Goal: Task Accomplishment & Management: Manage account settings

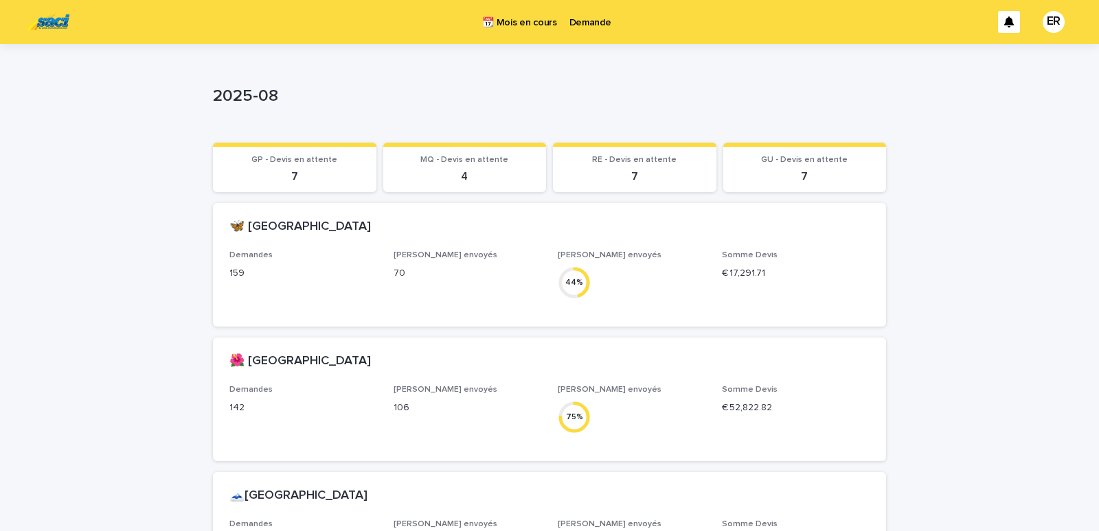
click at [586, 16] on p "Demande" at bounding box center [590, 14] width 42 height 29
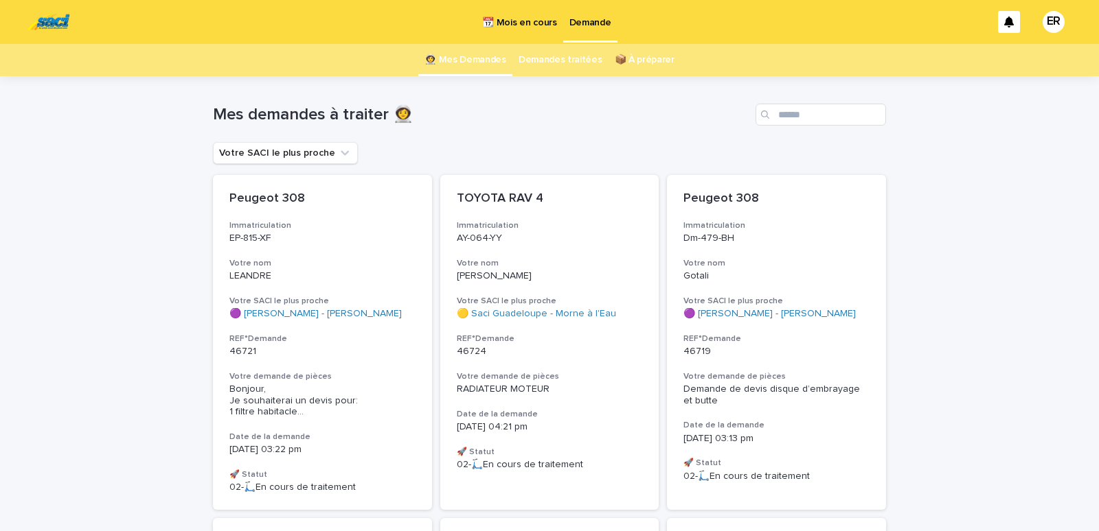
click at [634, 58] on link "📦 À préparer" at bounding box center [645, 60] width 60 height 32
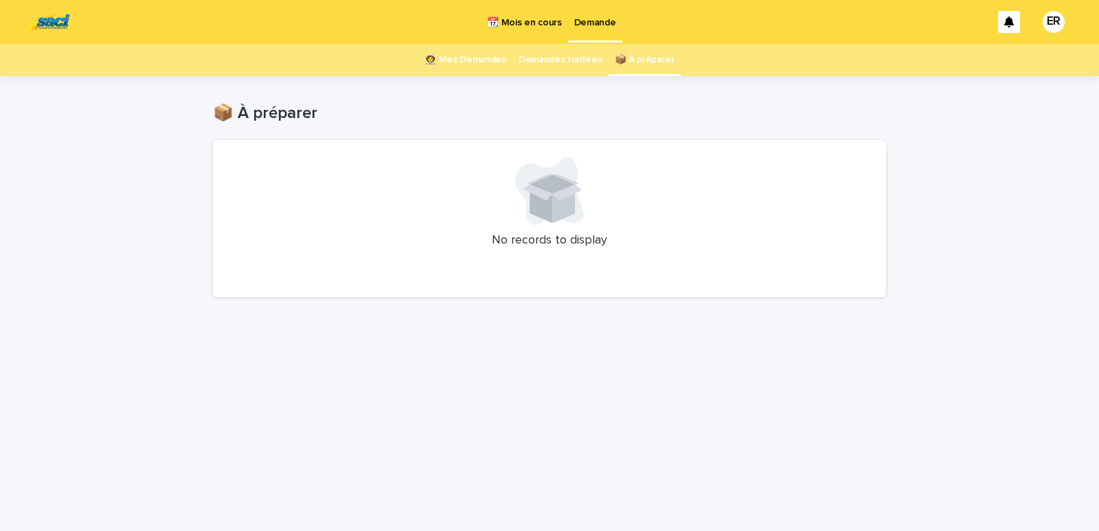
click at [529, 16] on p "📆 Mois en cours" at bounding box center [524, 14] width 74 height 29
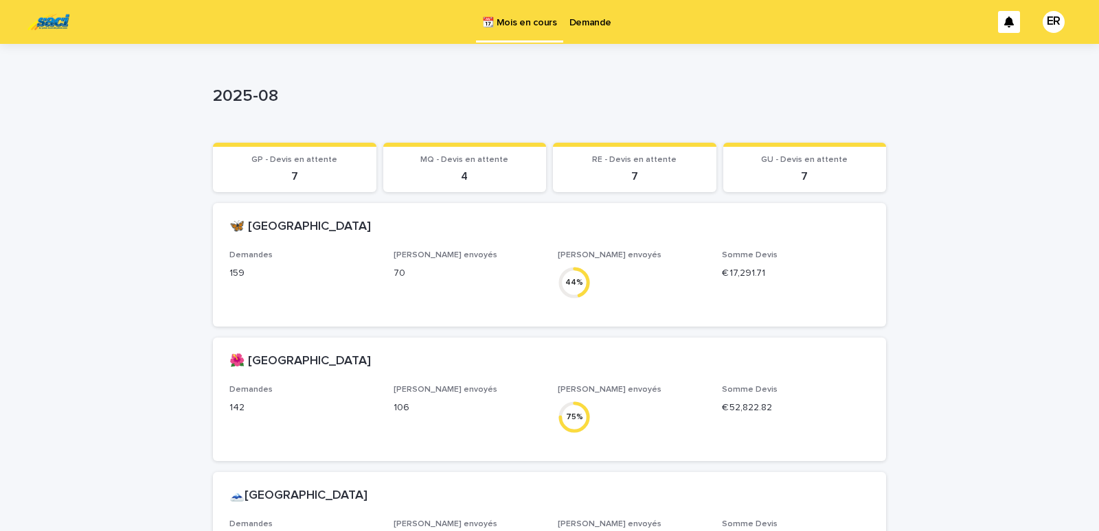
click at [587, 16] on p "Demande" at bounding box center [590, 14] width 42 height 29
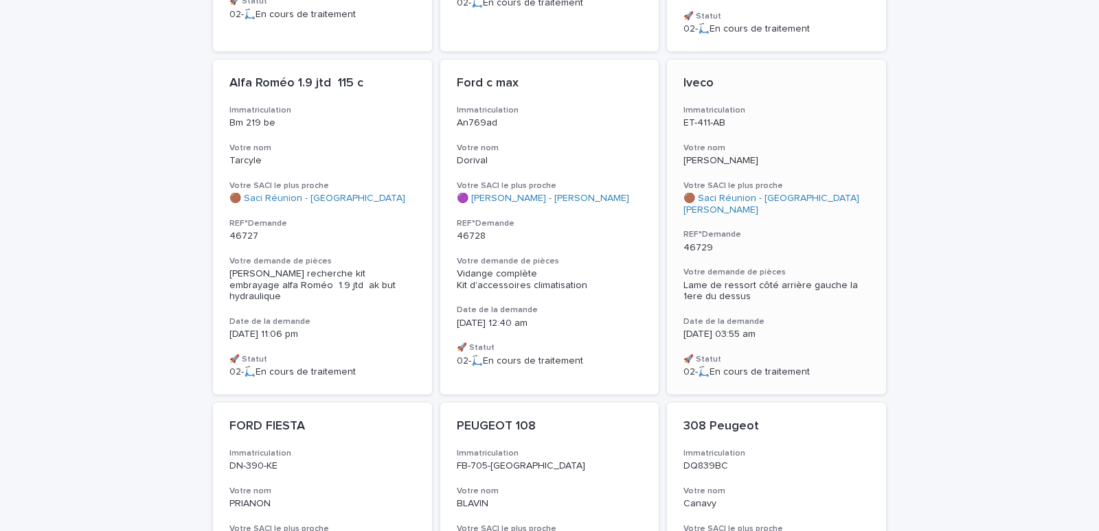
scroll to position [934, 0]
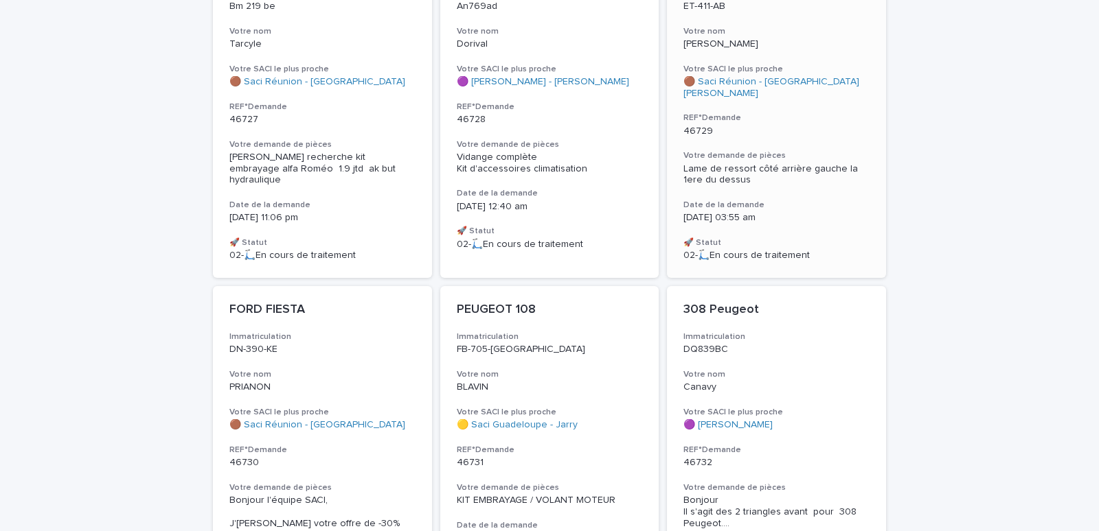
click at [746, 126] on p "46729" at bounding box center [776, 132] width 186 height 12
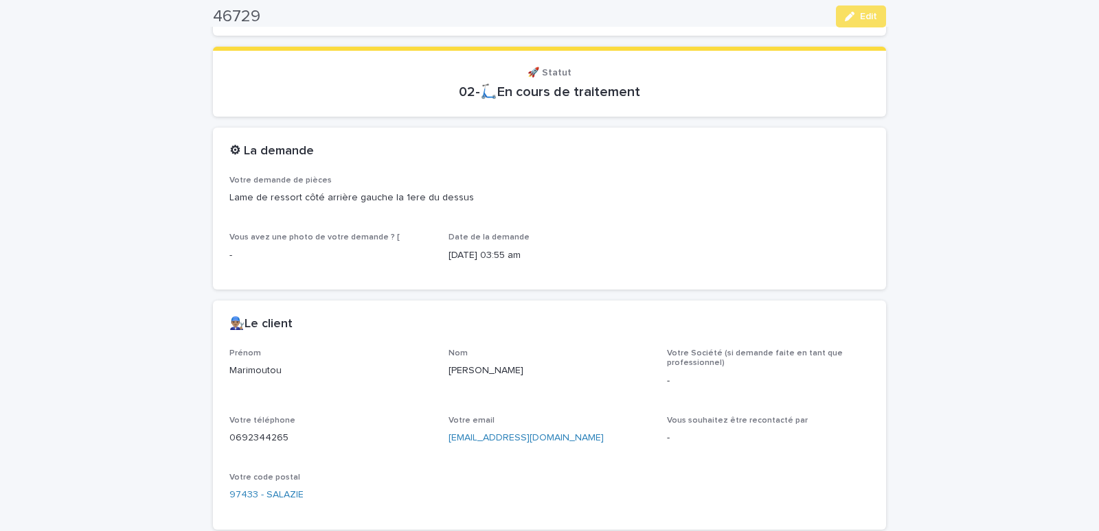
scroll to position [467, 0]
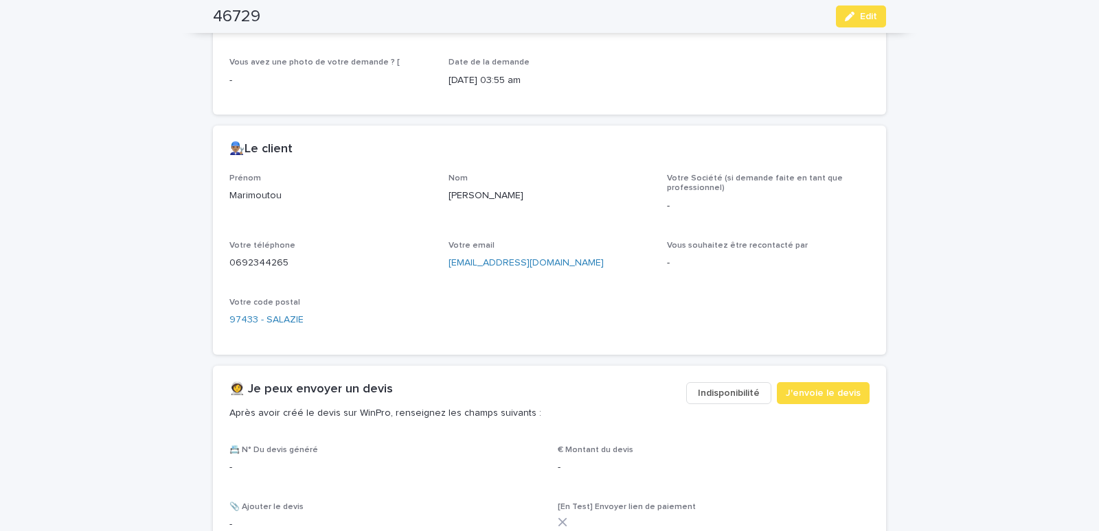
click at [709, 400] on button "Indisponibilité" at bounding box center [728, 393] width 85 height 22
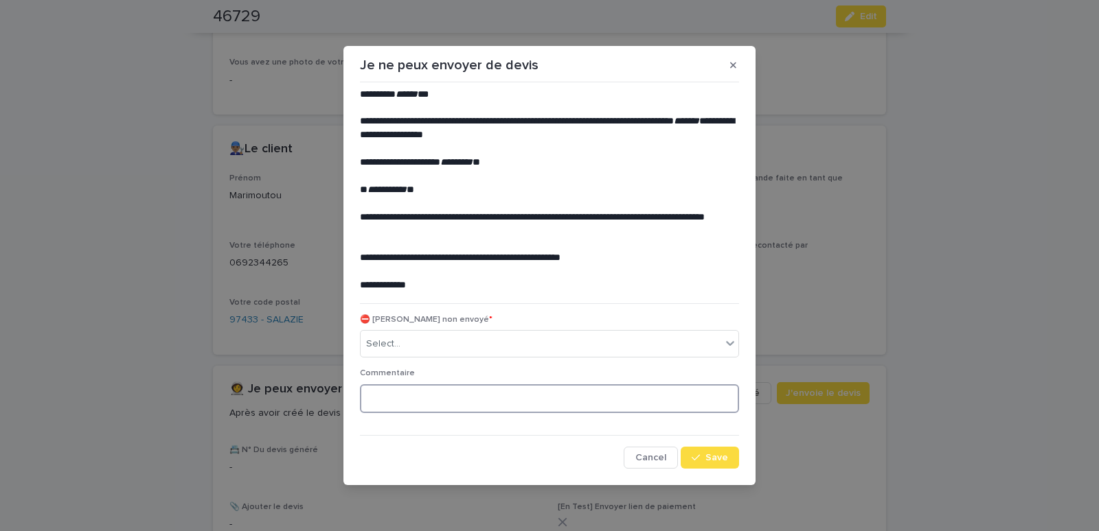
click at [444, 403] on textarea at bounding box center [549, 399] width 379 height 30
drag, startPoint x: 421, startPoint y: 354, endPoint x: 425, endPoint y: 345, distance: 10.5
click at [421, 354] on div "Select..." at bounding box center [540, 344] width 360 height 23
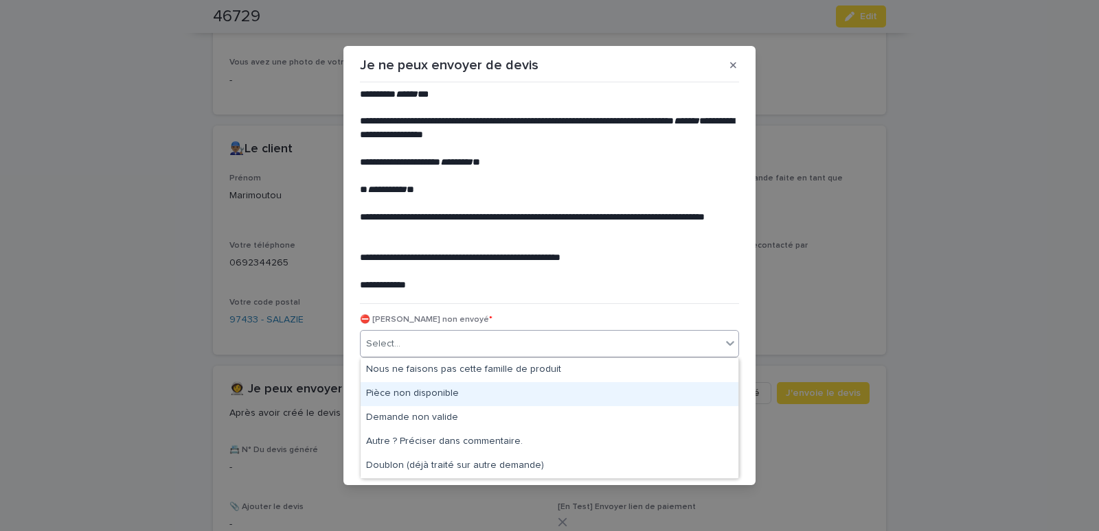
click at [380, 396] on div "Pièce non disponible" at bounding box center [549, 394] width 378 height 24
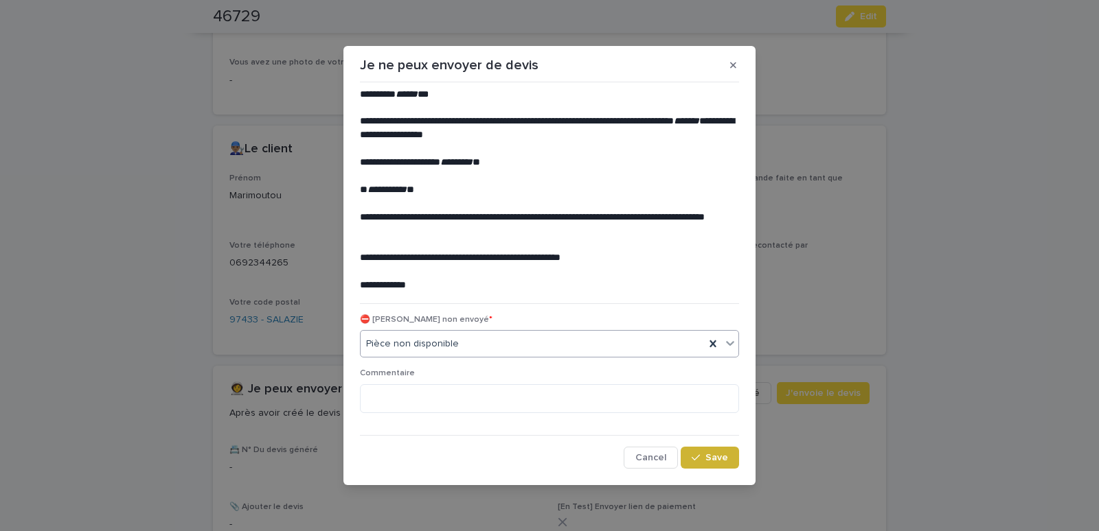
click at [720, 462] on span "Save" at bounding box center [716, 458] width 23 height 10
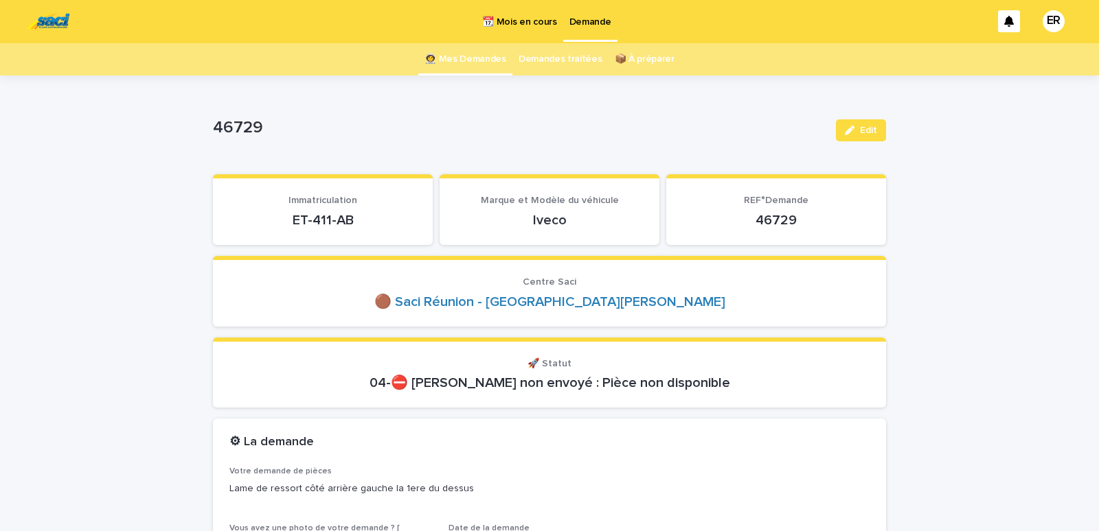
scroll to position [0, 0]
click at [486, 59] on link "👩‍🚀 Mes Demandes" at bounding box center [465, 60] width 82 height 32
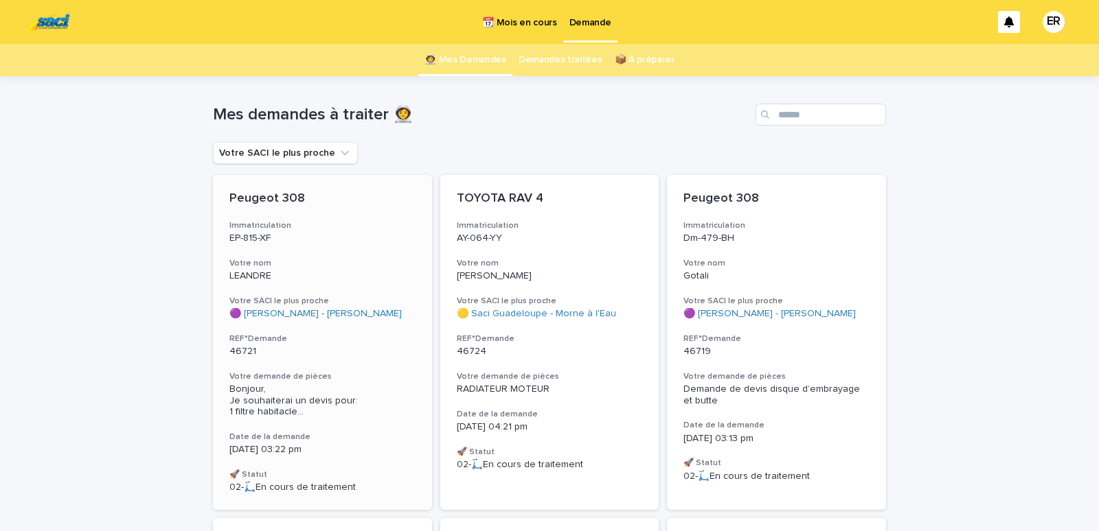
click at [350, 240] on p "EP-815-XF" at bounding box center [322, 239] width 186 height 12
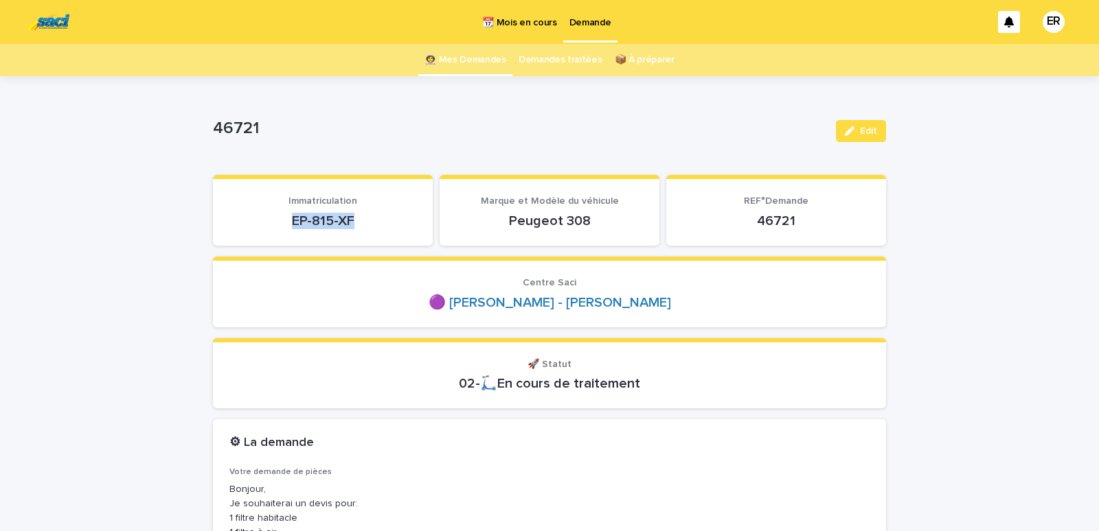
drag, startPoint x: 272, startPoint y: 225, endPoint x: 367, endPoint y: 219, distance: 94.9
click at [367, 219] on p "EP-815-XF" at bounding box center [322, 221] width 187 height 16
copy p "EP-815-XF"
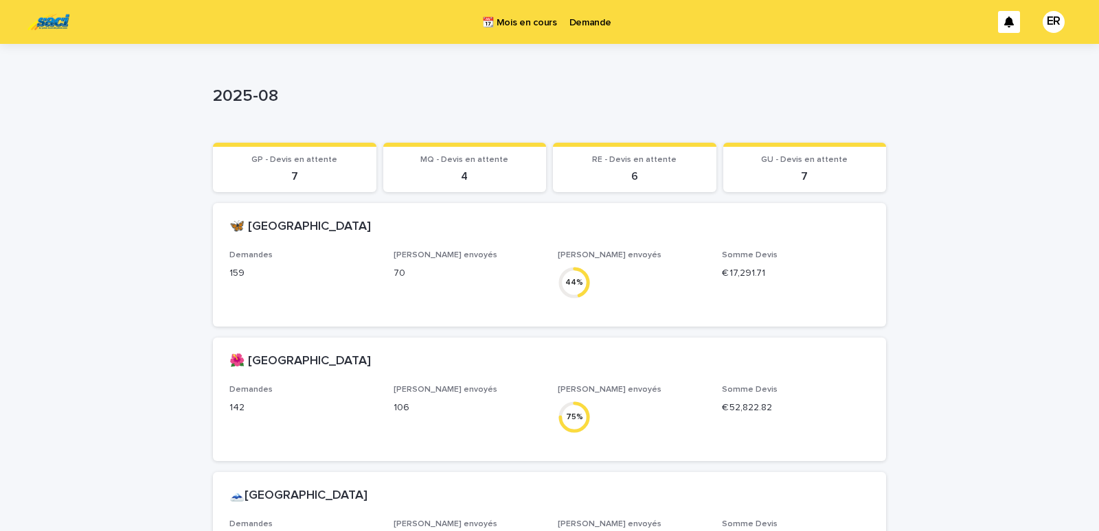
click at [582, 21] on p "Demande" at bounding box center [590, 14] width 42 height 29
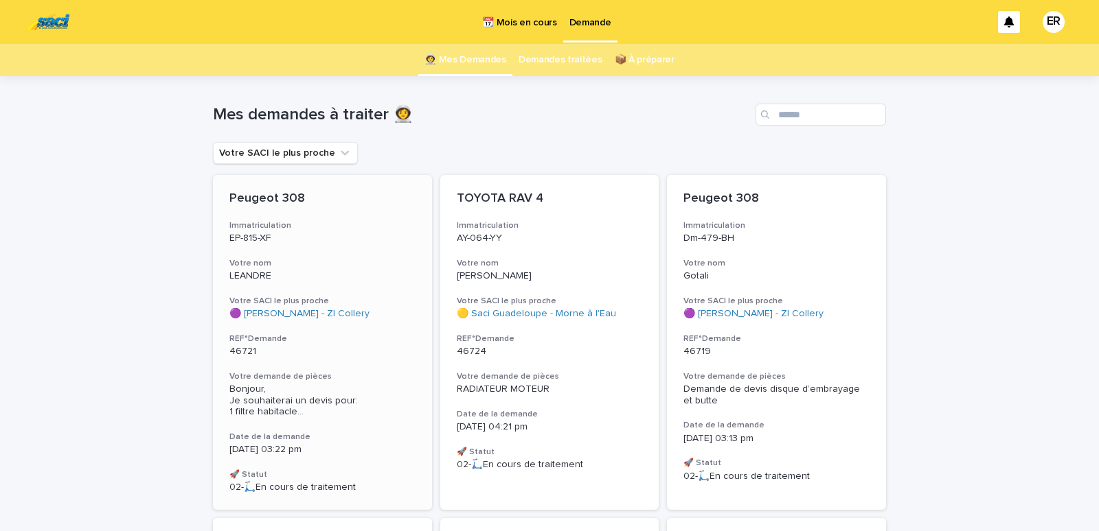
click at [299, 243] on p "EP-815-XF" at bounding box center [322, 239] width 186 height 12
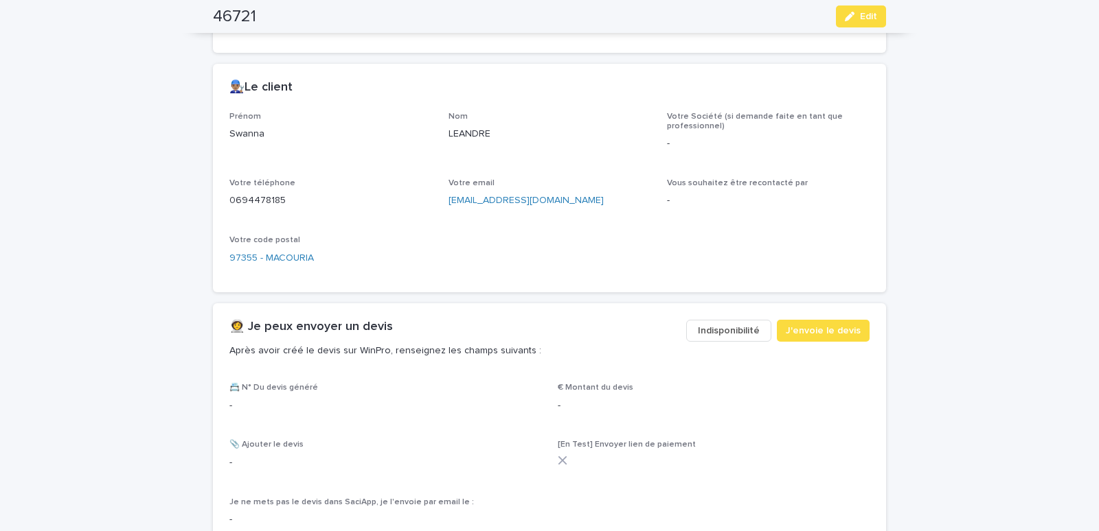
scroll to position [875, 0]
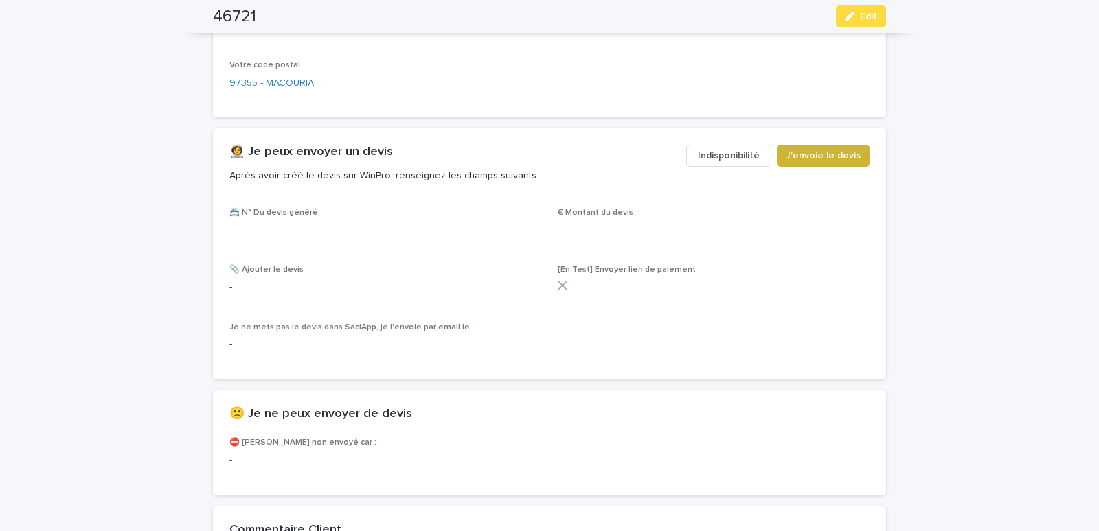
click at [793, 163] on span "J'envoie le devis" at bounding box center [822, 156] width 75 height 14
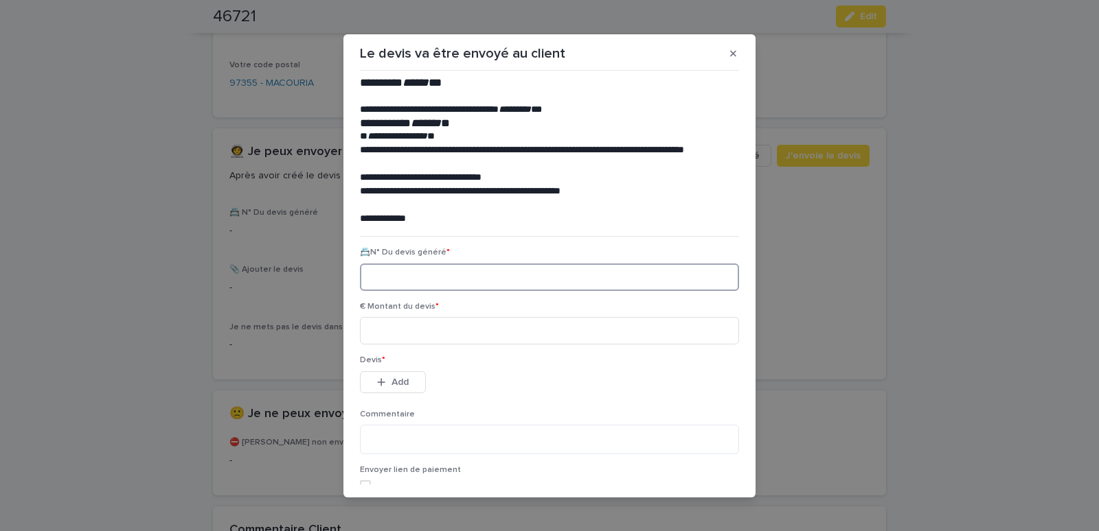
click at [383, 280] on input at bounding box center [549, 277] width 379 height 27
paste input "********"
type input "********"
click at [395, 330] on input at bounding box center [549, 330] width 379 height 27
type input "******"
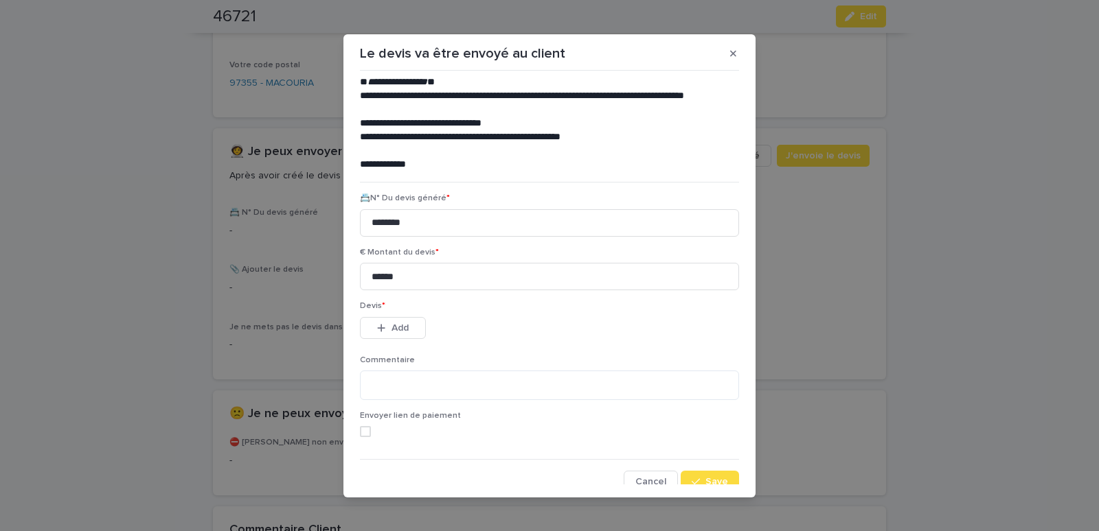
scroll to position [62, 0]
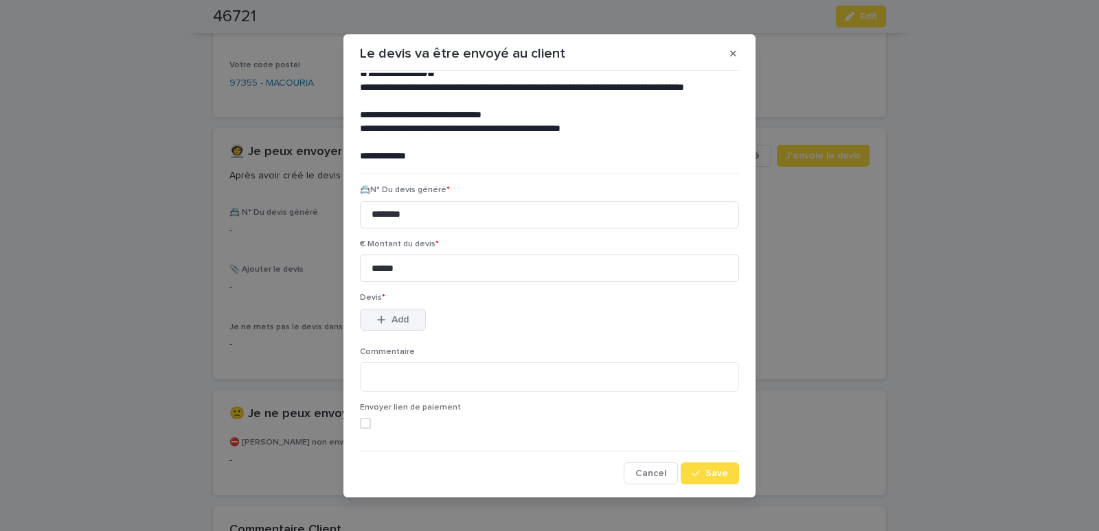
click at [400, 320] on span "Add" at bounding box center [399, 320] width 17 height 10
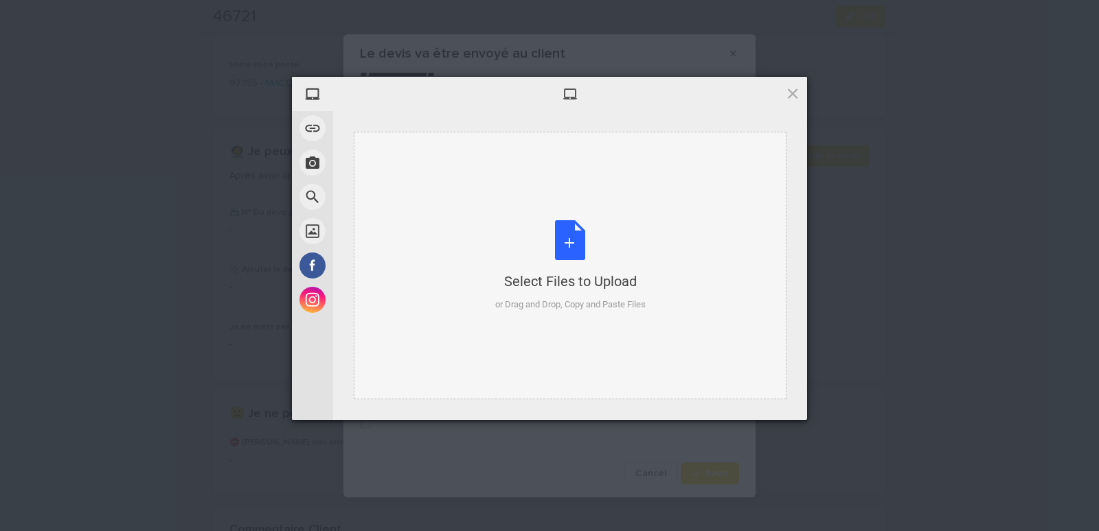
click at [583, 152] on div "Select Files to Upload or Drag and Drop, Copy and Paste Files" at bounding box center [570, 266] width 433 height 268
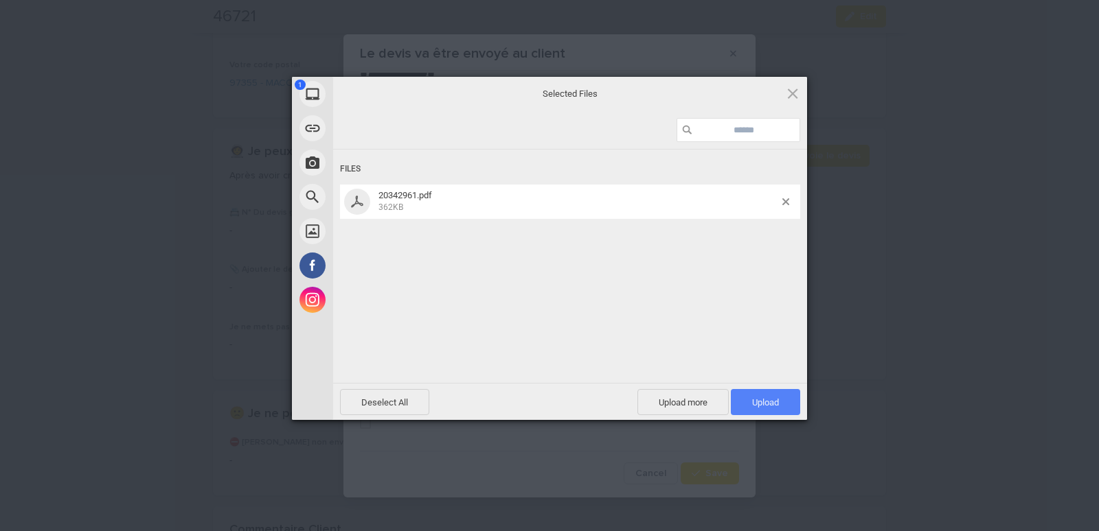
click at [759, 404] on span "Upload 1" at bounding box center [765, 403] width 27 height 10
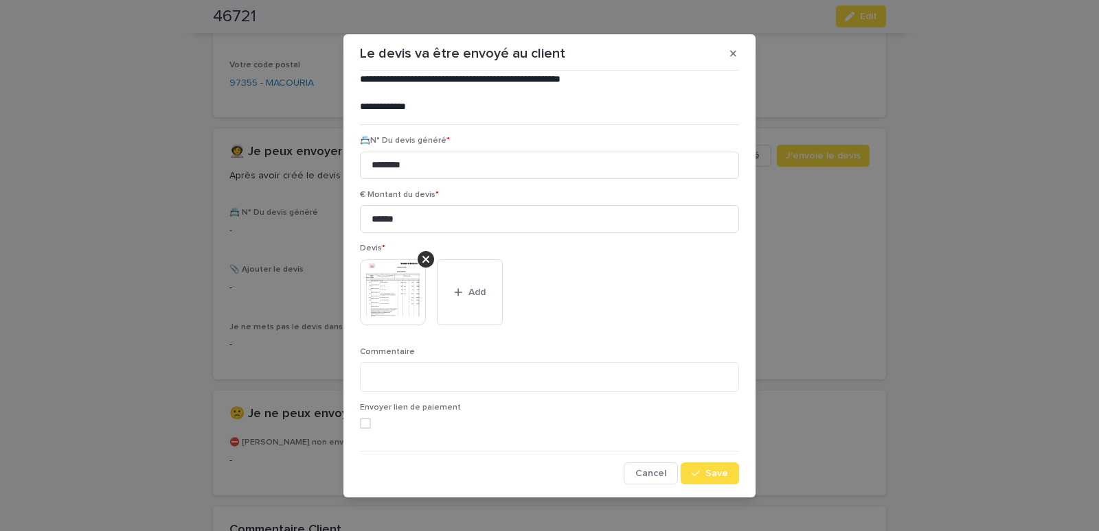
scroll to position [7, 0]
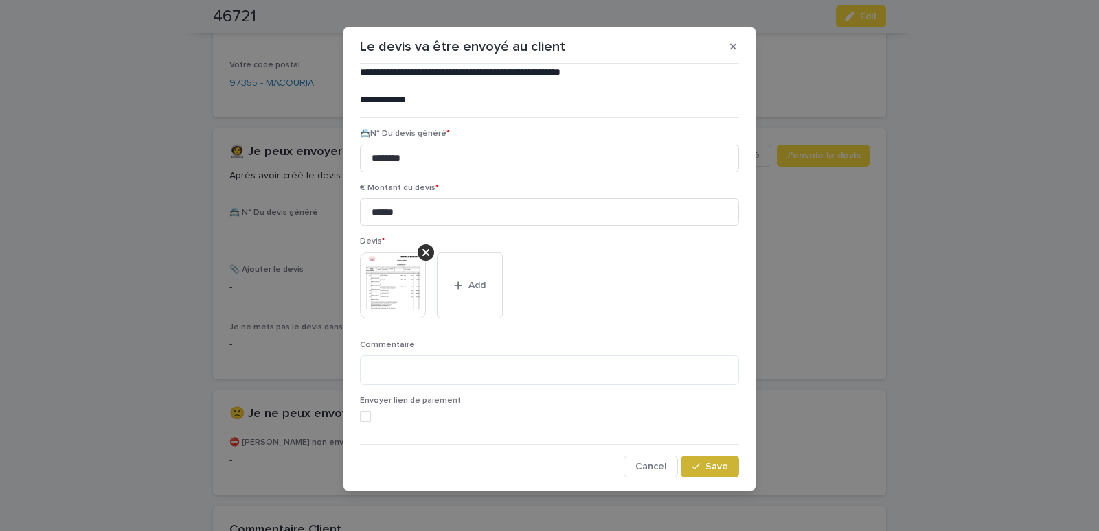
click at [716, 469] on span "Save" at bounding box center [716, 467] width 23 height 10
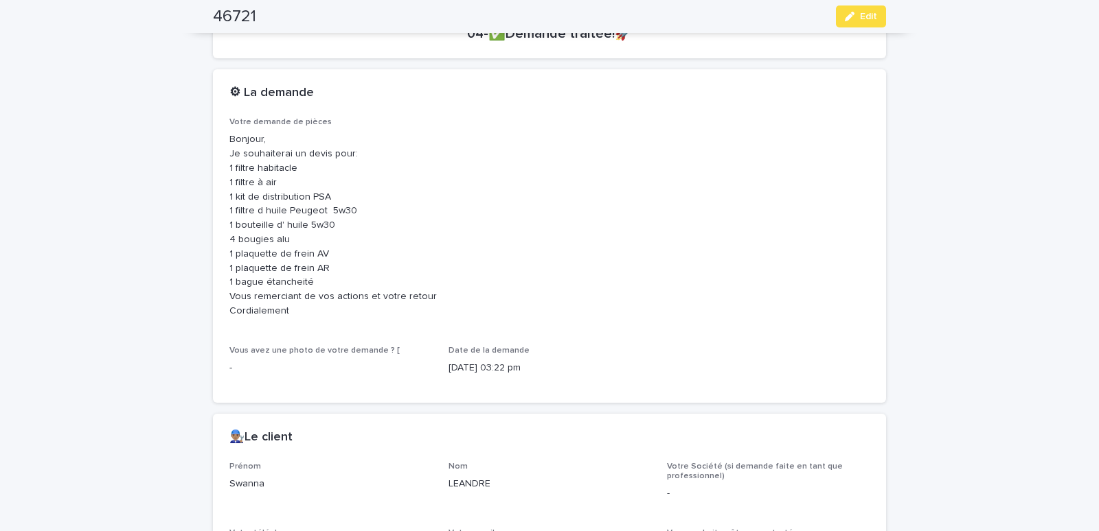
scroll to position [0, 0]
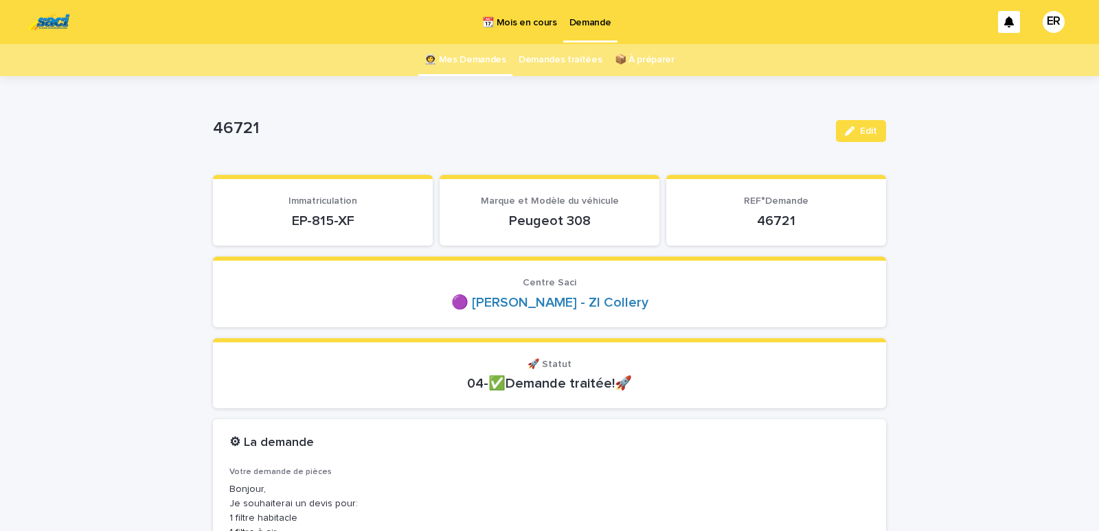
click at [485, 60] on link "👩‍🚀 Mes Demandes" at bounding box center [465, 60] width 82 height 32
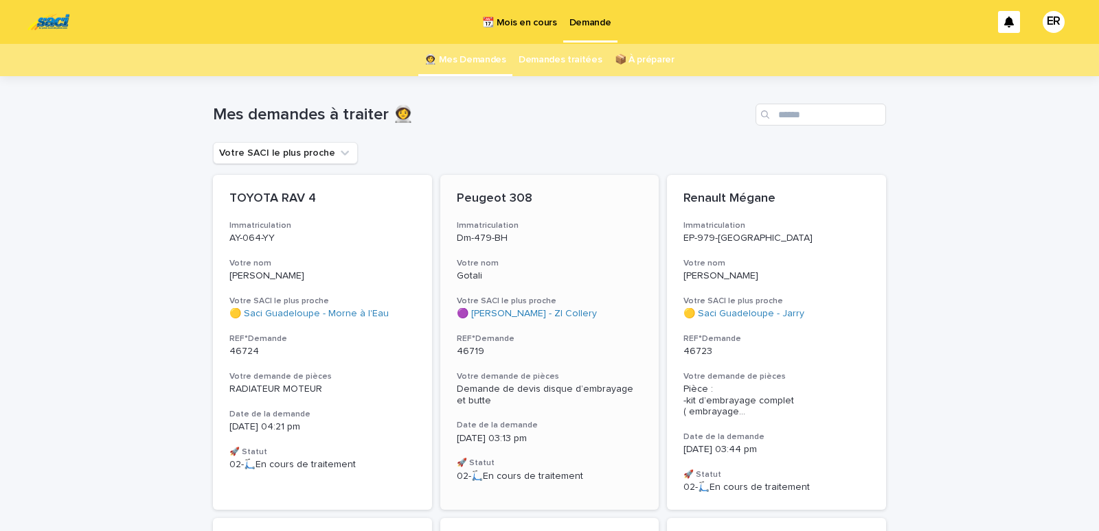
click at [496, 264] on h3 "Votre nom" at bounding box center [550, 263] width 186 height 11
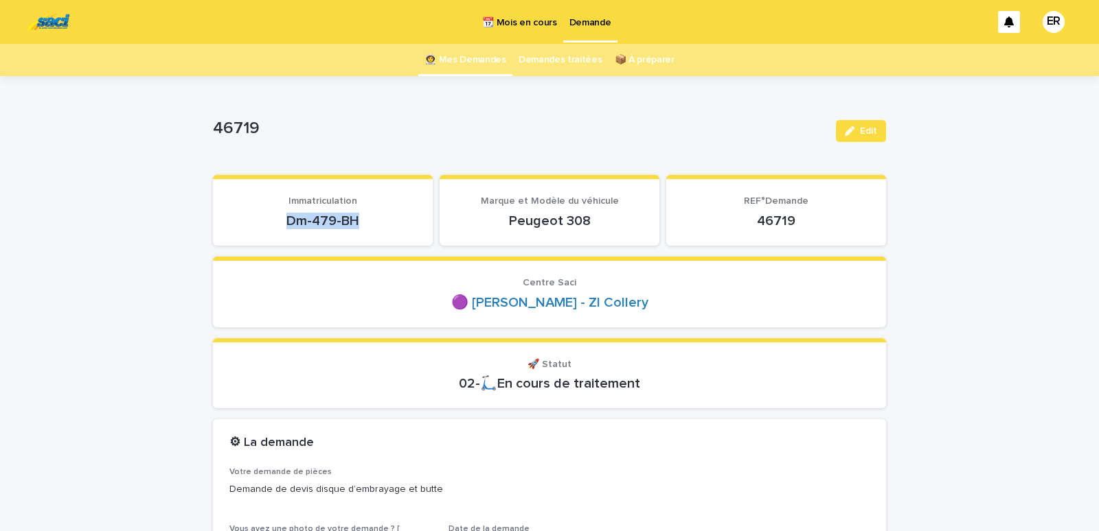
drag, startPoint x: 264, startPoint y: 222, endPoint x: 404, endPoint y: 220, distance: 139.4
click at [404, 220] on p "Dm-479-BH" at bounding box center [322, 221] width 187 height 16
copy p "Dm-479-BH"
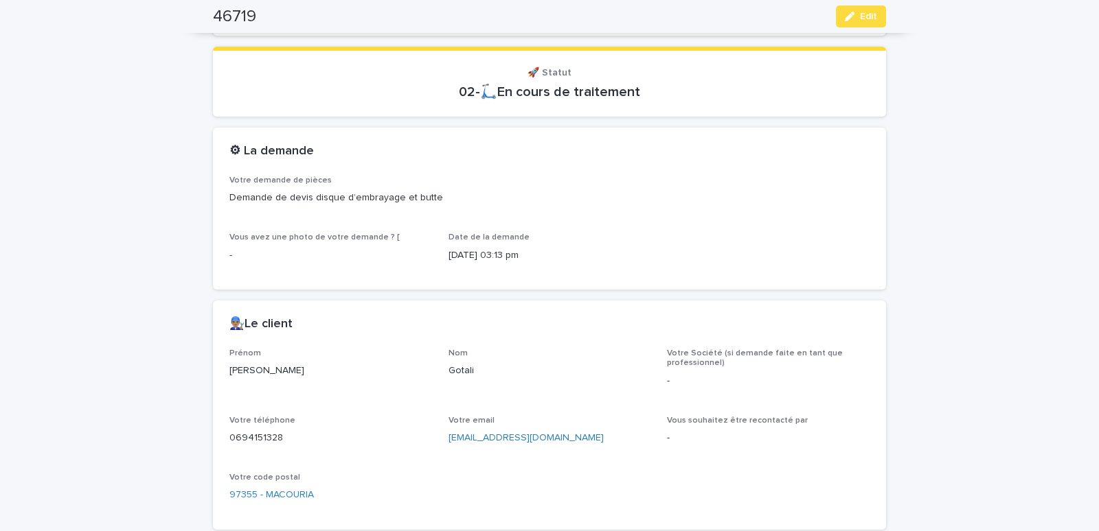
scroll to position [350, 0]
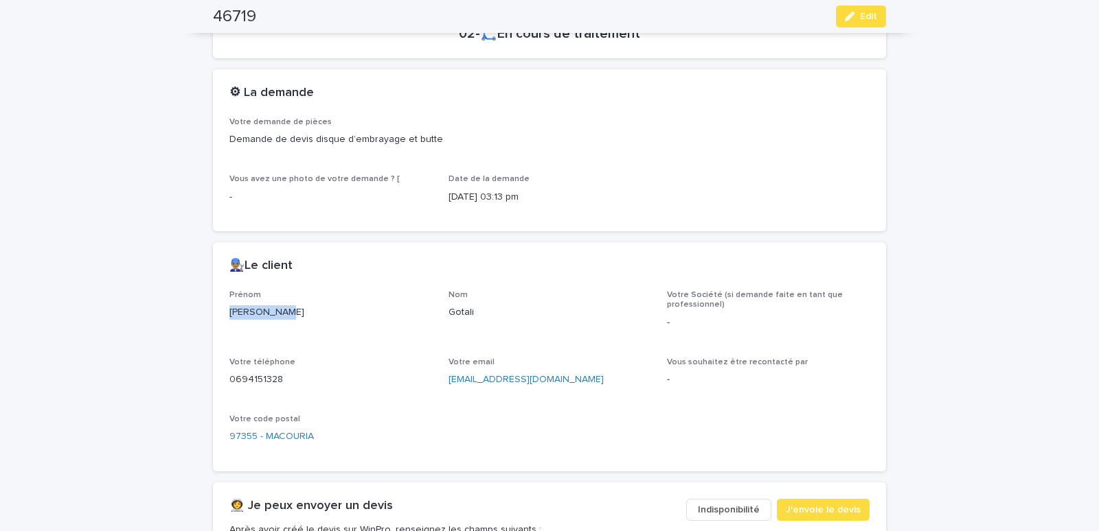
drag, startPoint x: 218, startPoint y: 321, endPoint x: 289, endPoint y: 315, distance: 71.0
click at [289, 315] on div "Prénom Aloeboetoe Nom Gotali Votre Société (si demande faite en tant que profes…" at bounding box center [549, 380] width 673 height 181
copy p "Aloeboetoe"
drag, startPoint x: 436, startPoint y: 312, endPoint x: 507, endPoint y: 315, distance: 70.8
click at [507, 315] on div "Prénom Aloeboetoe Nom Gotali Votre Société (si demande faite en tant que profes…" at bounding box center [549, 372] width 640 height 165
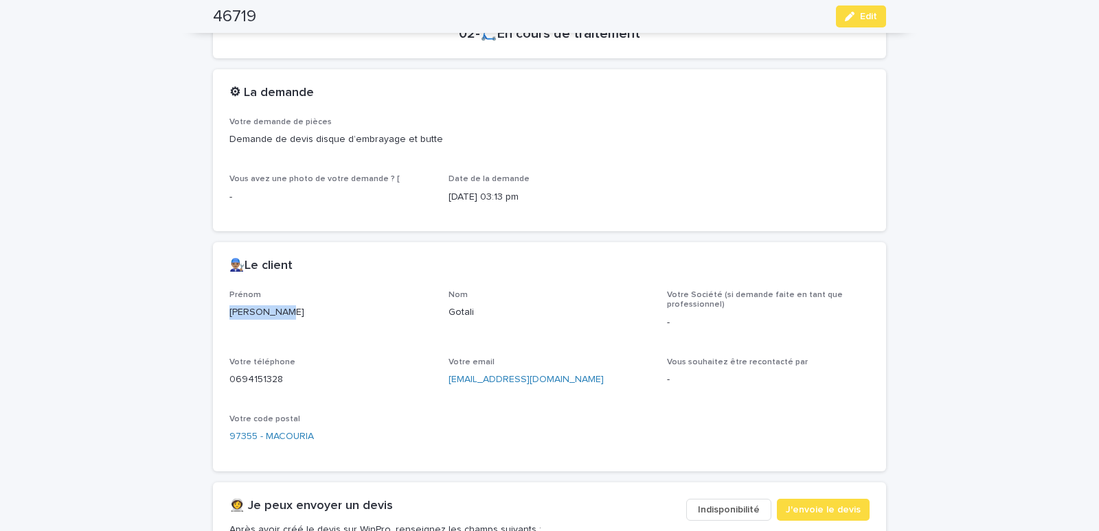
copy p "Gotali"
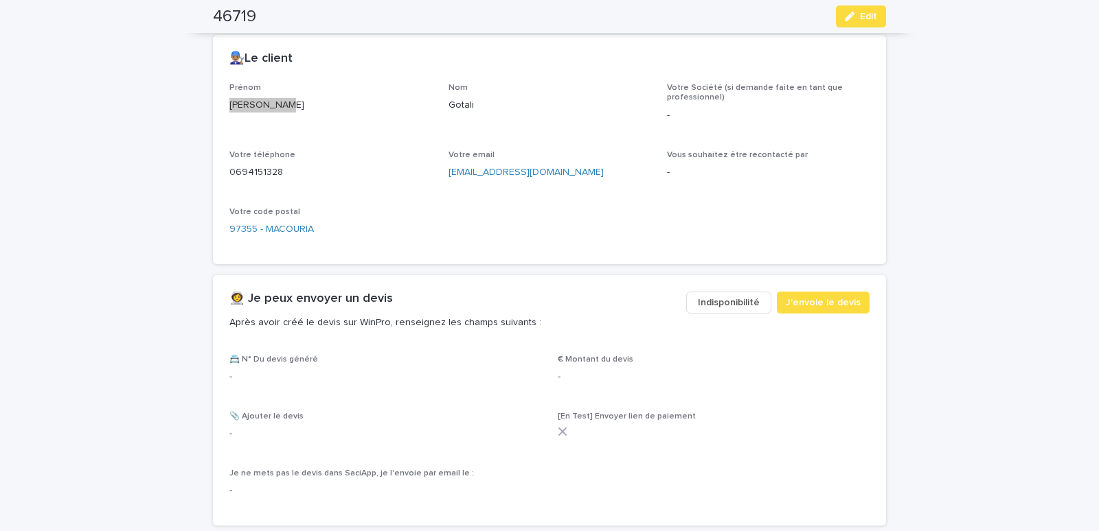
scroll to position [584, 0]
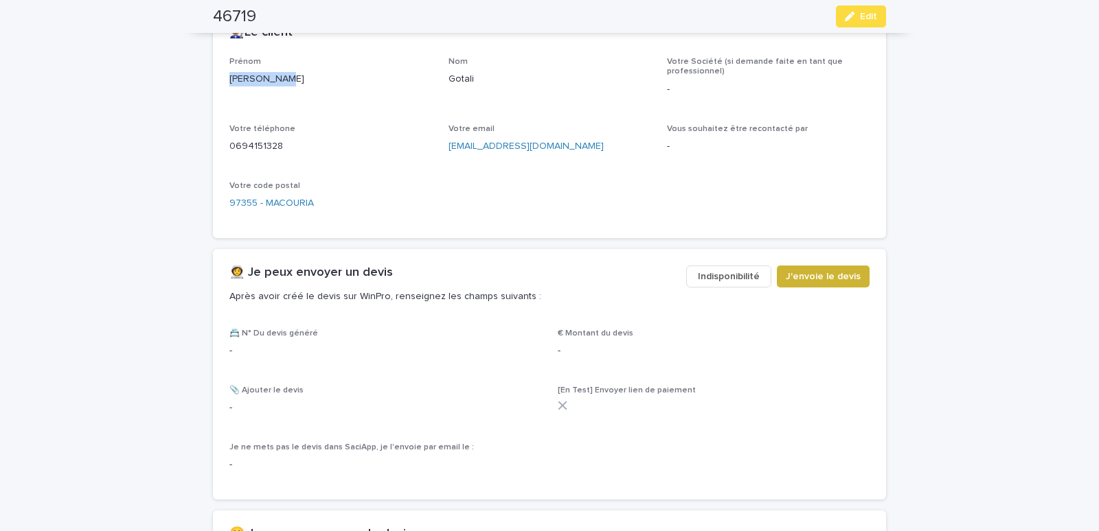
click at [809, 284] on button "J'envoie le devis" at bounding box center [823, 277] width 93 height 22
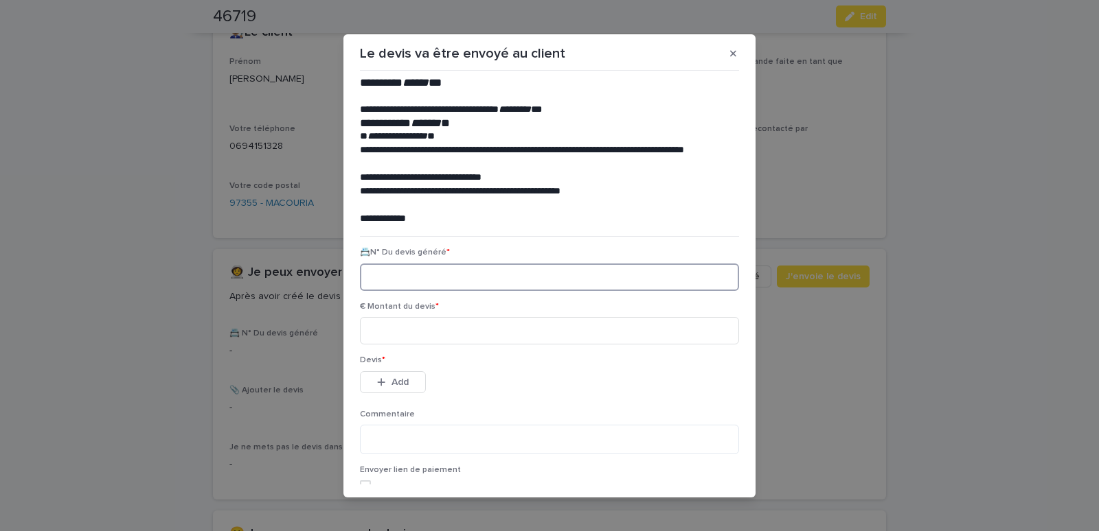
click at [418, 282] on input at bounding box center [549, 277] width 379 height 27
paste input "********"
type input "********"
click at [413, 327] on input at bounding box center [549, 330] width 379 height 27
type input "******"
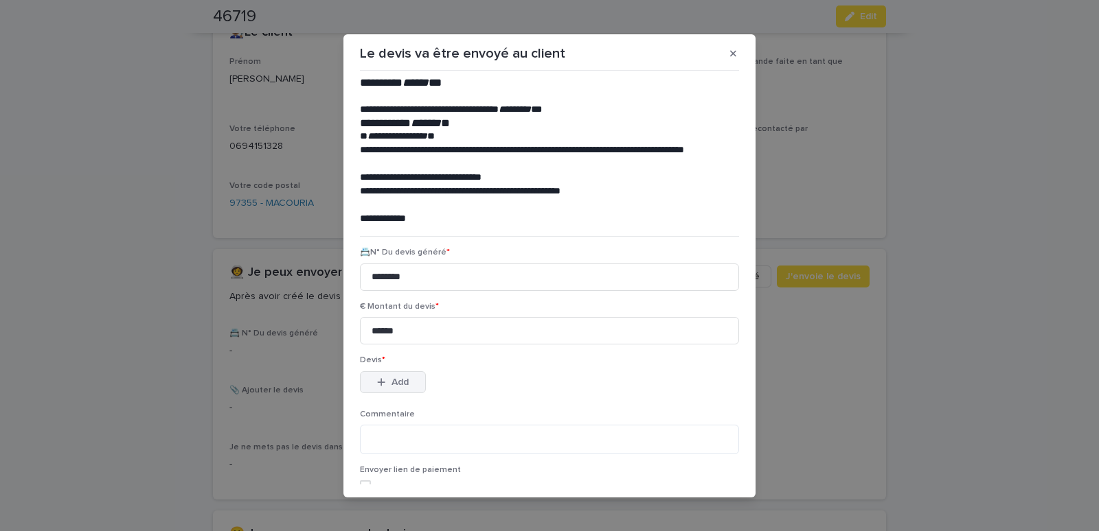
click at [391, 380] on span "Add" at bounding box center [399, 383] width 17 height 10
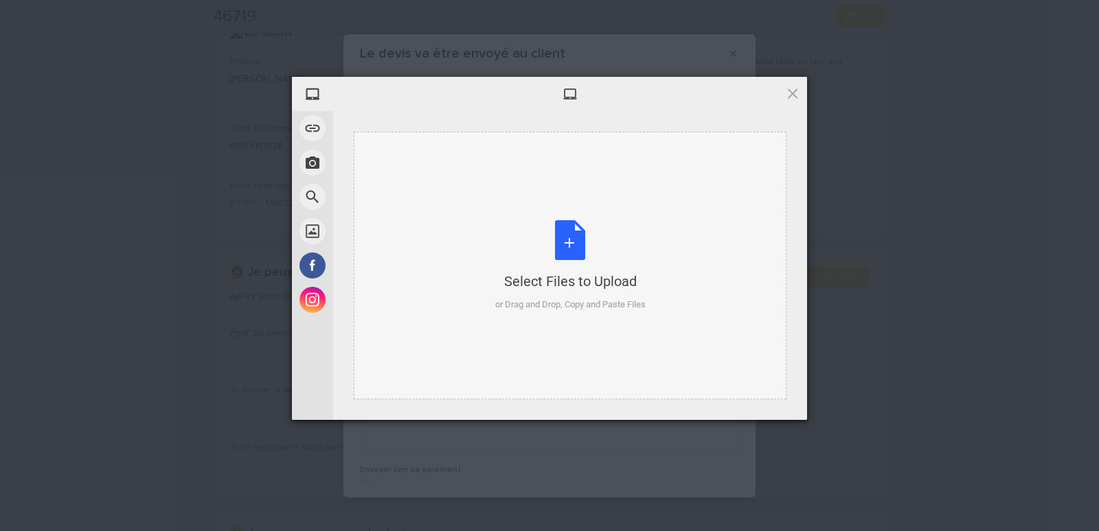
click at [414, 161] on div "Select Files to Upload or Drag and Drop, Copy and Paste Files" at bounding box center [570, 266] width 433 height 268
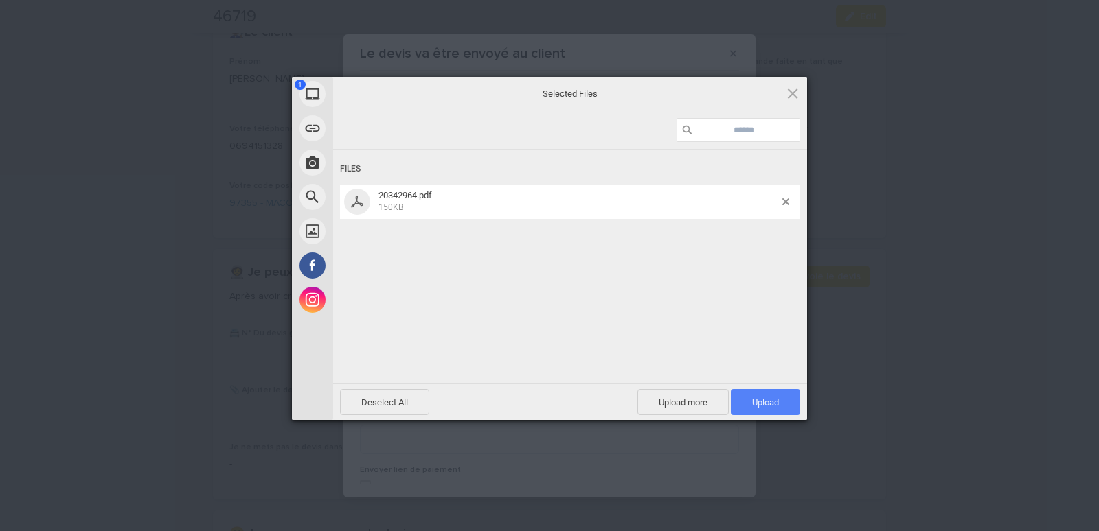
click at [788, 404] on span "Upload 1" at bounding box center [765, 402] width 69 height 26
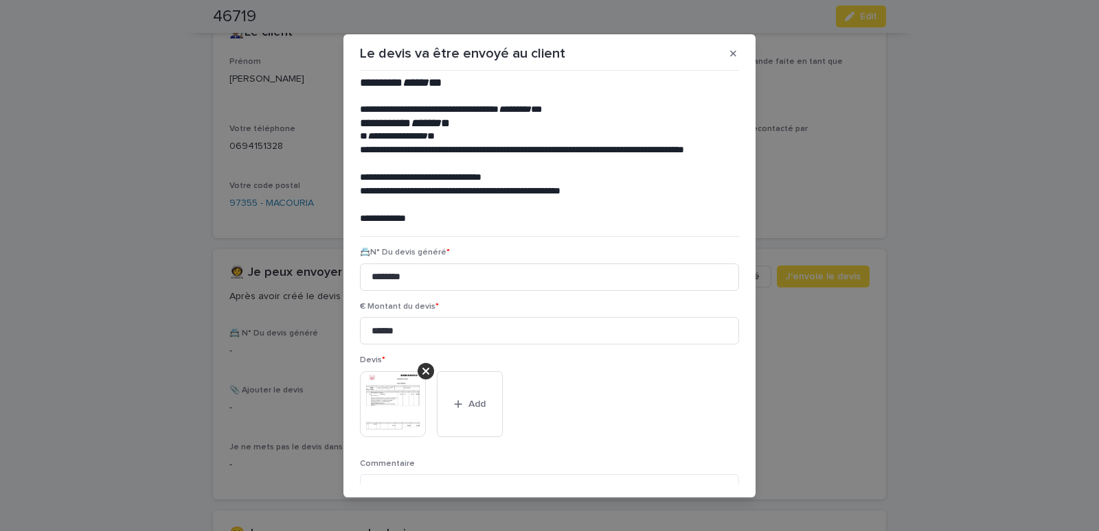
scroll to position [112, 0]
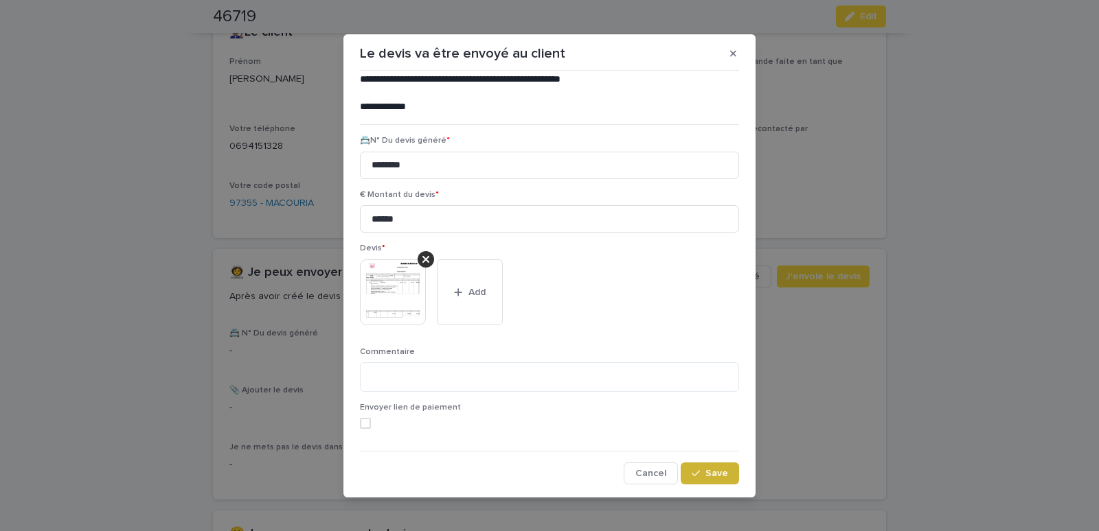
click at [705, 471] on span "Save" at bounding box center [716, 474] width 23 height 10
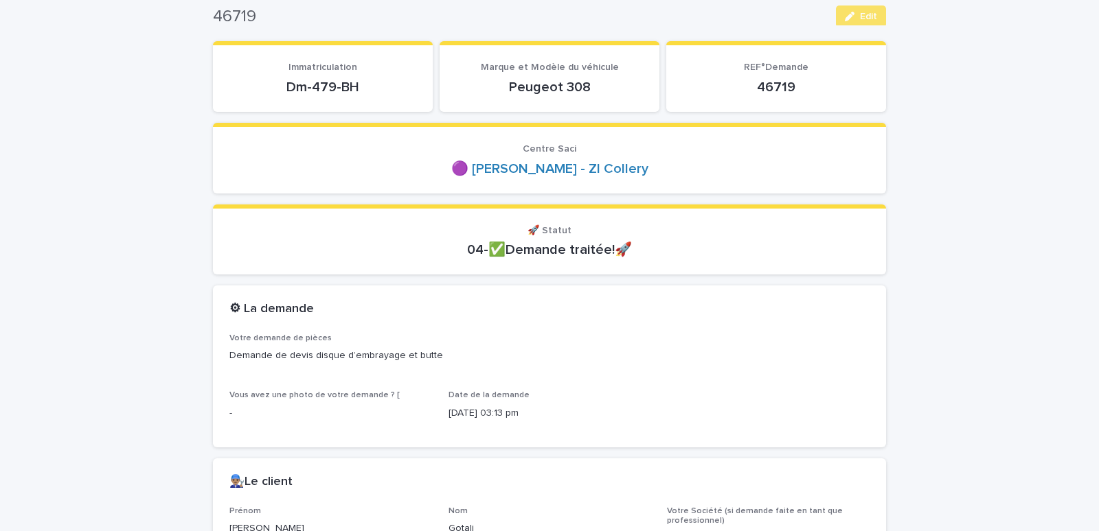
scroll to position [0, 0]
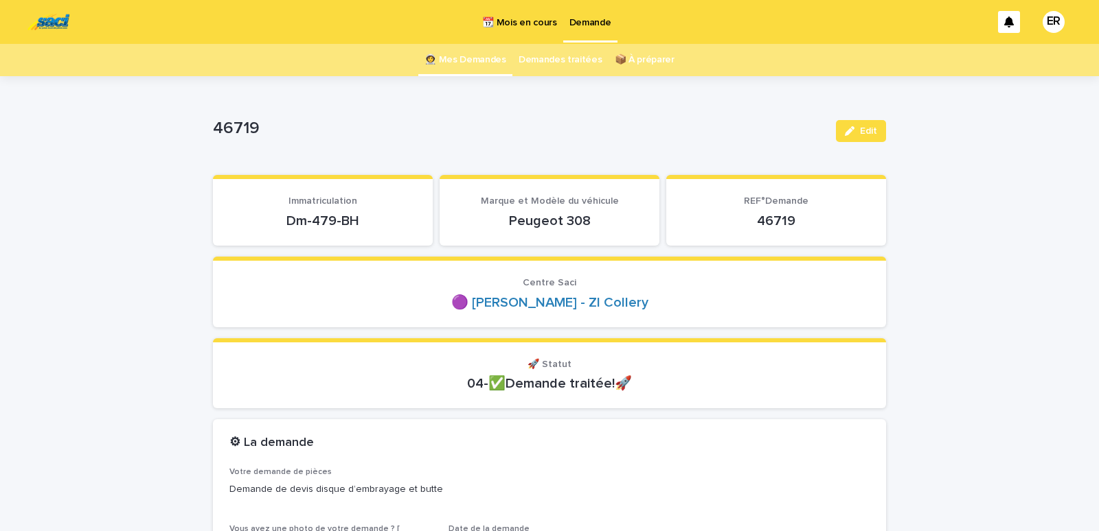
click at [471, 54] on link "👩‍🚀 Mes Demandes" at bounding box center [465, 60] width 82 height 32
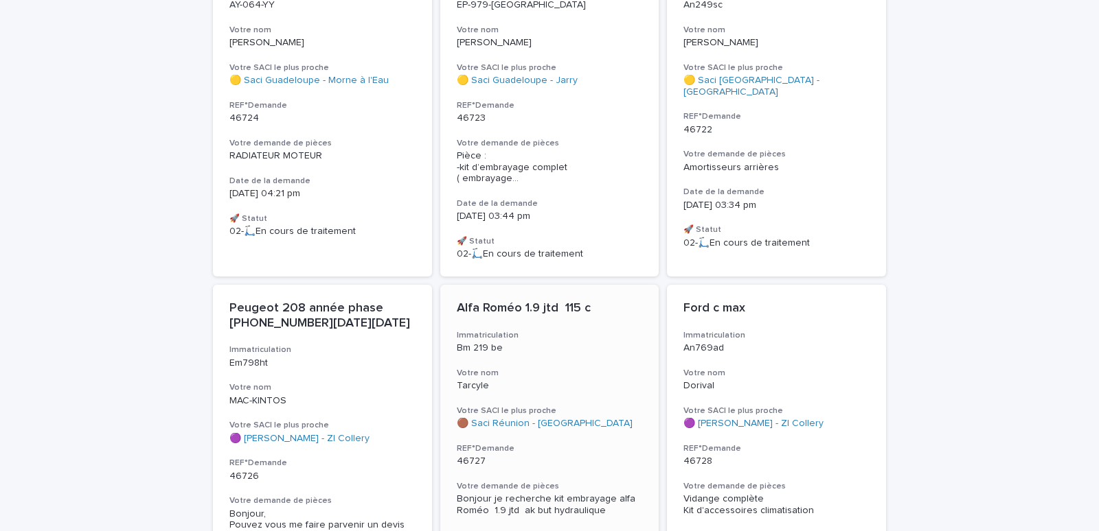
scroll to position [409, 0]
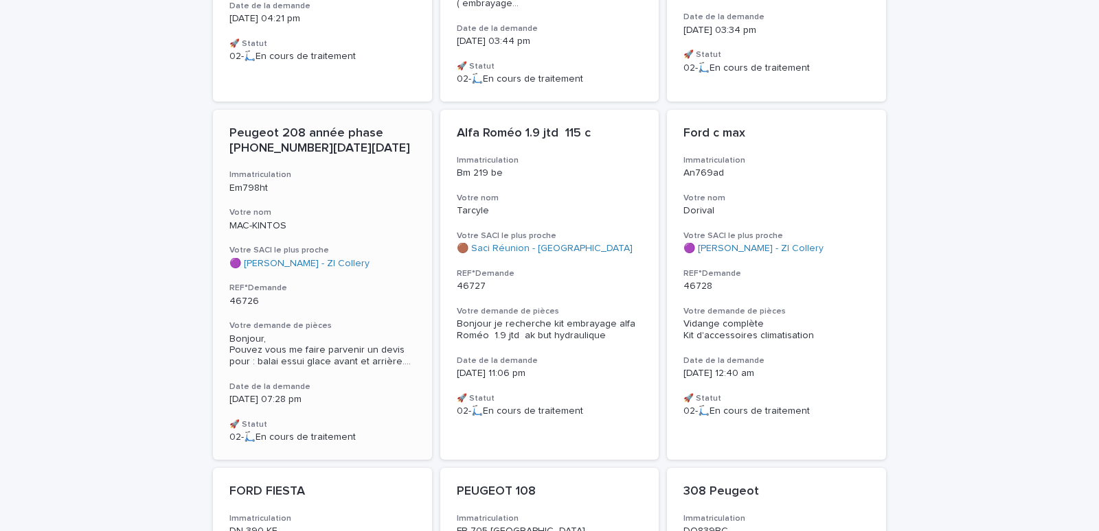
click at [303, 244] on div "Peugeot 208 année phase 2 2013-2019 Immatriculation Em798ht Votre nom MAC-KINTO…" at bounding box center [322, 285] width 219 height 350
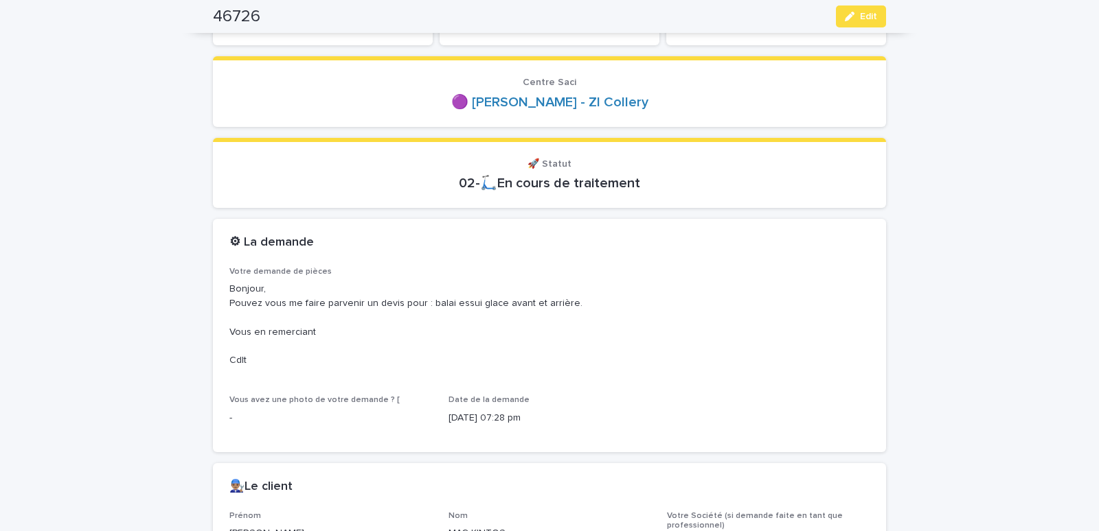
scroll to position [58, 0]
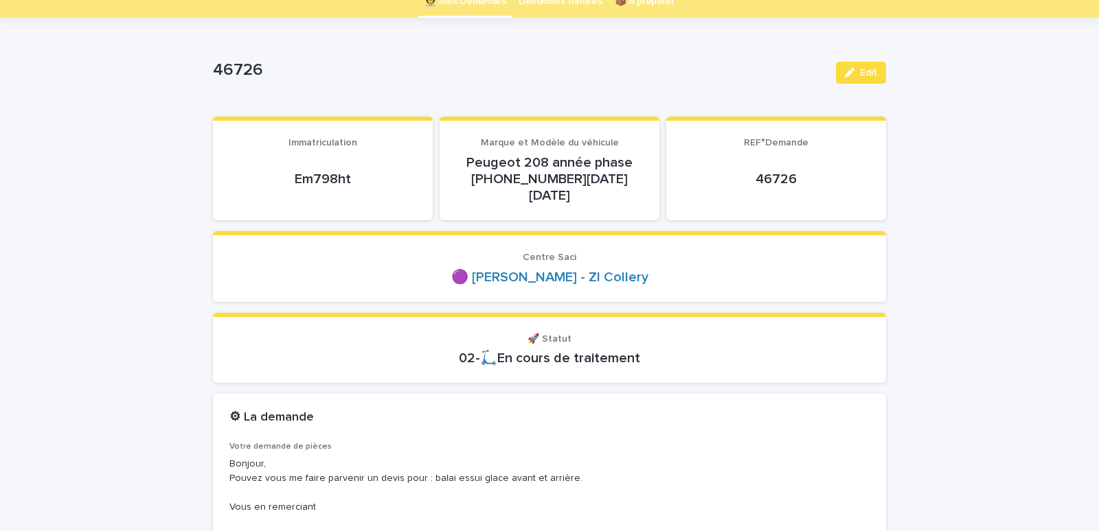
drag, startPoint x: 283, startPoint y: 180, endPoint x: 358, endPoint y: 178, distance: 74.9
click at [358, 178] on div "Em798ht" at bounding box center [322, 178] width 187 height 49
copy p "Em798ht"
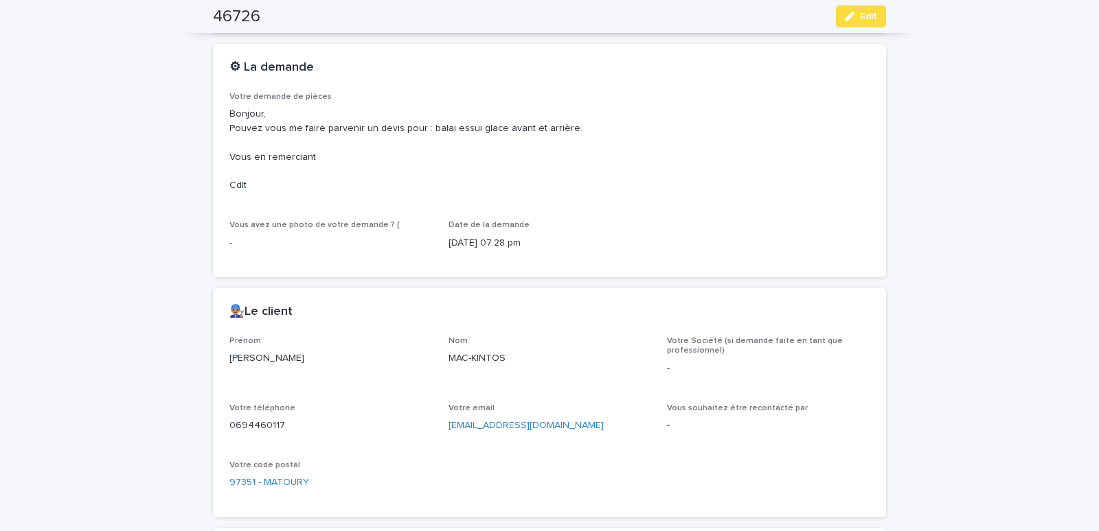
scroll to position [642, 0]
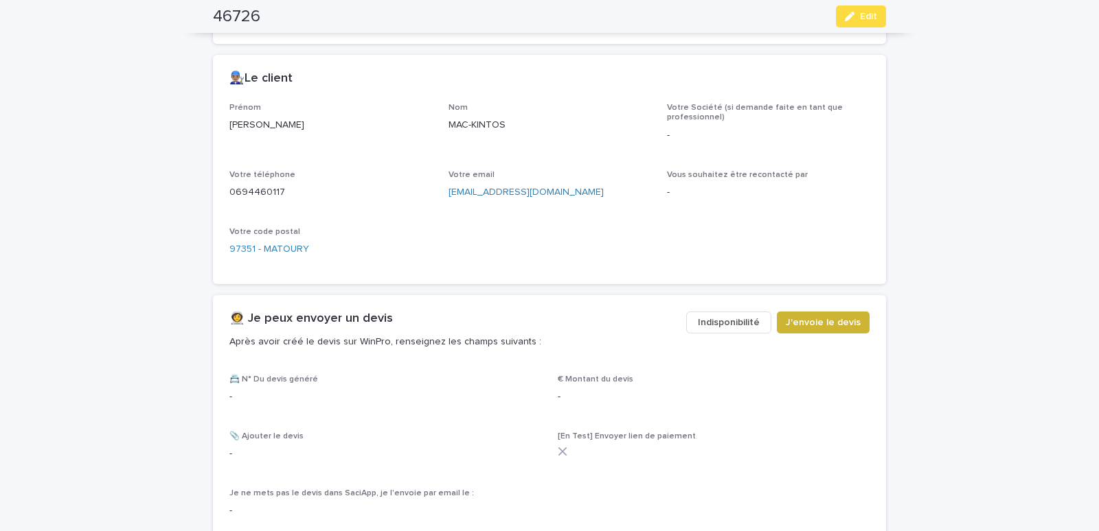
click at [796, 316] on span "J'envoie le devis" at bounding box center [822, 323] width 75 height 14
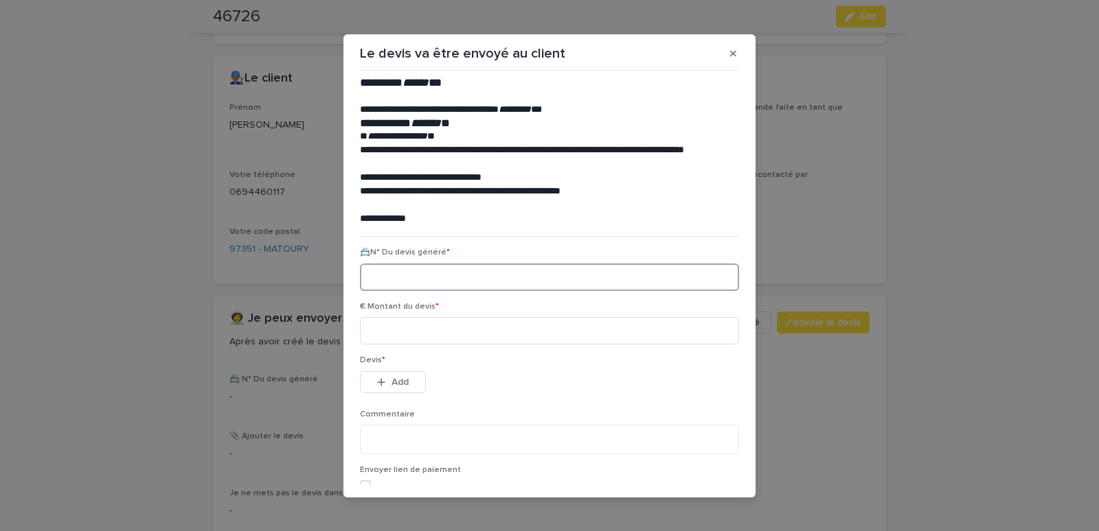
click at [427, 279] on input at bounding box center [549, 277] width 379 height 27
paste input "********"
type input "********"
click at [427, 331] on input at bounding box center [549, 330] width 379 height 27
type input "*****"
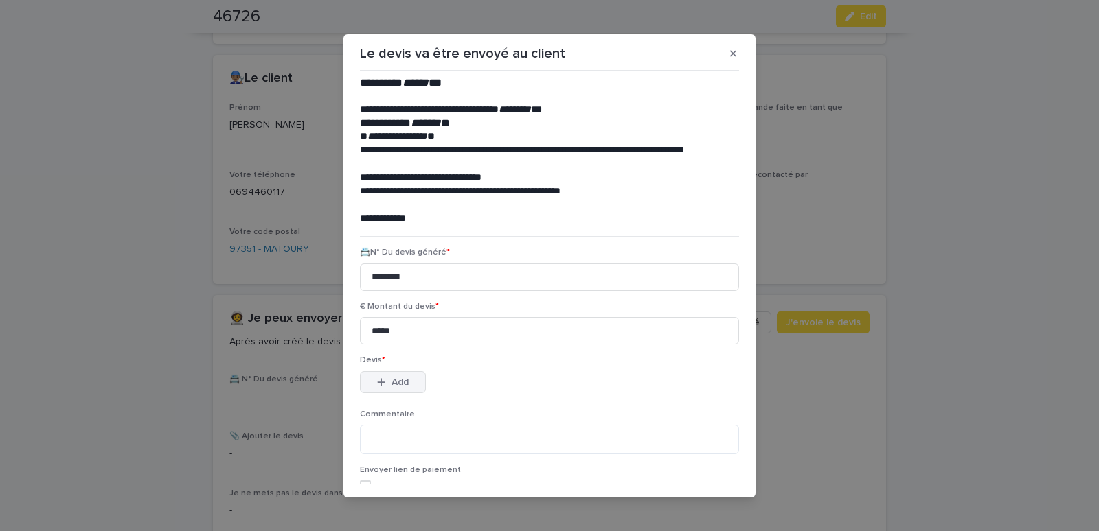
click at [378, 382] on icon "button" at bounding box center [382, 382] width 8 height 8
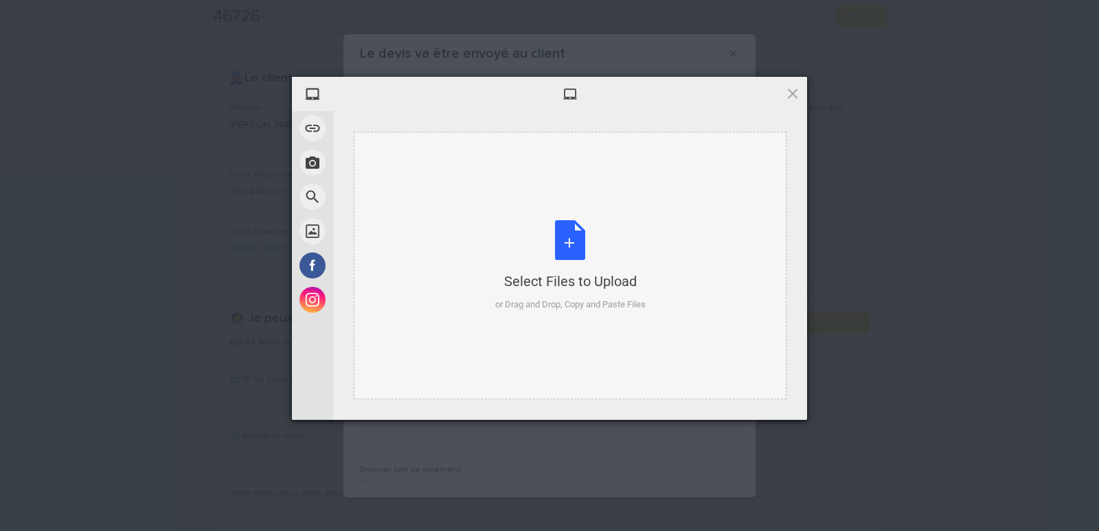
click at [460, 159] on div "Select Files to Upload or Drag and Drop, Copy and Paste Files" at bounding box center [570, 266] width 433 height 268
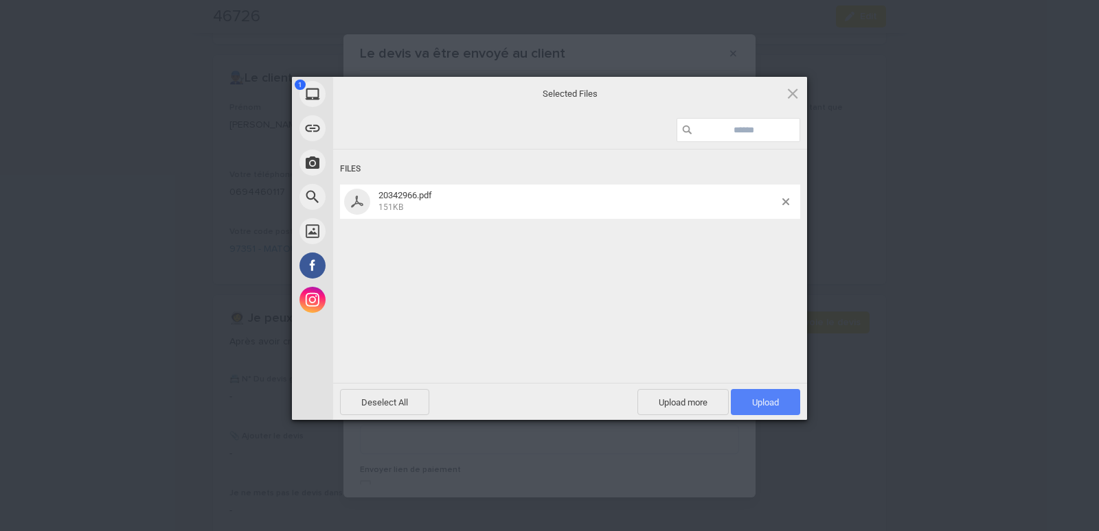
click at [757, 400] on span "Upload 1" at bounding box center [765, 403] width 27 height 10
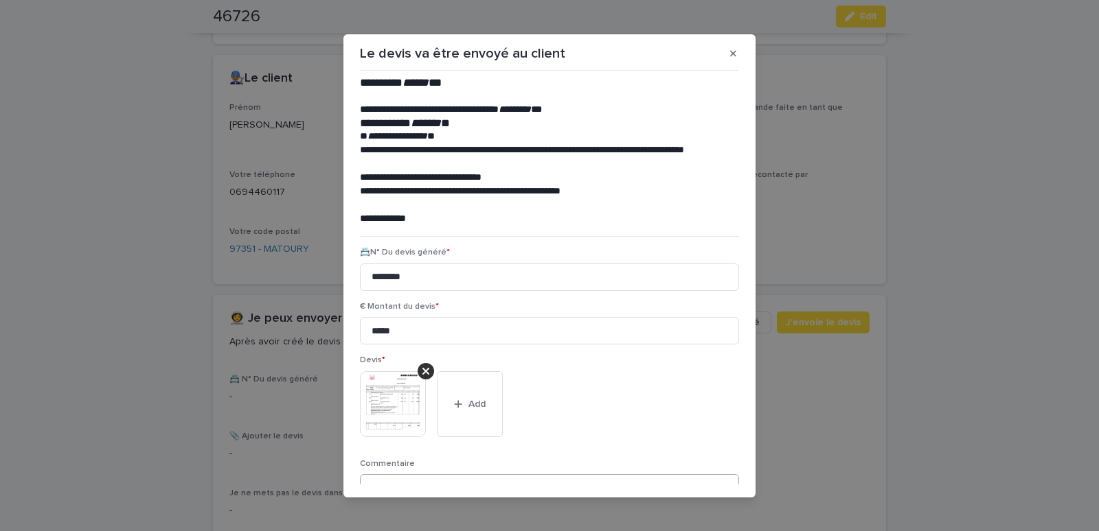
scroll to position [112, 0]
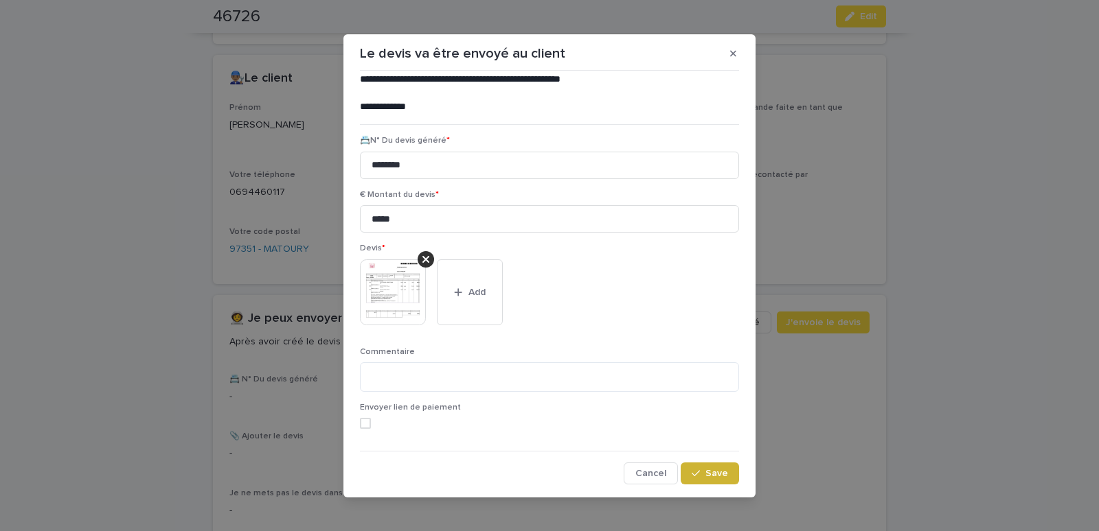
click at [691, 471] on icon "button" at bounding box center [695, 474] width 8 height 10
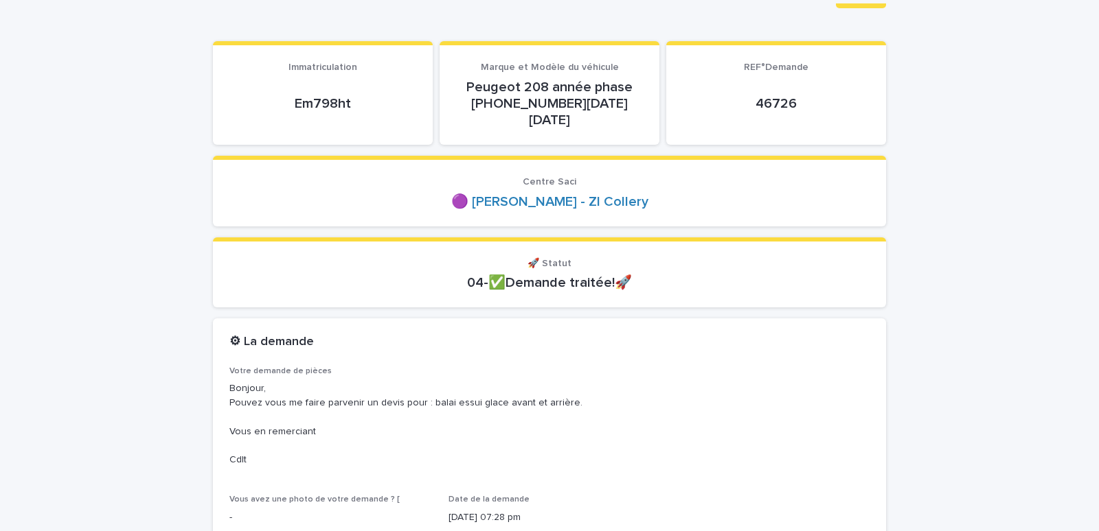
scroll to position [0, 0]
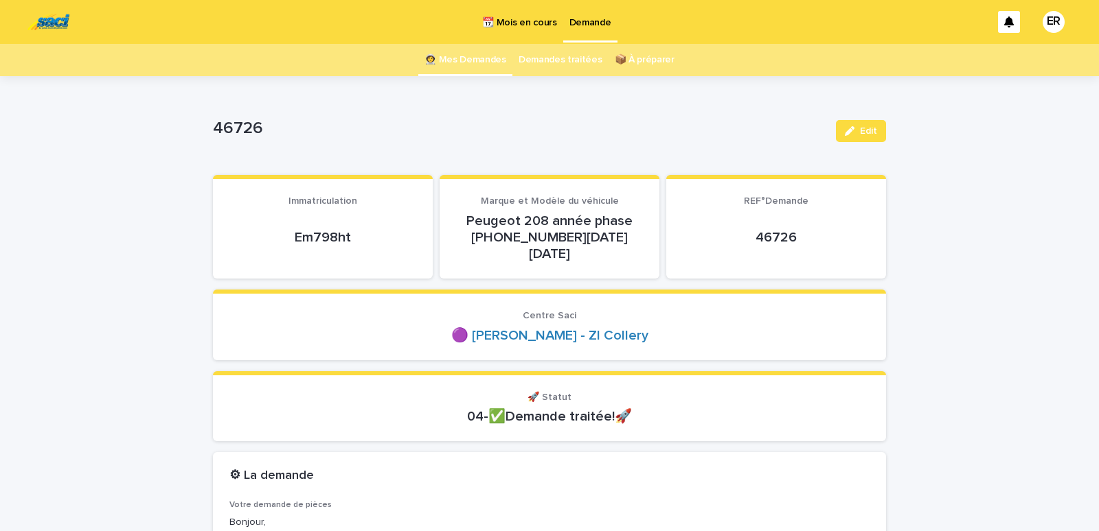
click at [475, 60] on link "👩‍🚀 Mes Demandes" at bounding box center [465, 60] width 82 height 32
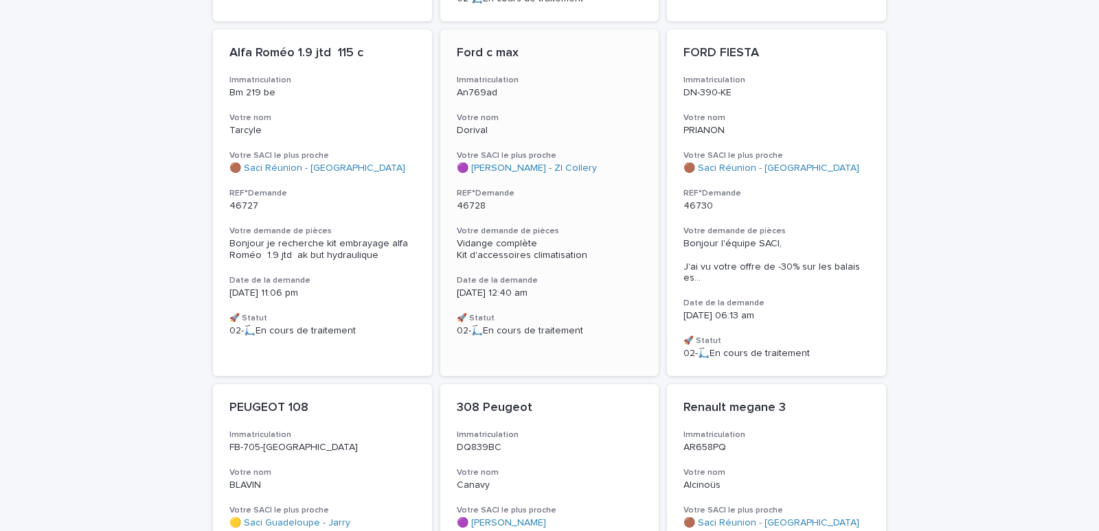
scroll to position [467, 0]
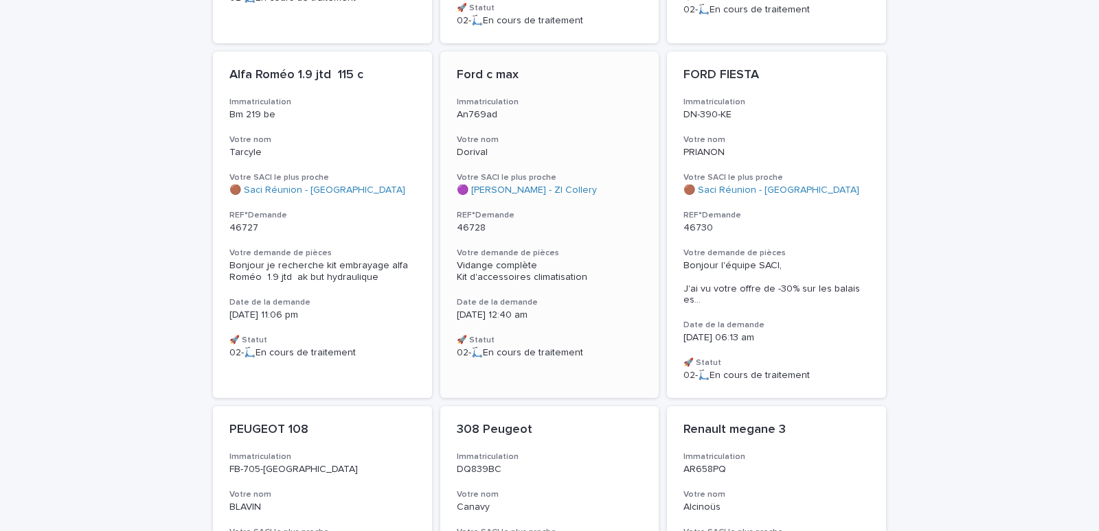
click at [530, 122] on div "Ford c max Immatriculation An769ad Votre nom Dorival Votre SACI le plus proche …" at bounding box center [549, 212] width 219 height 323
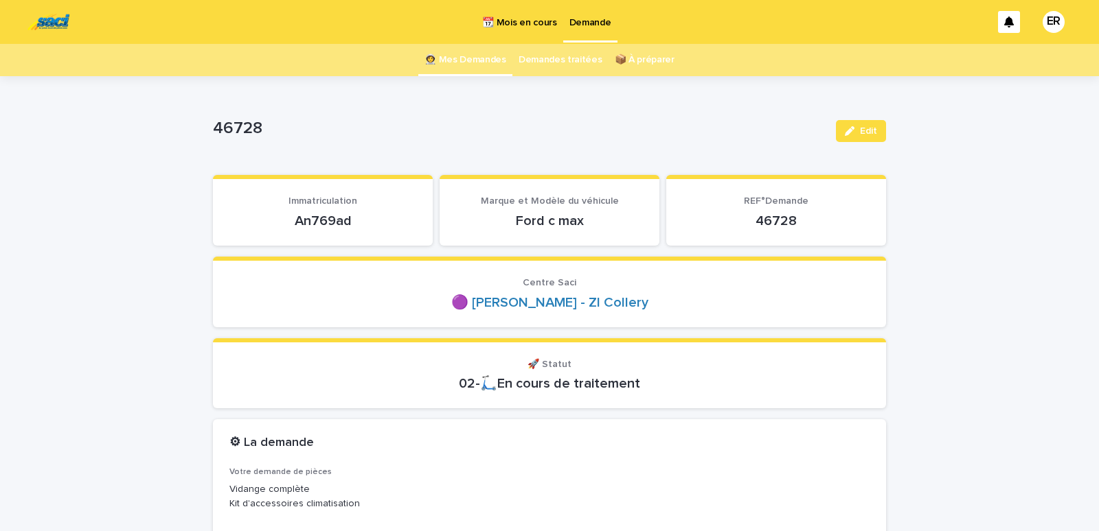
drag, startPoint x: 275, startPoint y: 219, endPoint x: 375, endPoint y: 211, distance: 100.5
click at [375, 211] on div "An769ad" at bounding box center [322, 219] width 187 height 19
copy p "An769ad"
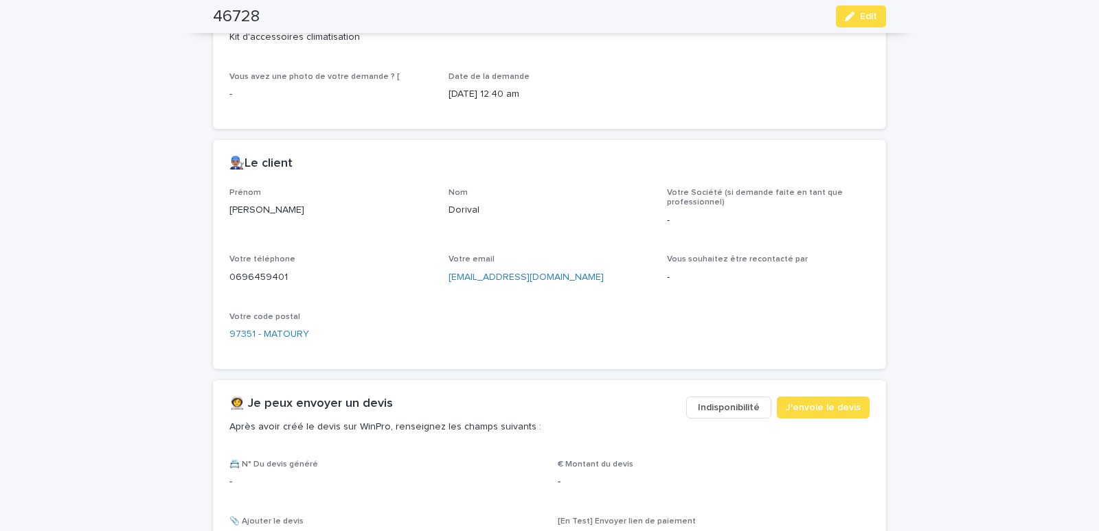
scroll to position [642, 0]
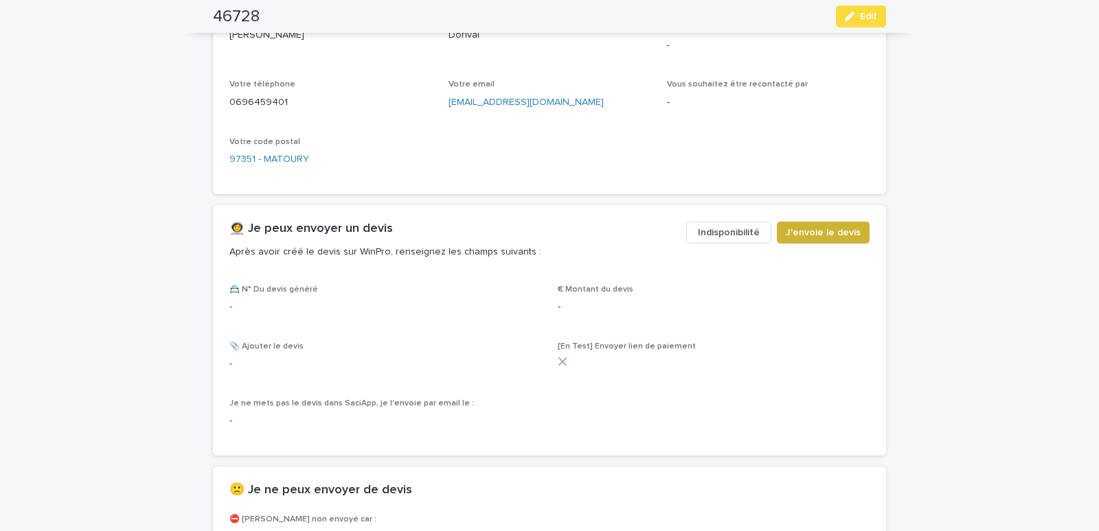
click at [807, 231] on span "J'envoie le devis" at bounding box center [822, 233] width 75 height 14
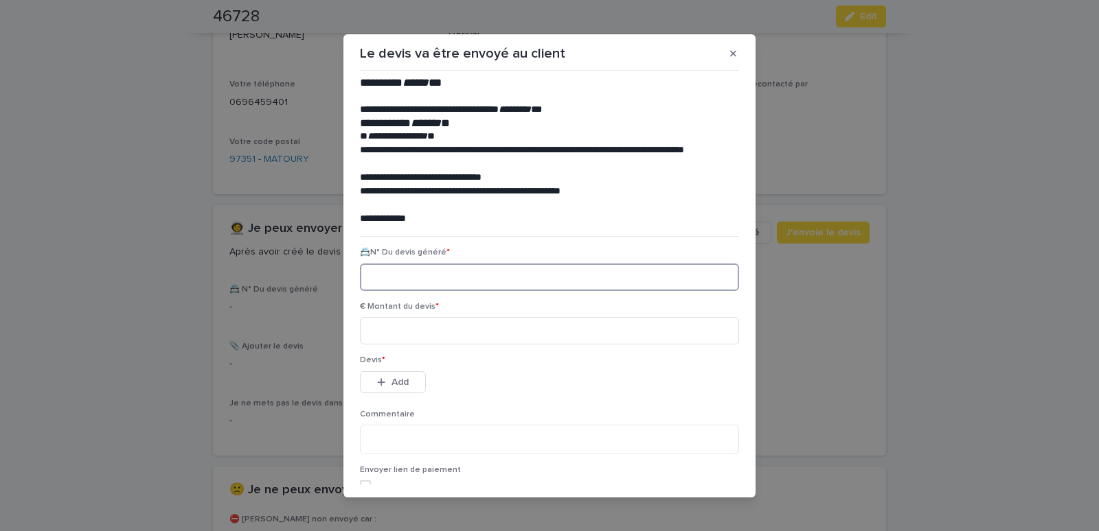
click at [378, 277] on input at bounding box center [549, 277] width 379 height 27
paste input "********"
type input "********"
click at [379, 322] on input at bounding box center [549, 330] width 379 height 27
type input "**"
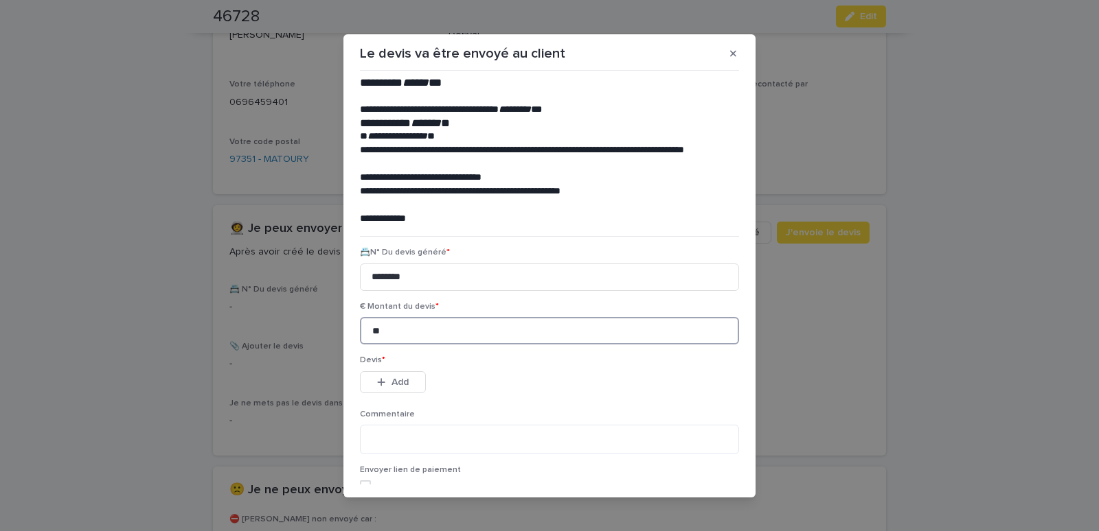
drag, startPoint x: 387, startPoint y: 332, endPoint x: 352, endPoint y: 328, distance: 34.6
click at [385, 332] on input "**" at bounding box center [549, 330] width 379 height 27
drag, startPoint x: 398, startPoint y: 332, endPoint x: 297, endPoint y: 328, distance: 100.3
click at [360, 330] on input "**" at bounding box center [549, 330] width 379 height 27
click at [387, 332] on input at bounding box center [549, 330] width 379 height 27
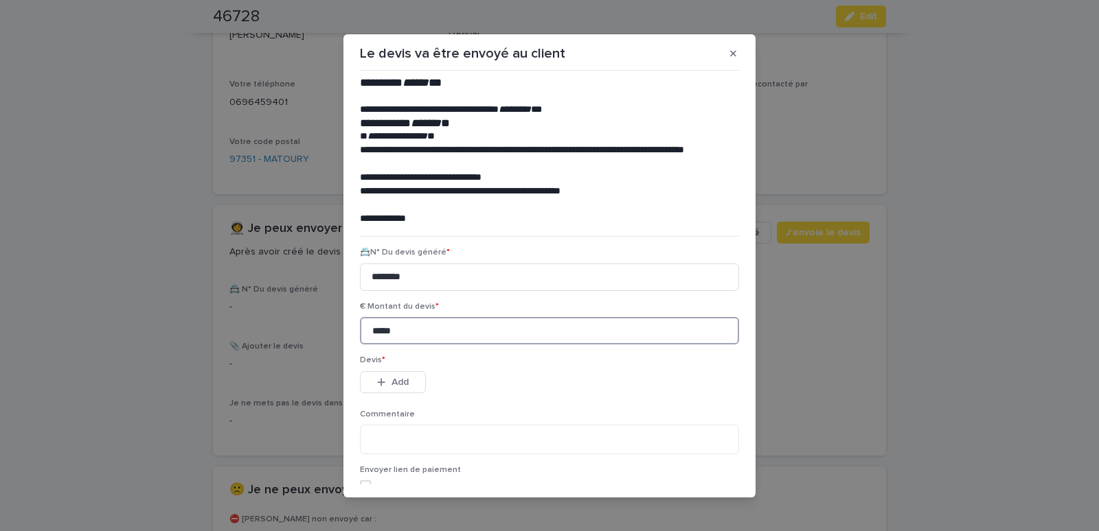
type input "*****"
click at [391, 378] on span "Add" at bounding box center [399, 383] width 17 height 10
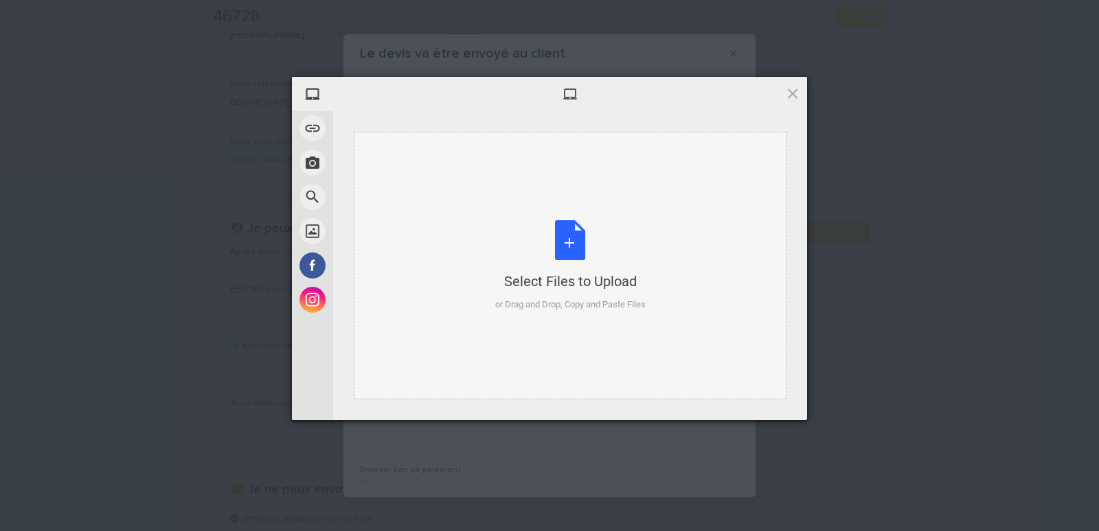
click at [406, 162] on div "Select Files to Upload or Drag and Drop, Copy and Paste Files" at bounding box center [570, 266] width 433 height 268
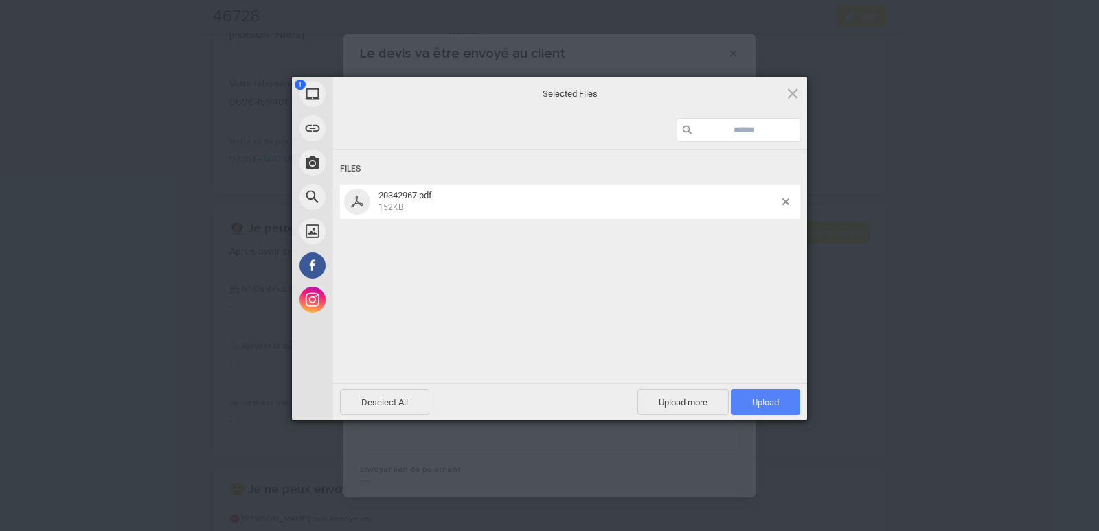
click at [775, 403] on span "Upload 1" at bounding box center [765, 403] width 27 height 10
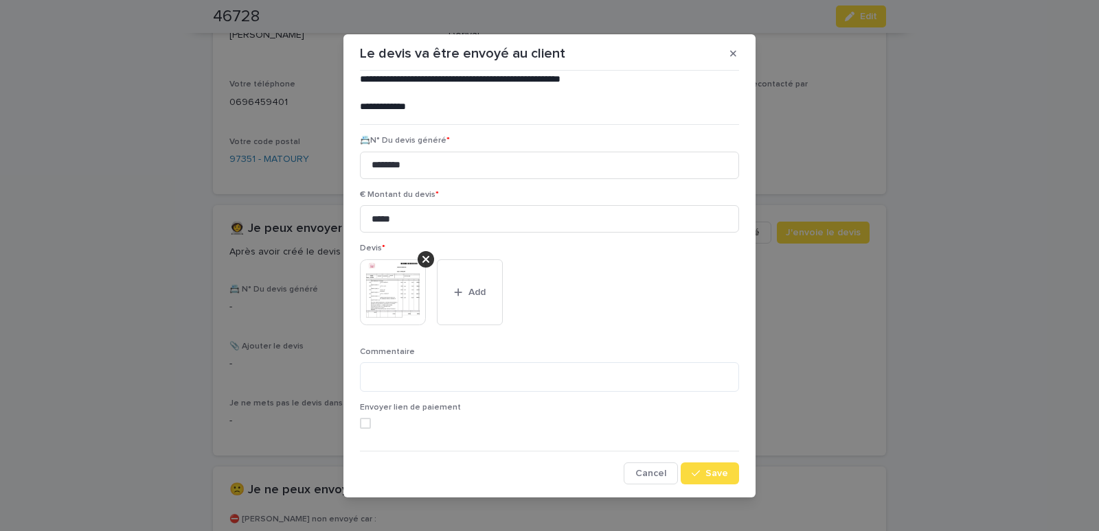
scroll to position [7, 0]
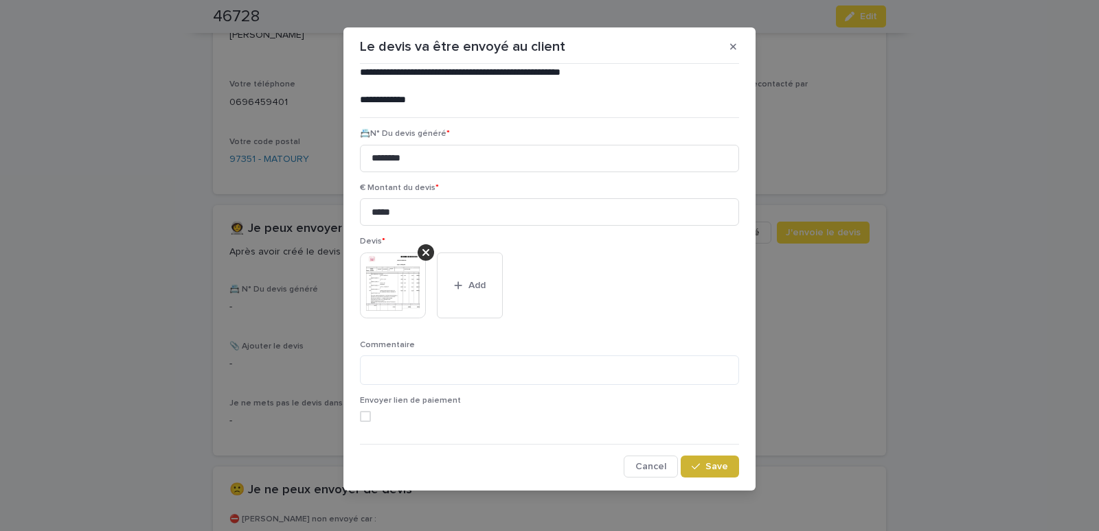
click at [707, 466] on span "Save" at bounding box center [716, 467] width 23 height 10
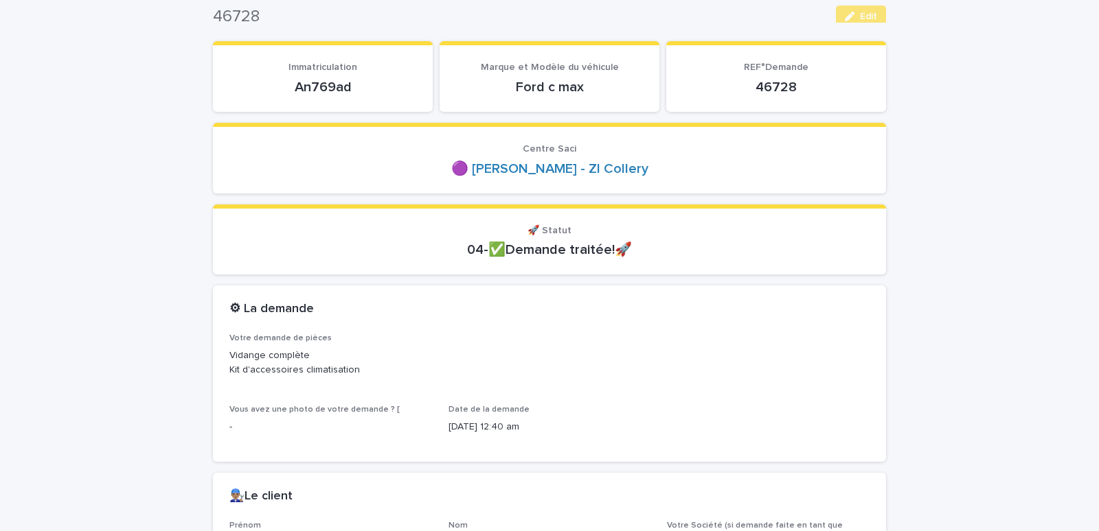
scroll to position [0, 0]
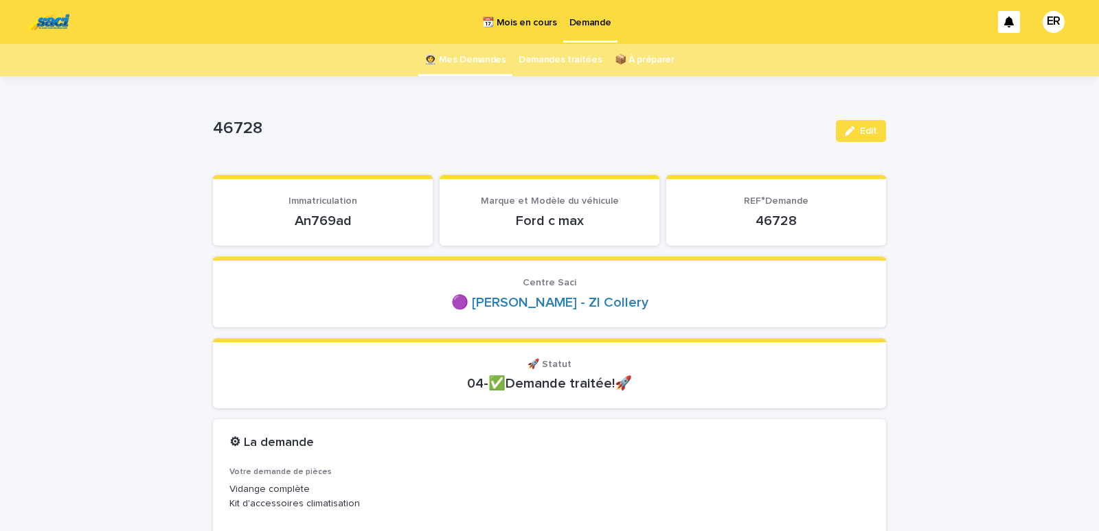
click at [469, 55] on link "👩‍🚀 Mes Demandes" at bounding box center [465, 60] width 82 height 32
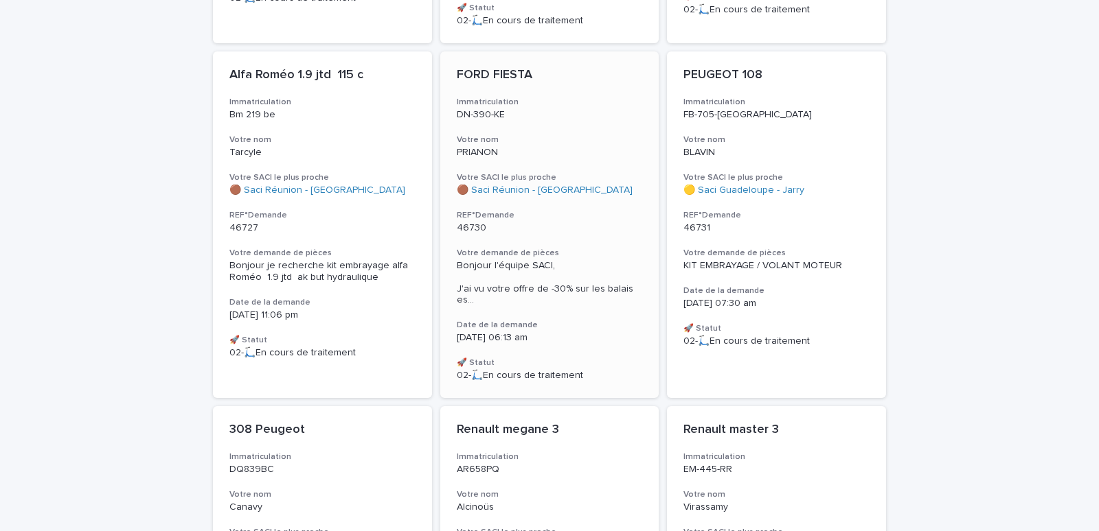
scroll to position [700, 0]
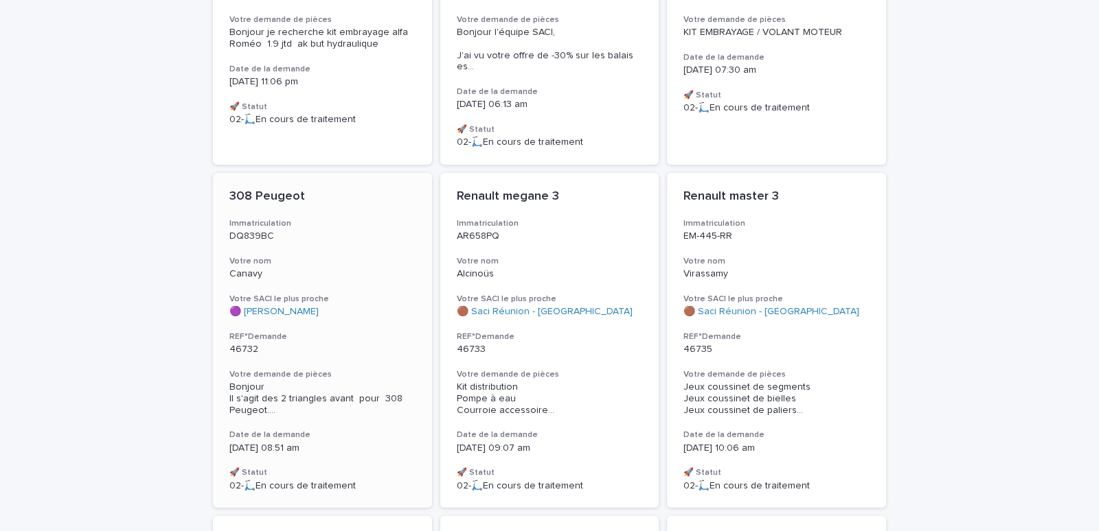
click at [291, 268] on p "Canavy" at bounding box center [322, 274] width 186 height 12
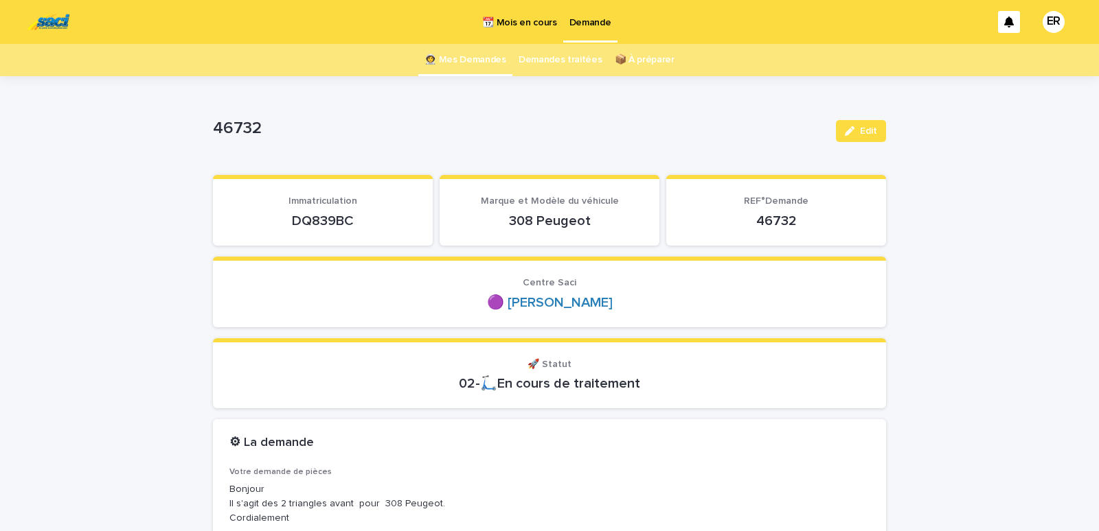
drag, startPoint x: 277, startPoint y: 219, endPoint x: 399, endPoint y: 225, distance: 122.3
click at [399, 225] on p "DQ839BC" at bounding box center [322, 221] width 187 height 16
copy p "DQ839BC"
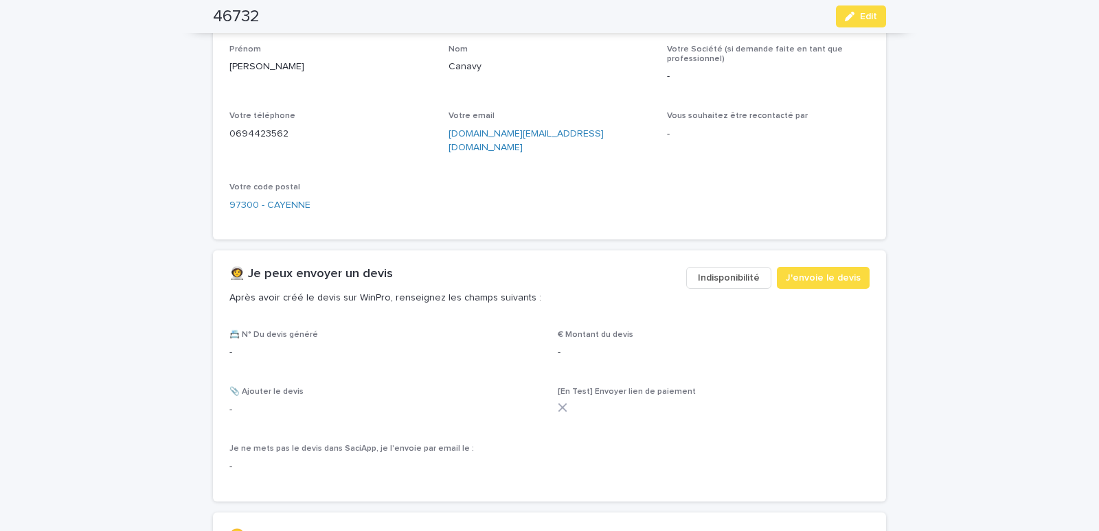
scroll to position [642, 0]
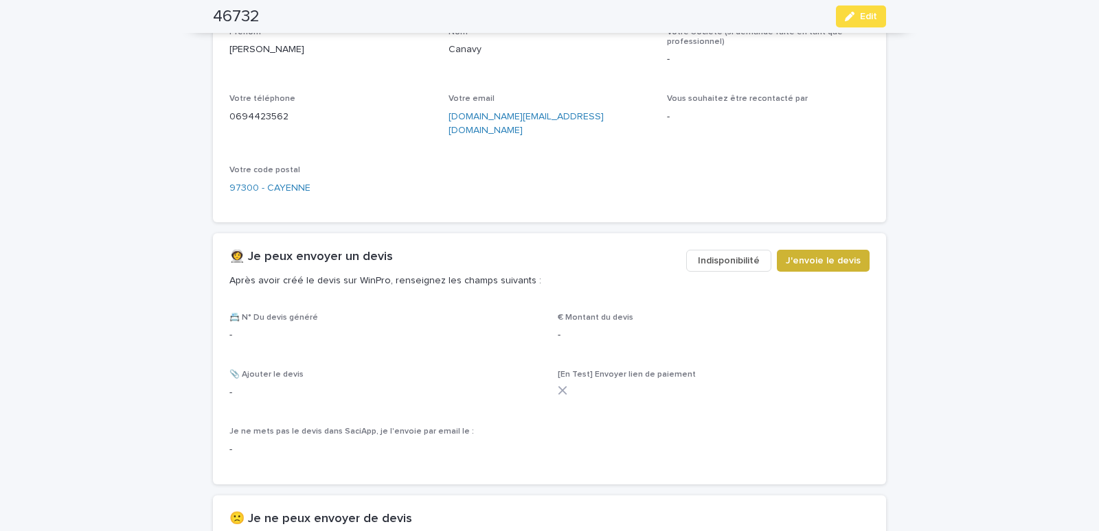
click at [833, 254] on span "J'envoie le devis" at bounding box center [822, 261] width 75 height 14
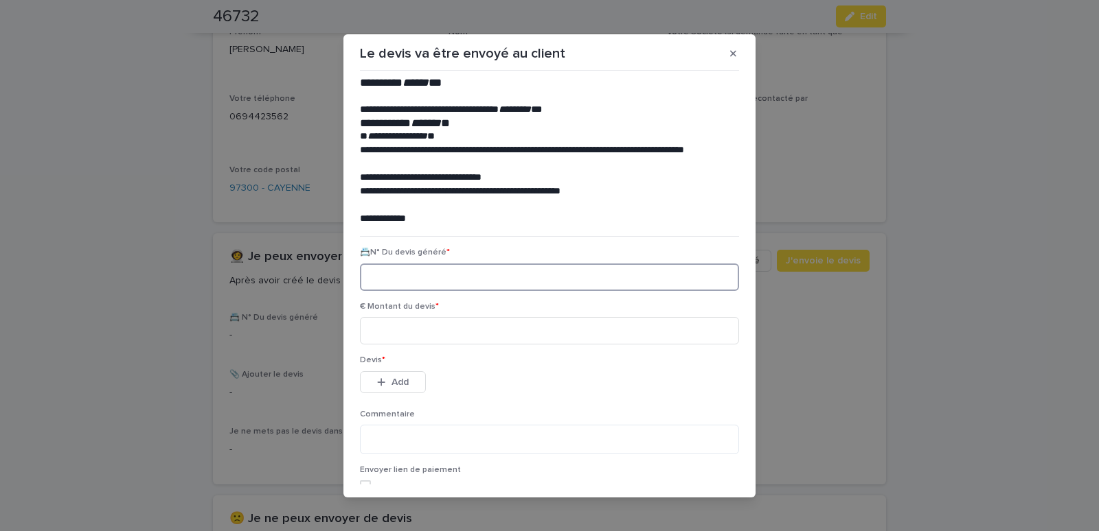
click at [370, 277] on input at bounding box center [549, 277] width 379 height 27
paste input "********"
type input "********"
click at [383, 332] on input at bounding box center [549, 330] width 379 height 27
type input "******"
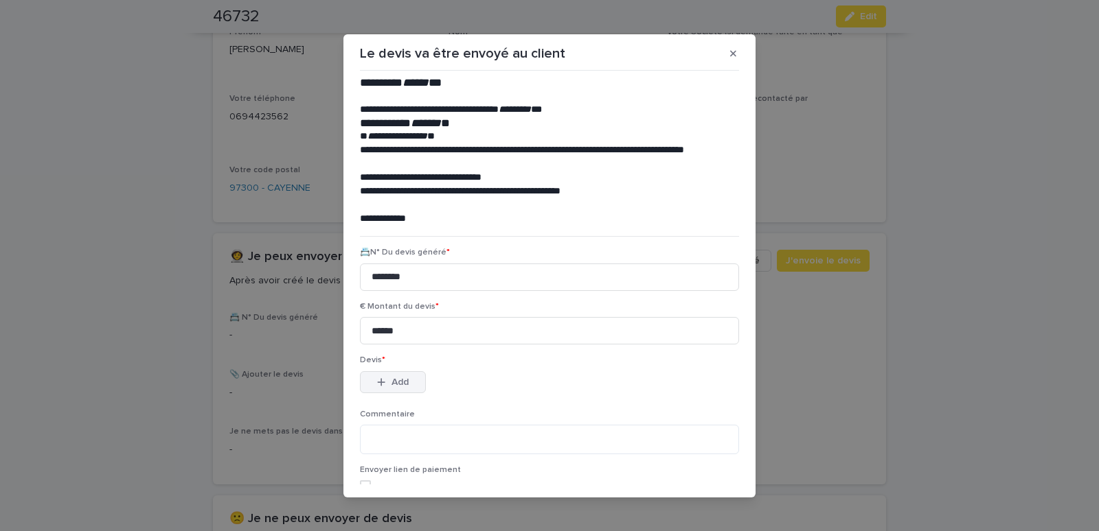
click at [391, 384] on span "Add" at bounding box center [399, 383] width 17 height 10
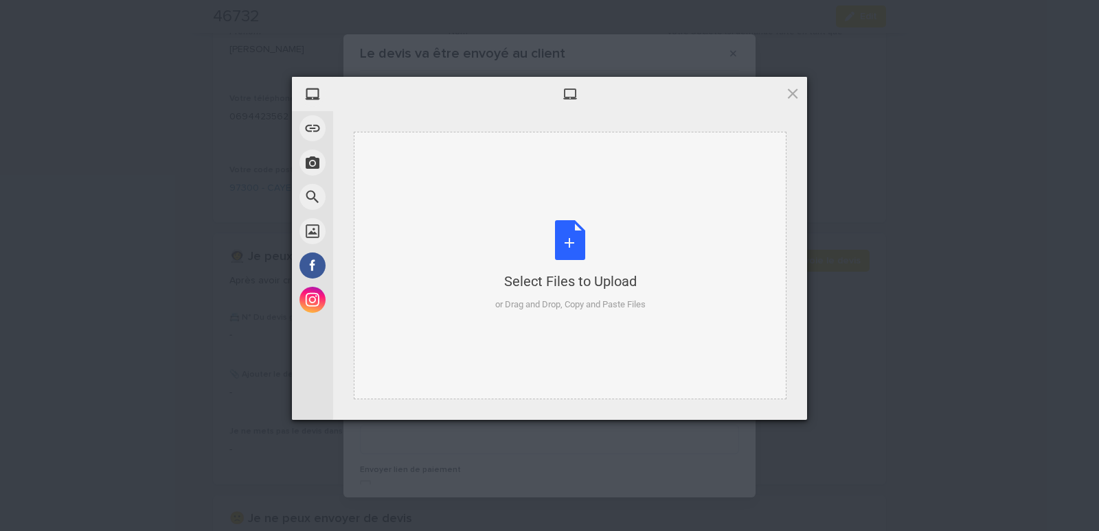
click at [457, 167] on div "Select Files to Upload or Drag and Drop, Copy and Paste Files" at bounding box center [570, 266] width 433 height 268
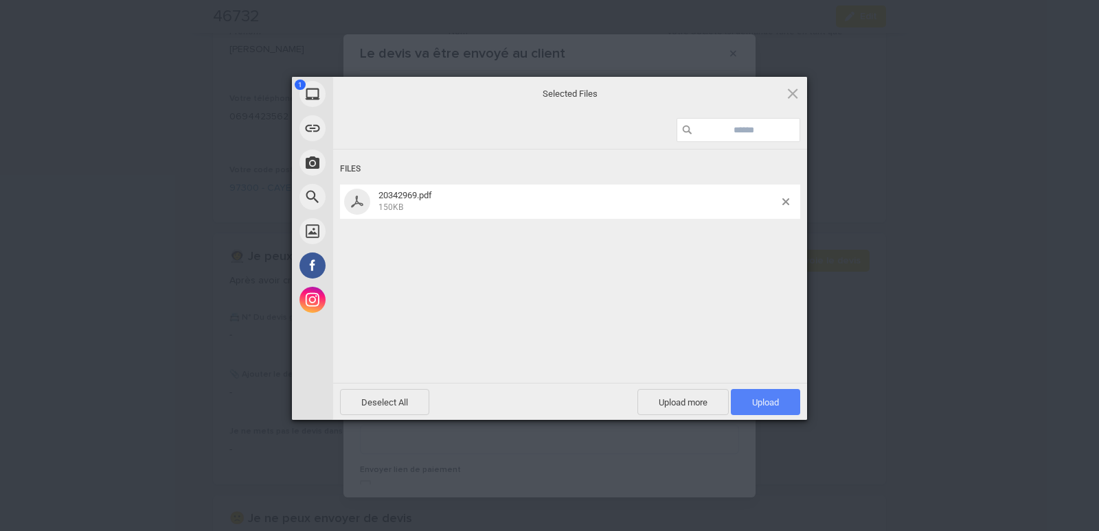
click at [747, 396] on span "Upload 1" at bounding box center [765, 402] width 69 height 26
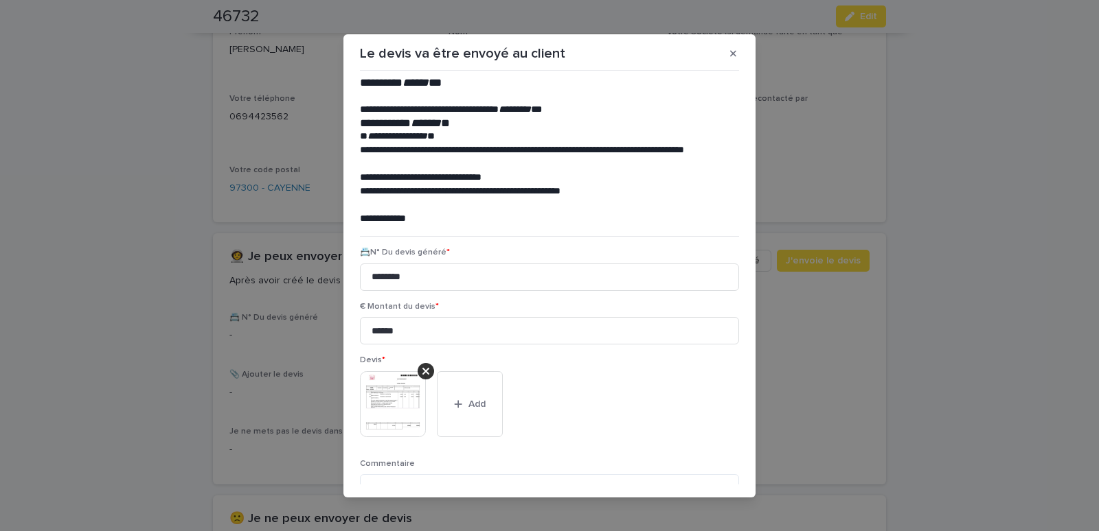
scroll to position [112, 0]
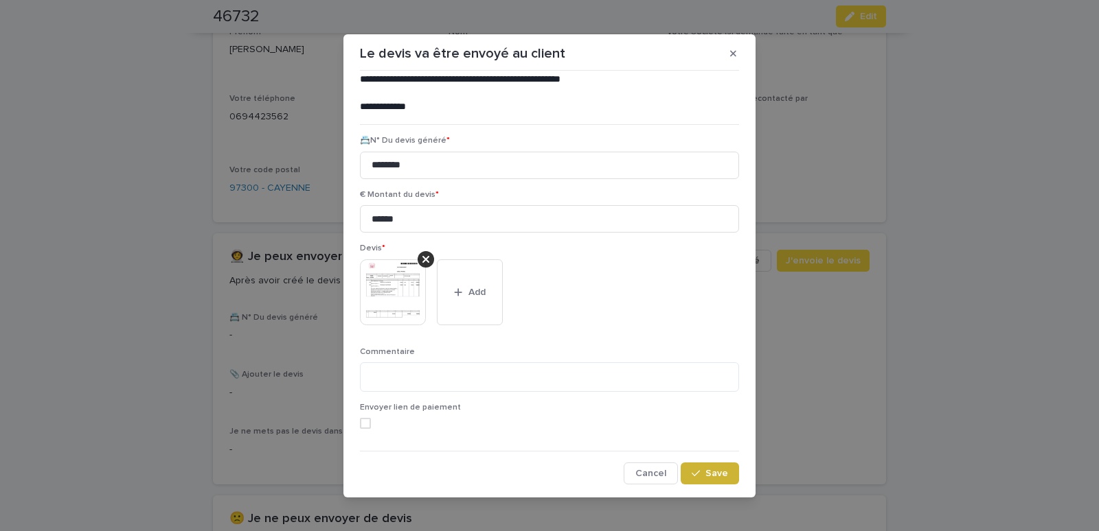
click at [705, 474] on span "Save" at bounding box center [716, 474] width 23 height 10
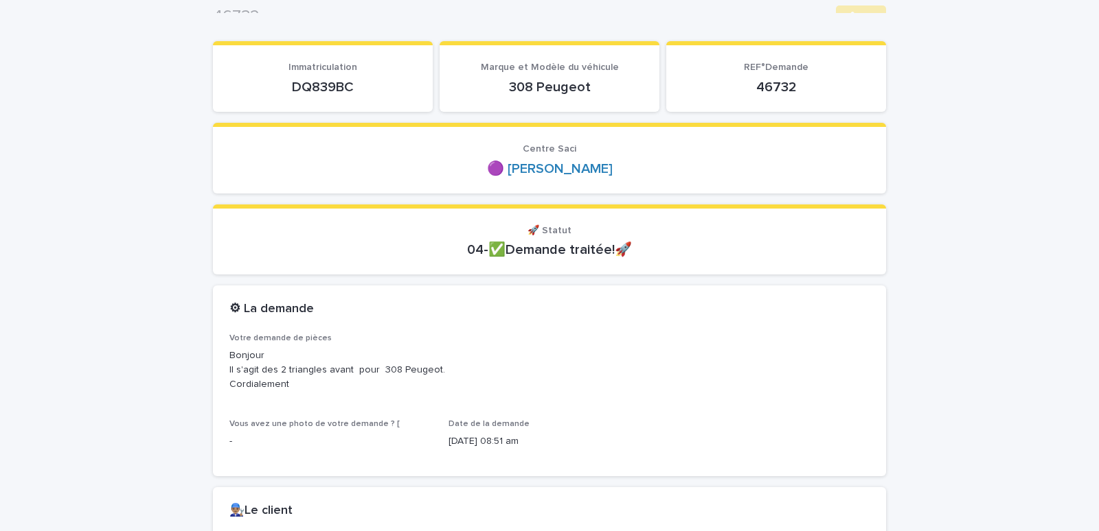
scroll to position [0, 0]
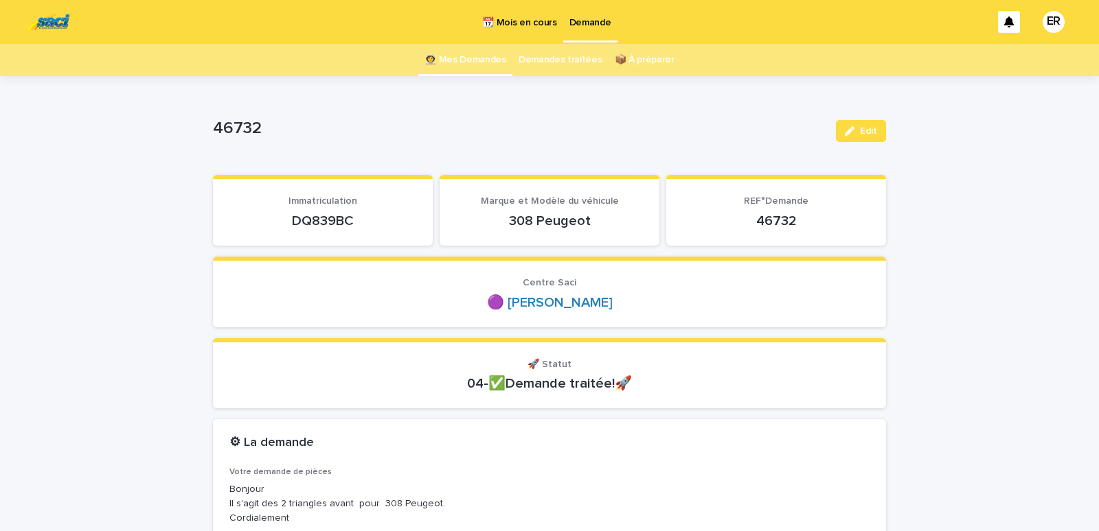
click at [496, 57] on link "👩‍🚀 Mes Demandes" at bounding box center [465, 60] width 82 height 32
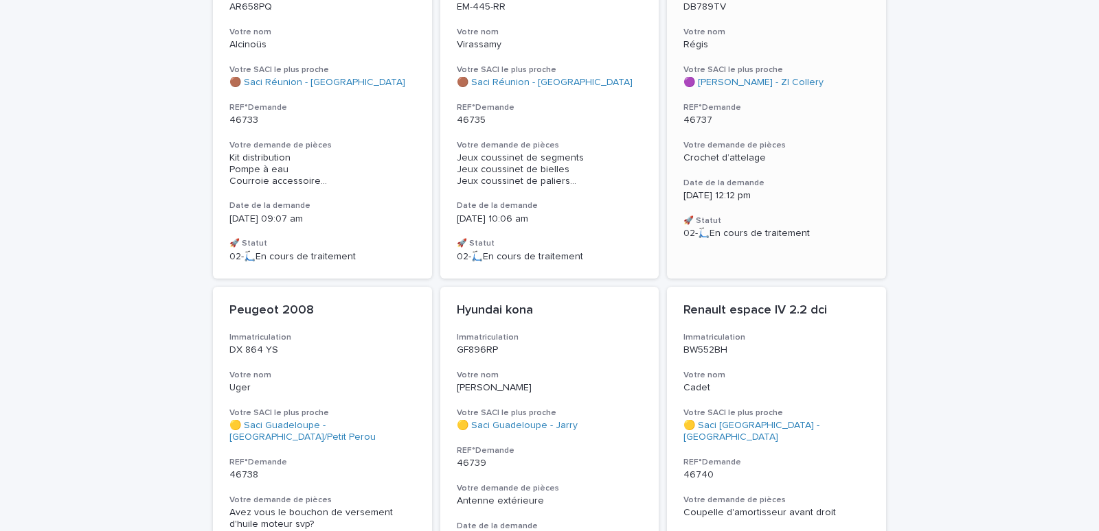
scroll to position [941, 0]
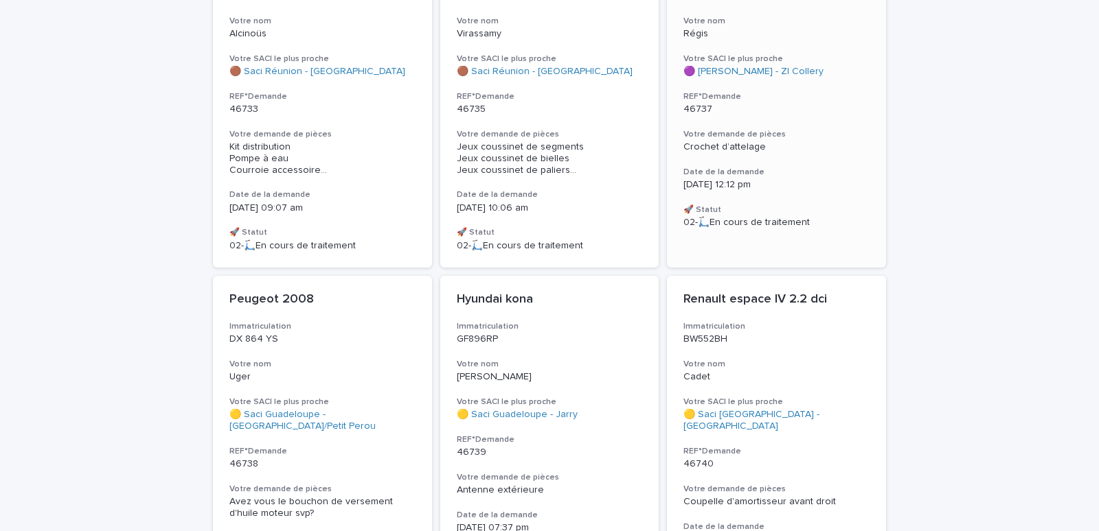
click at [757, 104] on p "46737" at bounding box center [776, 110] width 186 height 12
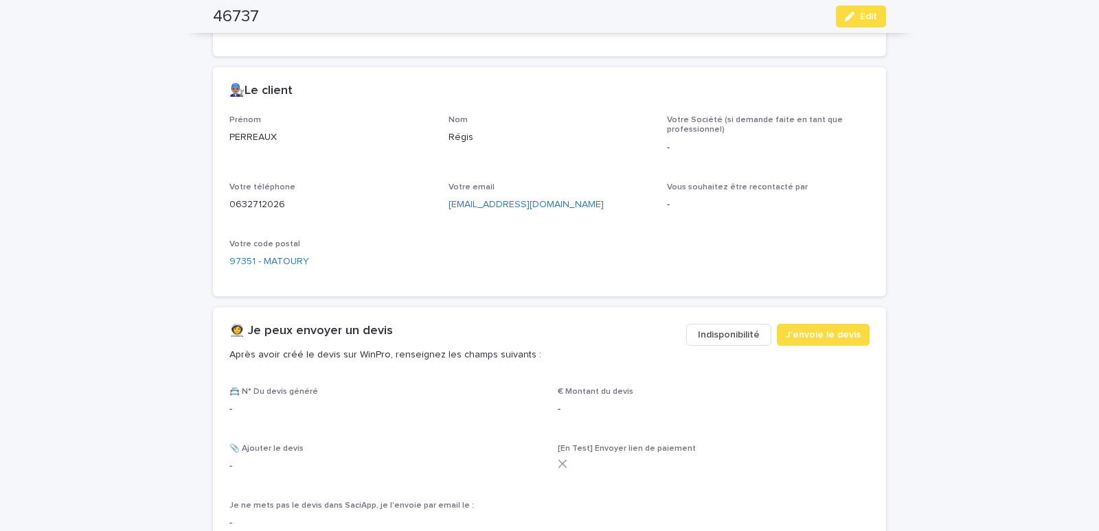
scroll to position [759, 0]
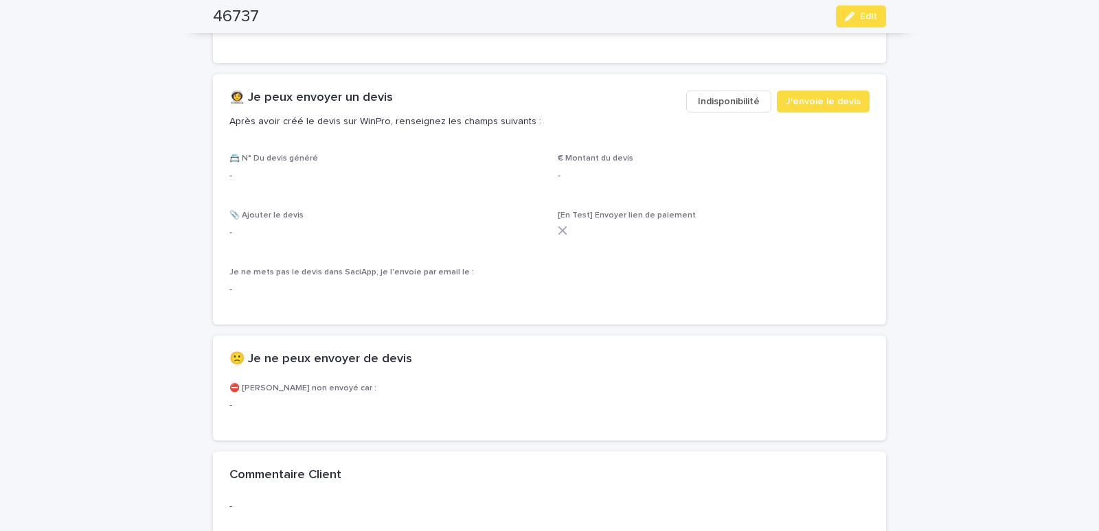
click at [713, 102] on span "Indisponibilité" at bounding box center [729, 102] width 62 height 14
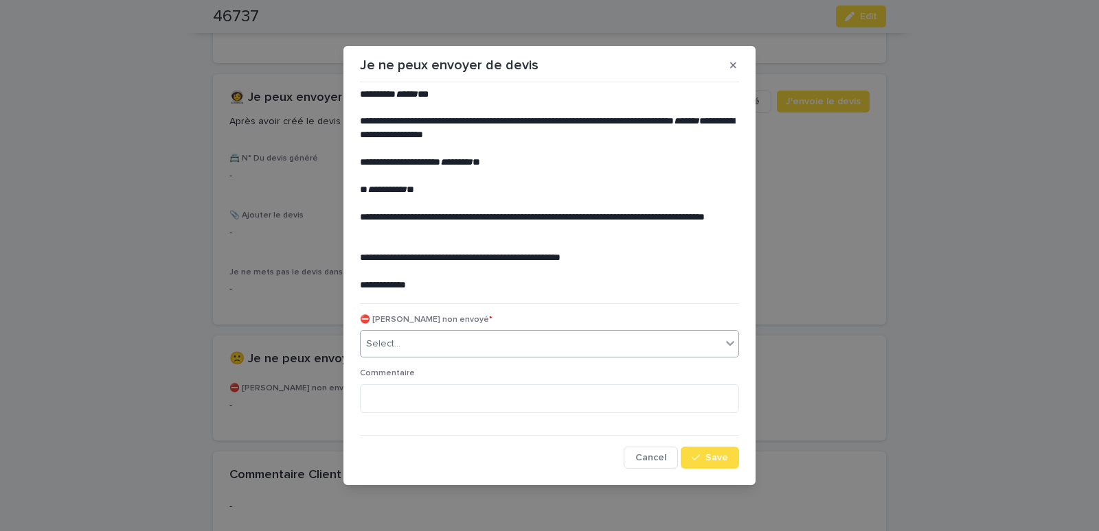
click at [444, 347] on div "Select..." at bounding box center [540, 344] width 360 height 23
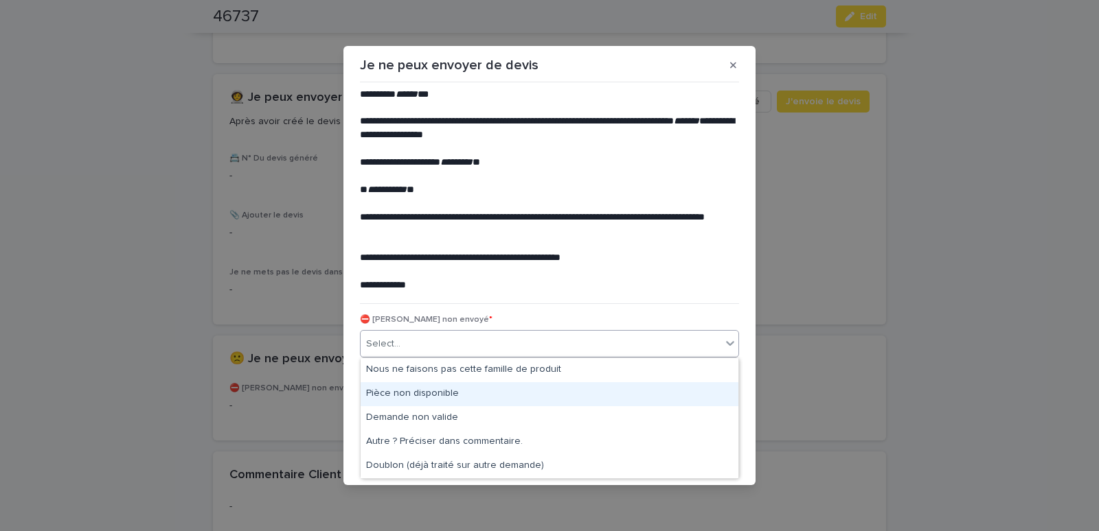
click at [404, 389] on div "Pièce non disponible" at bounding box center [549, 394] width 378 height 24
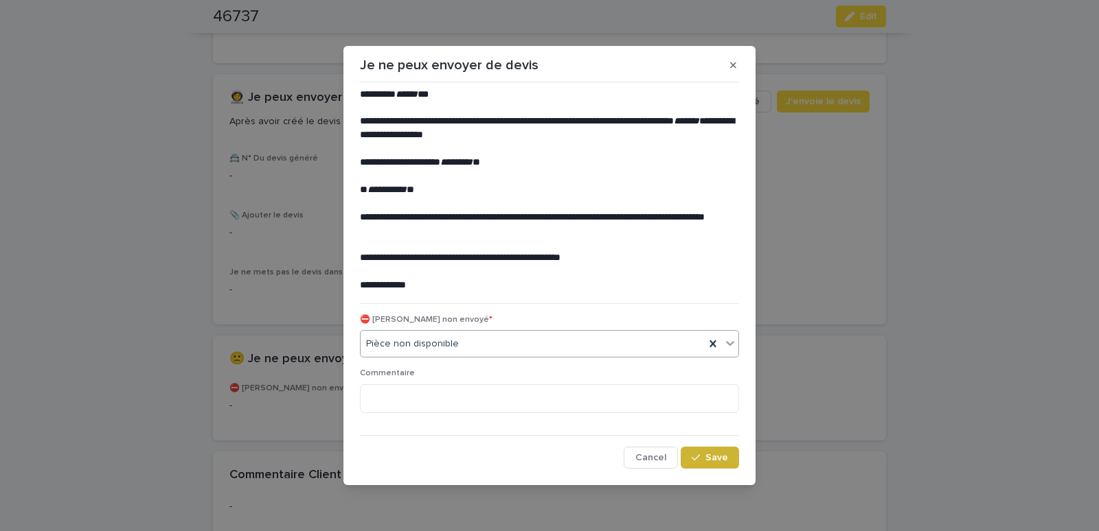
click at [702, 448] on button "Save" at bounding box center [709, 458] width 58 height 22
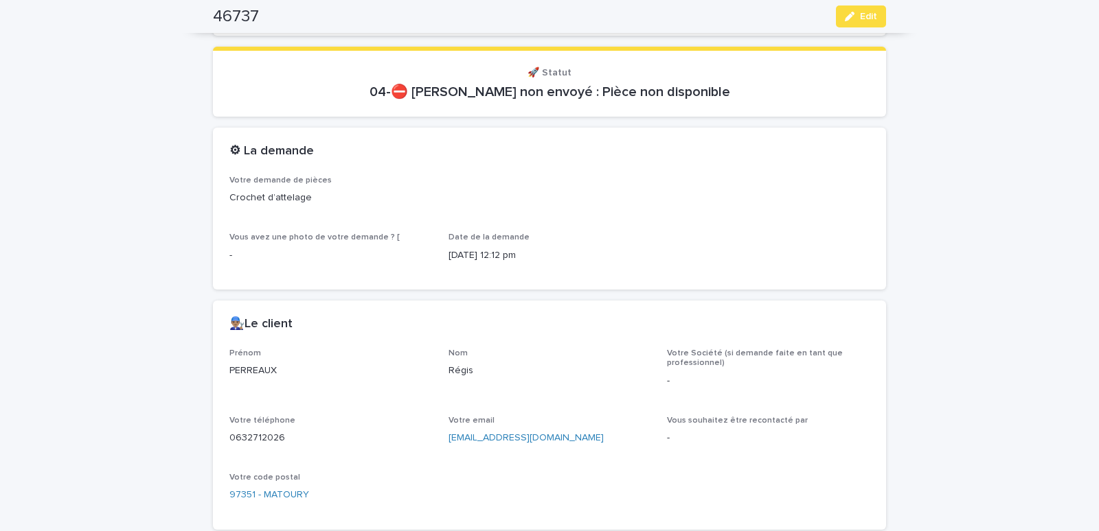
scroll to position [0, 0]
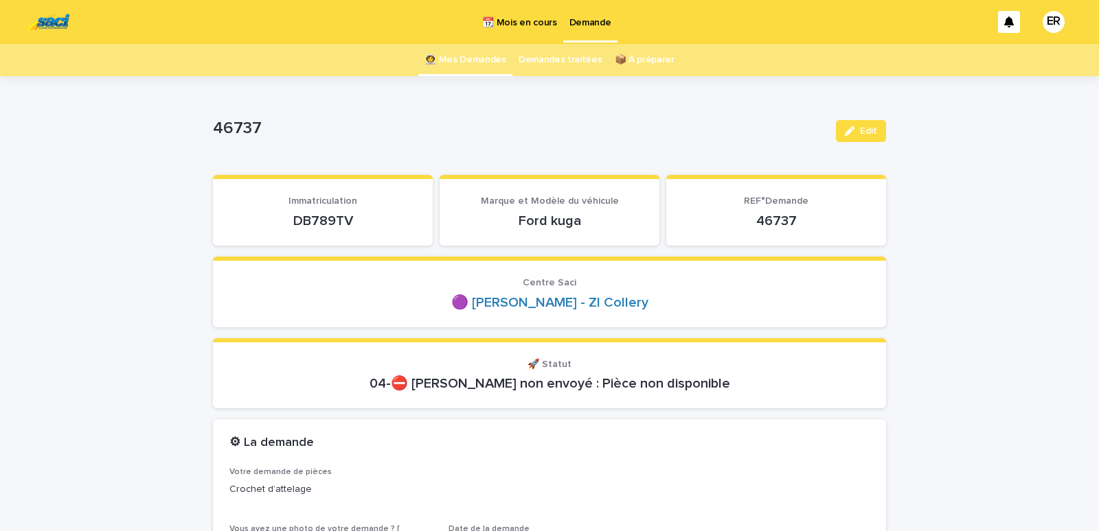
click at [462, 59] on link "👩‍🚀 Mes Demandes" at bounding box center [465, 60] width 82 height 32
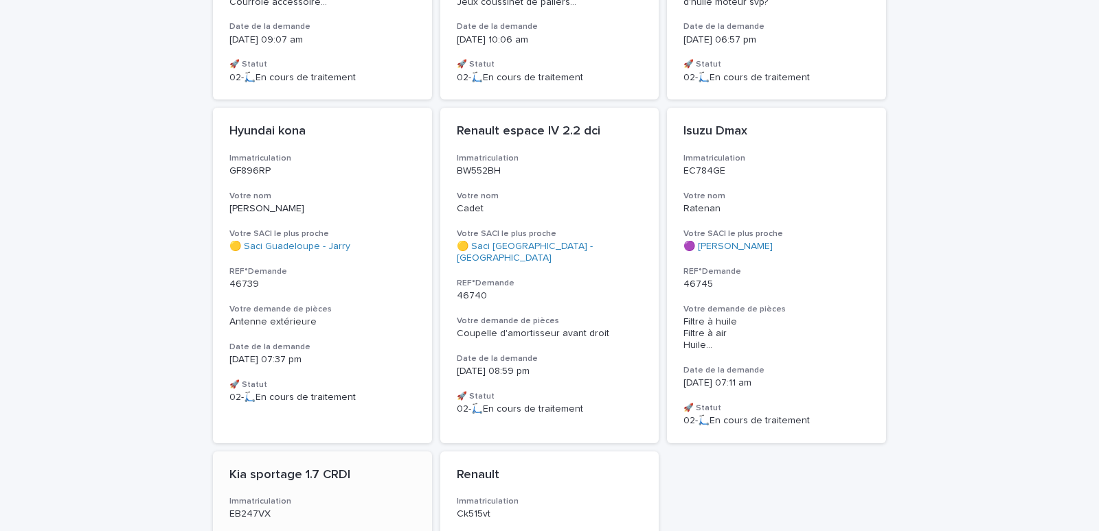
scroll to position [1342, 0]
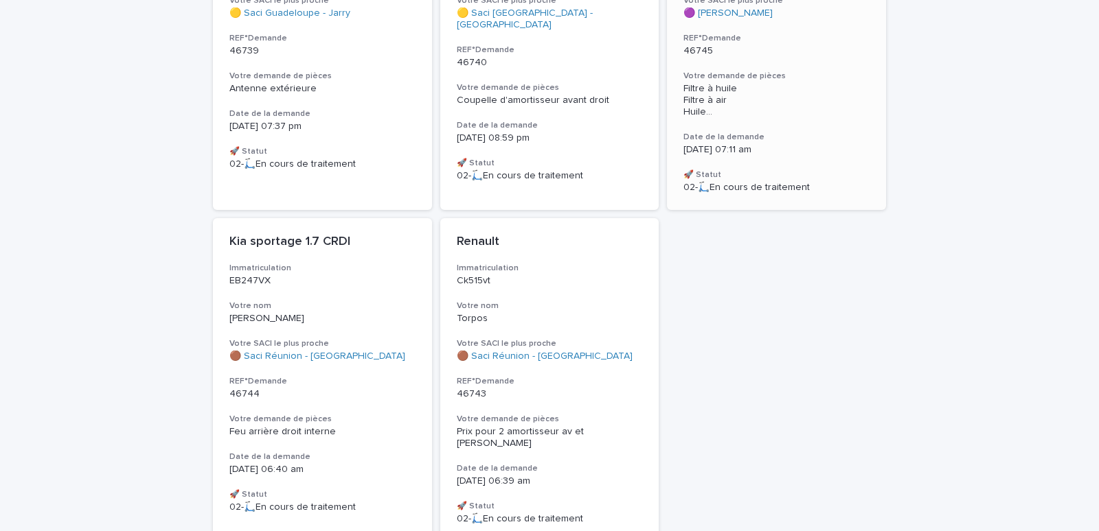
click at [772, 84] on span "Filtre à huile Filtre à air Huile ..." at bounding box center [776, 100] width 186 height 34
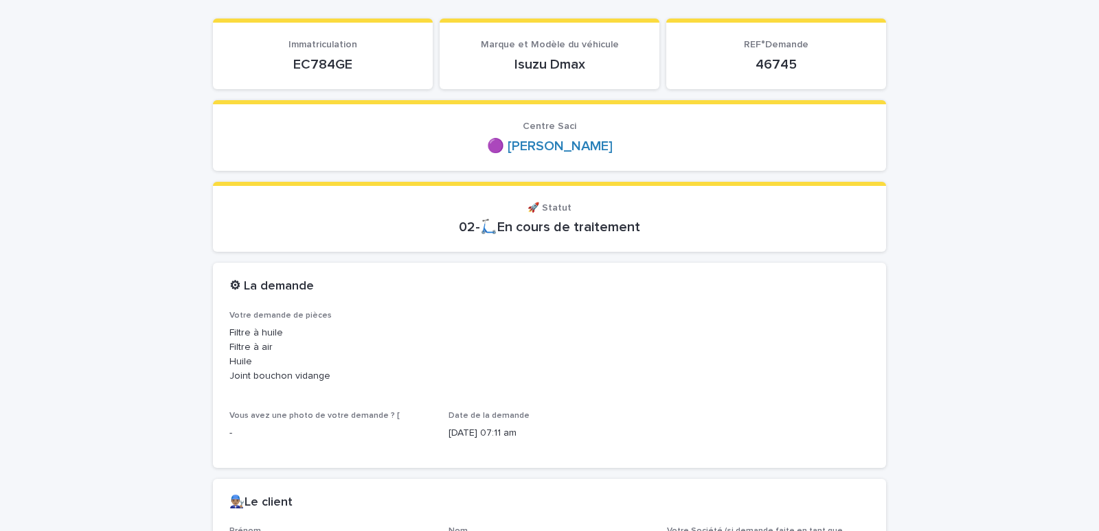
scroll to position [175, 0]
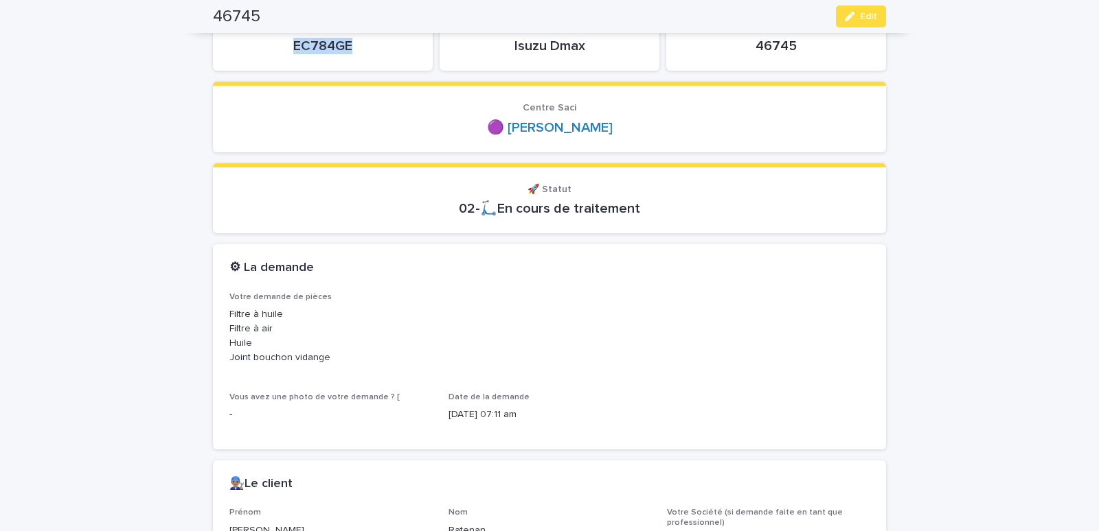
drag, startPoint x: 277, startPoint y: 40, endPoint x: 384, endPoint y: 54, distance: 108.0
click at [384, 54] on p "EC784GE" at bounding box center [322, 46] width 187 height 16
copy p "EC784GE"
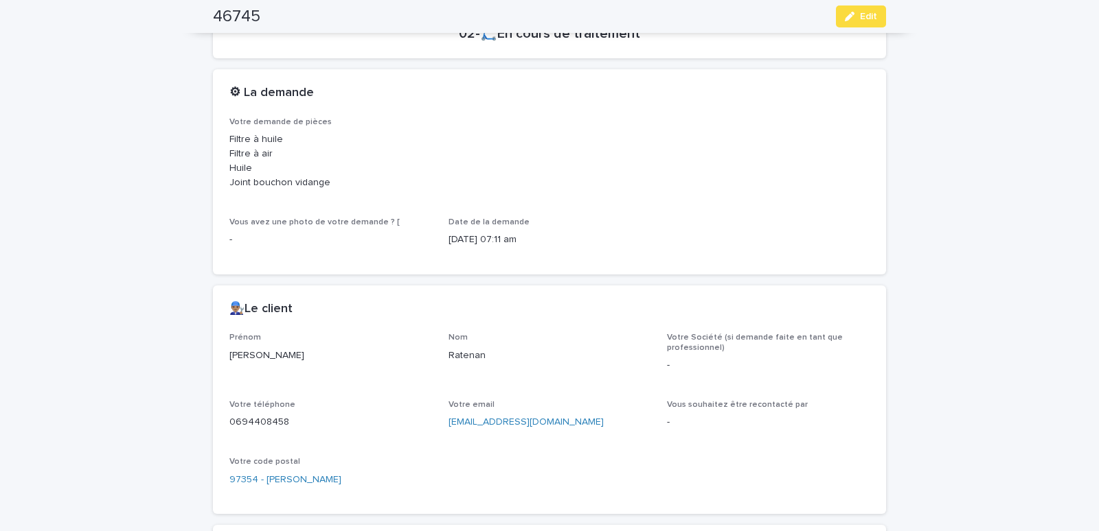
scroll to position [584, 0]
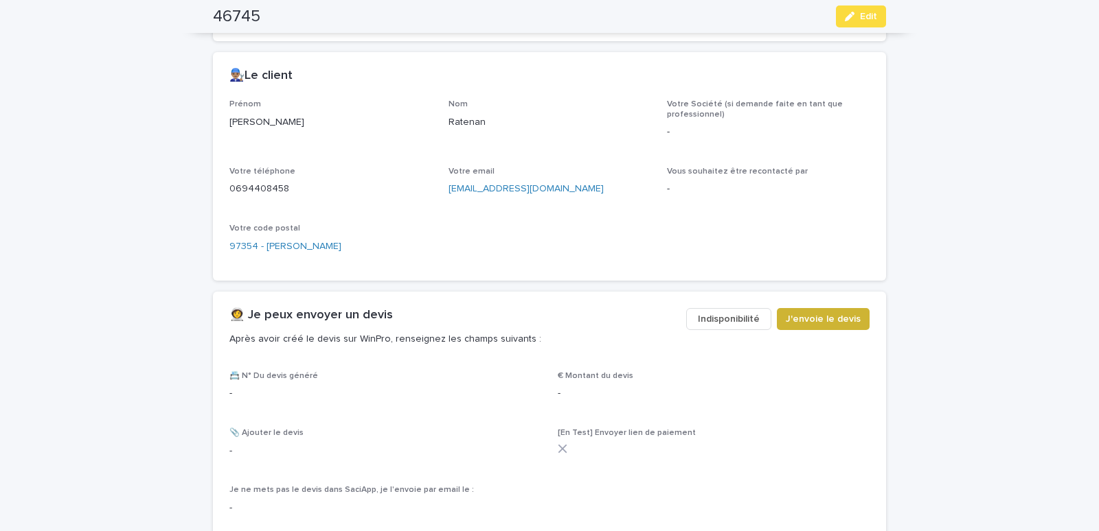
click at [820, 321] on span "J'envoie le devis" at bounding box center [822, 319] width 75 height 14
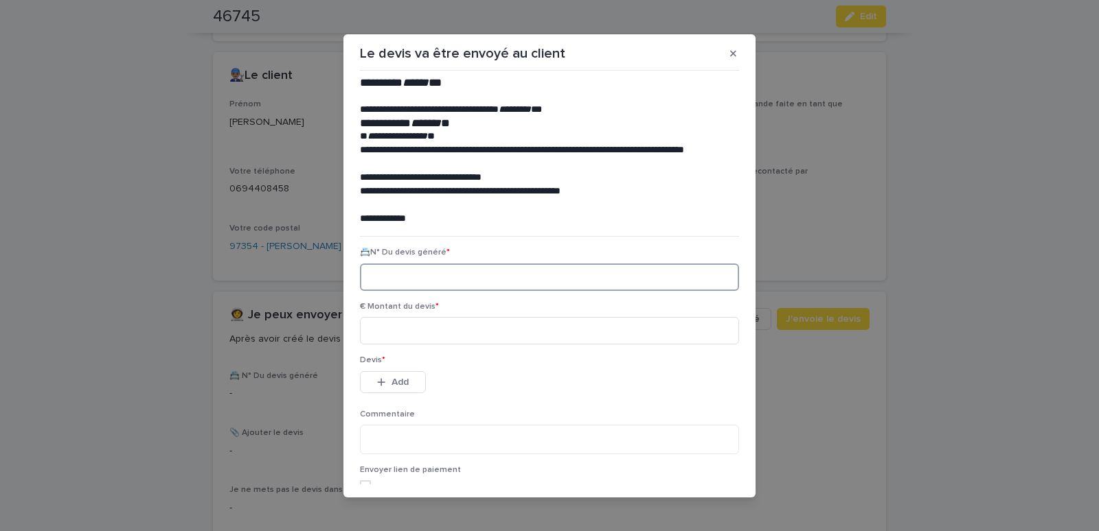
click at [463, 277] on input at bounding box center [549, 277] width 379 height 27
paste input "********"
type input "********"
click at [465, 336] on input at bounding box center [549, 330] width 379 height 27
type input "*****"
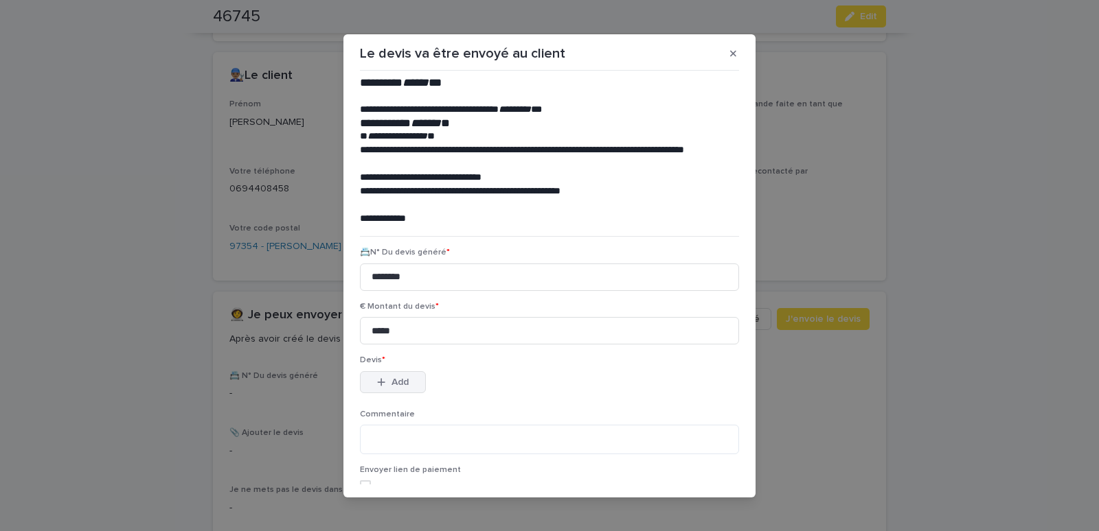
click at [391, 383] on span "Add" at bounding box center [399, 383] width 17 height 10
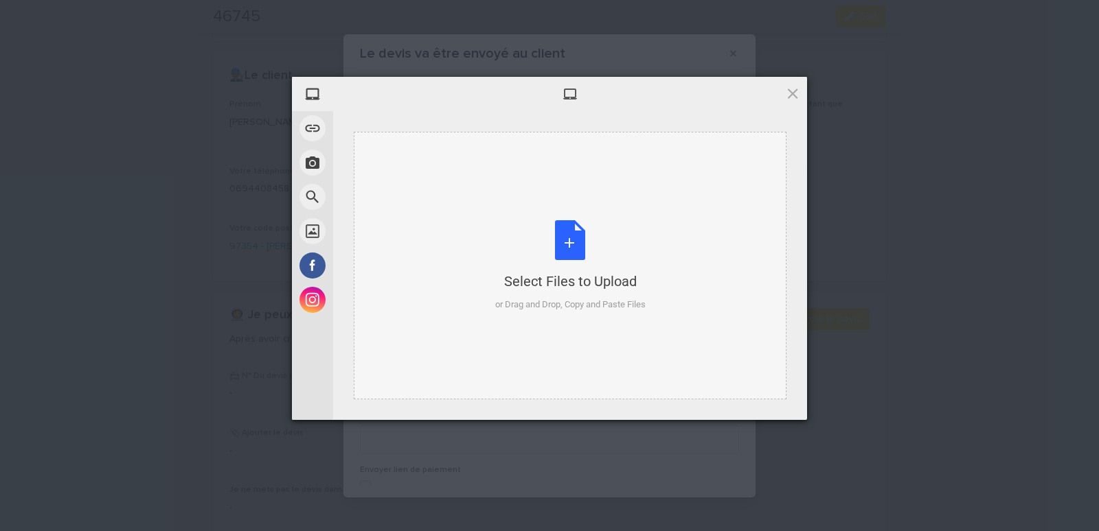
click at [469, 185] on div "Select Files to Upload or Drag and Drop, Copy and Paste Files" at bounding box center [570, 266] width 433 height 268
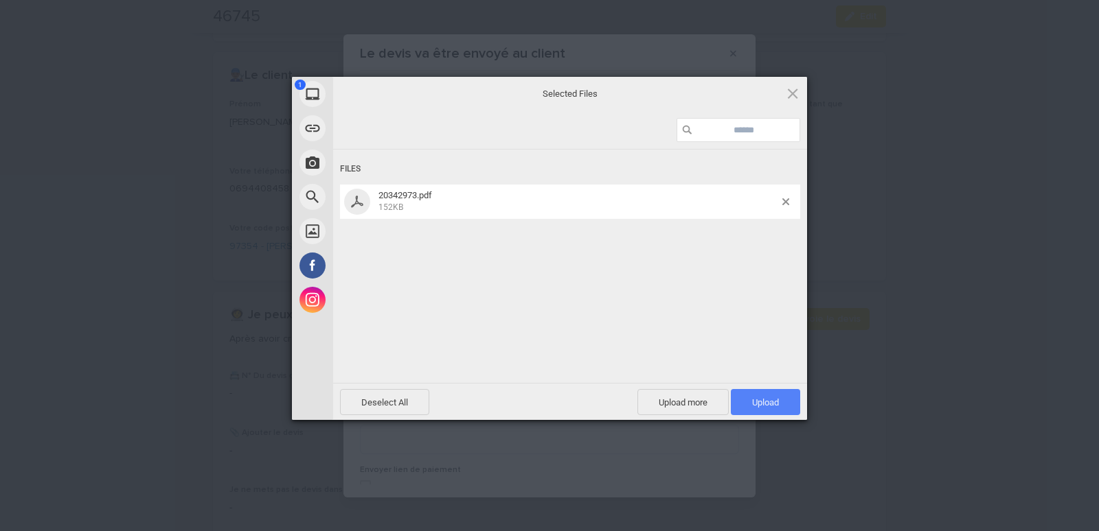
click at [749, 404] on span "Upload 1" at bounding box center [765, 402] width 69 height 26
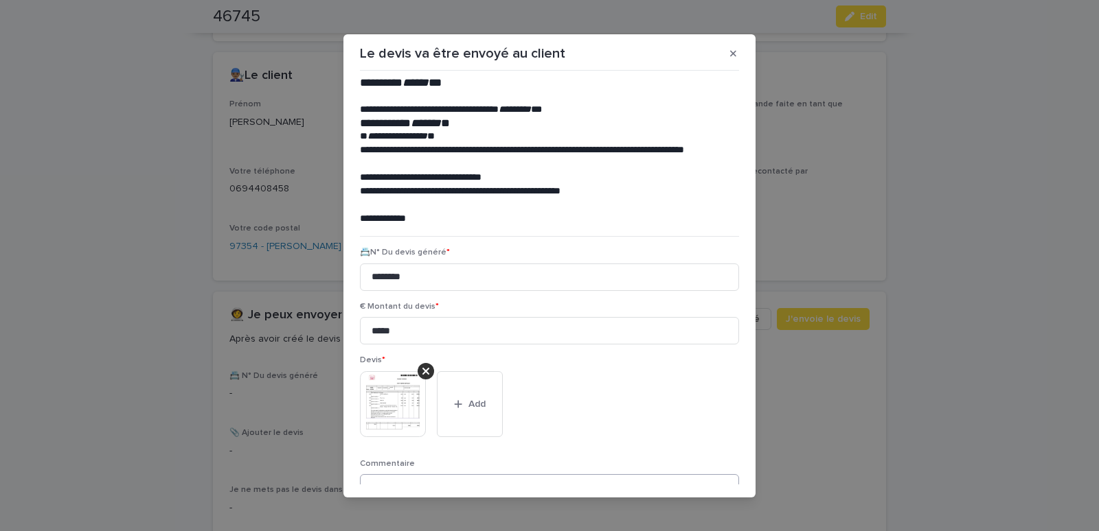
scroll to position [112, 0]
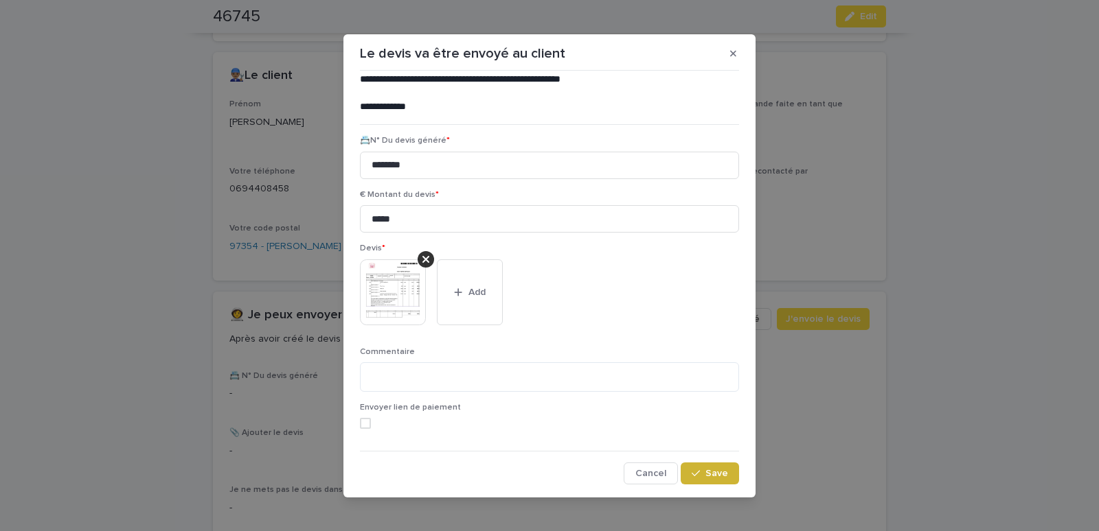
click at [696, 471] on div "button" at bounding box center [698, 474] width 14 height 10
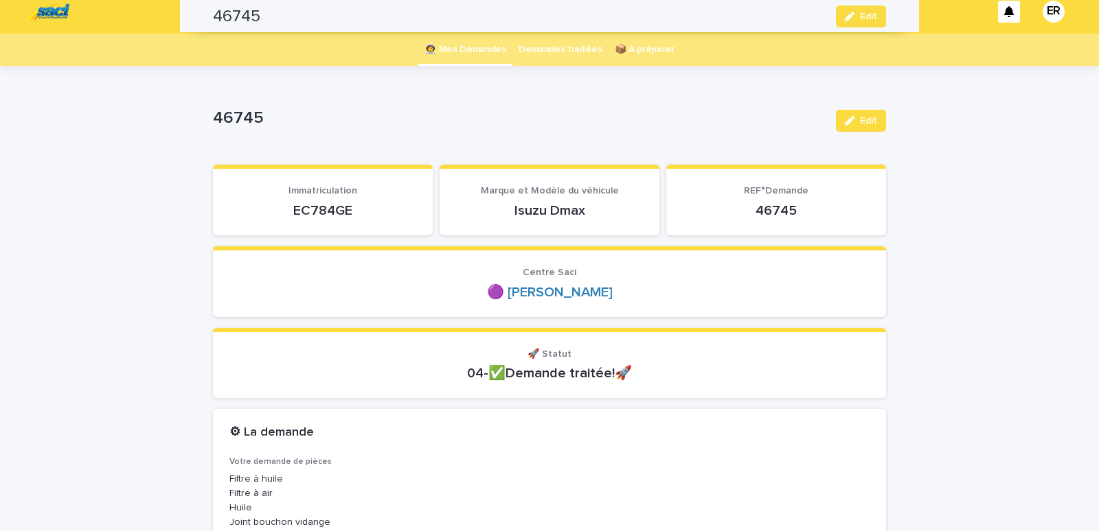
scroll to position [0, 0]
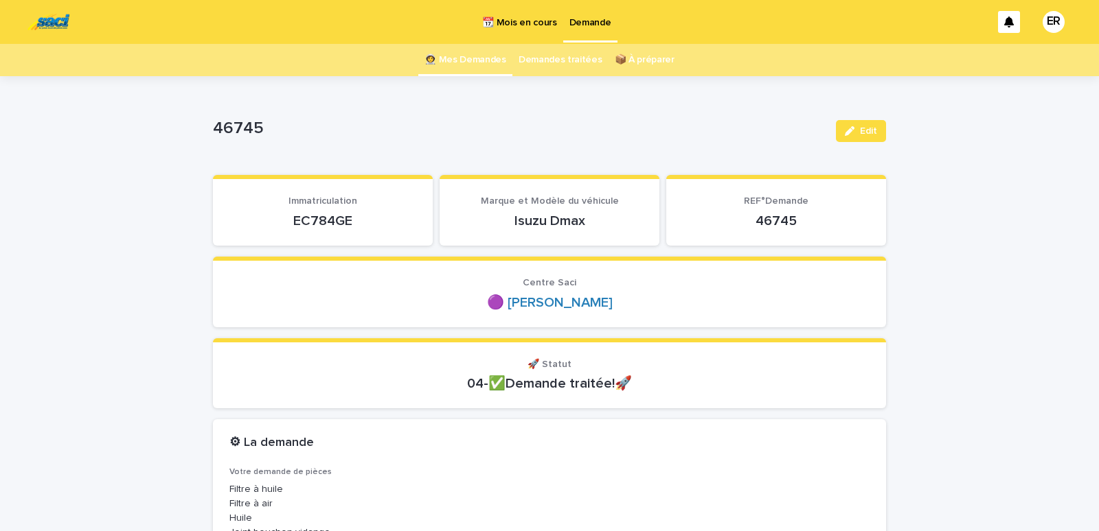
click at [465, 62] on link "👩‍🚀 Mes Demandes" at bounding box center [465, 60] width 82 height 32
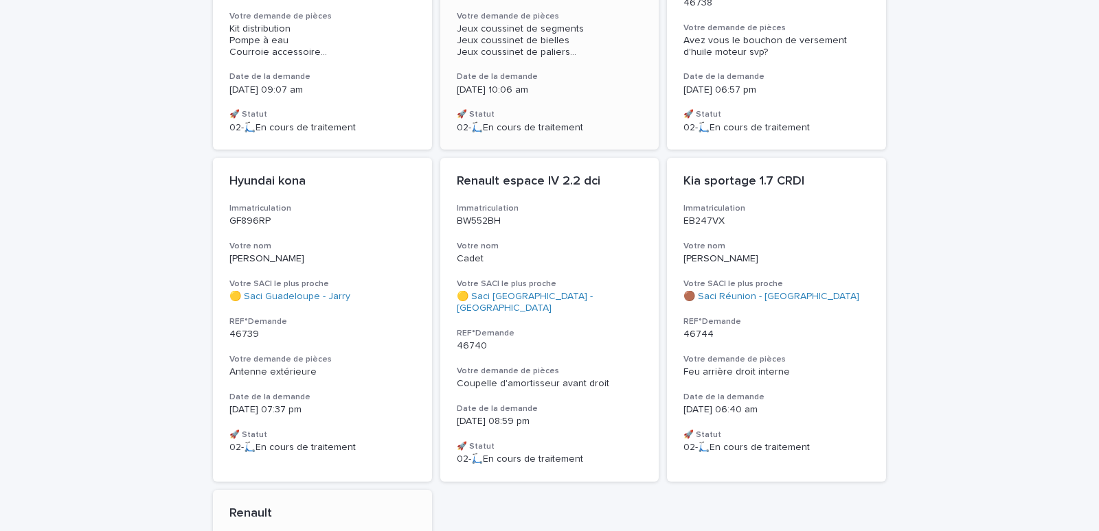
scroll to position [884, 0]
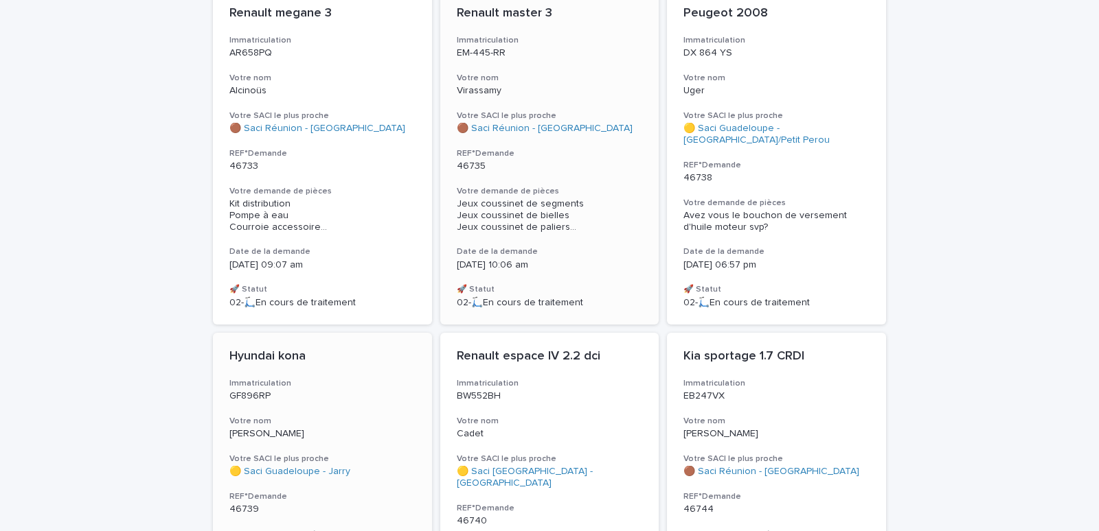
click at [284, 428] on p "GUIONNEAU-BELLON" at bounding box center [322, 434] width 186 height 12
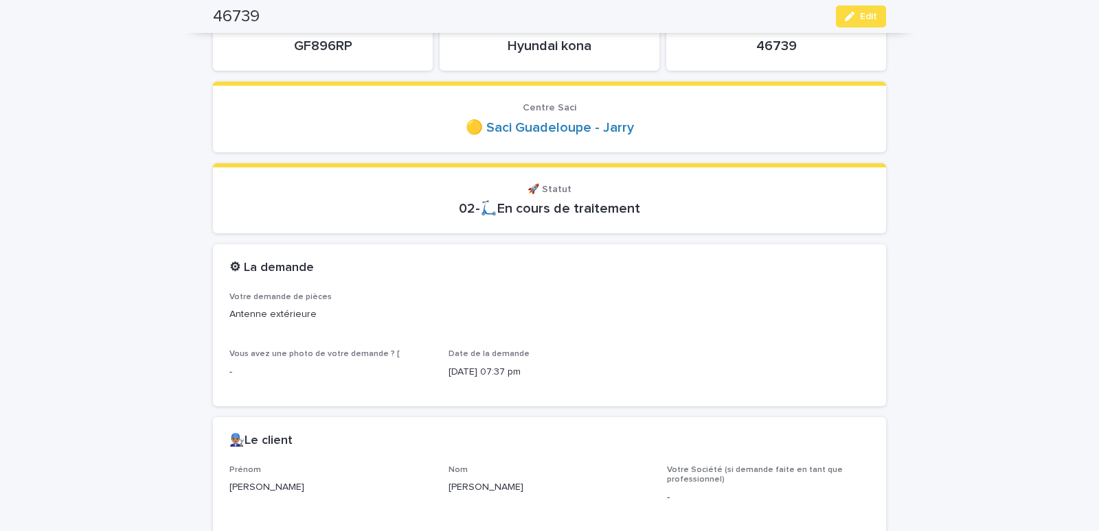
scroll to position [292, 0]
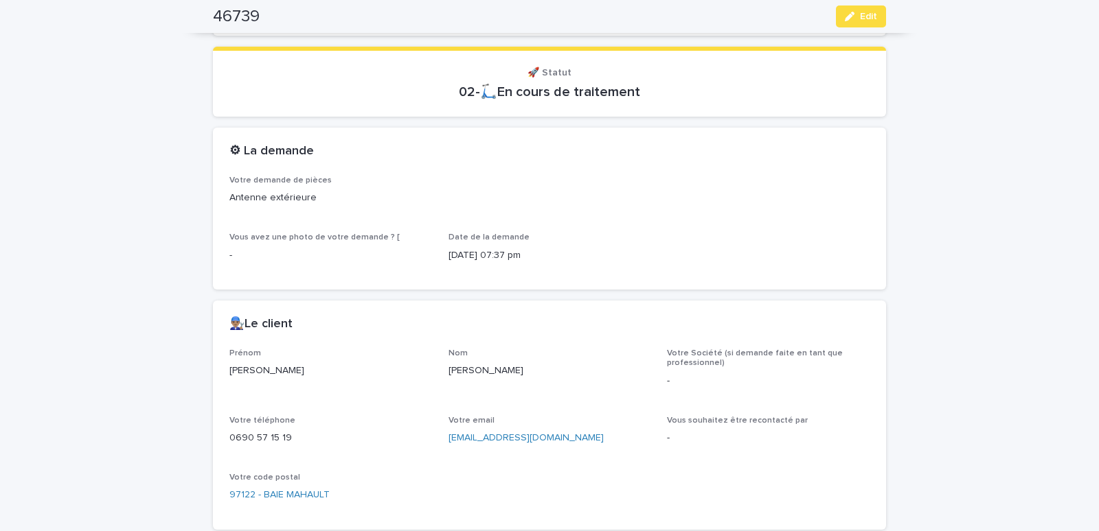
drag, startPoint x: 435, startPoint y: 371, endPoint x: 548, endPoint y: 371, distance: 112.6
click at [548, 371] on div "Prénom Valérie Nom GUIONNEAU-BELLON Votre Société (si demande faite en tant que…" at bounding box center [549, 431] width 640 height 165
copy p "GUIONNEAU-BELLON"
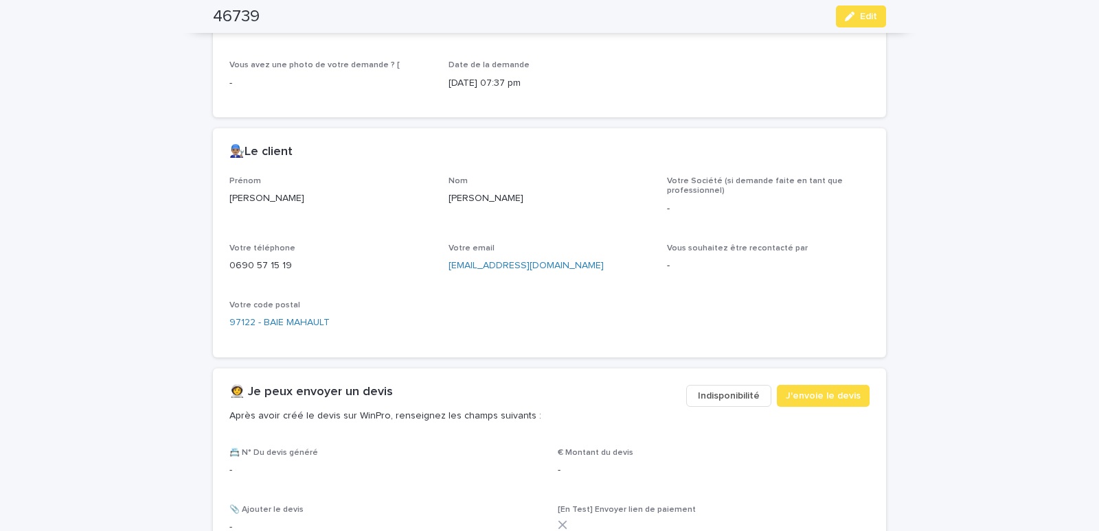
scroll to position [467, 0]
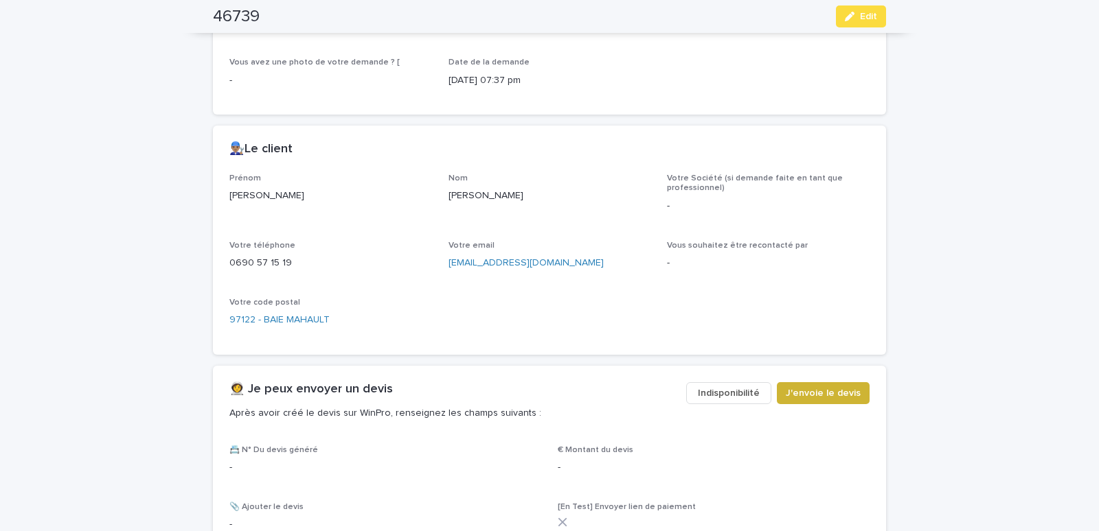
click at [808, 388] on span "J'envoie le devis" at bounding box center [822, 394] width 75 height 14
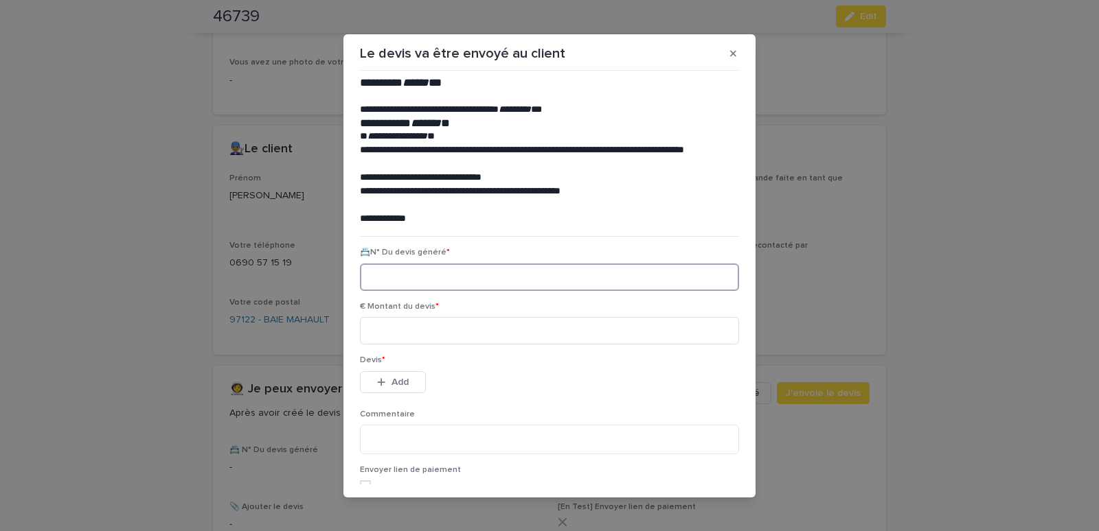
click at [402, 273] on input at bounding box center [549, 277] width 379 height 27
paste input "********"
type input "********"
click at [420, 334] on input at bounding box center [549, 330] width 379 height 27
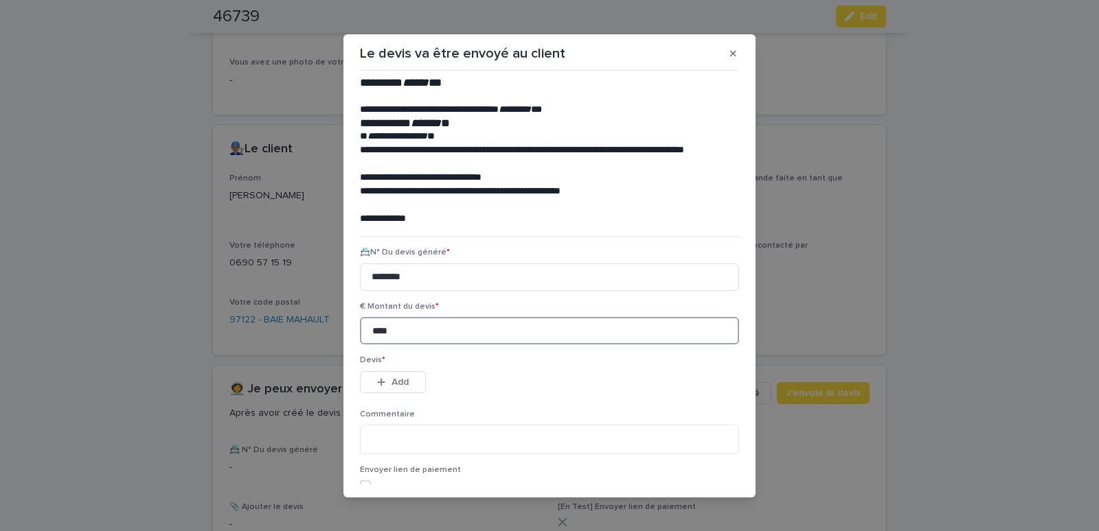
type input "****"
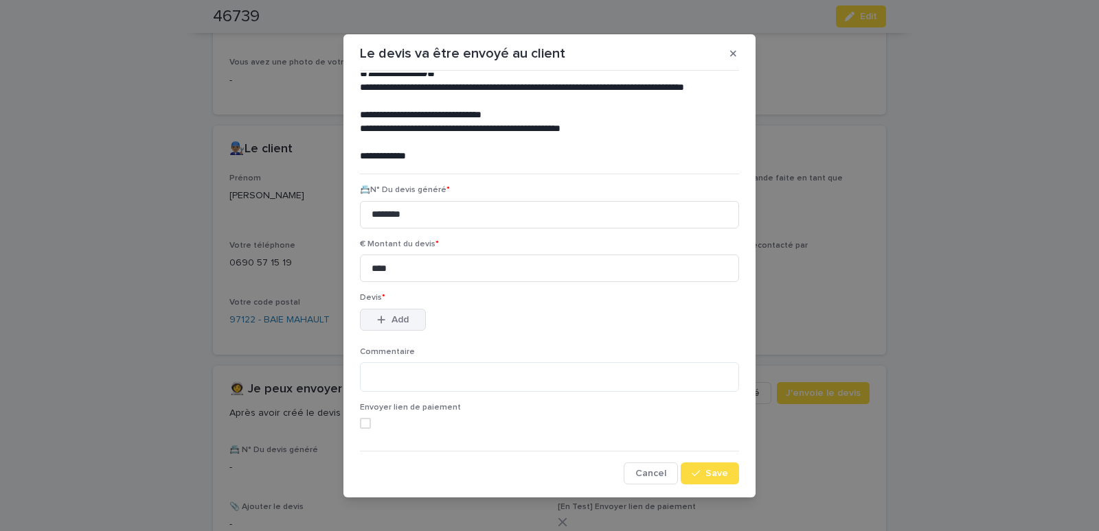
click at [391, 315] on span "Add" at bounding box center [399, 320] width 17 height 10
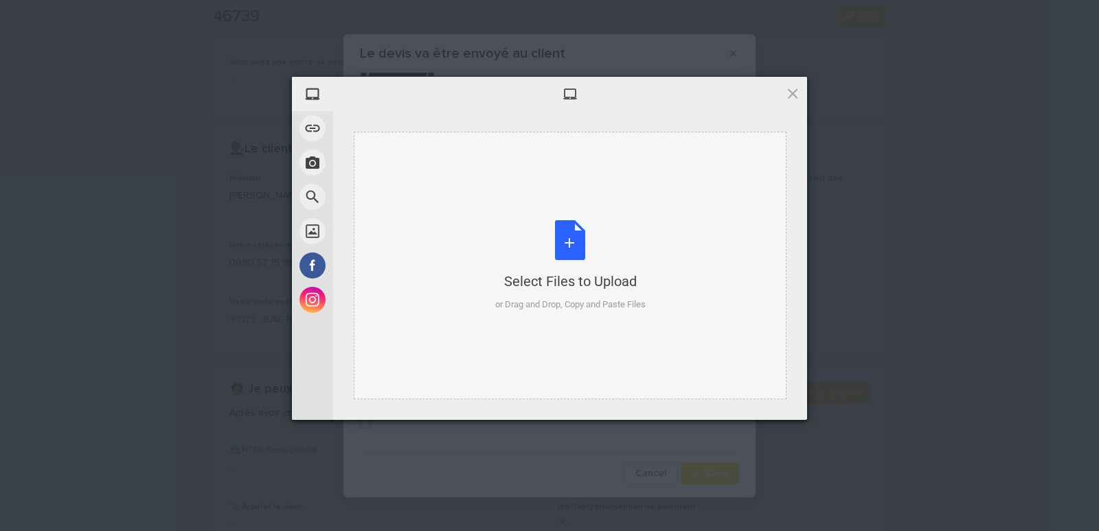
click at [474, 161] on div "Select Files to Upload or Drag and Drop, Copy and Paste Files" at bounding box center [570, 266] width 433 height 268
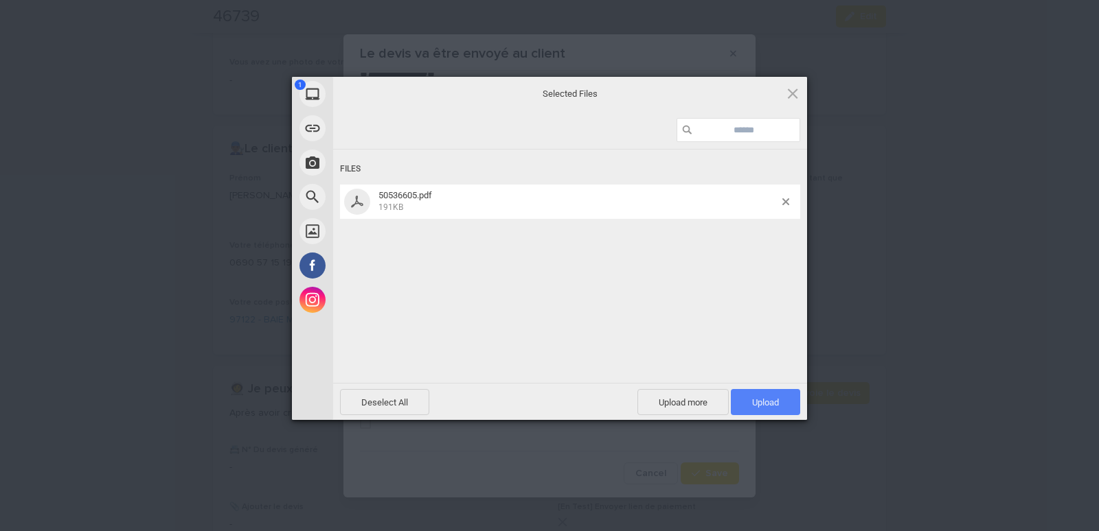
click at [774, 396] on span "Upload 1" at bounding box center [765, 402] width 69 height 26
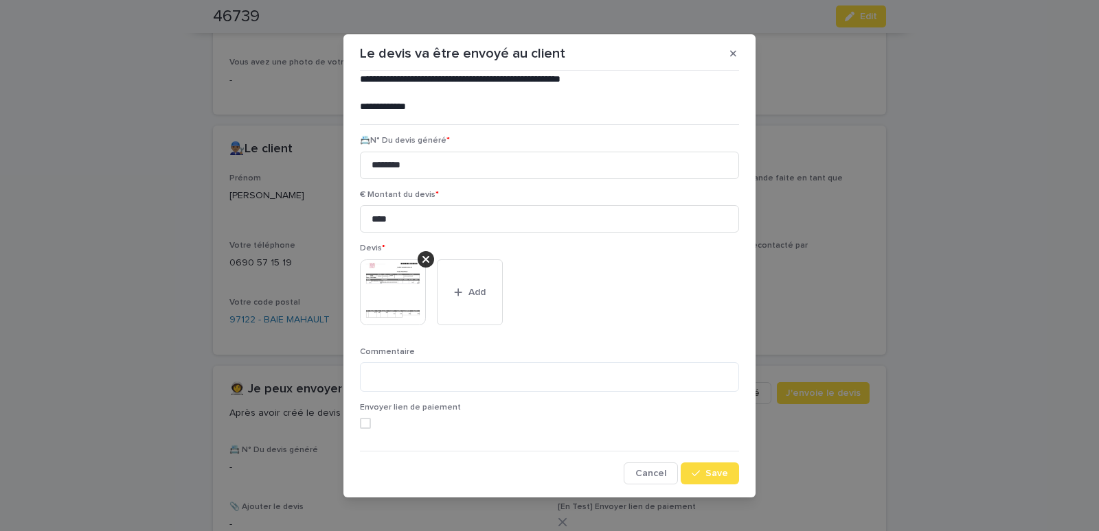
scroll to position [7, 0]
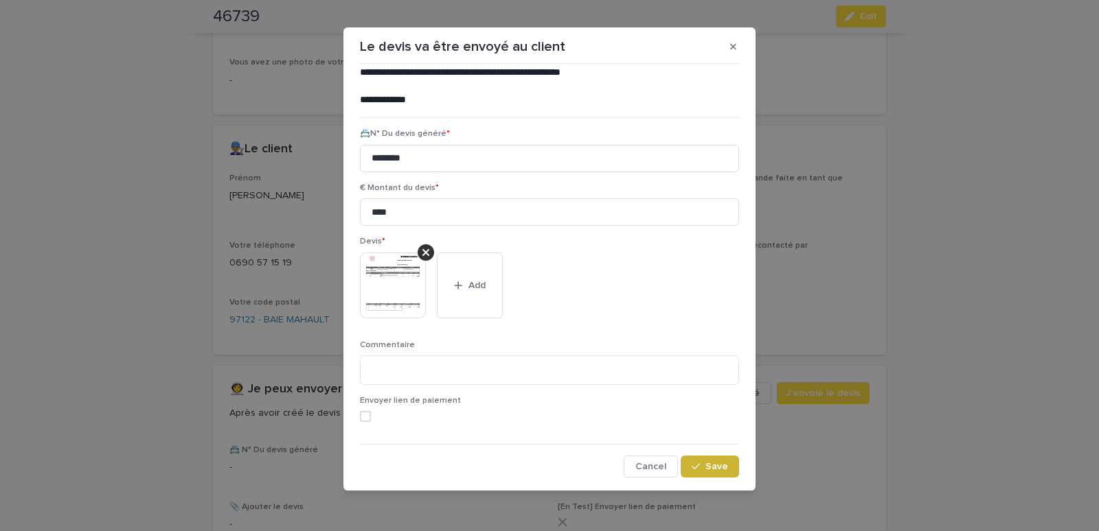
click at [685, 458] on button "Save" at bounding box center [709, 467] width 58 height 22
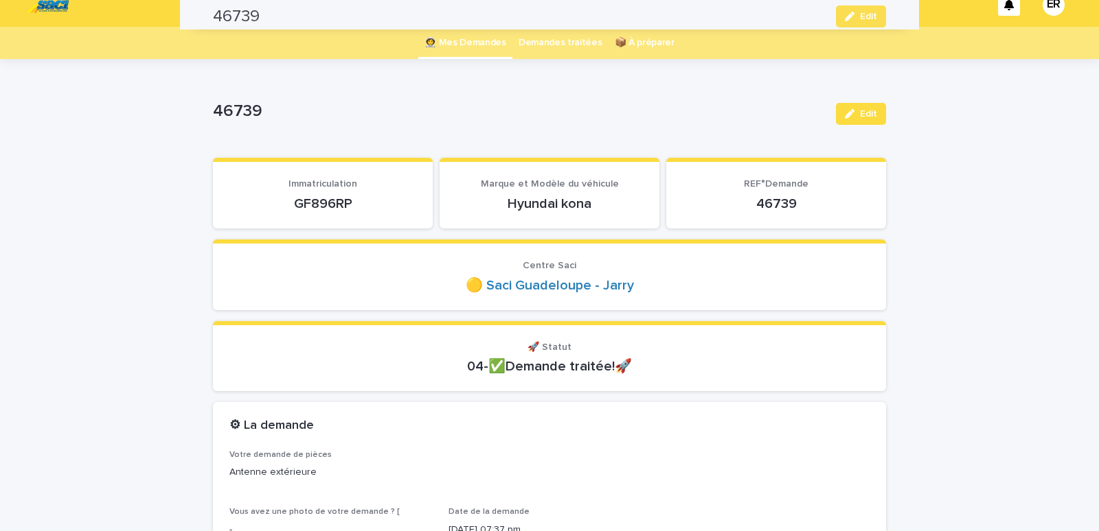
scroll to position [0, 0]
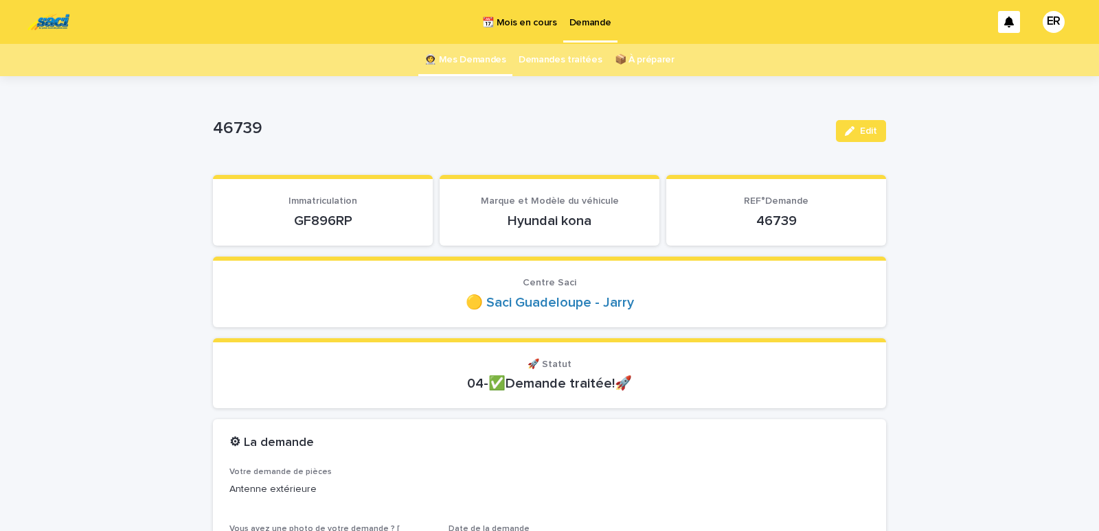
click at [461, 60] on link "👩‍🚀 Mes Demandes" at bounding box center [465, 60] width 82 height 32
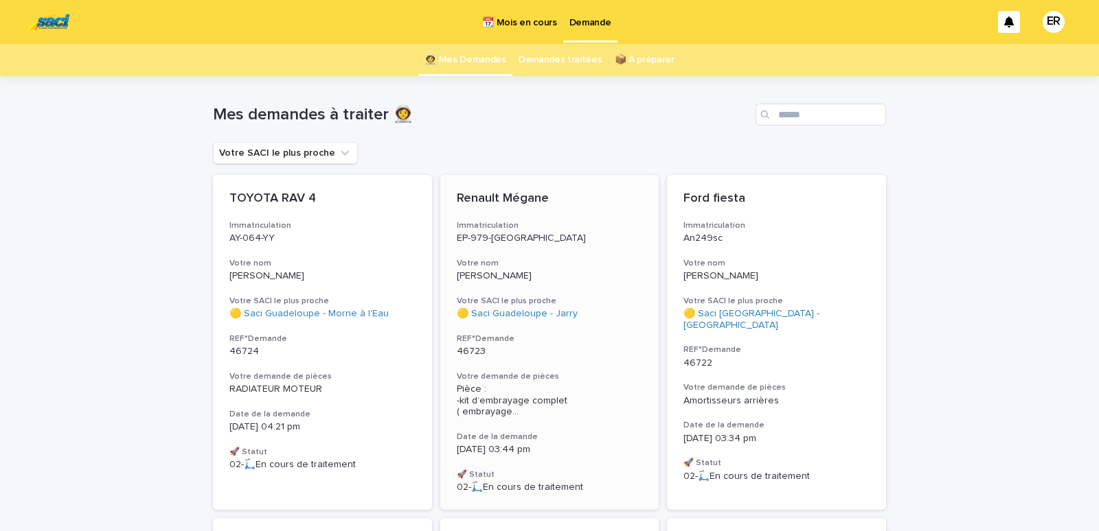
click at [522, 352] on p "46723" at bounding box center [550, 352] width 186 height 12
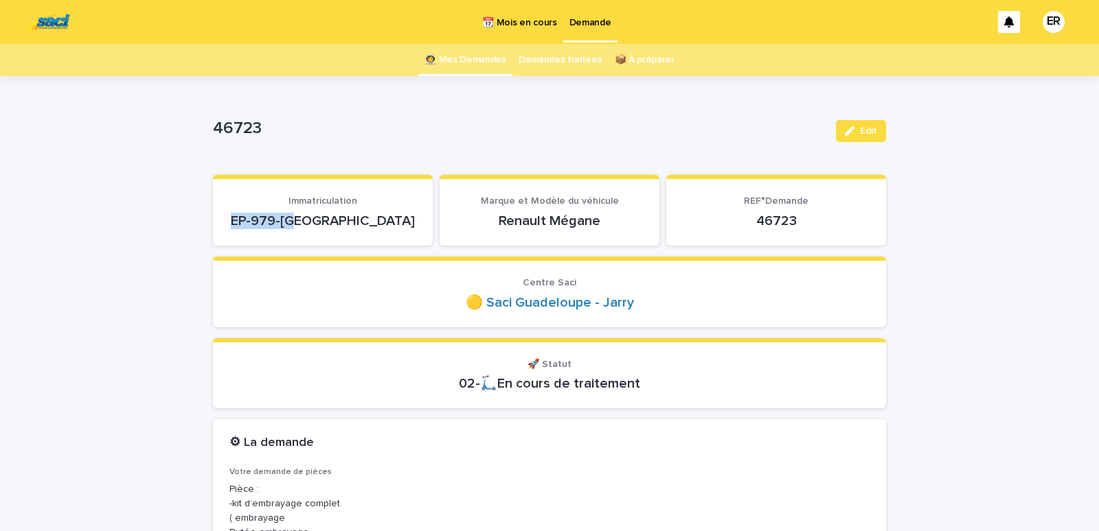
drag, startPoint x: 280, startPoint y: 225, endPoint x: 356, endPoint y: 218, distance: 75.8
click at [355, 218] on p "EP-979-WA" at bounding box center [322, 221] width 187 height 16
copy p "EP-979-WA"
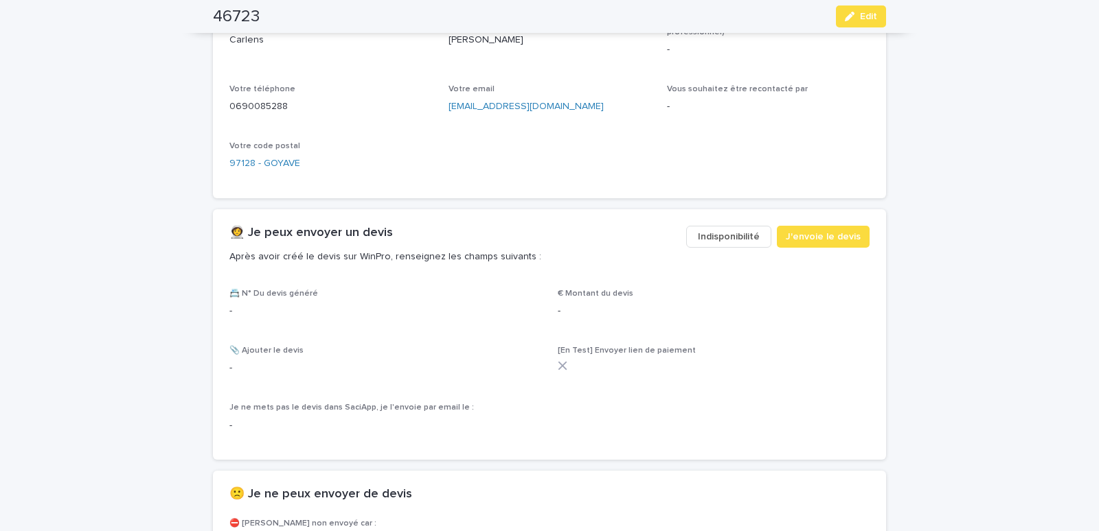
scroll to position [759, 0]
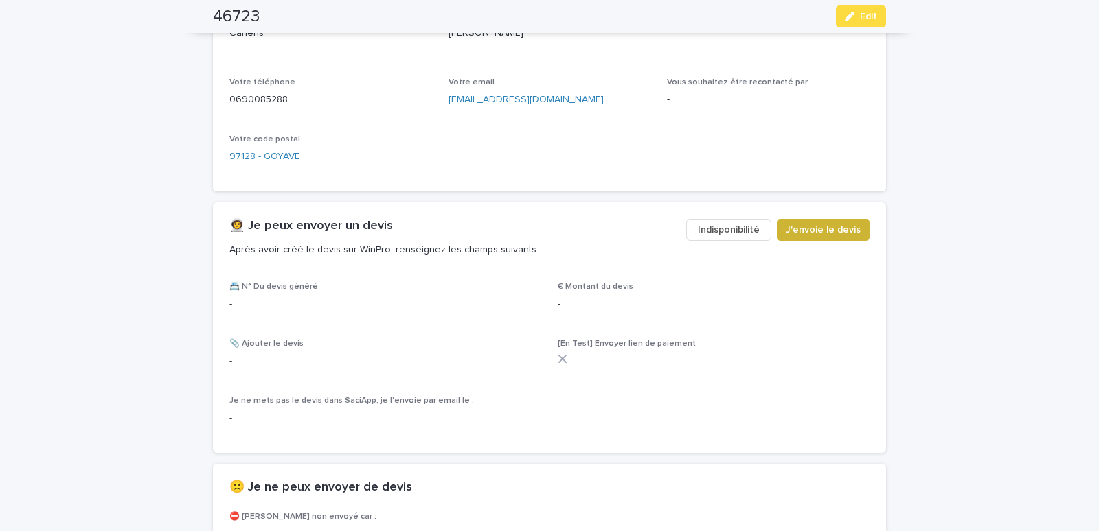
click at [820, 229] on span "J'envoie le devis" at bounding box center [822, 230] width 75 height 14
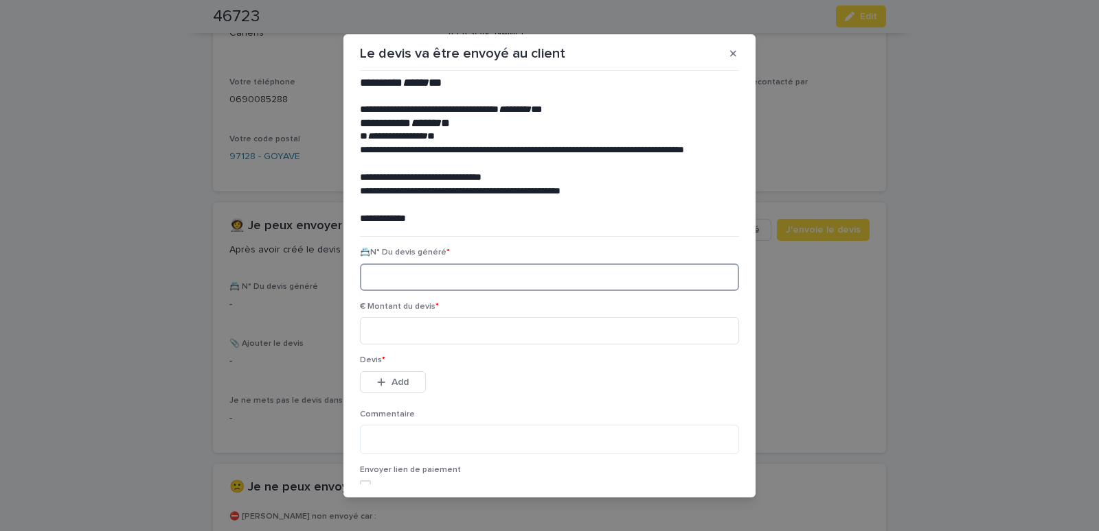
click at [386, 276] on input at bounding box center [549, 277] width 379 height 27
paste input "********"
type input "********"
click at [383, 322] on input at bounding box center [549, 330] width 379 height 27
type input "******"
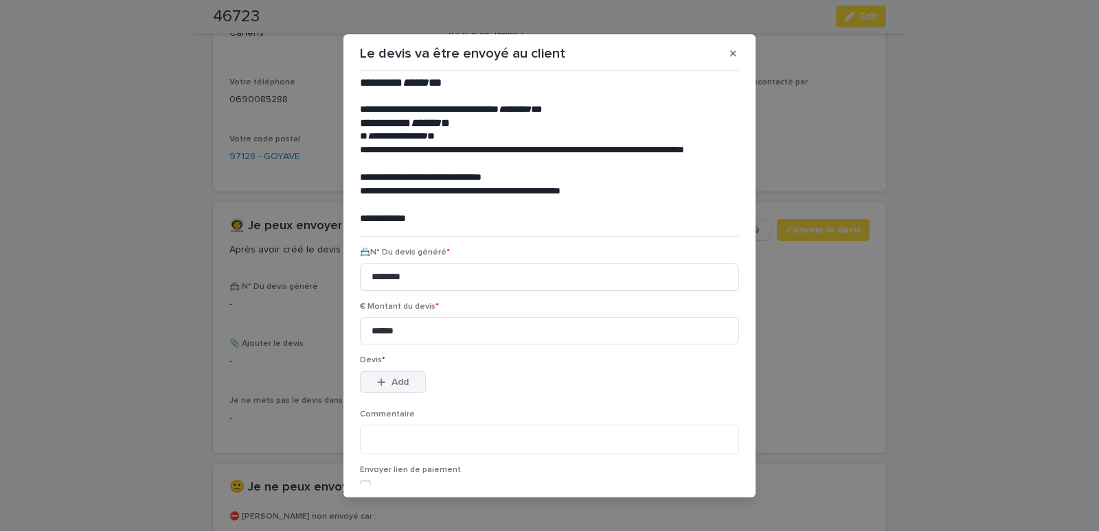
click at [377, 380] on icon "button" at bounding box center [381, 383] width 8 height 10
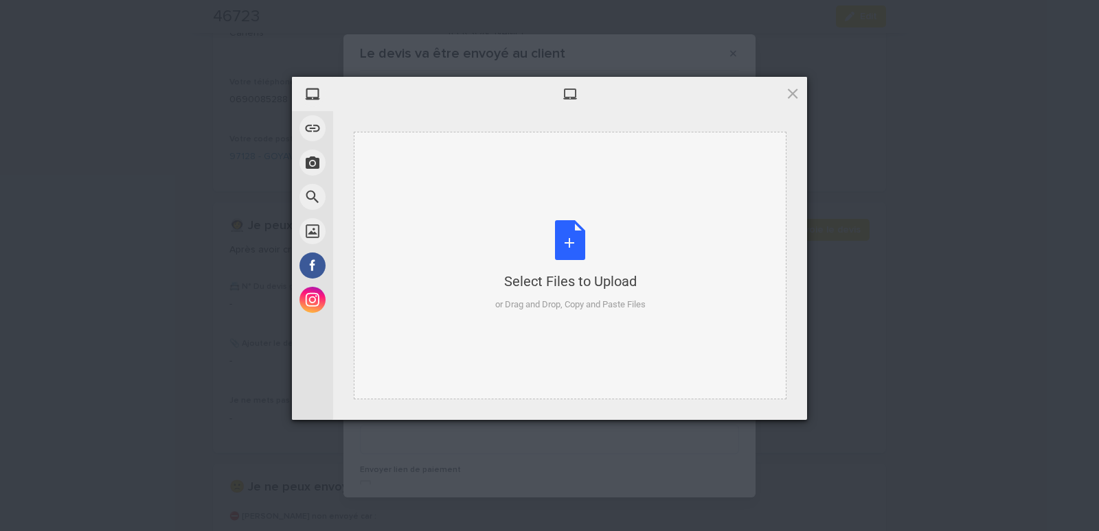
click at [386, 184] on div "Select Files to Upload or Drag and Drop, Copy and Paste Files" at bounding box center [570, 266] width 433 height 268
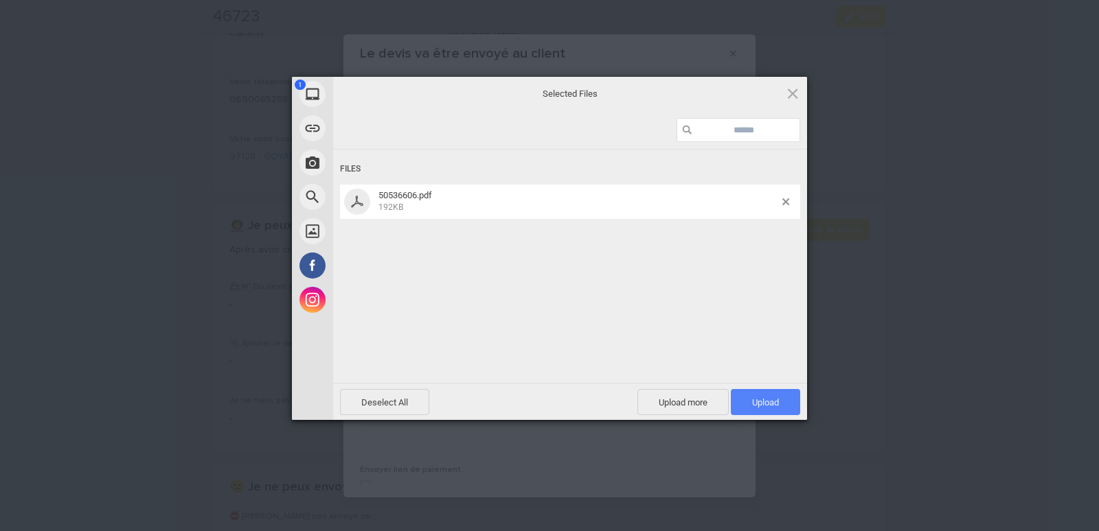
click at [757, 407] on span "Upload 1" at bounding box center [765, 403] width 27 height 10
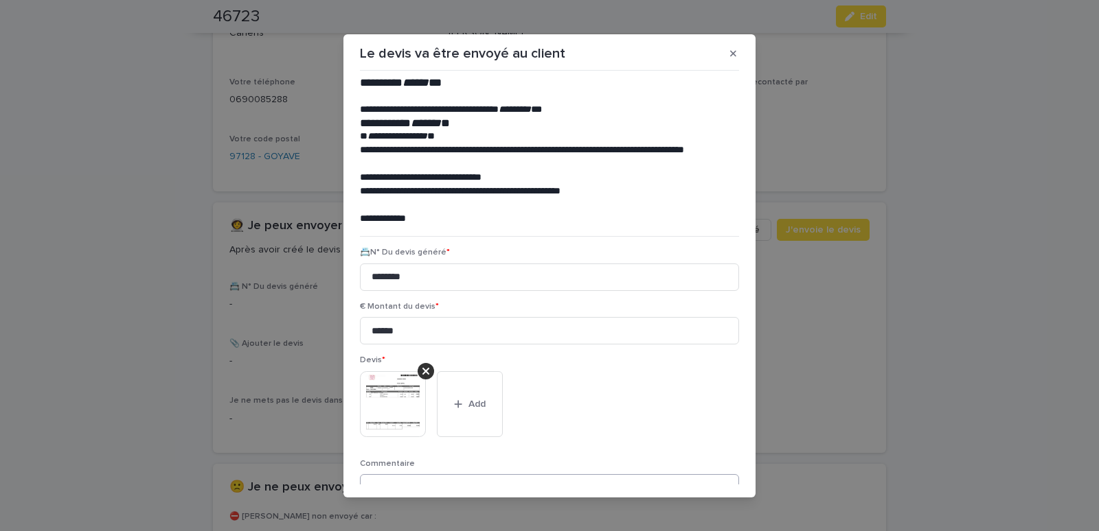
scroll to position [112, 0]
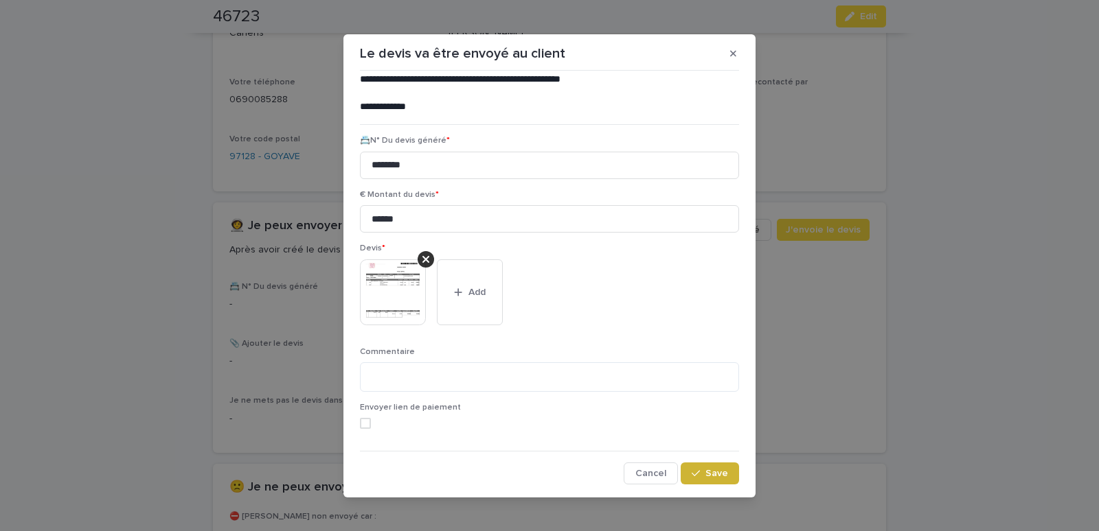
click at [706, 470] on span "Save" at bounding box center [716, 474] width 23 height 10
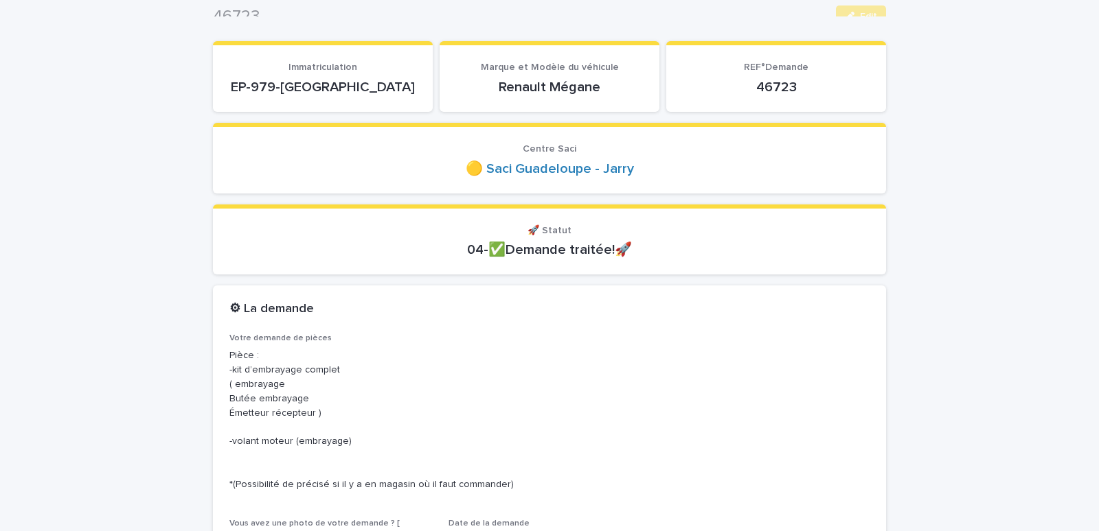
scroll to position [0, 0]
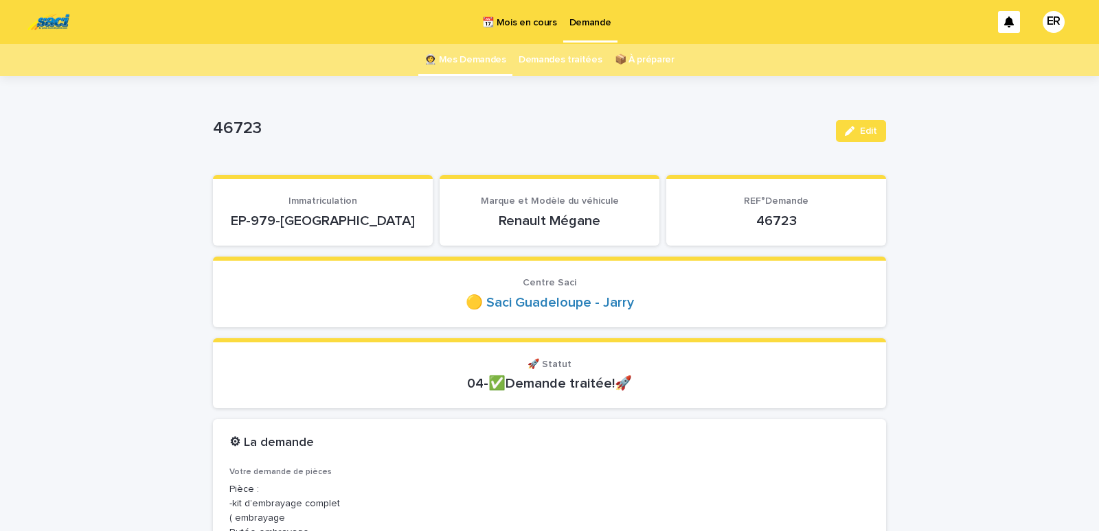
click at [463, 54] on link "👩‍🚀 Mes Demandes" at bounding box center [465, 60] width 82 height 32
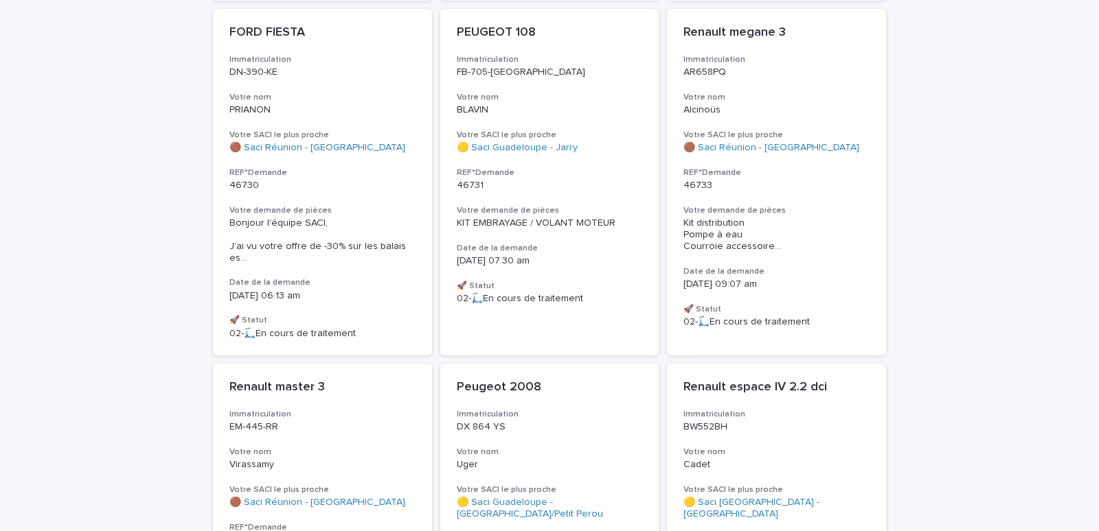
scroll to position [467, 0]
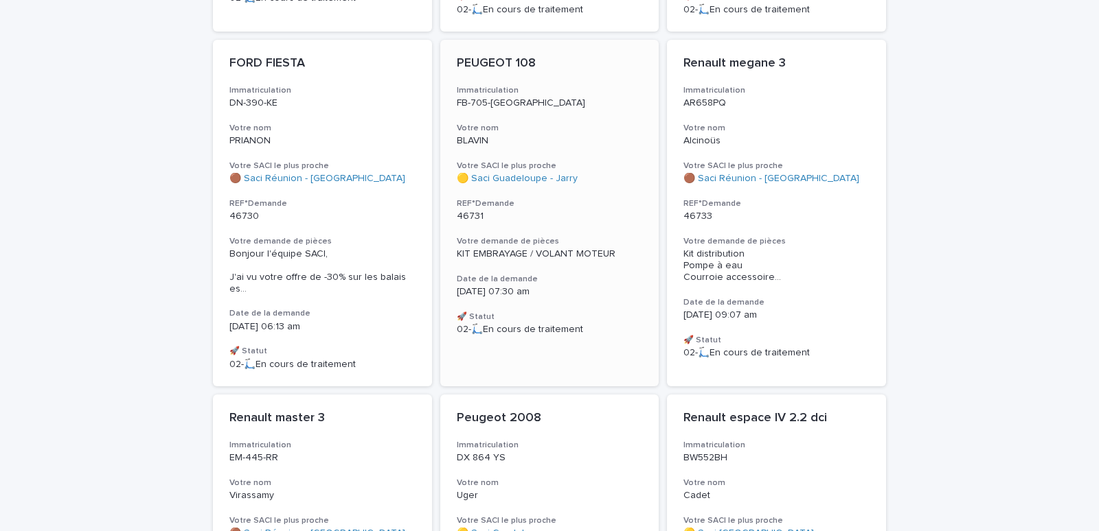
click at [523, 136] on p "BLAVIN" at bounding box center [550, 141] width 186 height 12
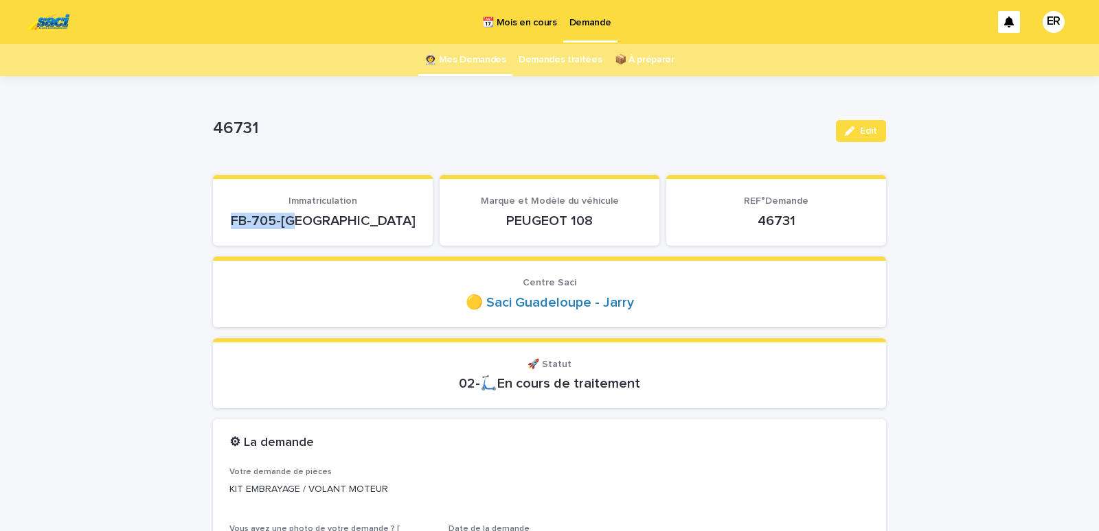
drag, startPoint x: 279, startPoint y: 221, endPoint x: 402, endPoint y: 221, distance: 122.9
click at [402, 221] on p "FB-705-WA" at bounding box center [322, 221] width 187 height 16
copy p "FB-705-WA"
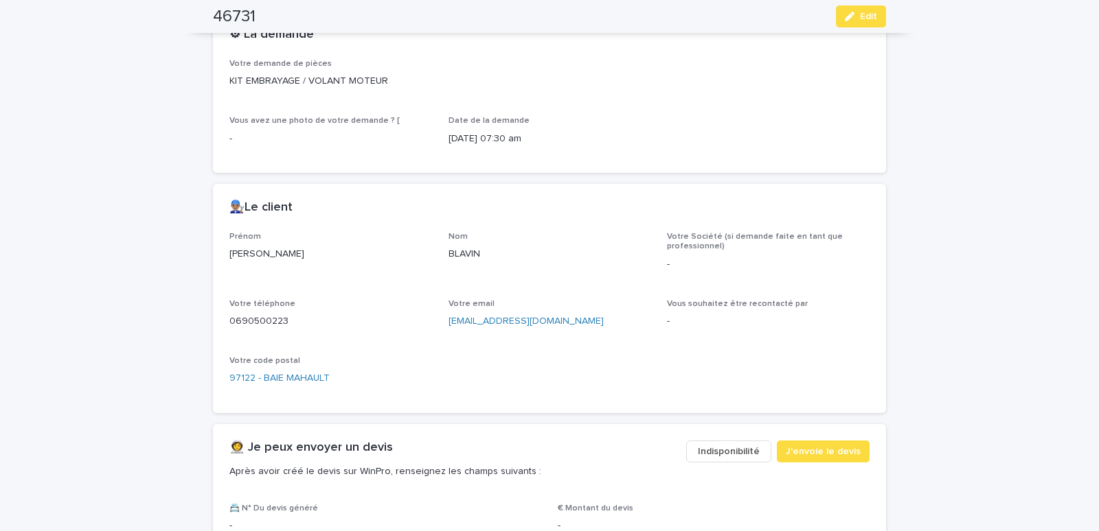
scroll to position [700, 0]
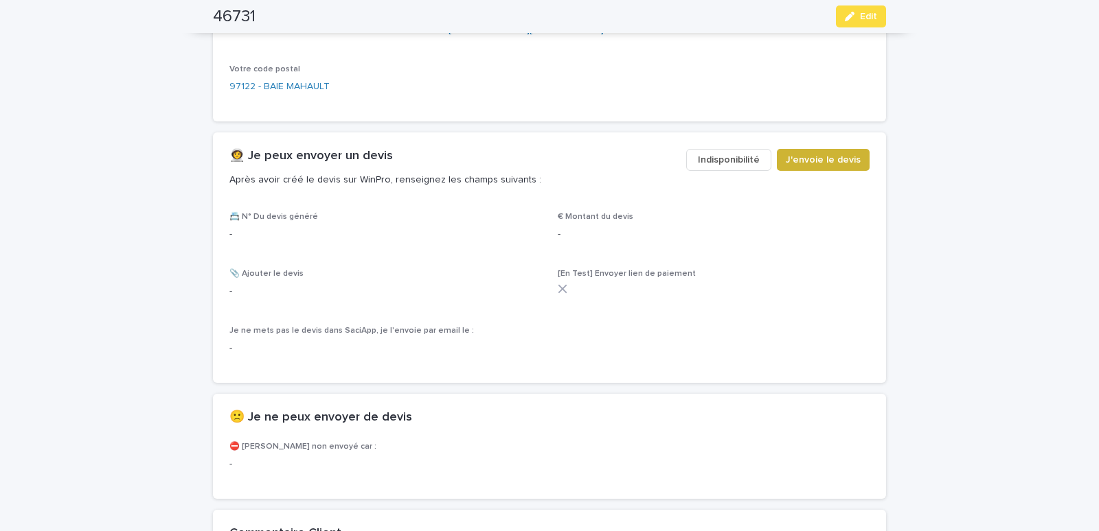
click at [827, 151] on button "J'envoie le devis" at bounding box center [823, 160] width 93 height 22
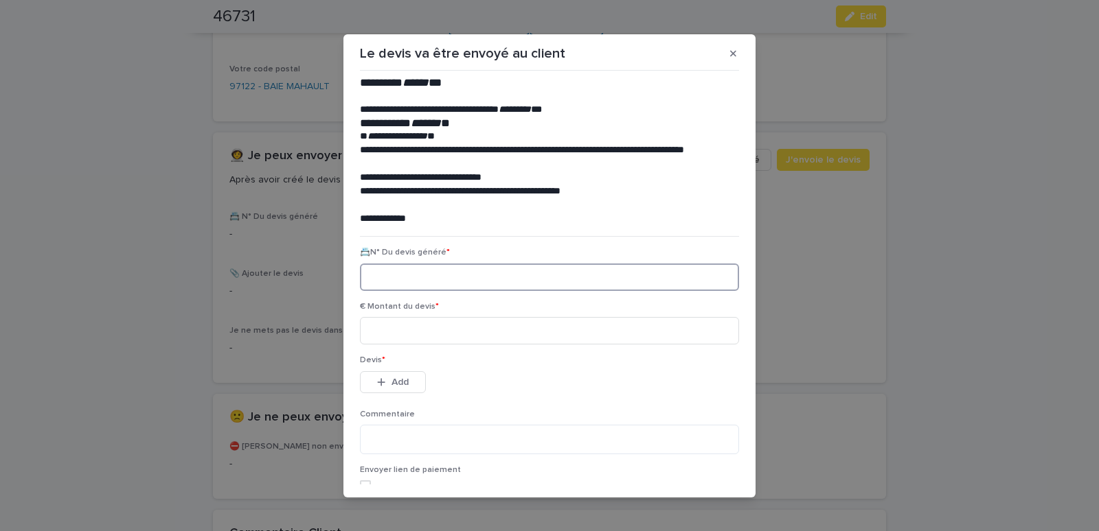
click at [382, 282] on input at bounding box center [549, 277] width 379 height 27
click at [382, 273] on input at bounding box center [549, 277] width 379 height 27
paste input "********"
type input "********"
click at [392, 329] on input at bounding box center [549, 330] width 379 height 27
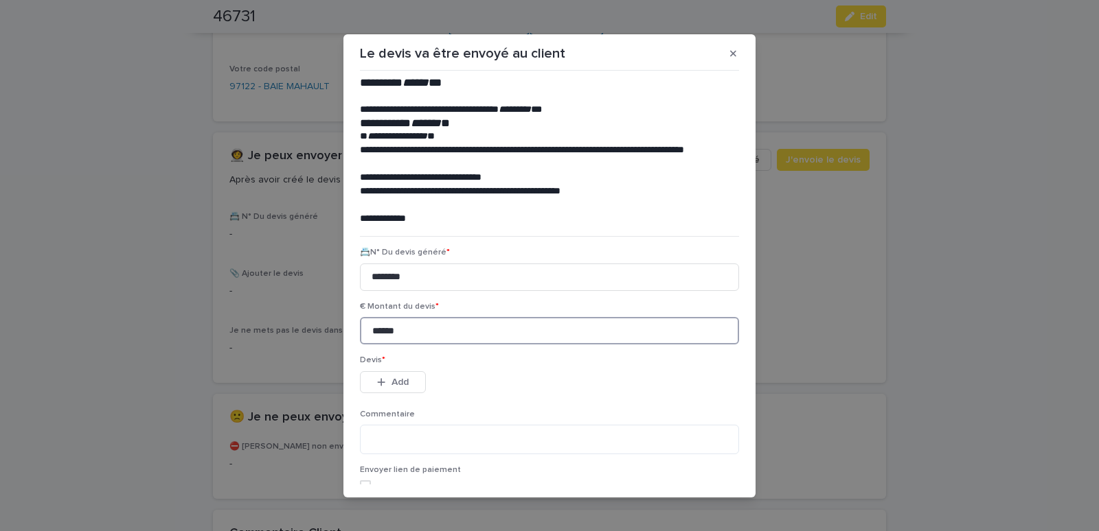
type input "******"
click at [377, 379] on icon "button" at bounding box center [381, 383] width 8 height 10
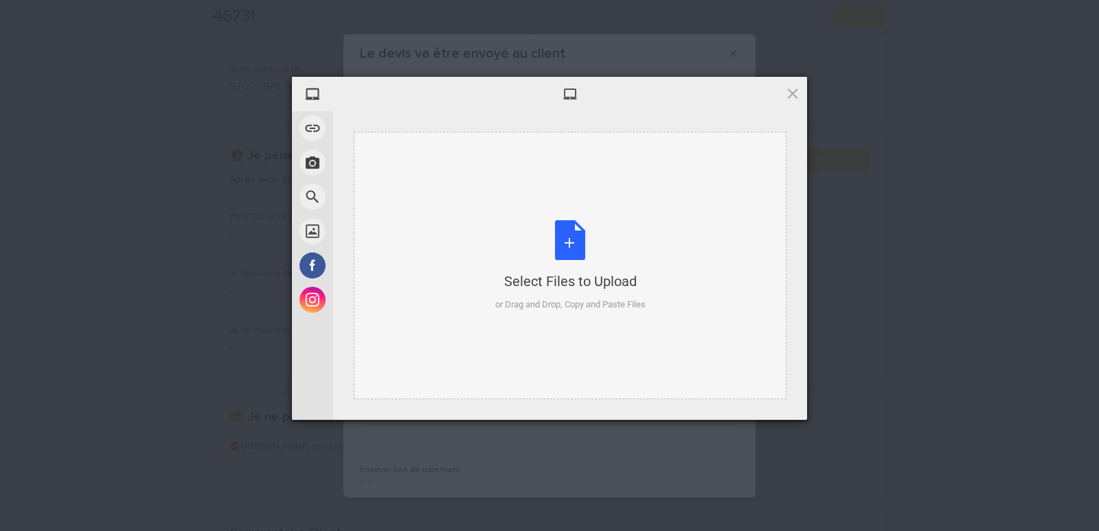
click at [424, 145] on div "Select Files to Upload or Drag and Drop, Copy and Paste Files" at bounding box center [570, 266] width 433 height 268
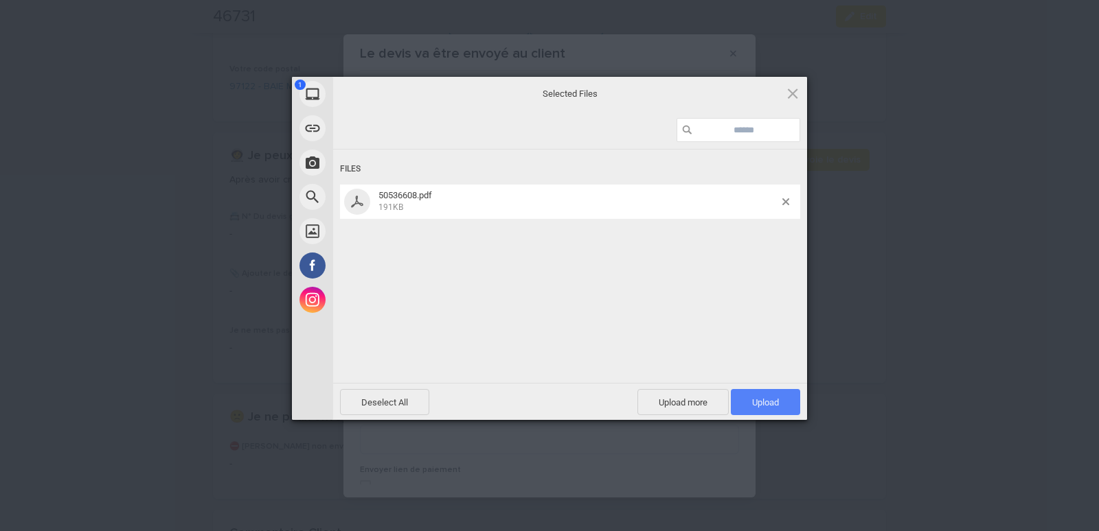
click at [749, 402] on span "Upload 1" at bounding box center [765, 402] width 69 height 26
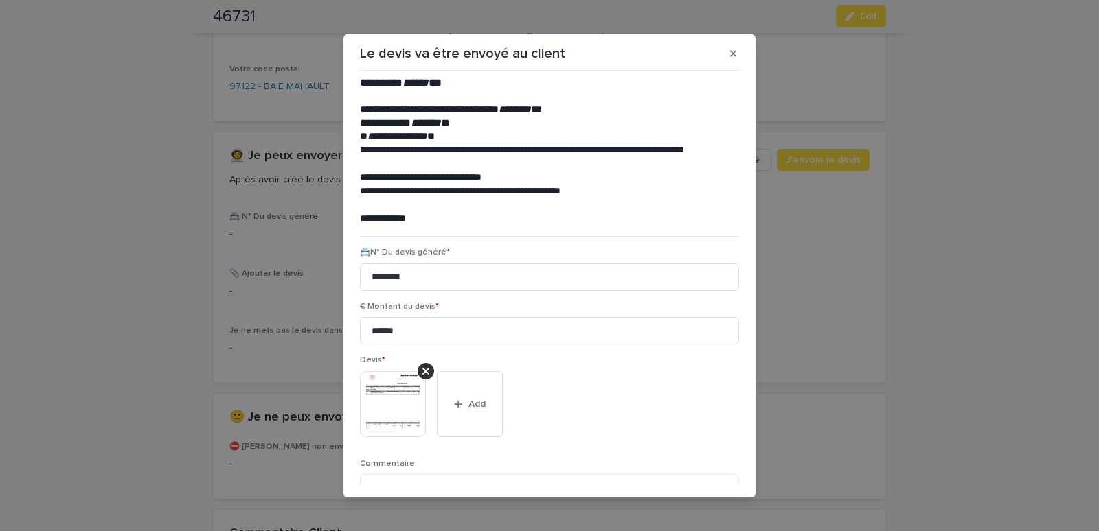
scroll to position [112, 0]
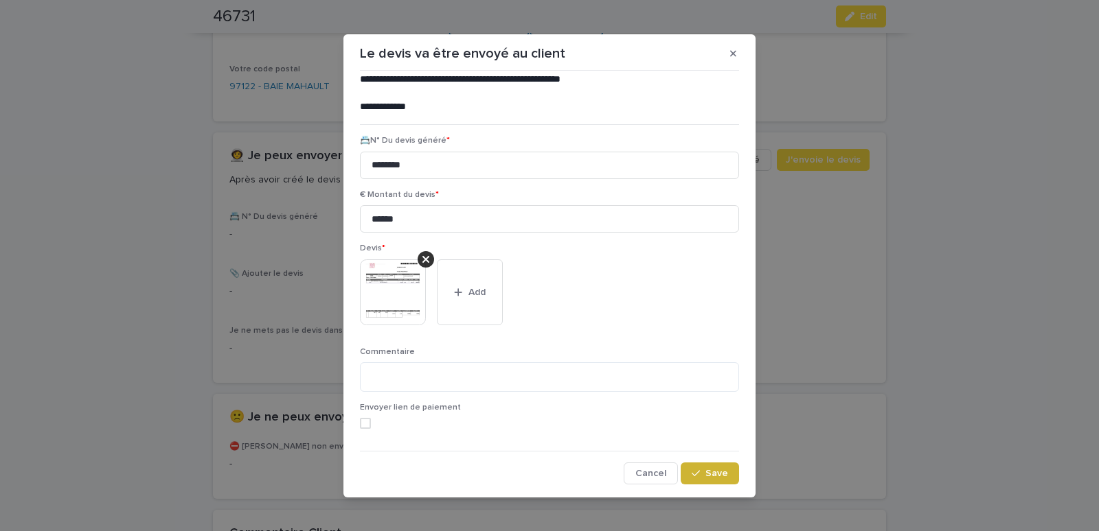
click at [705, 475] on span "Save" at bounding box center [716, 474] width 23 height 10
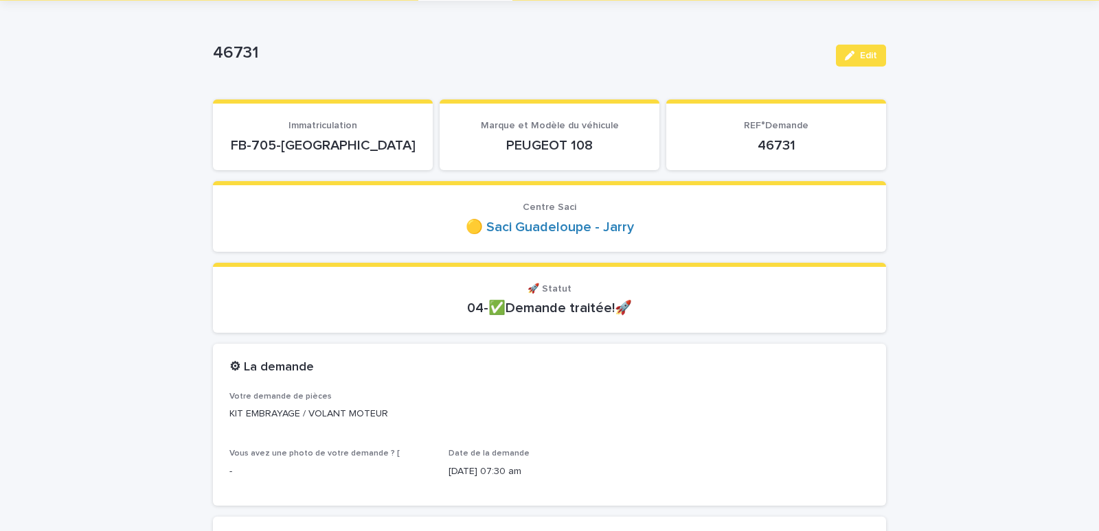
scroll to position [0, 0]
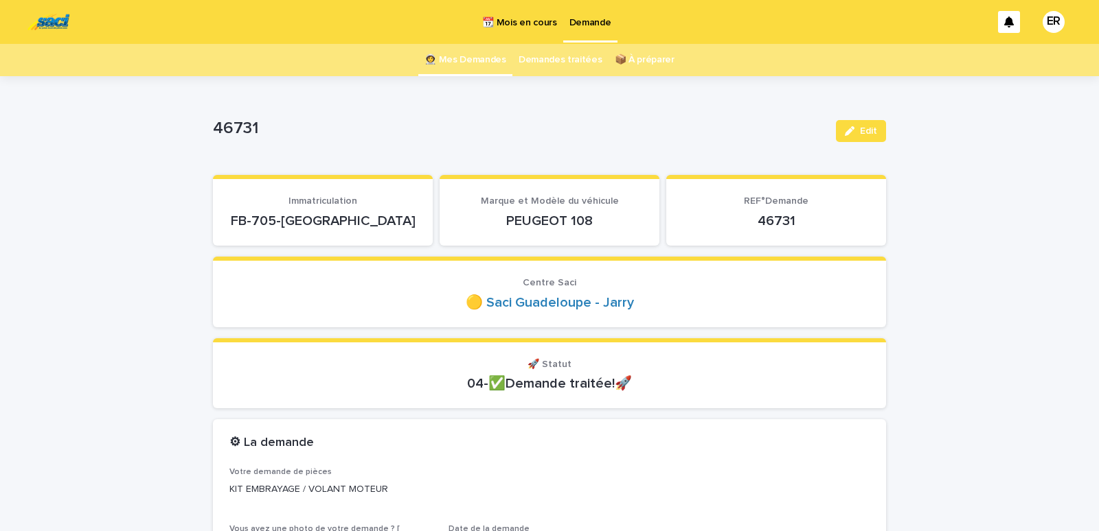
click at [461, 58] on link "👩‍🚀 Mes Demandes" at bounding box center [465, 60] width 82 height 32
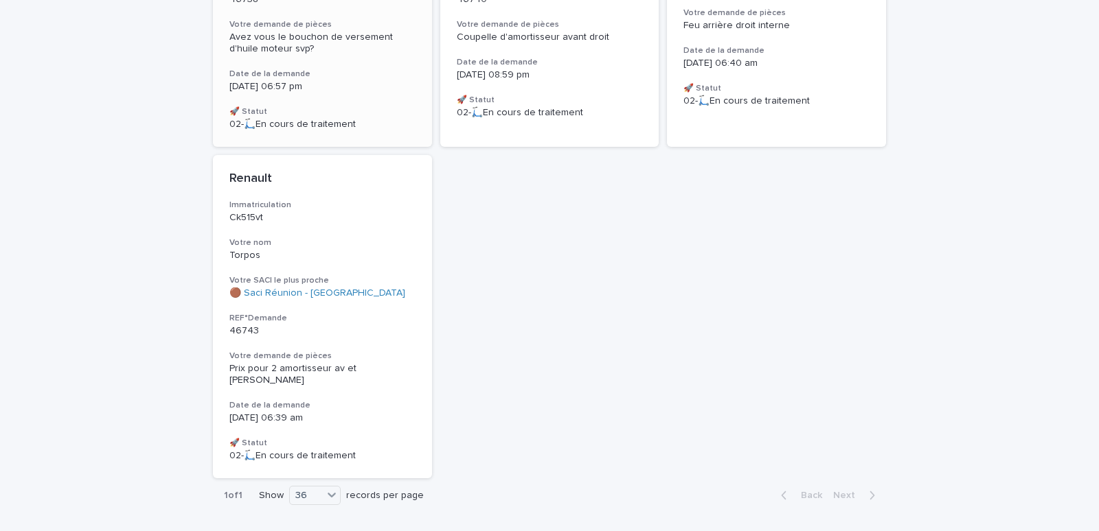
scroll to position [875, 0]
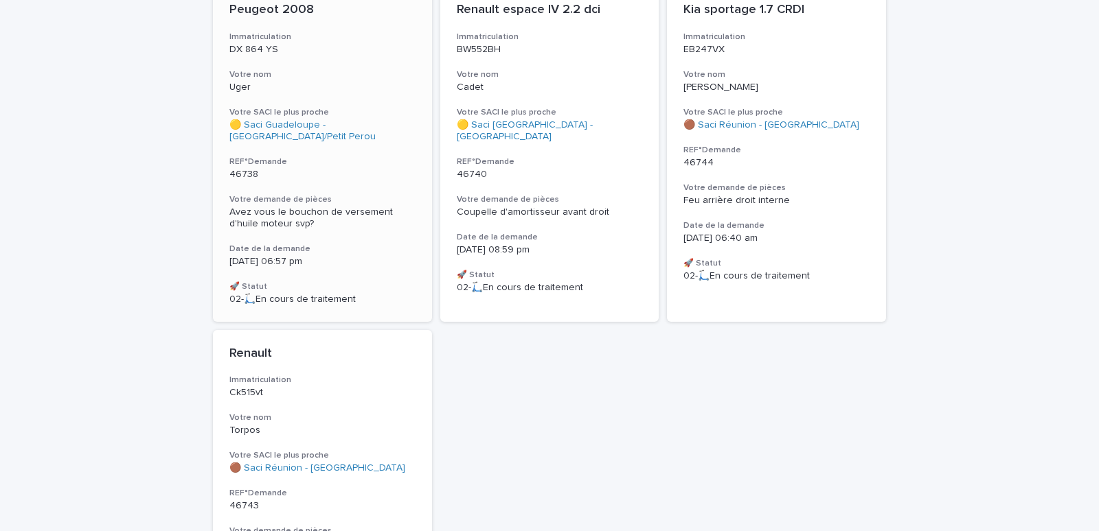
click at [314, 79] on div "Uger" at bounding box center [322, 86] width 186 height 14
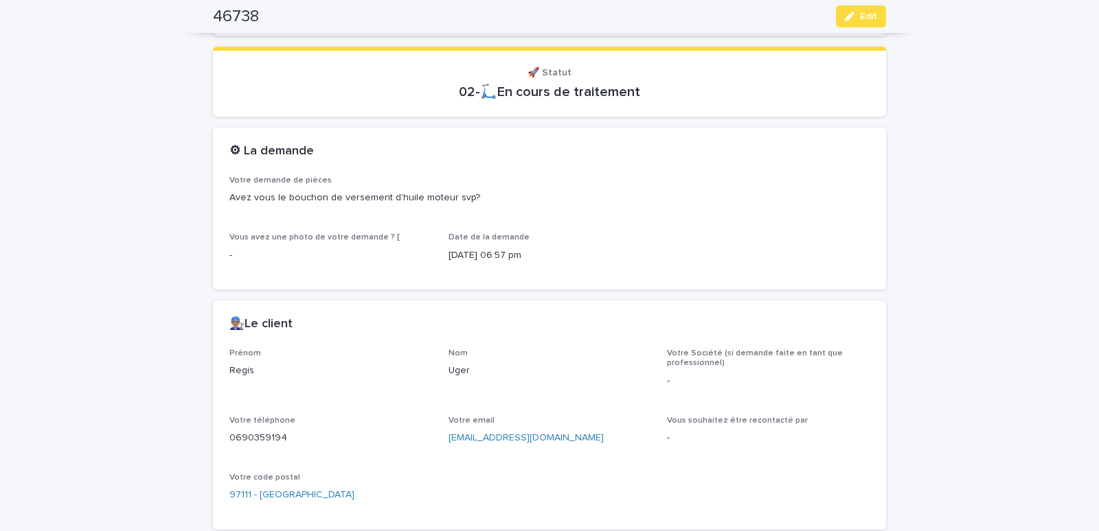
scroll to position [584, 0]
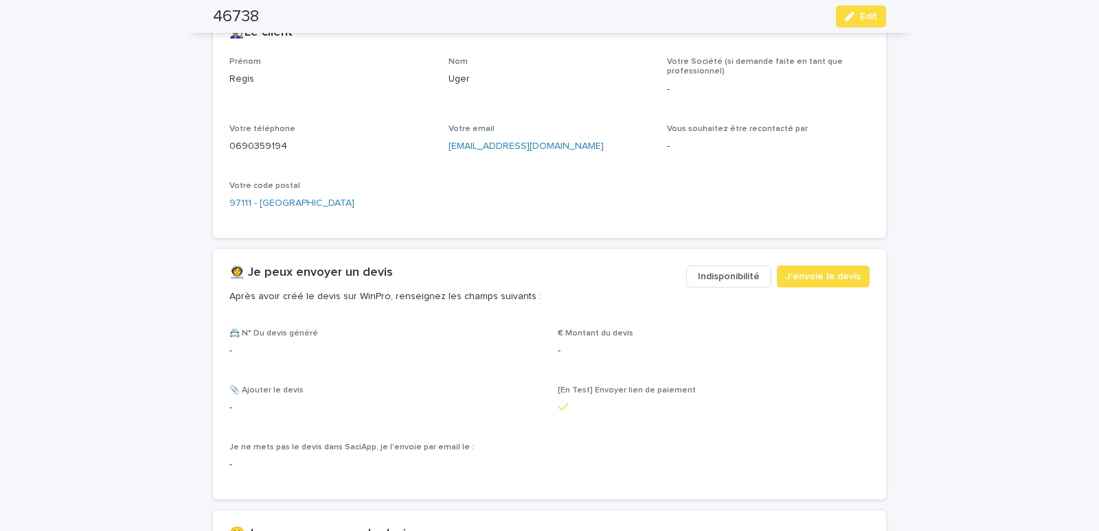
click at [735, 270] on span "Indisponibilité" at bounding box center [729, 277] width 62 height 14
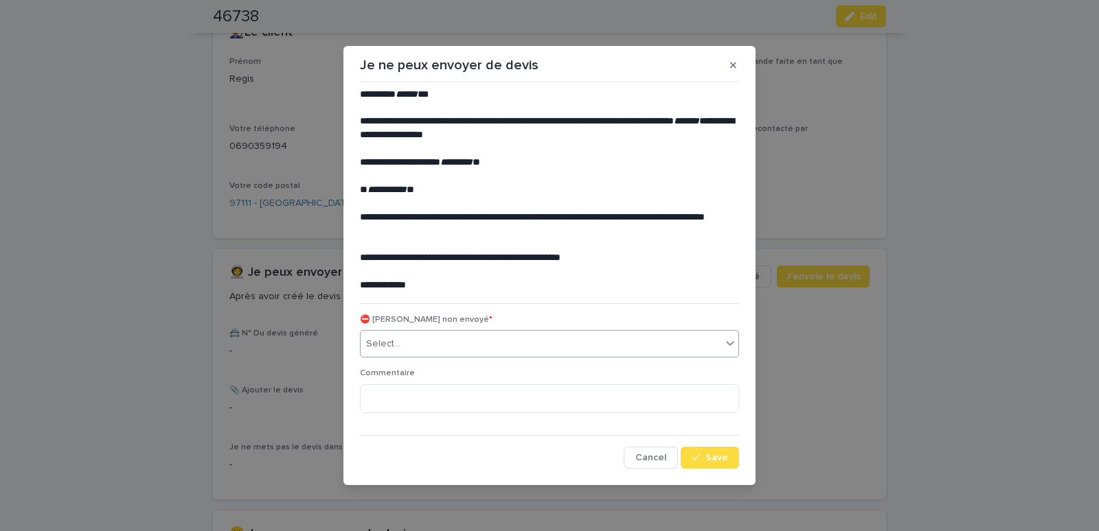
click at [465, 342] on div "Select..." at bounding box center [540, 344] width 360 height 23
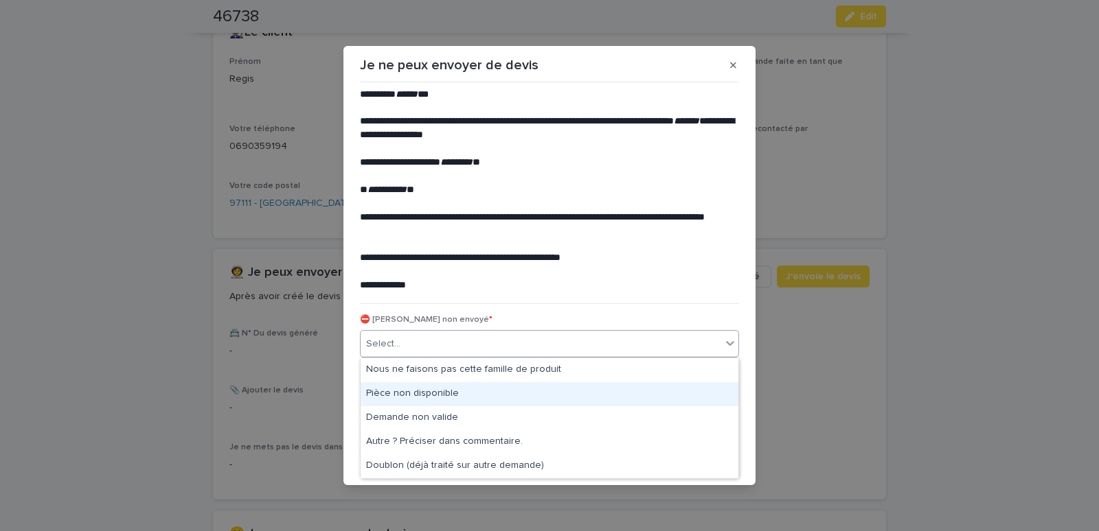
click at [424, 391] on div "Pièce non disponible" at bounding box center [549, 394] width 378 height 24
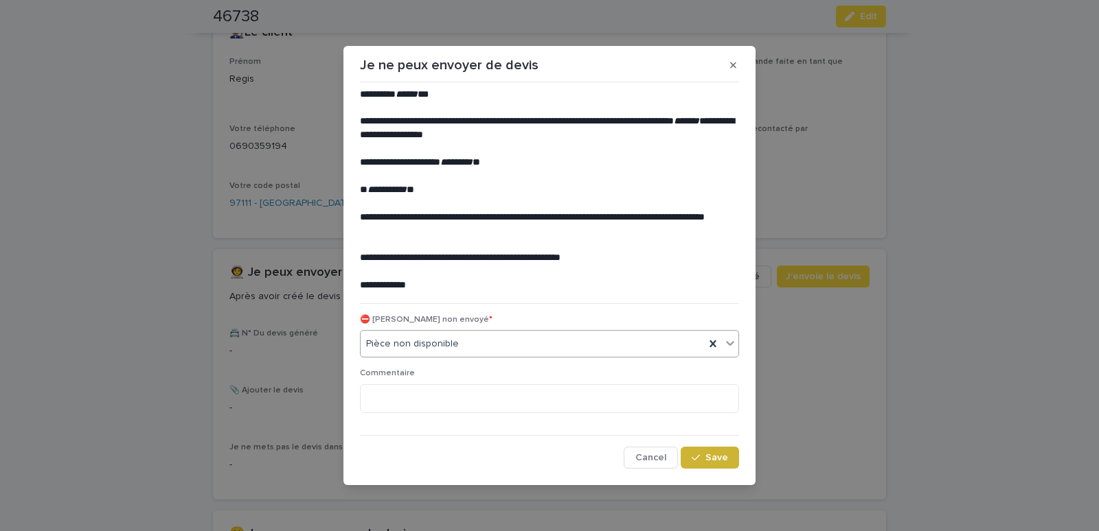
click at [704, 456] on div "button" at bounding box center [698, 458] width 14 height 10
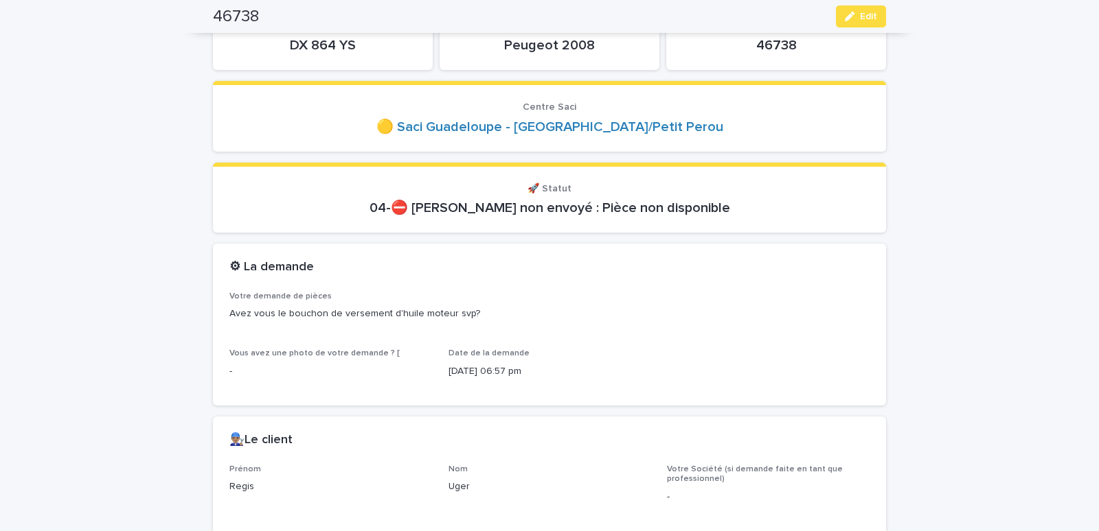
scroll to position [0, 0]
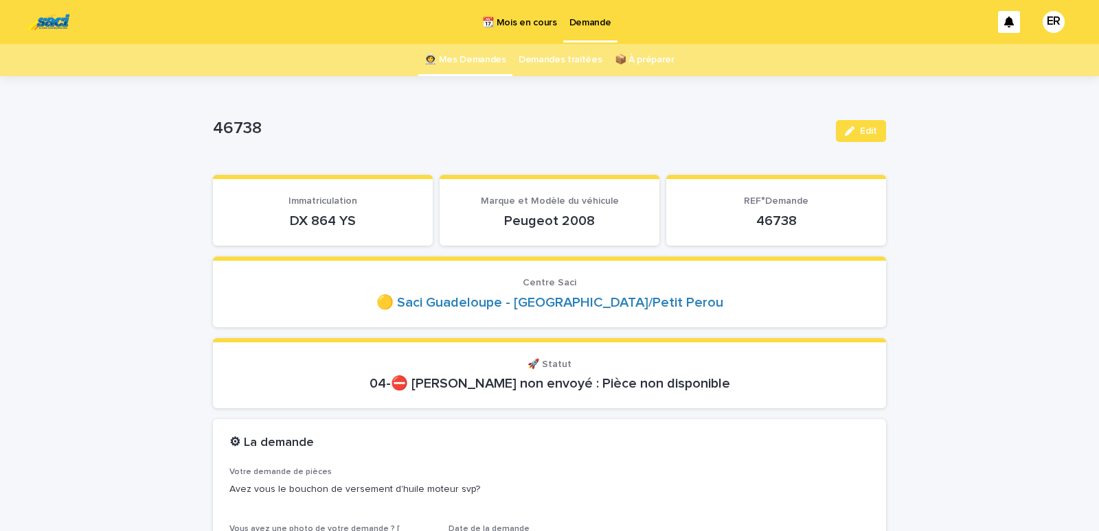
click at [465, 60] on link "👩‍🚀 Mes Demandes" at bounding box center [465, 60] width 82 height 32
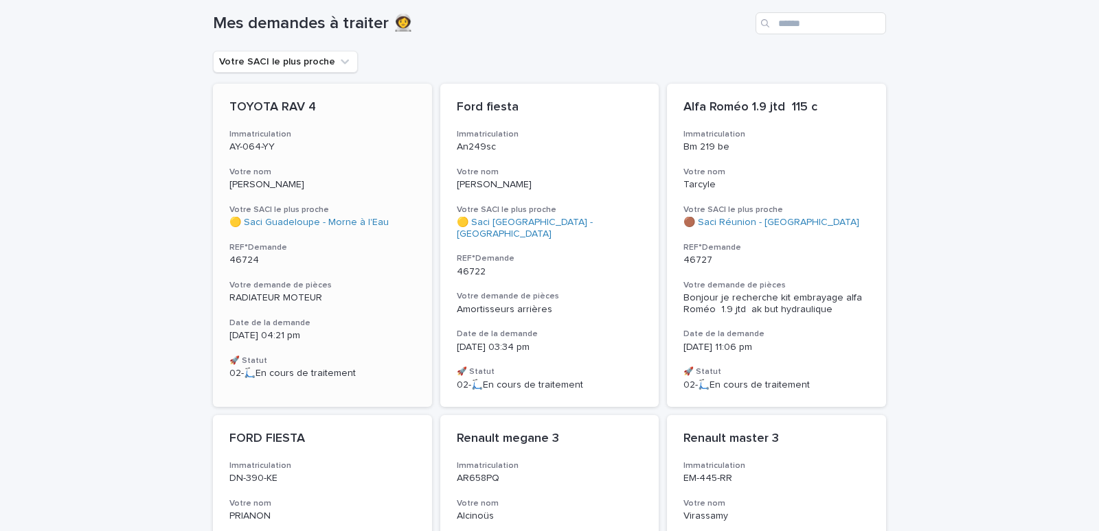
scroll to position [33, 0]
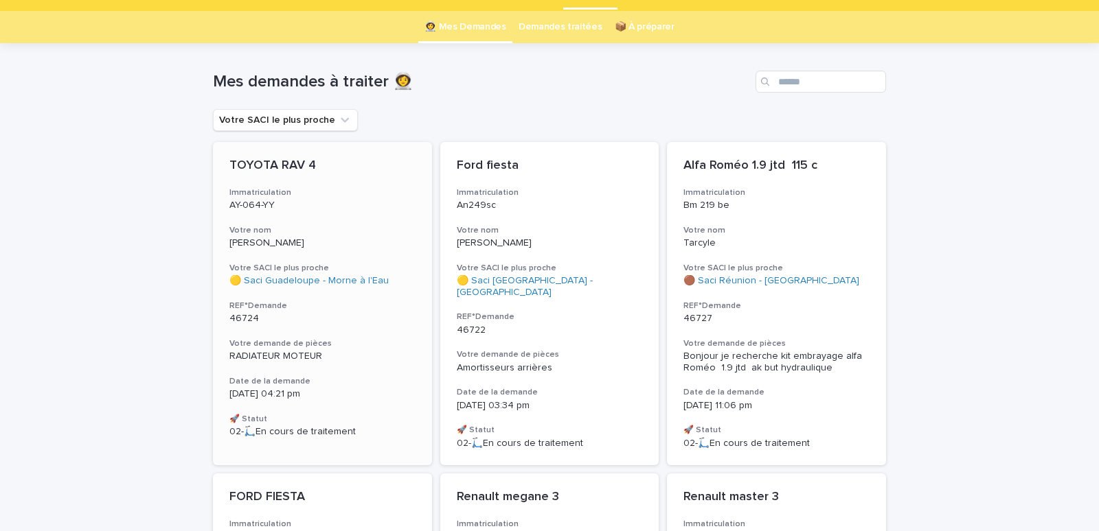
click at [304, 224] on div "TOYOTA RAV 4 Immatriculation AY-064-YY Votre nom GAMELIN Votre SACI le plus pro…" at bounding box center [322, 298] width 219 height 312
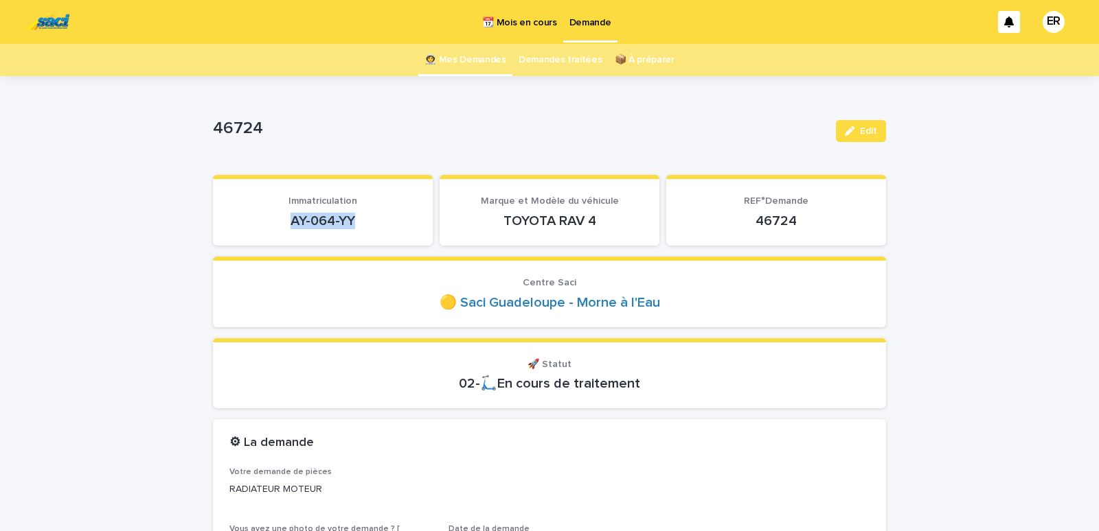
drag, startPoint x: 263, startPoint y: 223, endPoint x: 379, endPoint y: 225, distance: 116.1
click at [379, 225] on p "AY-064-YY" at bounding box center [322, 221] width 187 height 16
click at [398, 236] on section "Immatriculation AY-064-YY" at bounding box center [323, 210] width 220 height 71
drag, startPoint x: 271, startPoint y: 219, endPoint x: 367, endPoint y: 225, distance: 95.6
click at [367, 225] on p "AY-064-YY" at bounding box center [322, 221] width 187 height 16
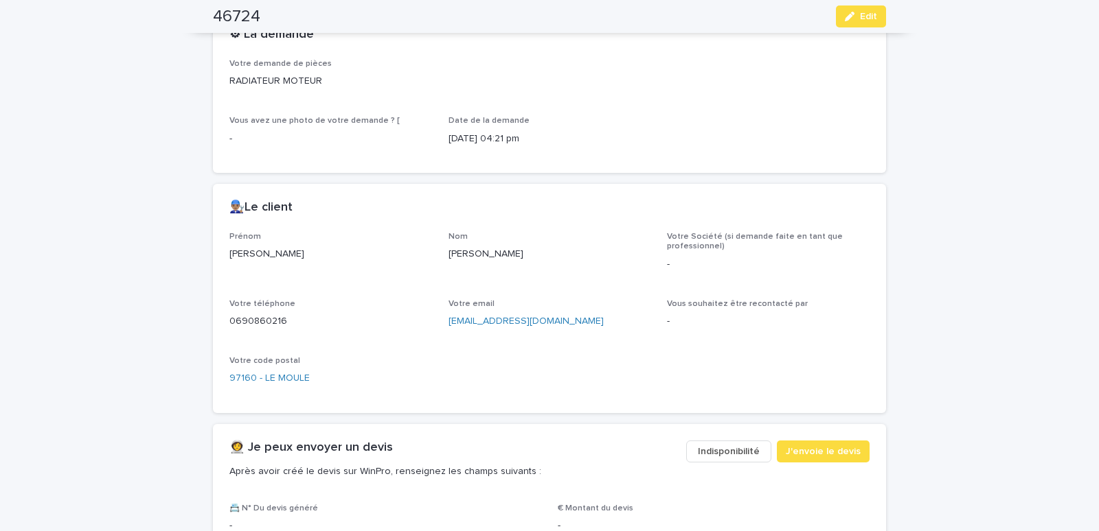
scroll to position [700, 0]
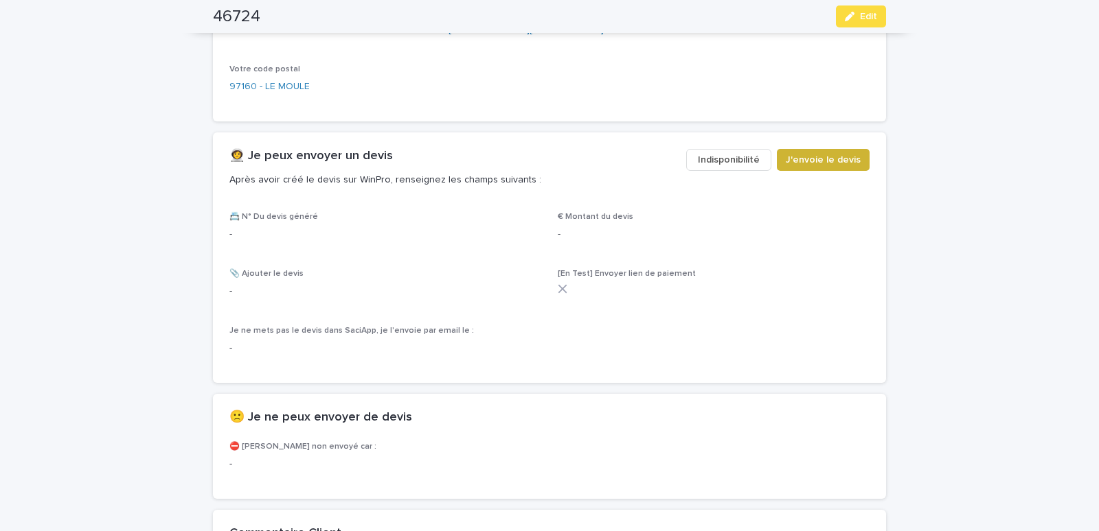
click at [823, 161] on span "J'envoie le devis" at bounding box center [822, 160] width 75 height 14
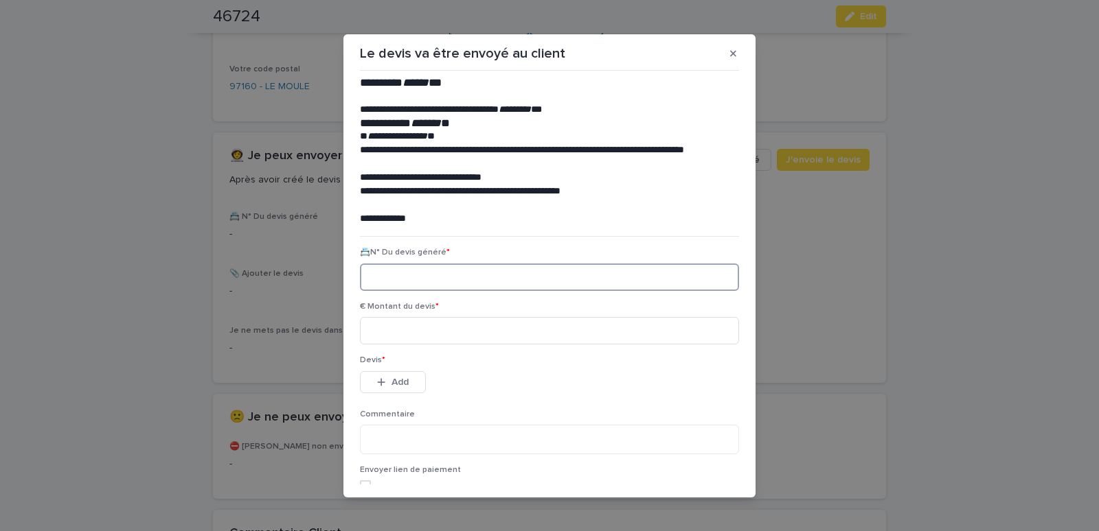
click at [415, 274] on input at bounding box center [549, 277] width 379 height 27
paste input "********"
type input "********"
click at [428, 336] on input at bounding box center [549, 330] width 379 height 27
type input "******"
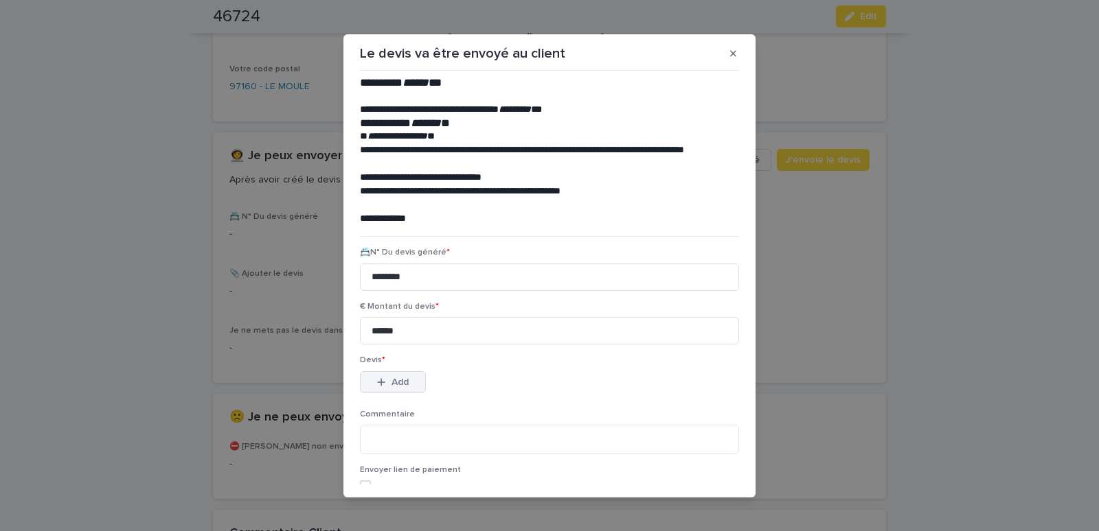
click at [380, 385] on icon "button" at bounding box center [381, 383] width 8 height 10
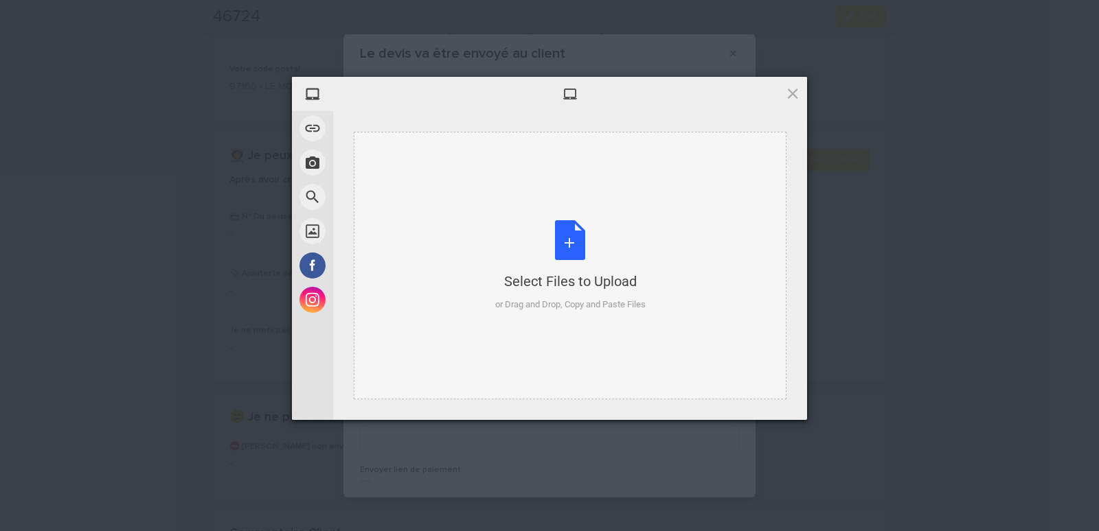
click at [422, 176] on div "Select Files to Upload or Drag and Drop, Copy and Paste Files" at bounding box center [570, 266] width 433 height 268
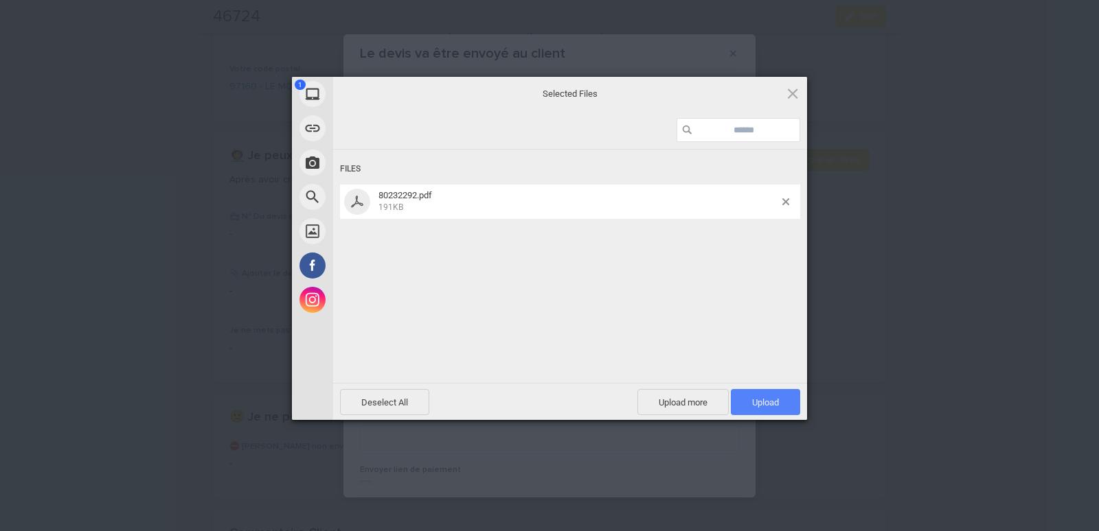
click at [755, 399] on span "Upload 1" at bounding box center [765, 403] width 27 height 10
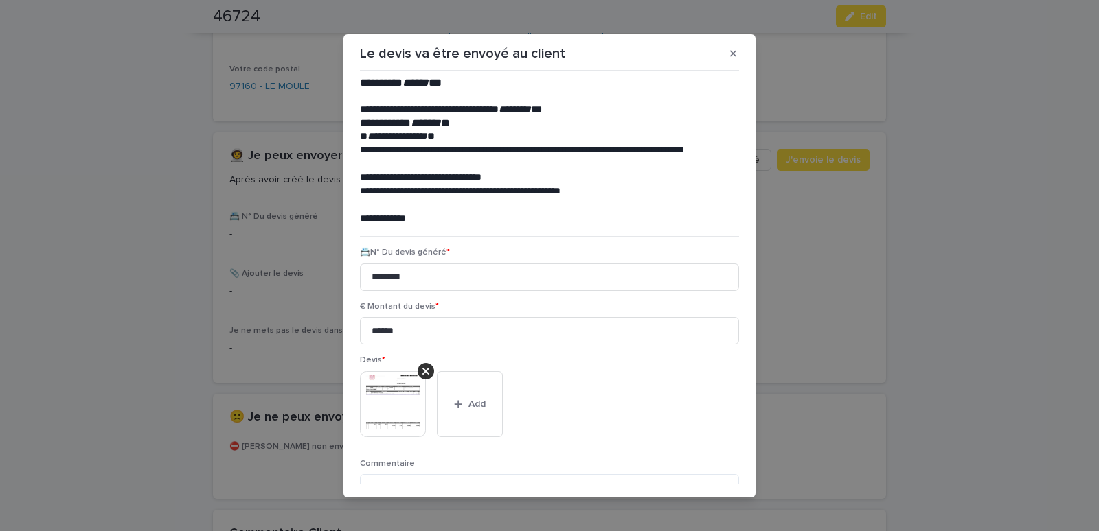
scroll to position [112, 0]
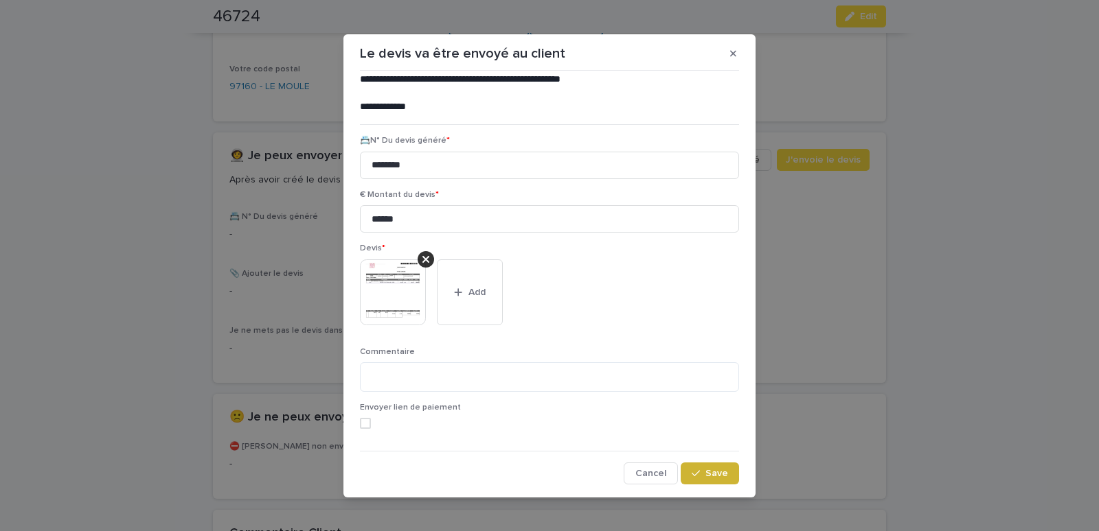
click at [705, 476] on span "Save" at bounding box center [716, 474] width 23 height 10
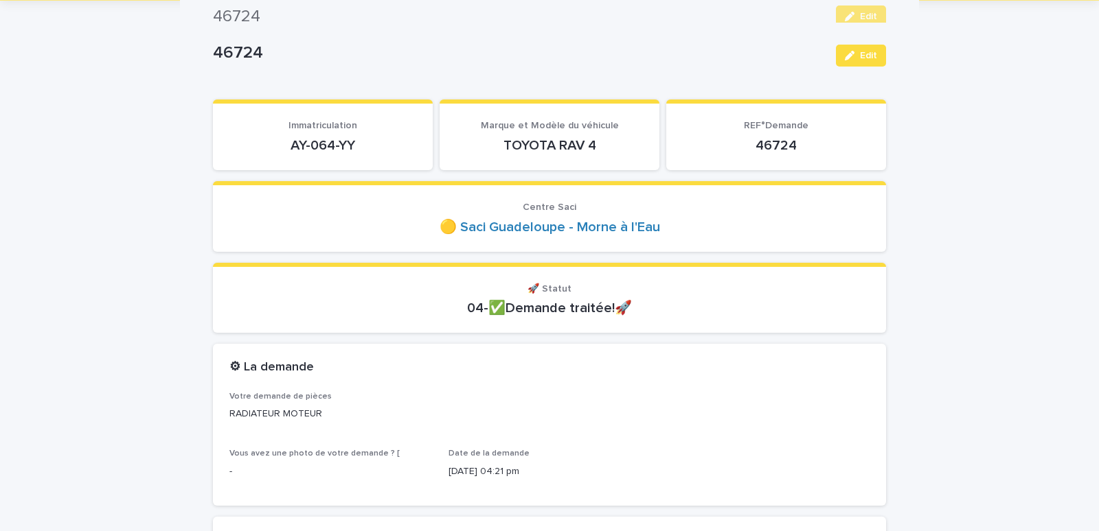
scroll to position [0, 0]
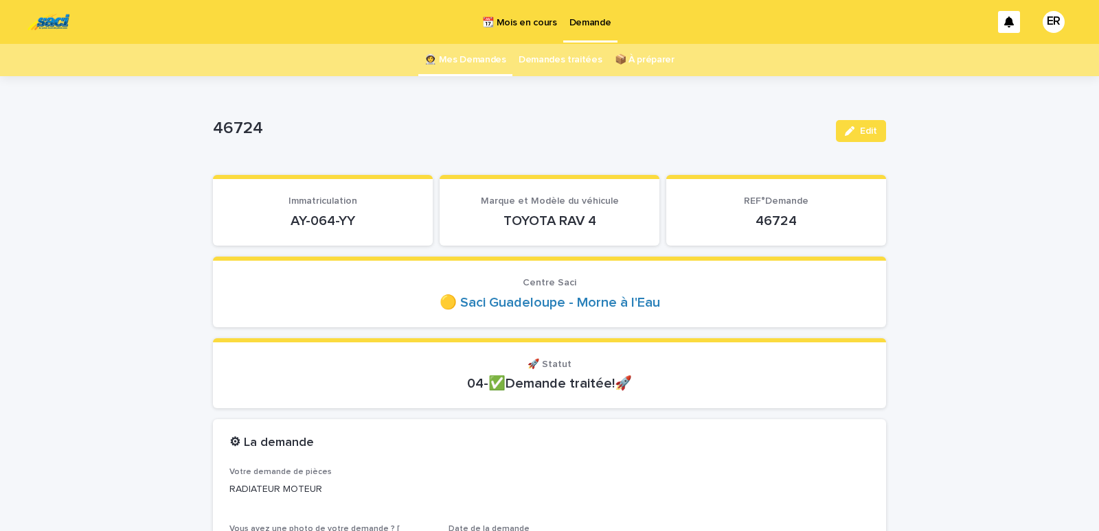
click at [472, 54] on link "👩‍🚀 Mes Demandes" at bounding box center [465, 60] width 82 height 32
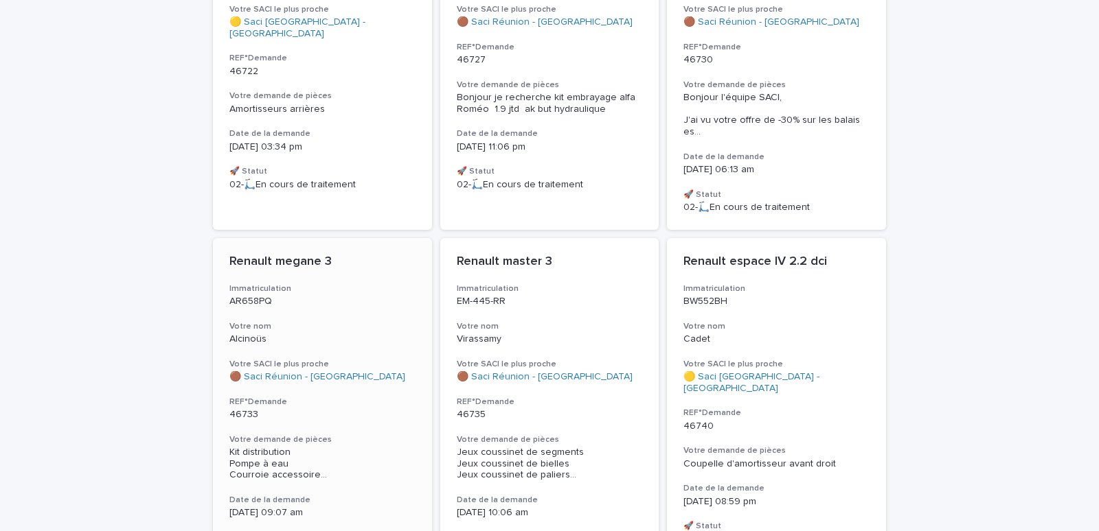
scroll to position [584, 0]
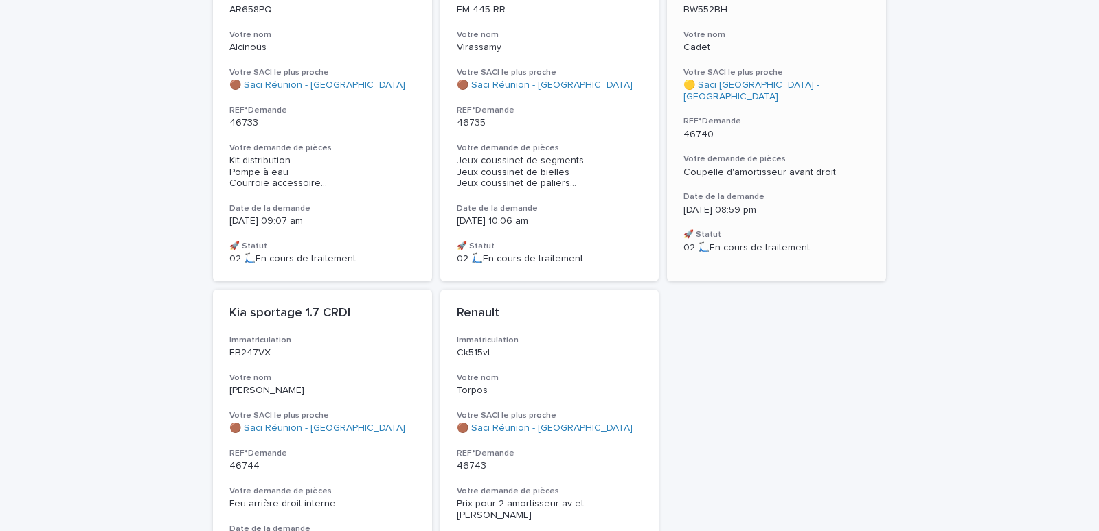
click at [811, 129] on p "46740" at bounding box center [776, 135] width 186 height 12
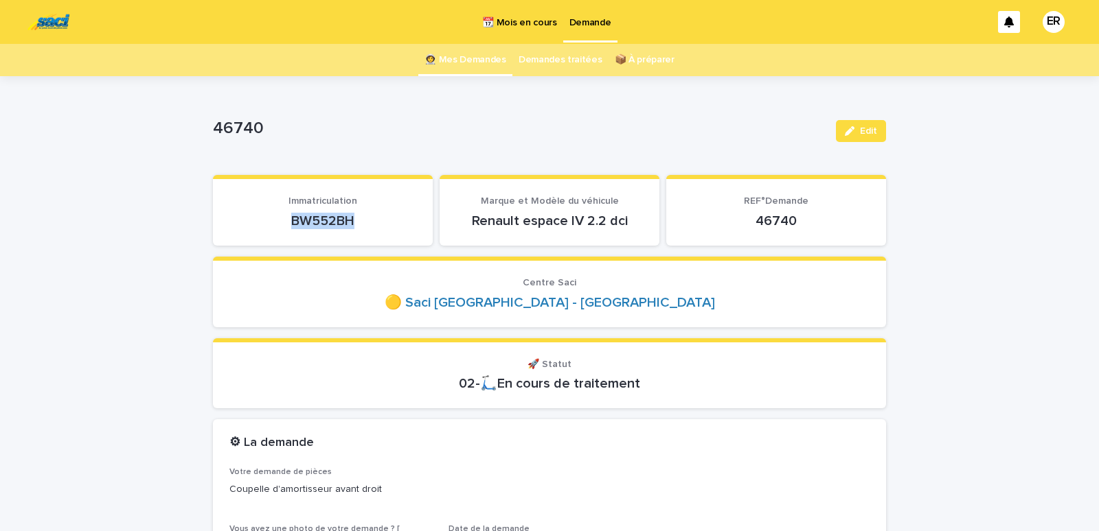
drag, startPoint x: 259, startPoint y: 222, endPoint x: 370, endPoint y: 225, distance: 111.3
click at [370, 225] on p "BW552BH" at bounding box center [322, 221] width 187 height 16
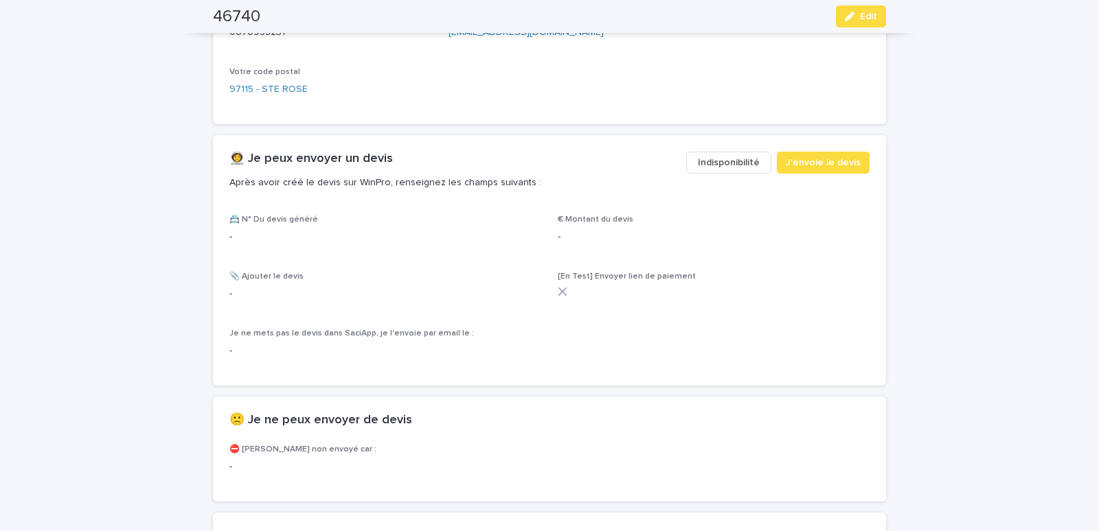
scroll to position [700, 0]
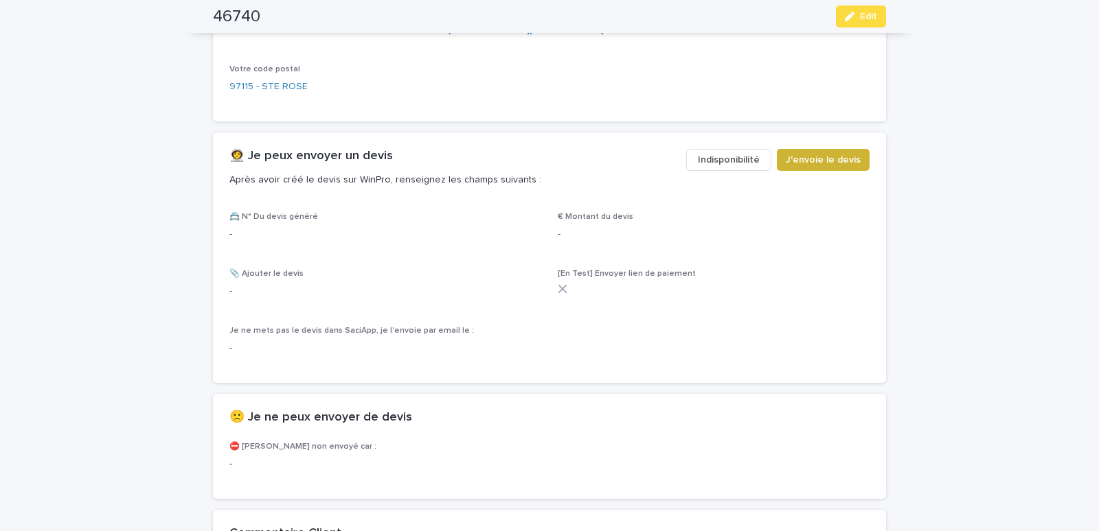
click at [792, 155] on span "J'envoie le devis" at bounding box center [822, 160] width 75 height 14
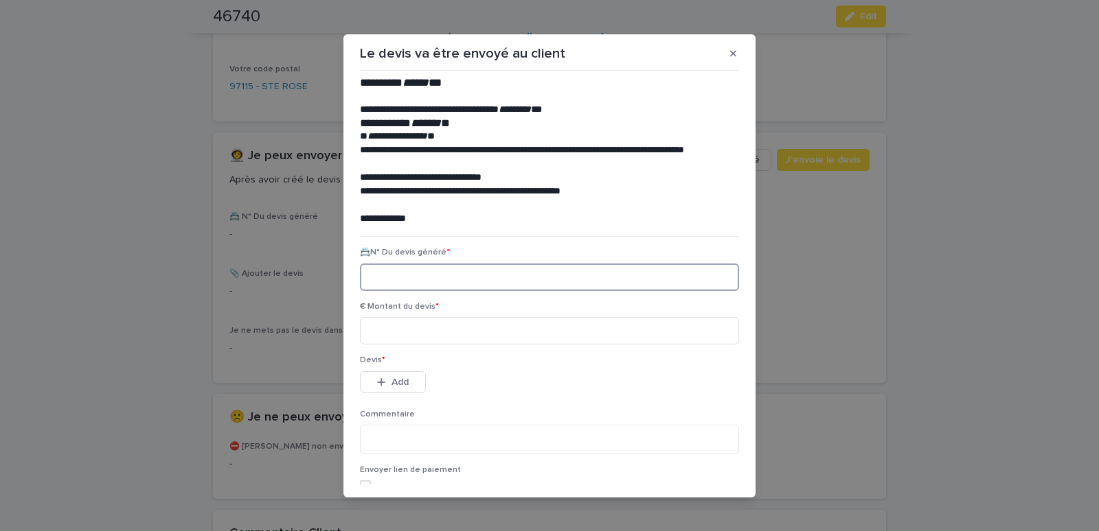
click at [391, 273] on input at bounding box center [549, 277] width 379 height 27
paste input "********"
type input "********"
click at [406, 338] on input at bounding box center [549, 330] width 379 height 27
type input "******"
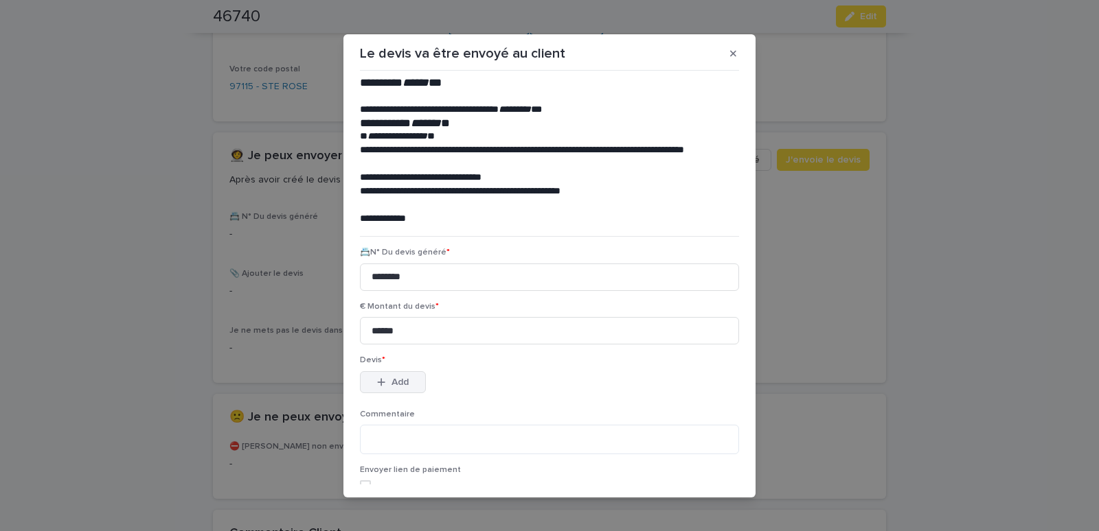
click at [394, 380] on span "Add" at bounding box center [399, 383] width 17 height 10
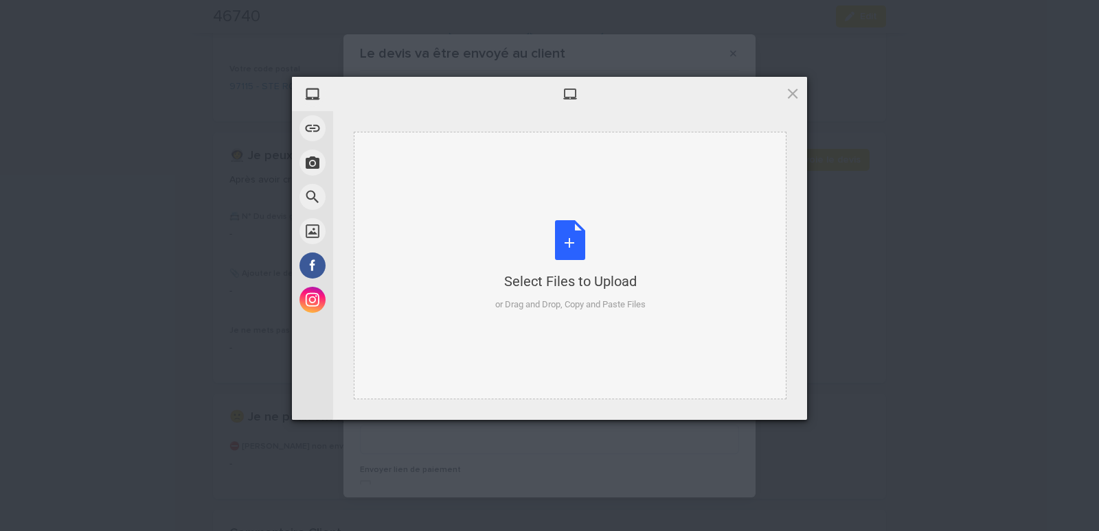
click at [419, 179] on div "Select Files to Upload or Drag and Drop, Copy and Paste Files" at bounding box center [570, 266] width 433 height 268
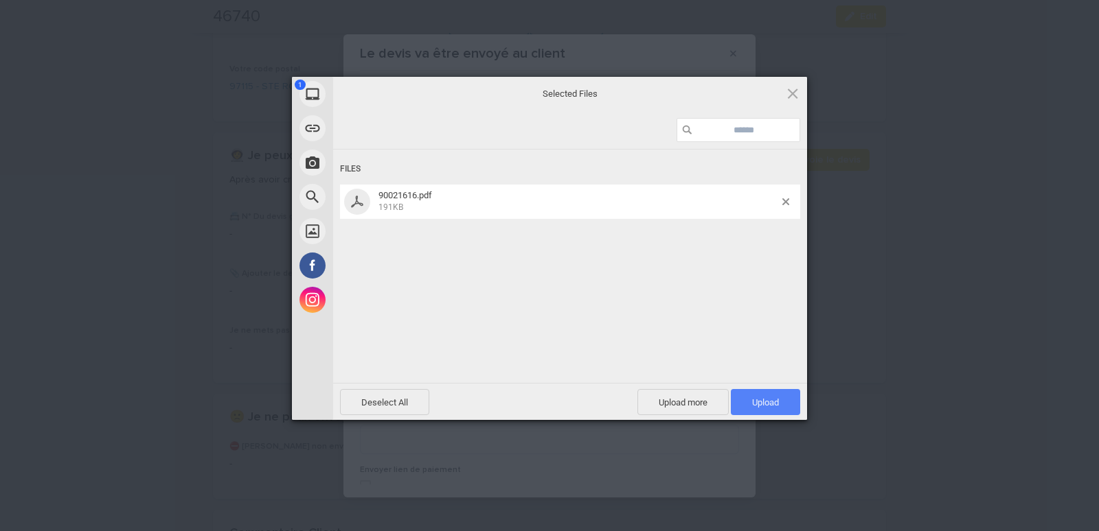
click at [768, 398] on span "Upload 1" at bounding box center [765, 403] width 27 height 10
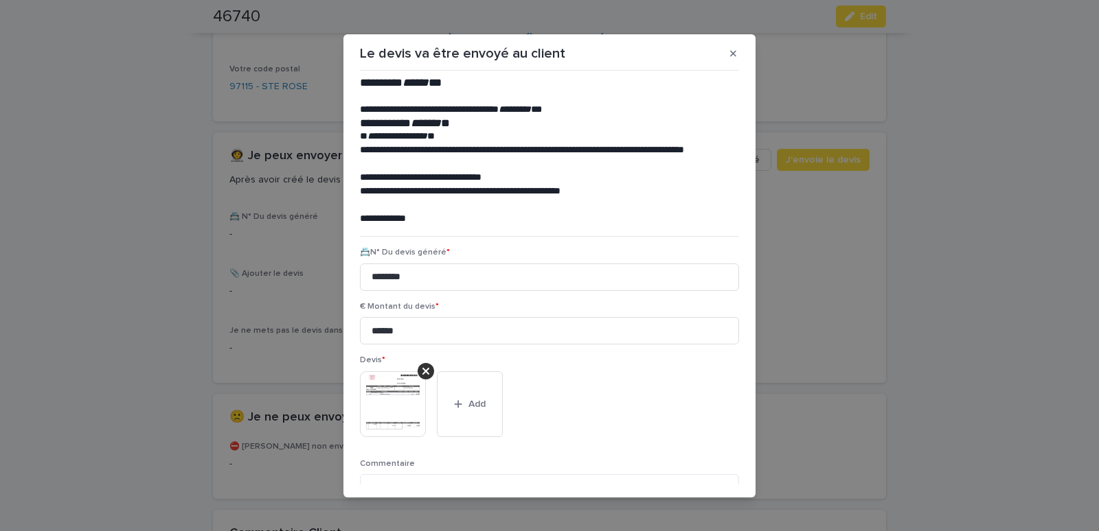
scroll to position [112, 0]
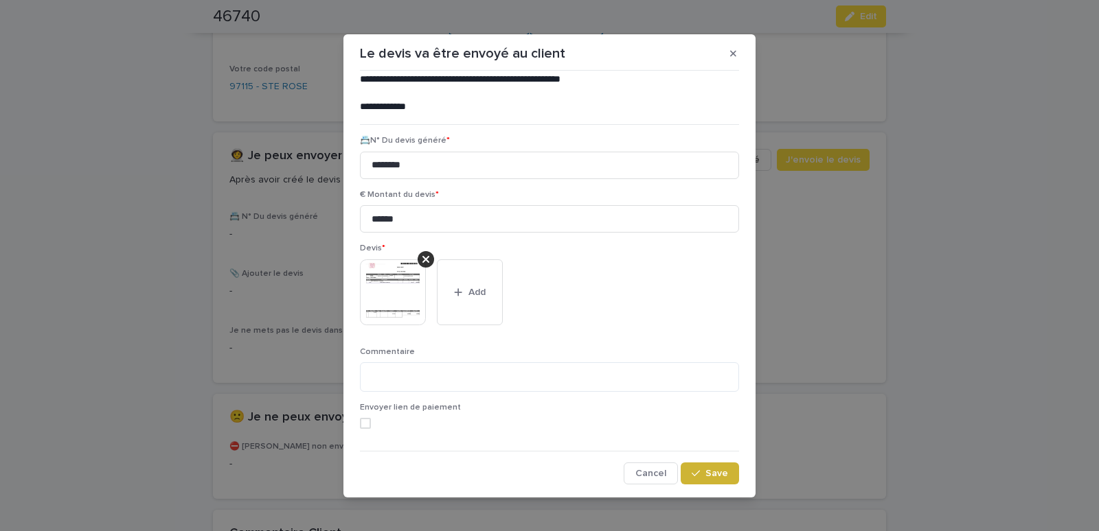
click at [711, 476] on span "Save" at bounding box center [716, 474] width 23 height 10
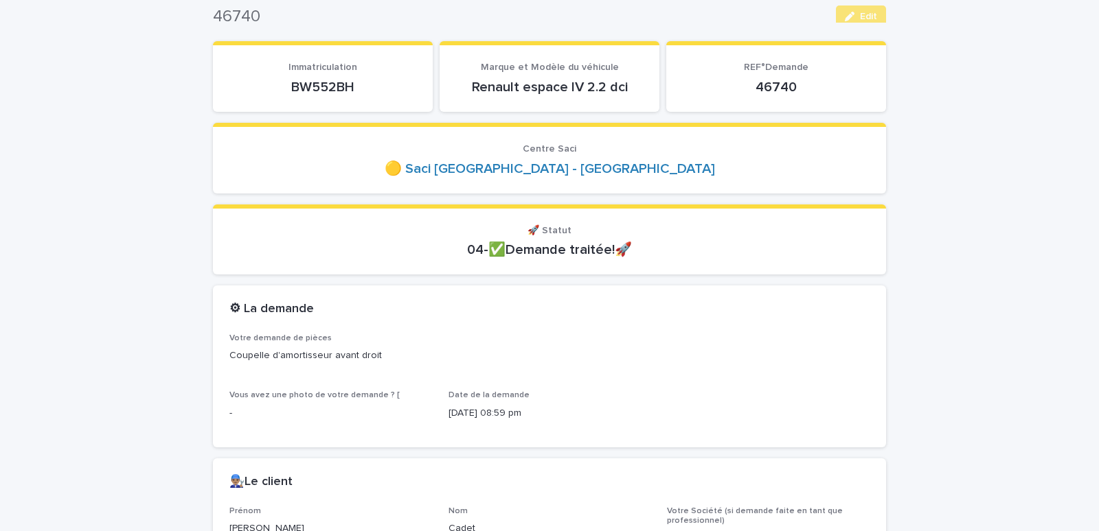
scroll to position [0, 0]
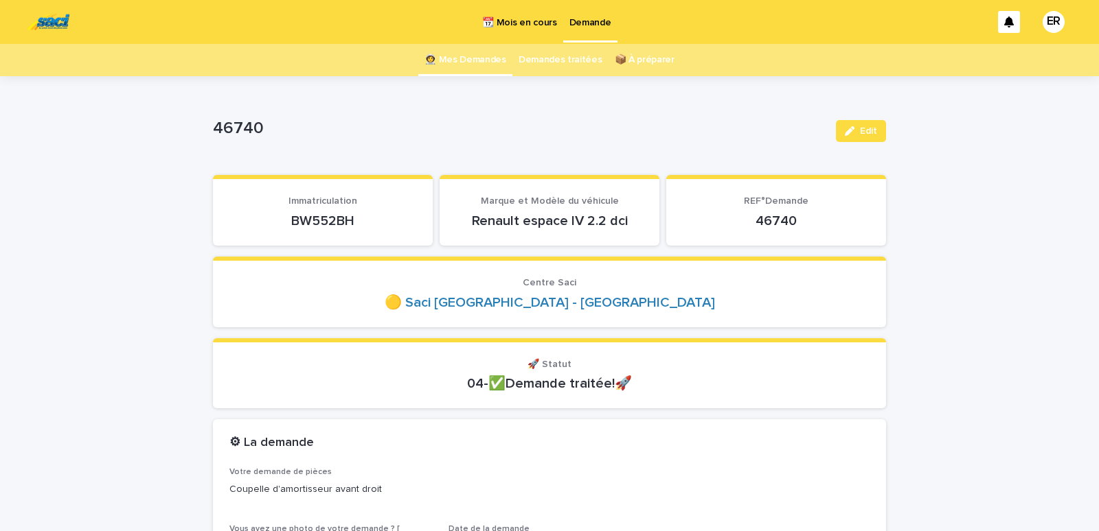
click at [470, 61] on link "👩‍🚀 Mes Demandes" at bounding box center [465, 60] width 82 height 32
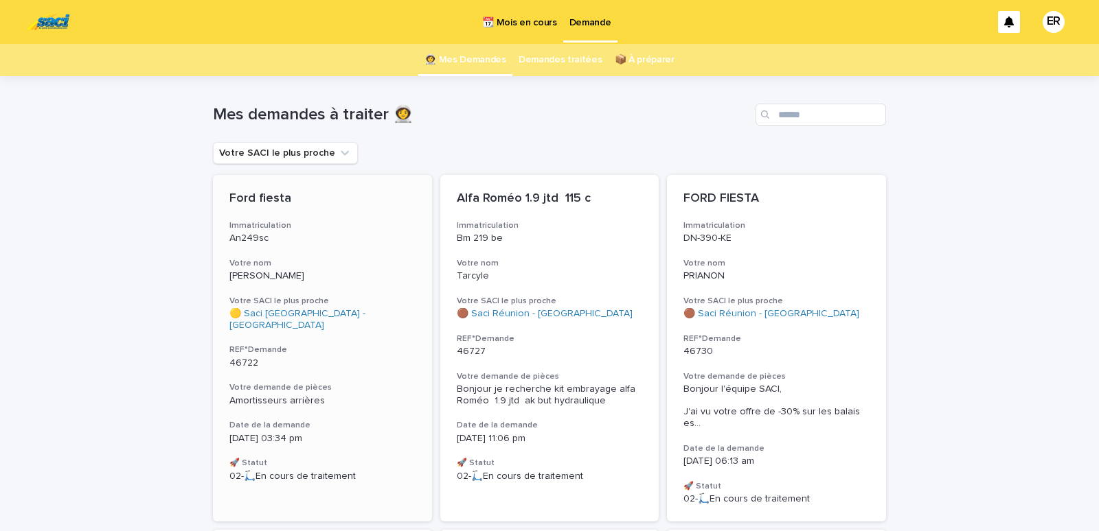
click at [323, 262] on h3 "Votre nom" at bounding box center [322, 263] width 186 height 11
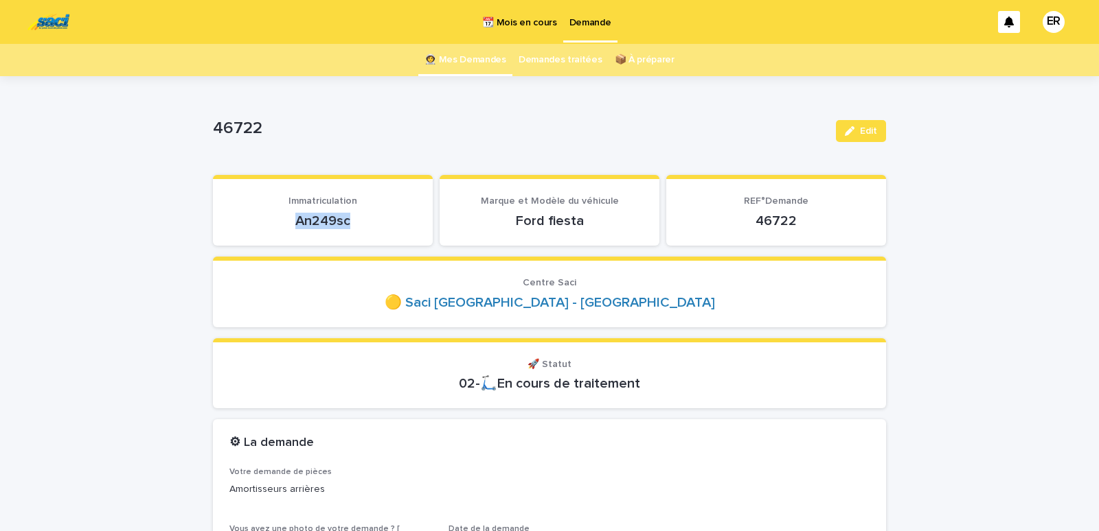
drag, startPoint x: 277, startPoint y: 225, endPoint x: 378, endPoint y: 225, distance: 100.9
click at [378, 225] on p "An249sc" at bounding box center [322, 221] width 187 height 16
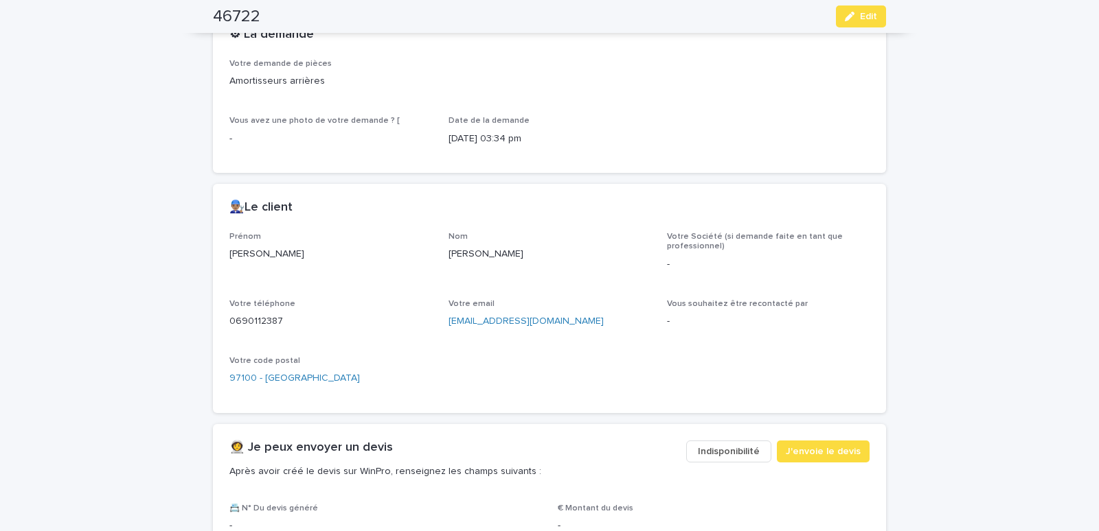
scroll to position [642, 0]
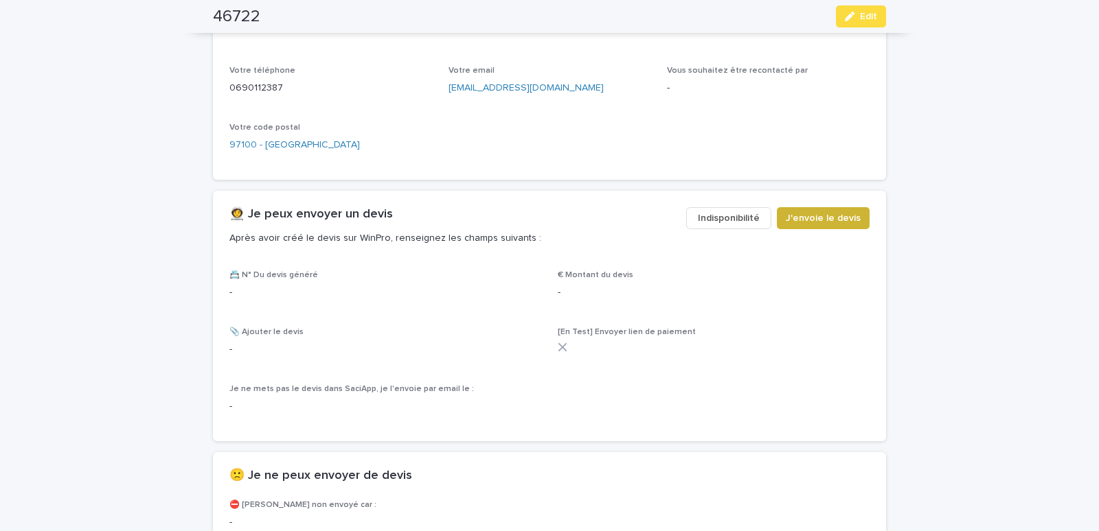
click at [823, 218] on span "J'envoie le devis" at bounding box center [822, 218] width 75 height 14
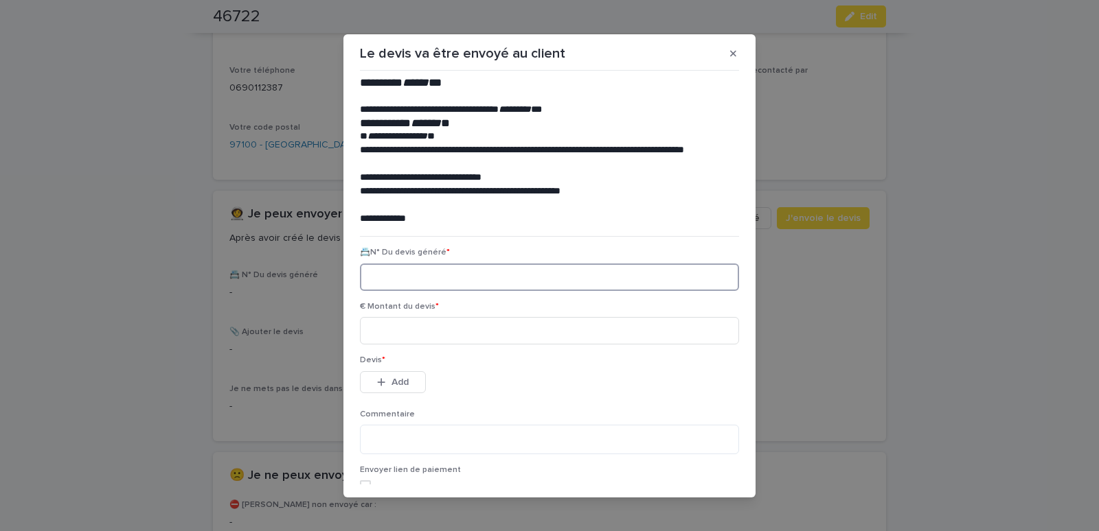
click at [393, 277] on input at bounding box center [549, 277] width 379 height 27
paste input "********"
type input "********"
click at [405, 332] on input at bounding box center [549, 330] width 379 height 27
type input "******"
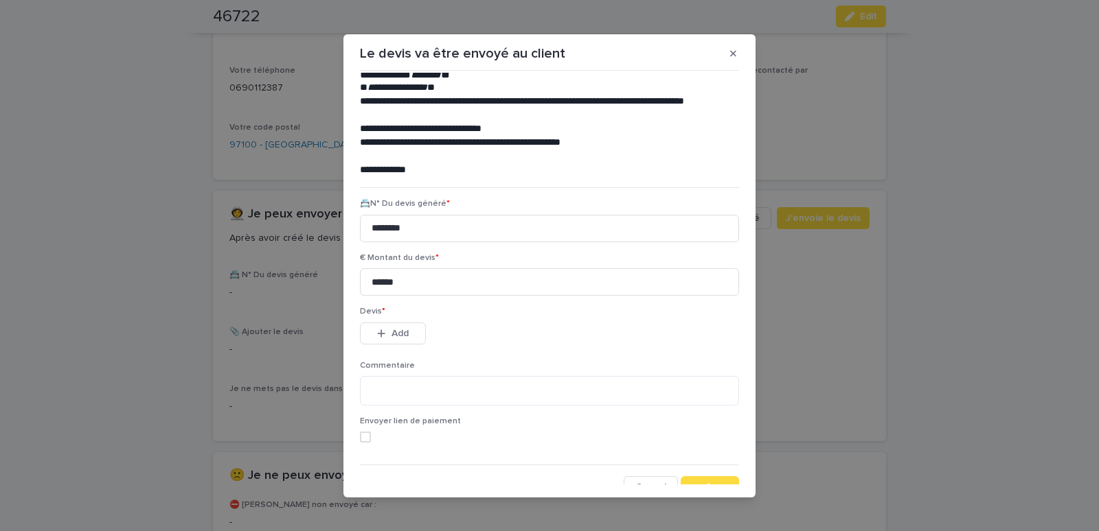
scroll to position [62, 0]
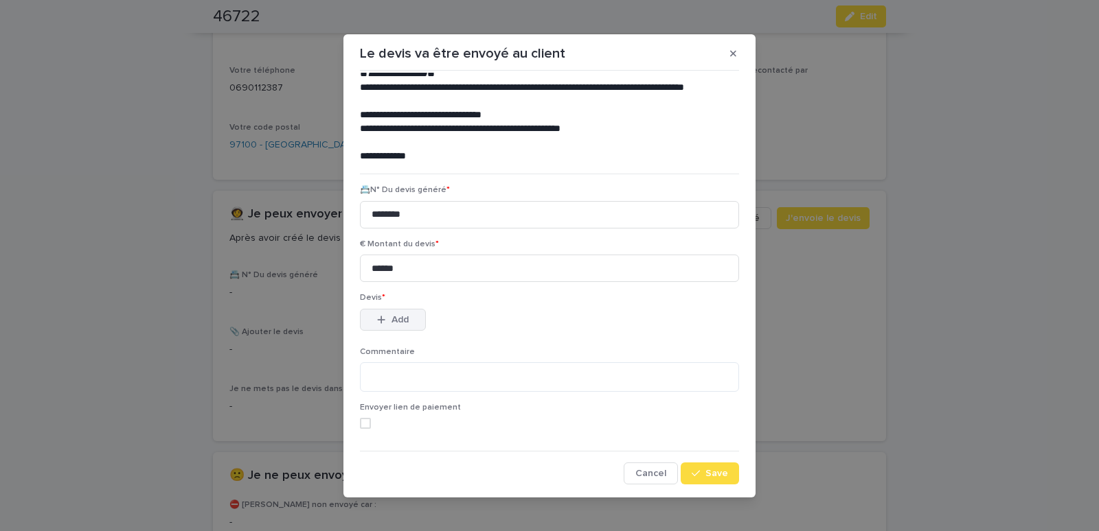
click at [391, 313] on button "Add" at bounding box center [393, 320] width 66 height 22
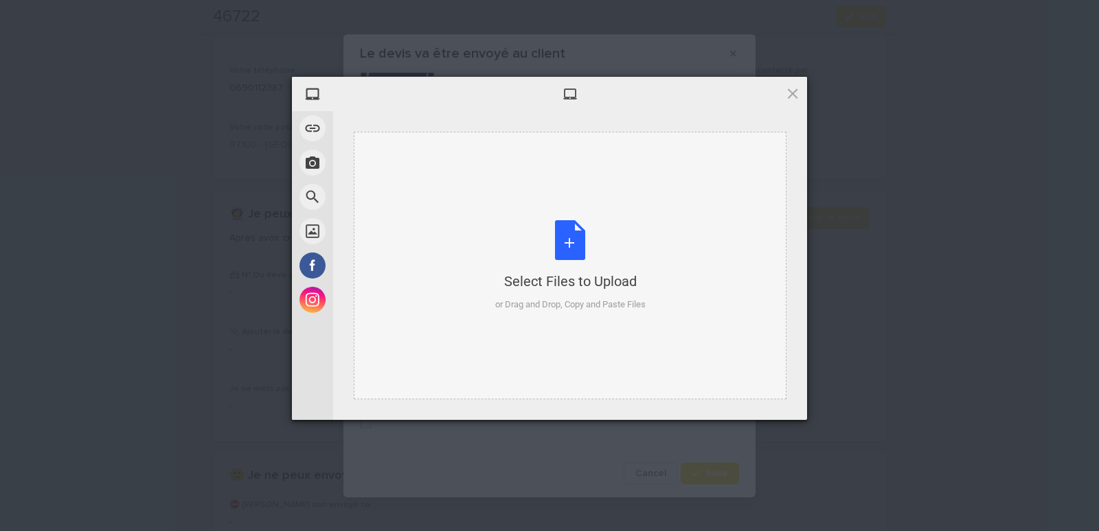
click at [457, 179] on div "Select Files to Upload or Drag and Drop, Copy and Paste Files" at bounding box center [570, 266] width 433 height 268
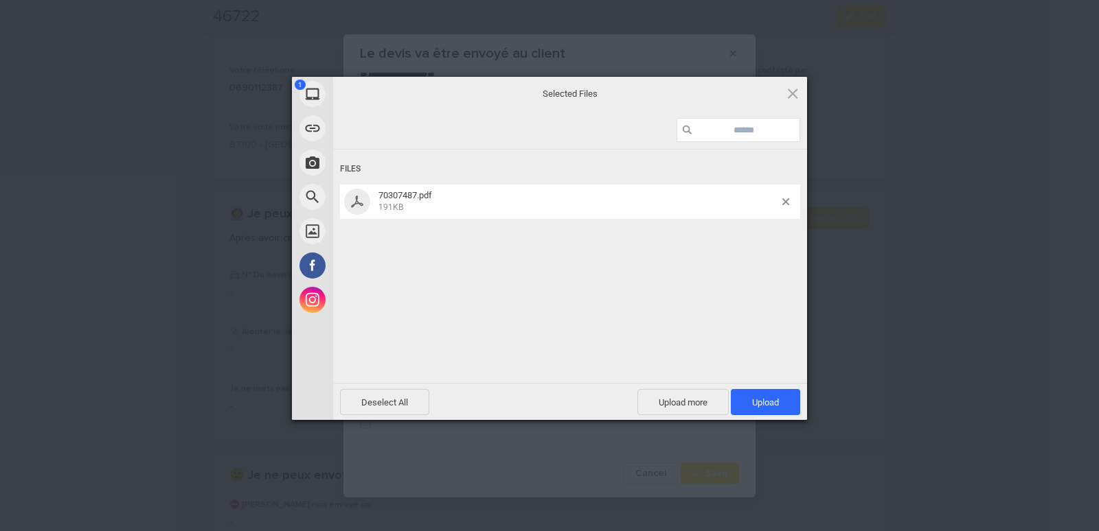
click at [759, 400] on span "Upload 1" at bounding box center [765, 403] width 27 height 10
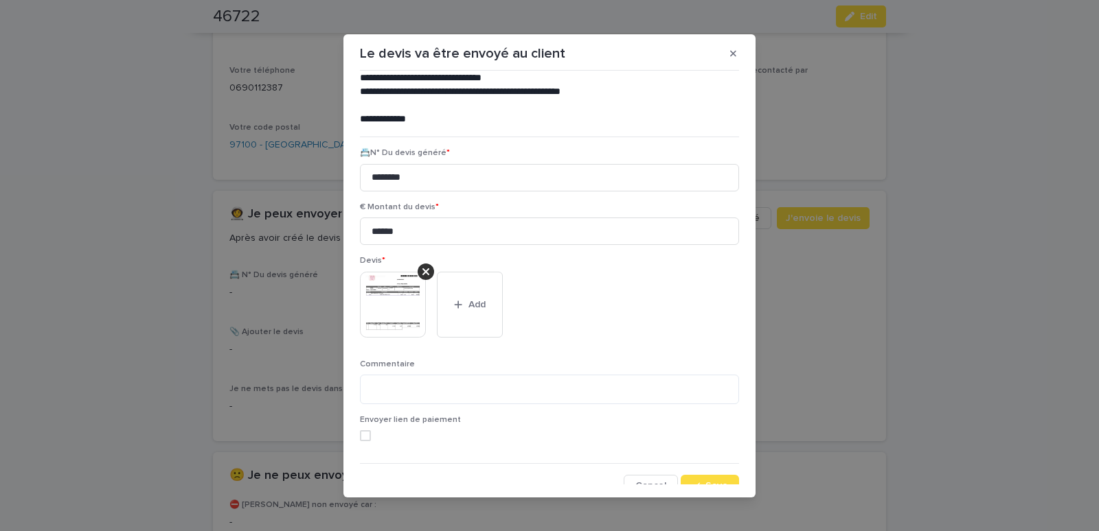
scroll to position [112, 0]
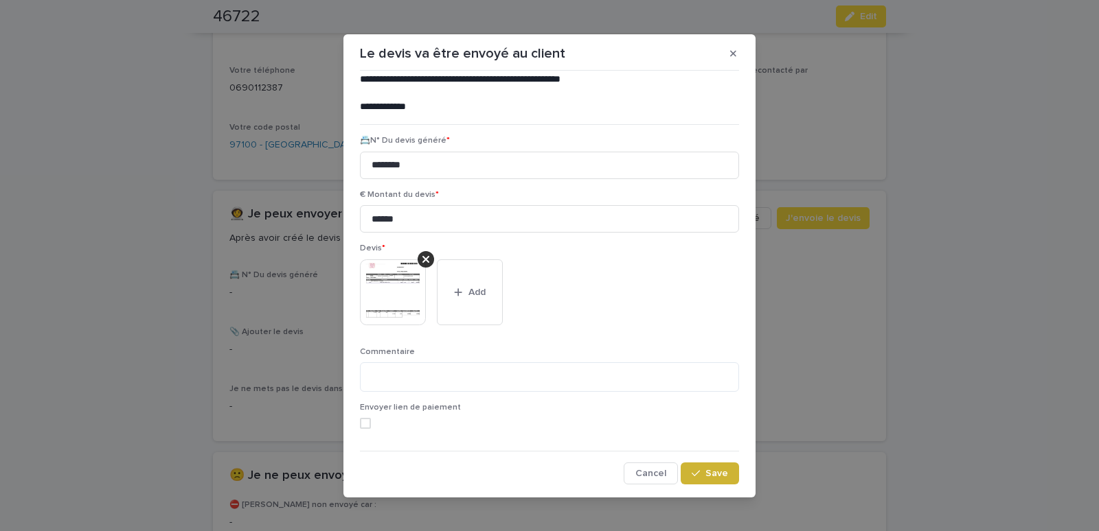
click at [705, 470] on span "Save" at bounding box center [716, 474] width 23 height 10
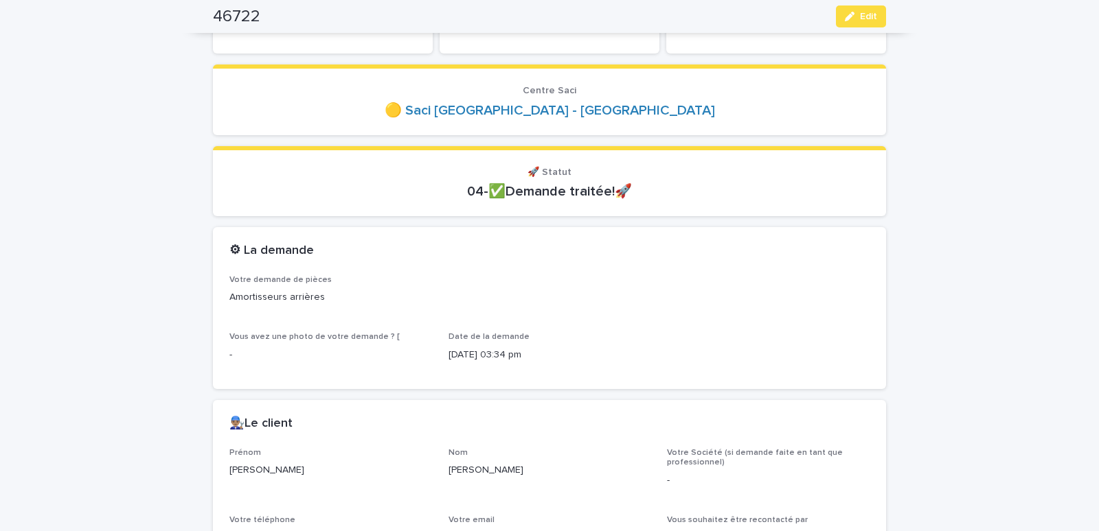
scroll to position [0, 0]
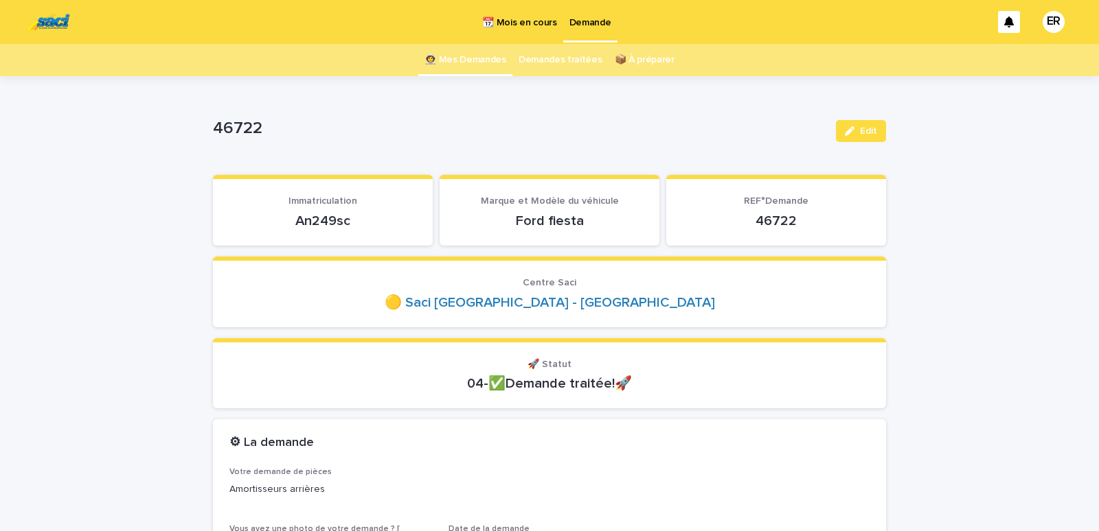
click at [473, 59] on link "👩‍🚀 Mes Demandes" at bounding box center [465, 60] width 82 height 32
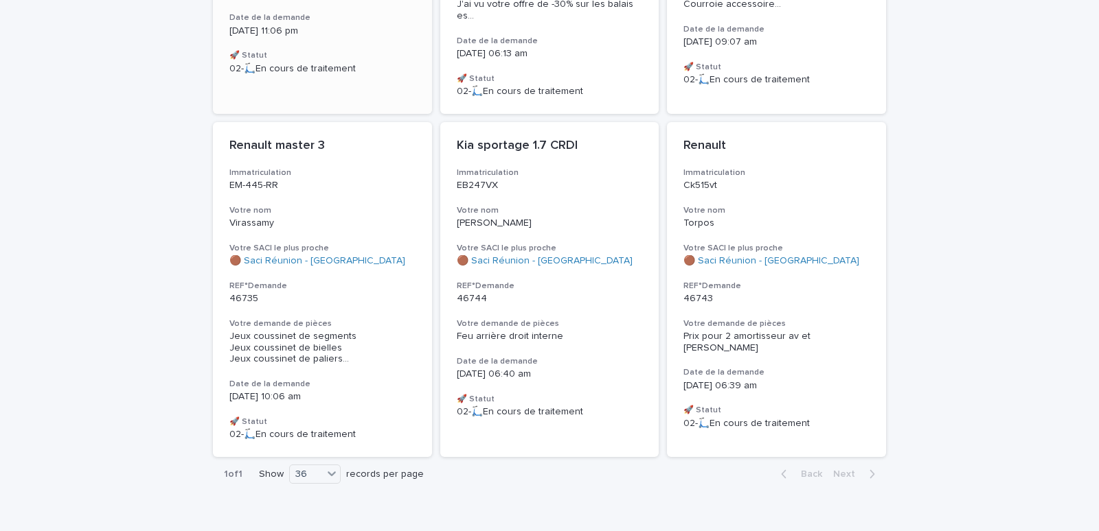
scroll to position [425, 0]
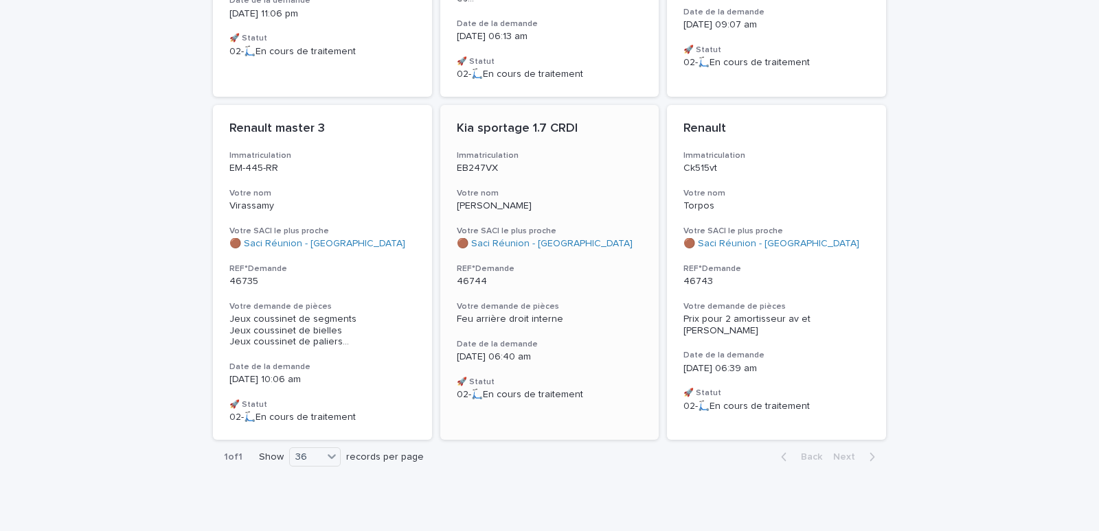
click at [522, 208] on div "Kia sportage 1.7 CRDI Immatriculation EB247VX Votre nom BOYER Votre SACI le plu…" at bounding box center [549, 261] width 219 height 312
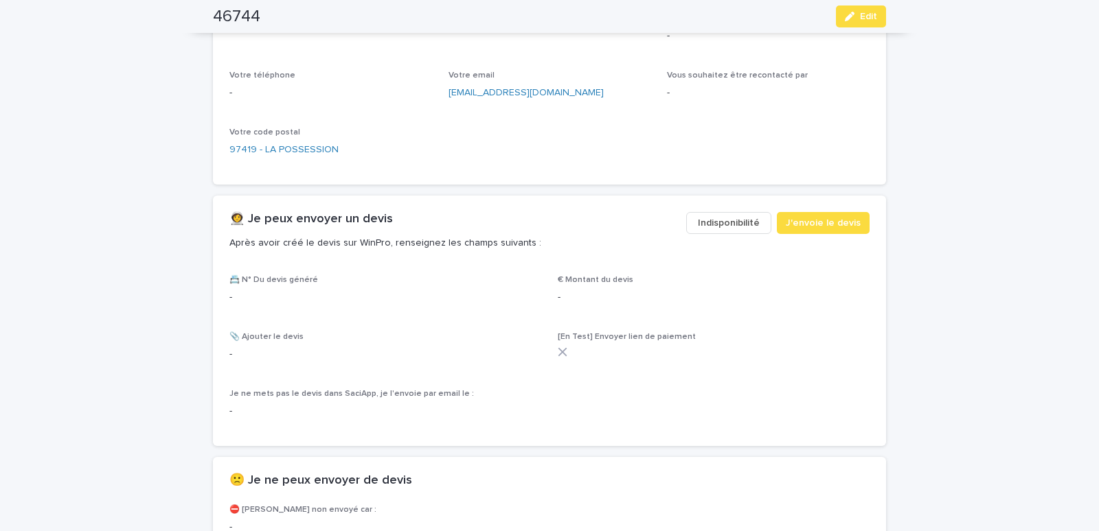
scroll to position [642, 0]
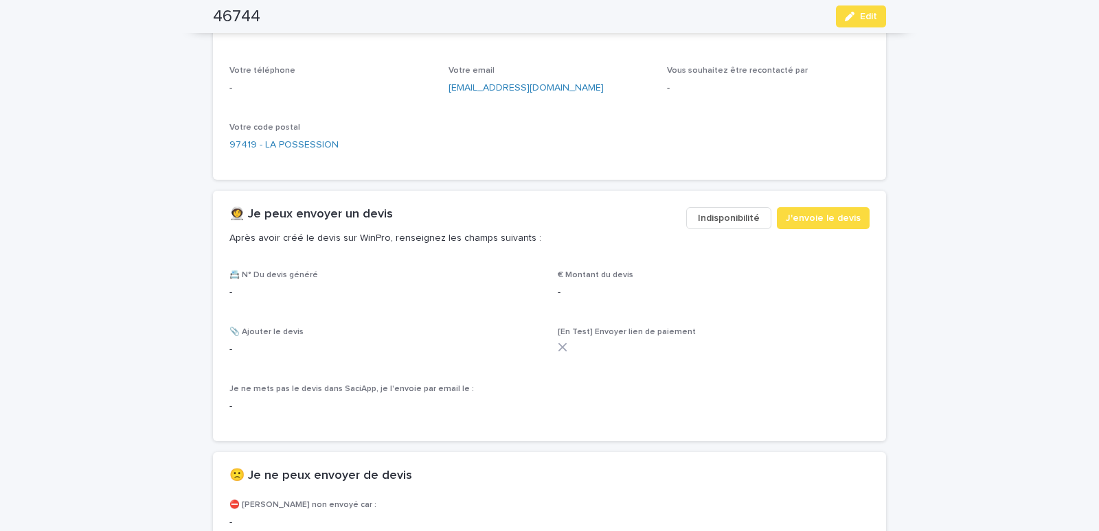
click at [713, 220] on span "Indisponibilité" at bounding box center [729, 218] width 62 height 14
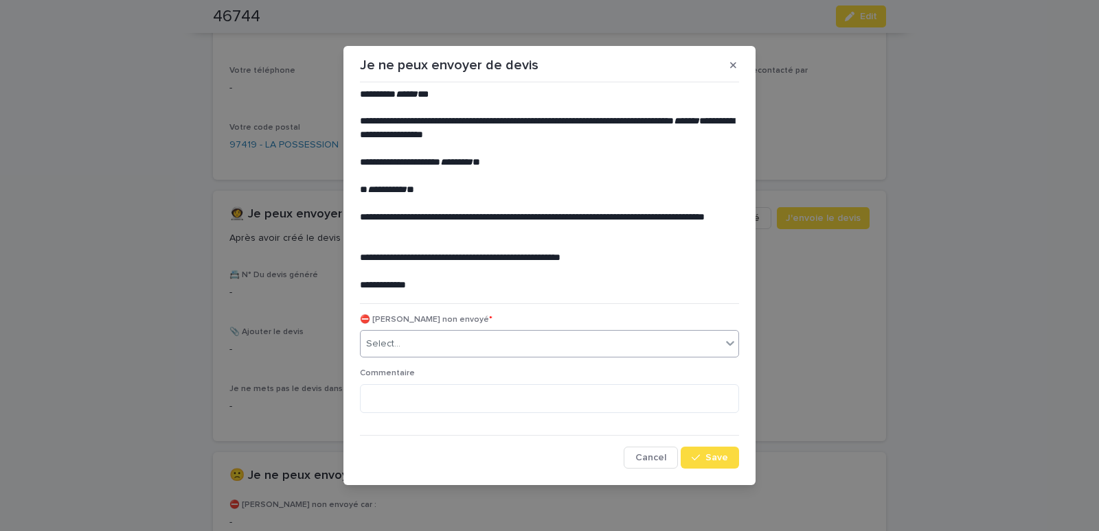
click at [406, 349] on div "Select..." at bounding box center [540, 344] width 360 height 23
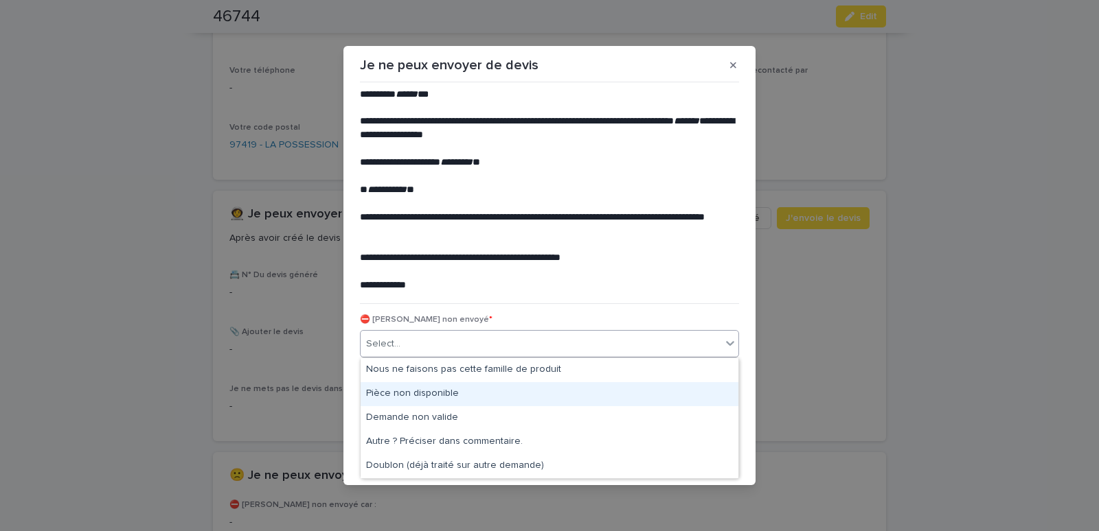
click at [400, 393] on div "Pièce non disponible" at bounding box center [549, 394] width 378 height 24
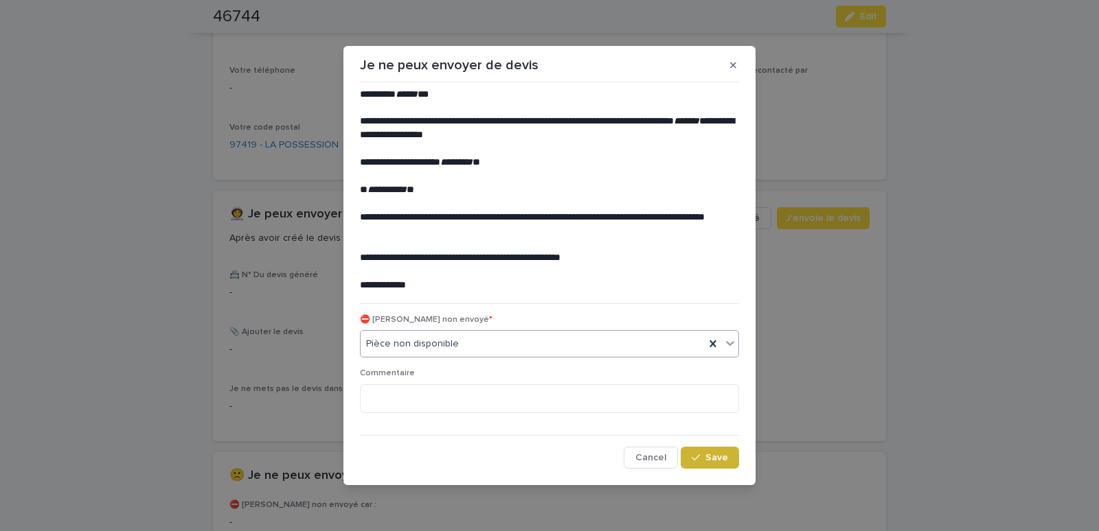
click at [728, 452] on button "Save" at bounding box center [709, 458] width 58 height 22
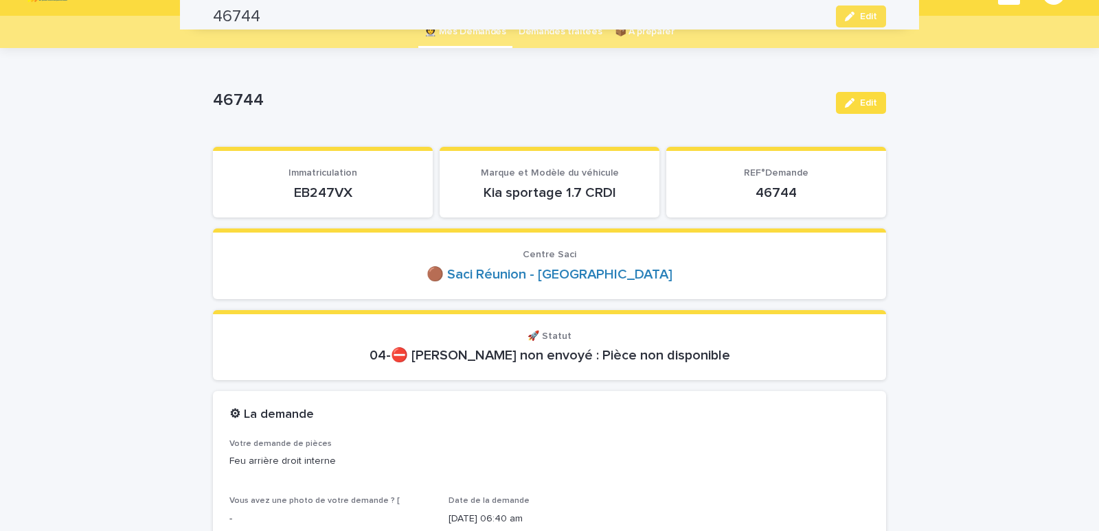
scroll to position [0, 0]
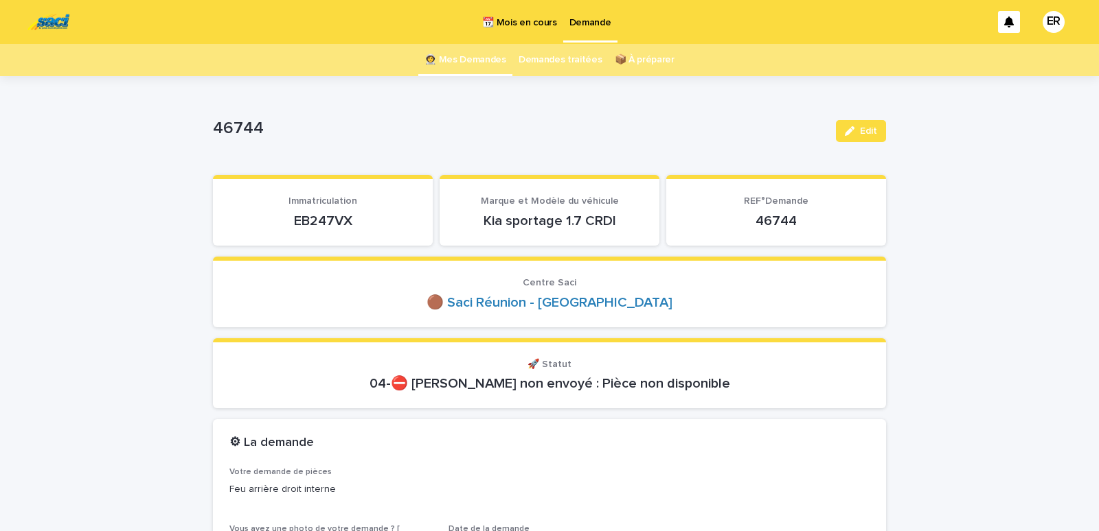
click at [481, 58] on link "👩‍🚀 Mes Demandes" at bounding box center [465, 60] width 82 height 32
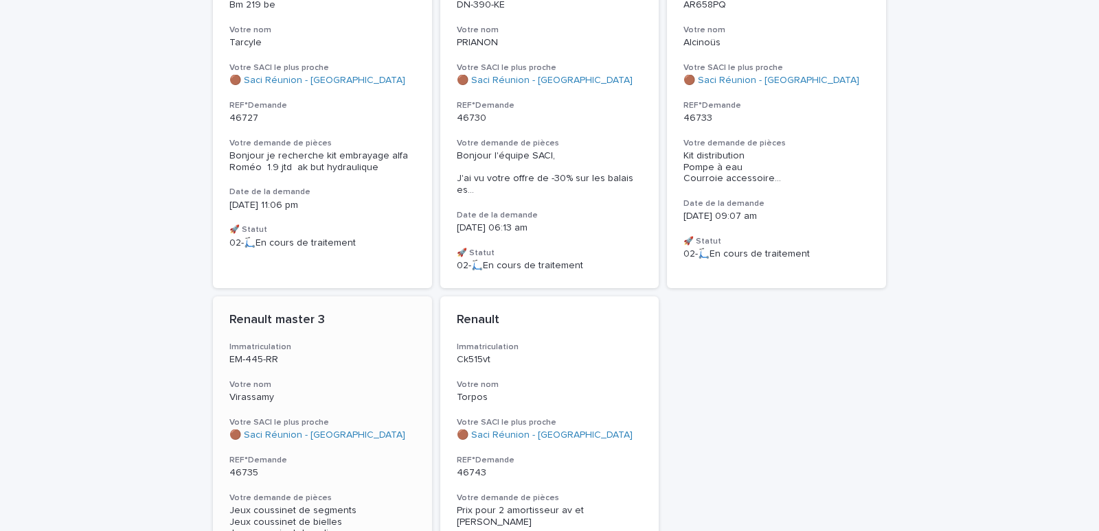
scroll to position [409, 0]
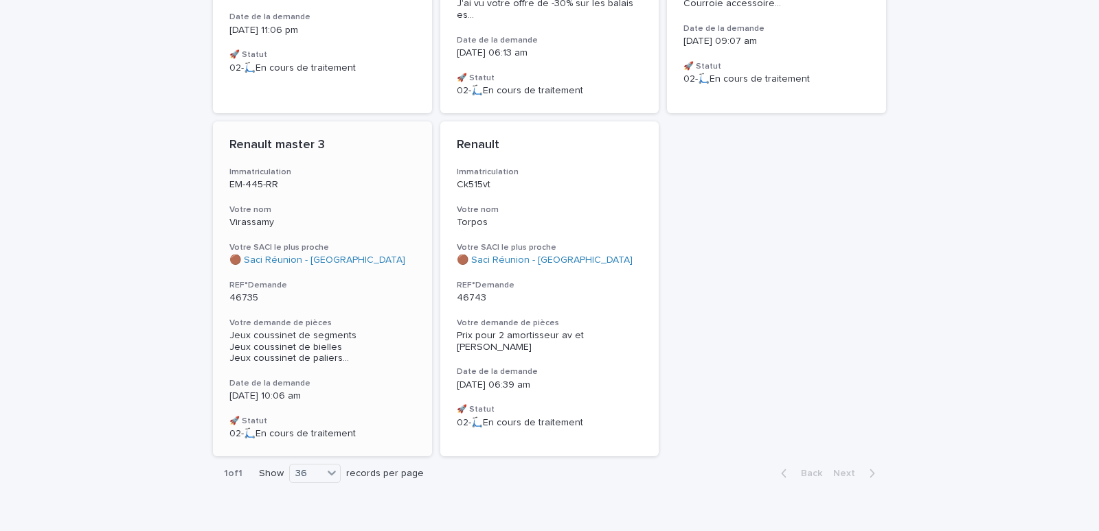
click at [313, 217] on p "Virassamy" at bounding box center [322, 223] width 186 height 12
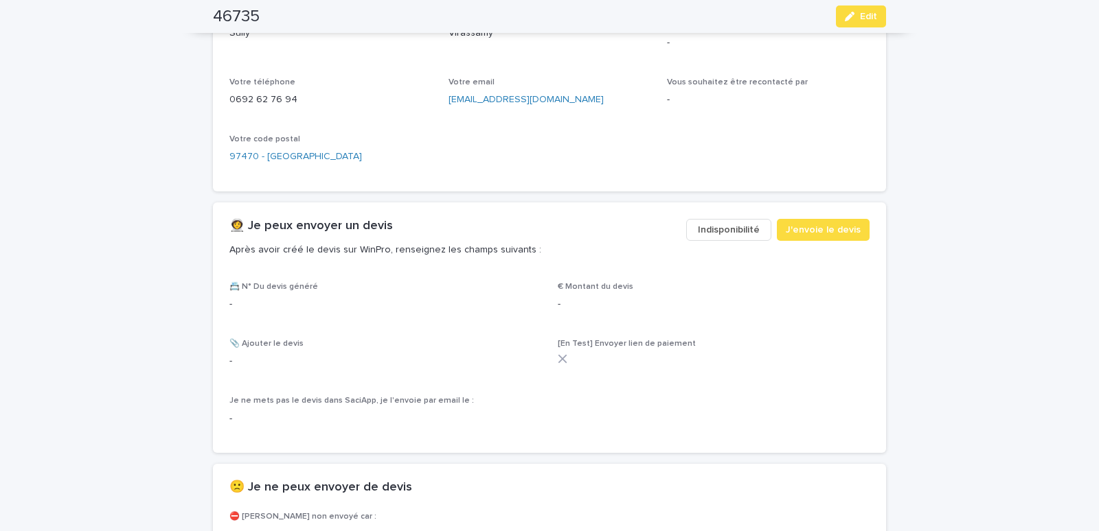
scroll to position [700, 0]
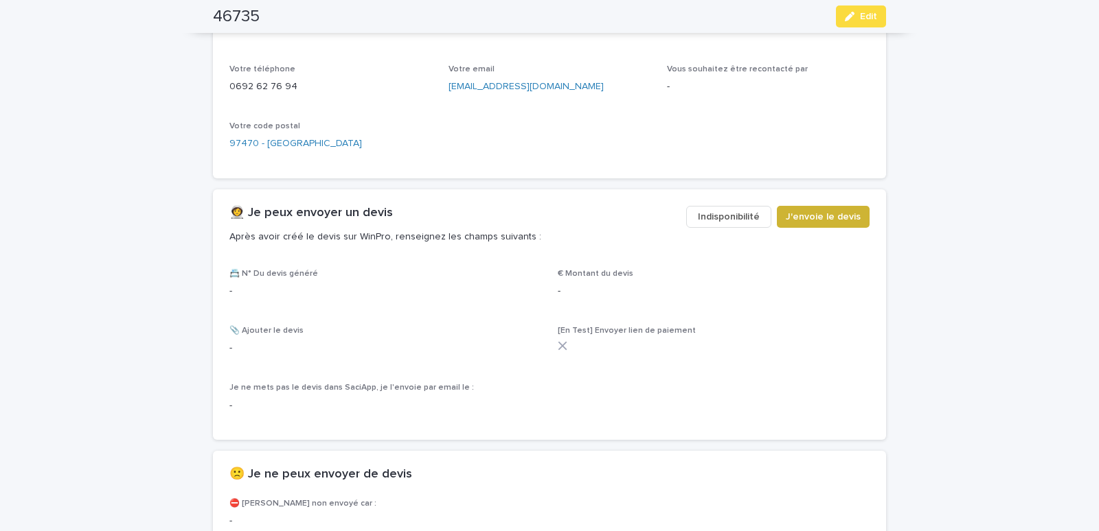
click at [818, 219] on span "J'envoie le devis" at bounding box center [822, 217] width 75 height 14
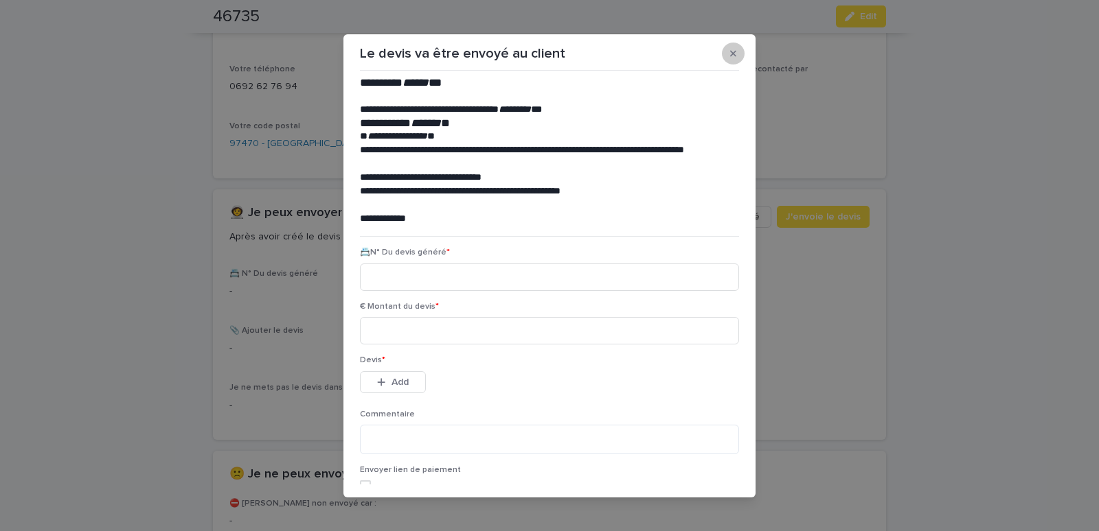
click at [730, 52] on icon "button" at bounding box center [733, 53] width 6 height 6
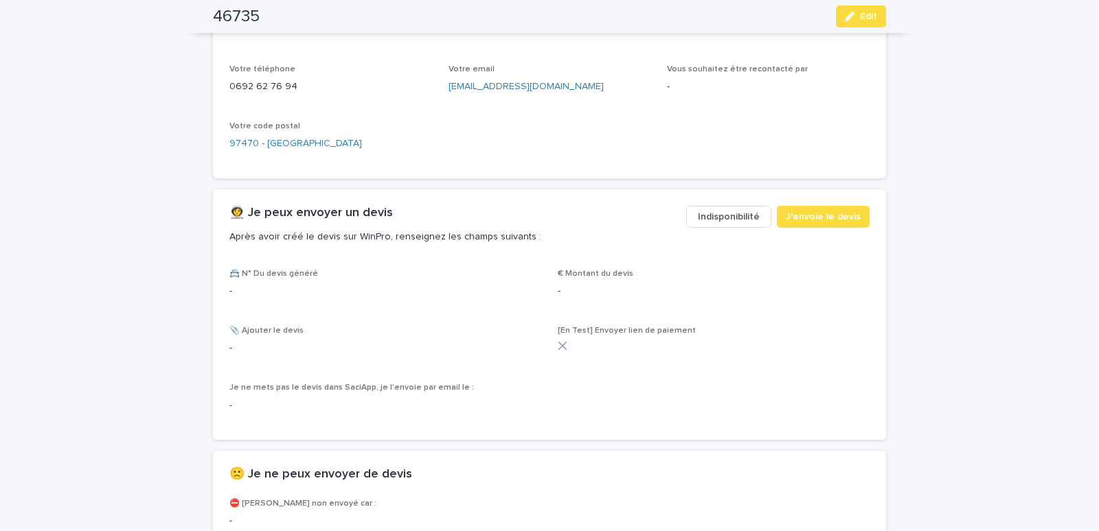
click at [730, 218] on span "Indisponibilité" at bounding box center [729, 217] width 62 height 14
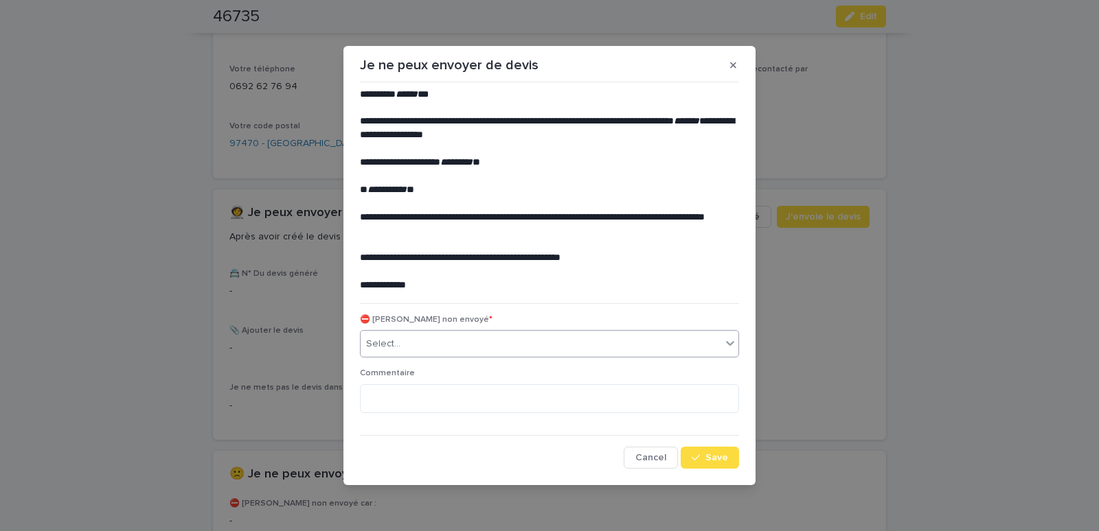
click at [402, 343] on input "text" at bounding box center [402, 344] width 1 height 12
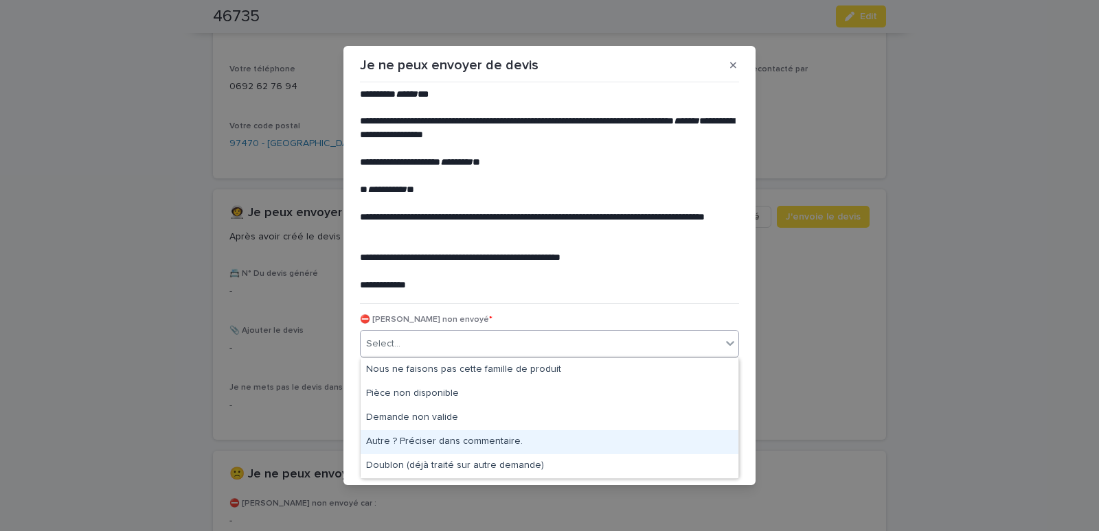
click at [441, 444] on div "Autre ? Préciser dans commentaire." at bounding box center [549, 442] width 378 height 24
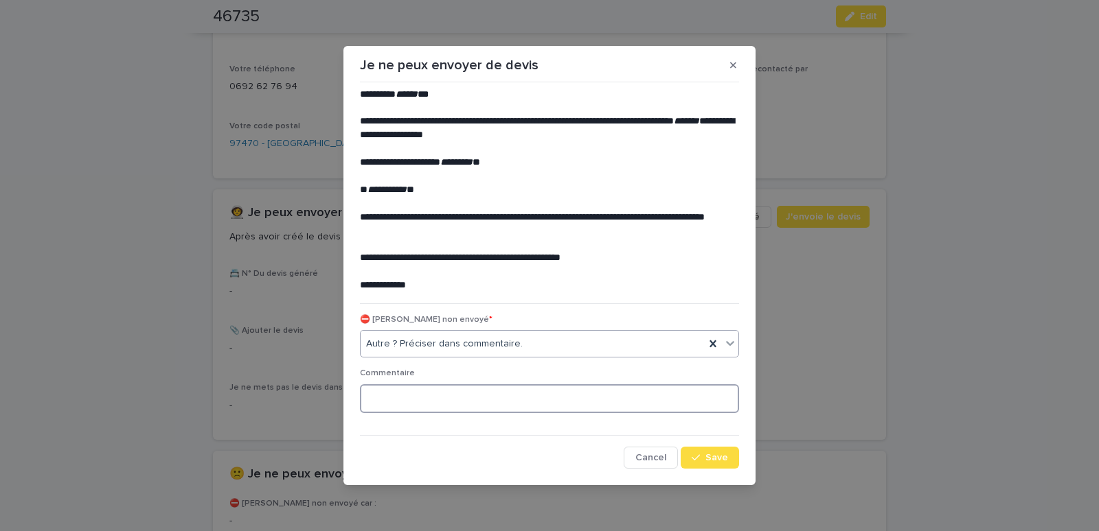
click at [422, 399] on textarea at bounding box center [549, 399] width 379 height 30
type textarea "**********"
click at [702, 457] on div "button" at bounding box center [698, 458] width 14 height 10
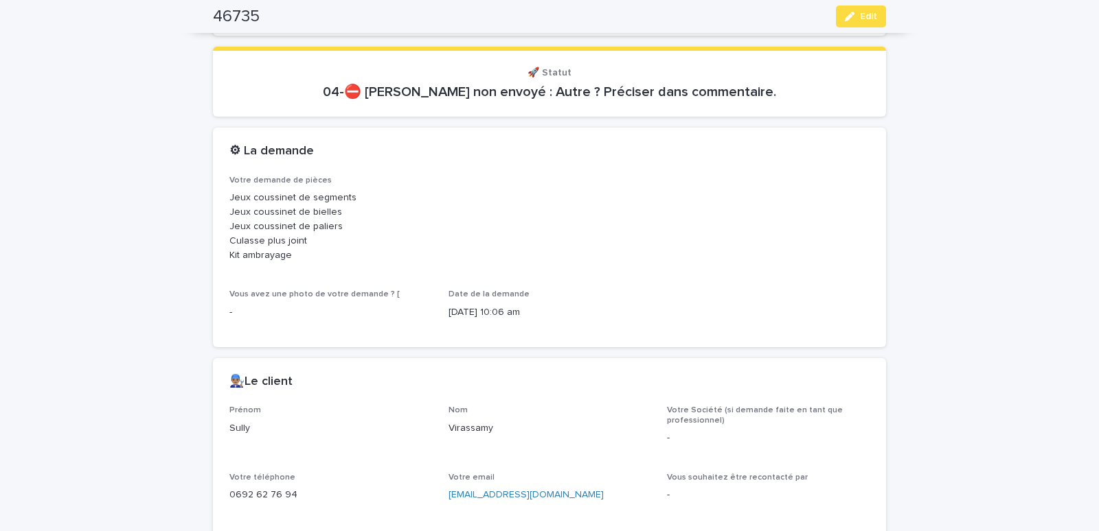
scroll to position [0, 0]
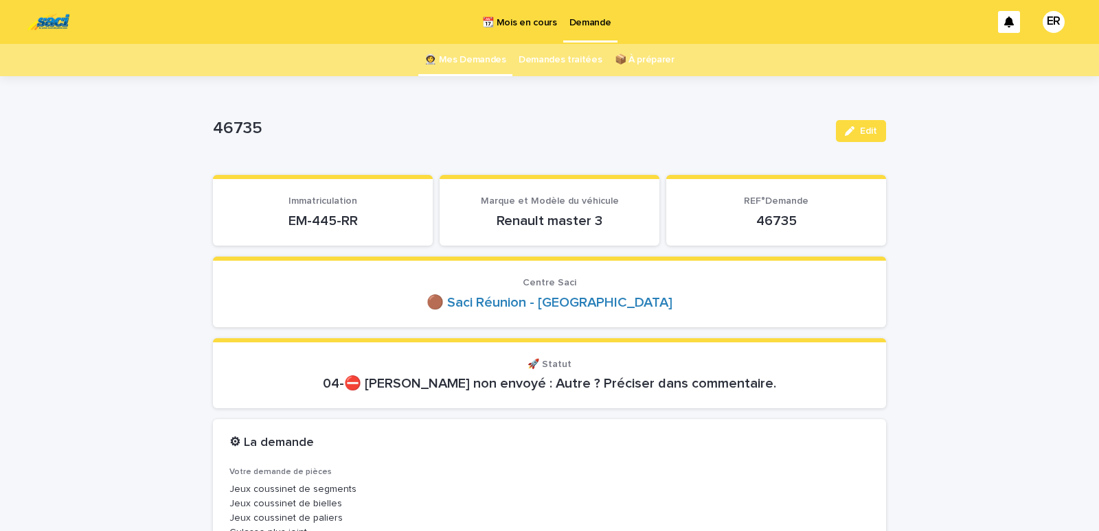
click at [474, 65] on link "👩‍🚀 Mes Demandes" at bounding box center [465, 60] width 82 height 32
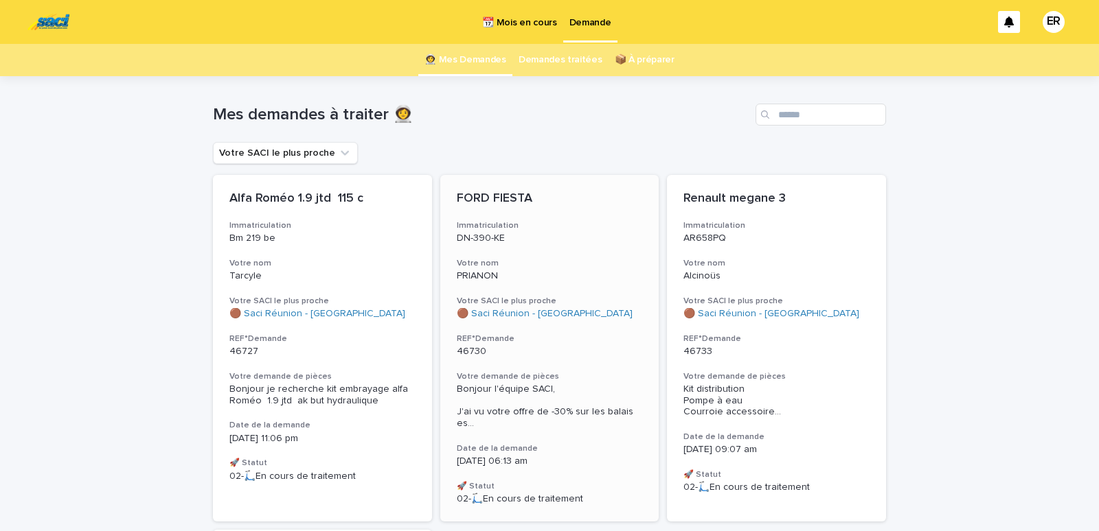
click at [507, 253] on div "FORD FIESTA Immatriculation DN-390-KE Votre nom PRIANON Votre SACI le plus proc…" at bounding box center [549, 348] width 219 height 347
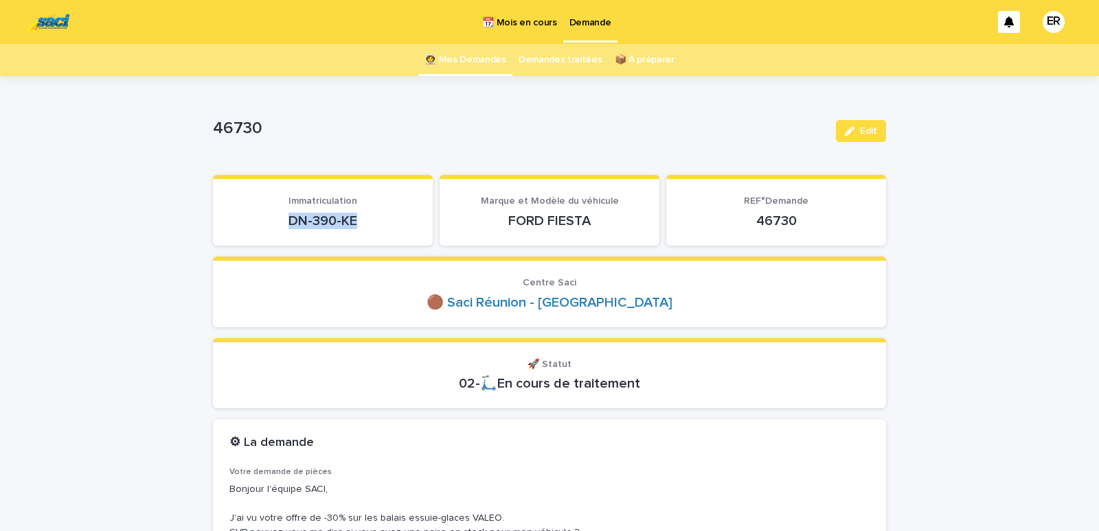
drag, startPoint x: 277, startPoint y: 226, endPoint x: 381, endPoint y: 224, distance: 104.4
click at [381, 224] on p "DN-390-KE" at bounding box center [322, 221] width 187 height 16
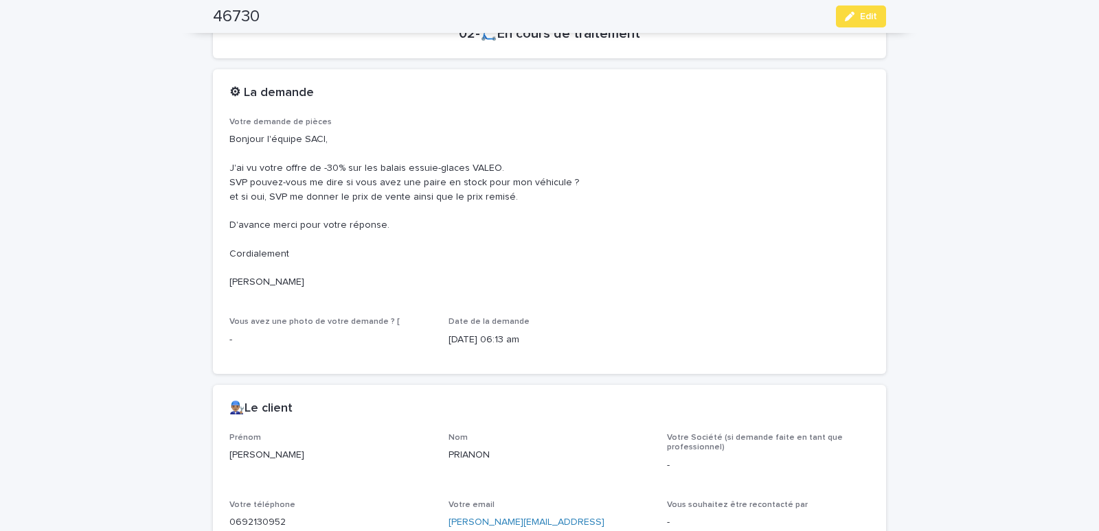
scroll to position [525, 0]
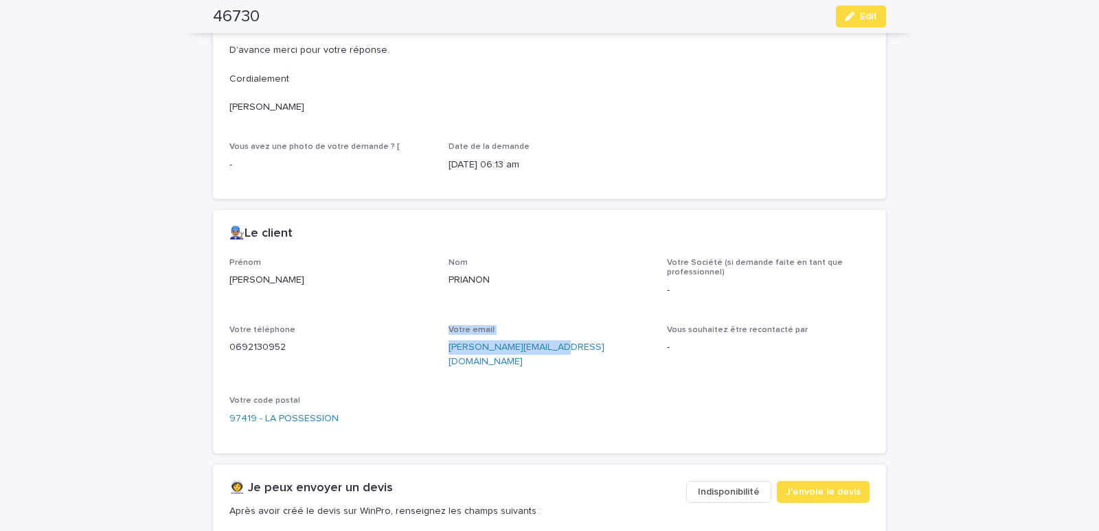
drag, startPoint x: 433, startPoint y: 352, endPoint x: 542, endPoint y: 352, distance: 109.9
click at [542, 352] on div "Prénom LUDOVIC Nom PRIANON Votre Société (si demande faite en tant que professi…" at bounding box center [549, 347] width 640 height 179
click at [534, 373] on div "Prénom LUDOVIC Nom PRIANON Votre Société (si demande faite en tant que professi…" at bounding box center [549, 347] width 640 height 179
drag, startPoint x: 441, startPoint y: 358, endPoint x: 577, endPoint y: 358, distance: 135.9
click at [577, 358] on div "Prénom LUDOVIC Nom PRIANON Votre Société (si demande faite en tant que professi…" at bounding box center [549, 347] width 640 height 179
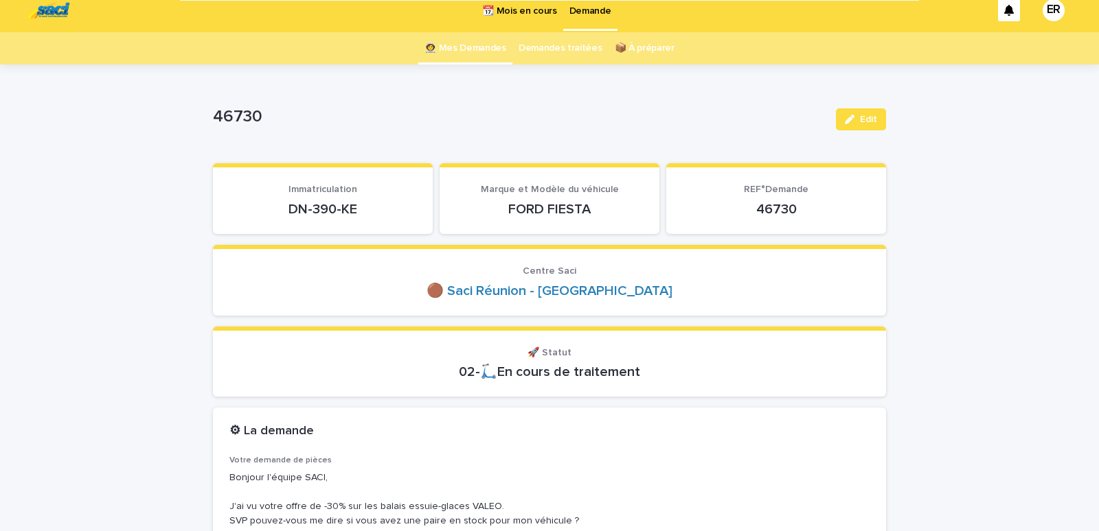
scroll to position [0, 0]
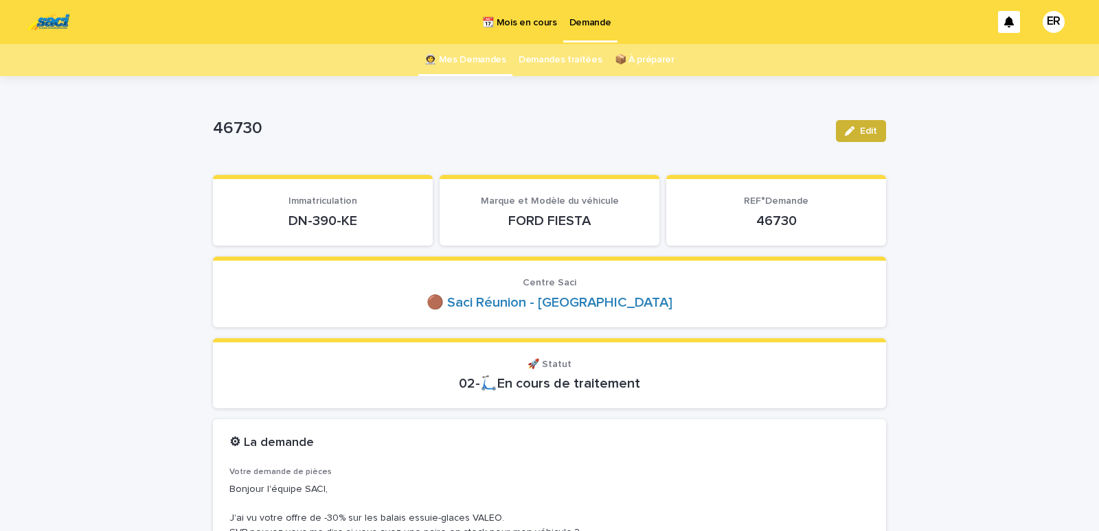
click at [847, 133] on icon "button" at bounding box center [850, 131] width 10 height 10
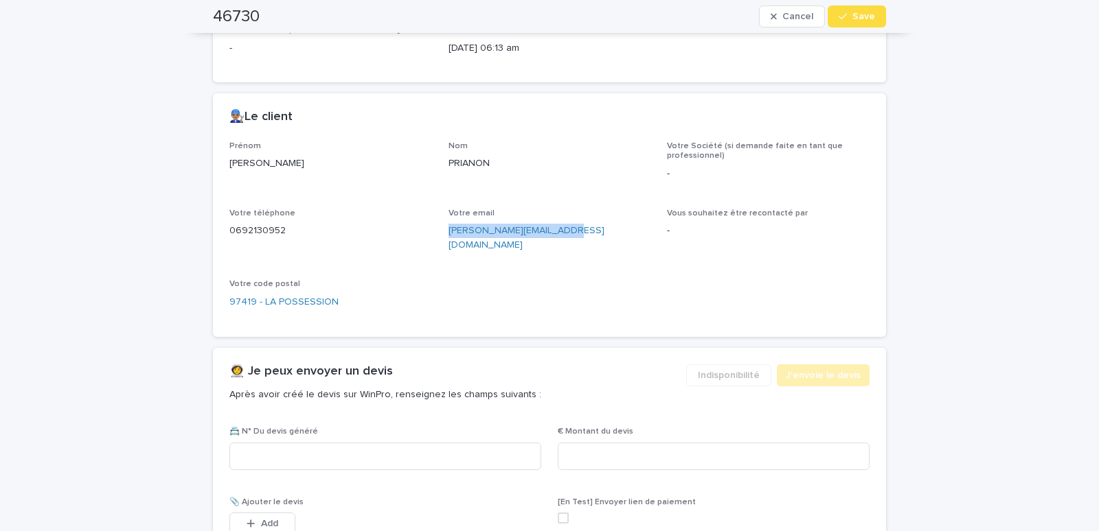
scroll to position [817, 0]
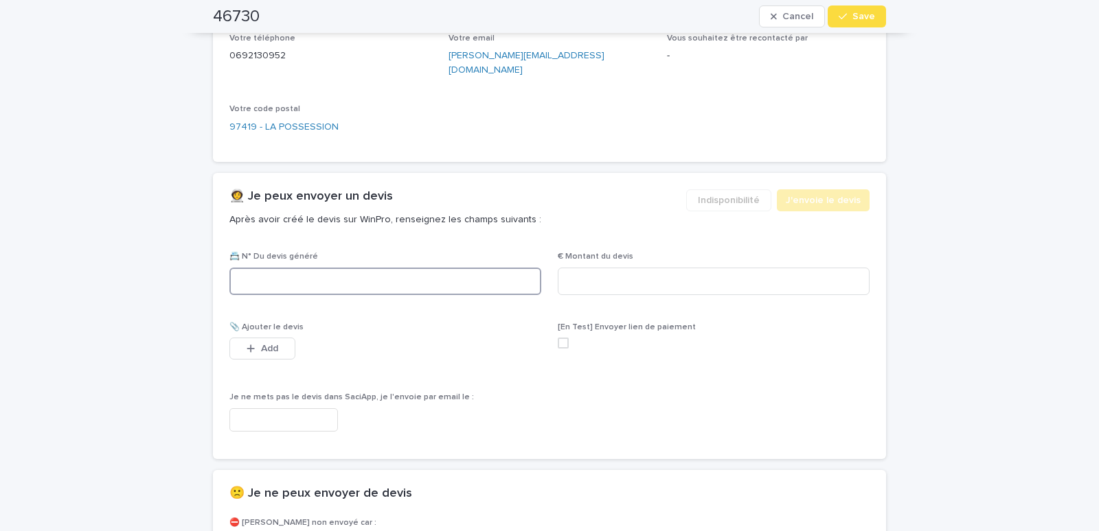
click at [295, 268] on input at bounding box center [385, 281] width 312 height 27
type input "********"
click at [582, 268] on input at bounding box center [714, 281] width 312 height 27
type input "*****"
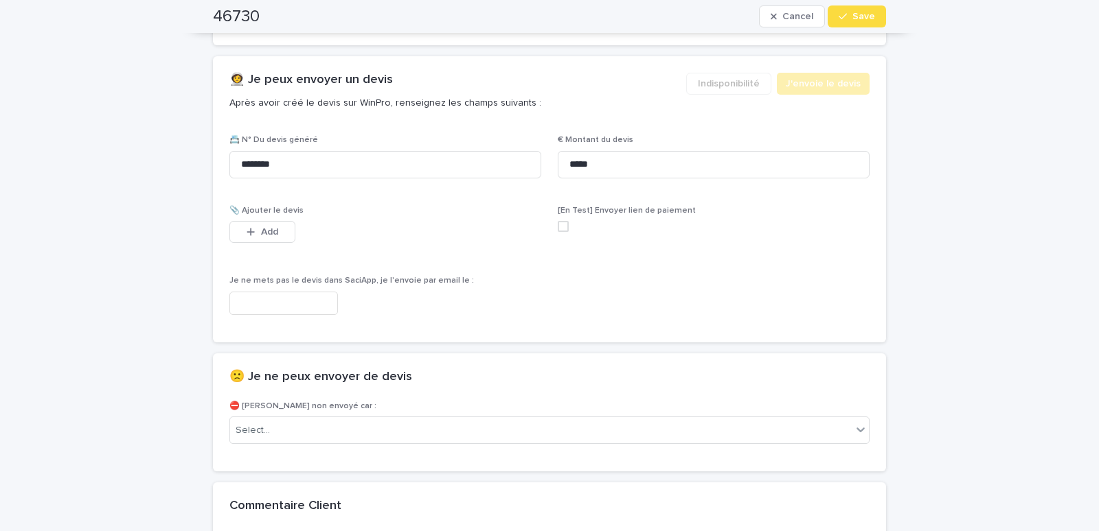
click at [273, 292] on input "text" at bounding box center [283, 304] width 108 height 24
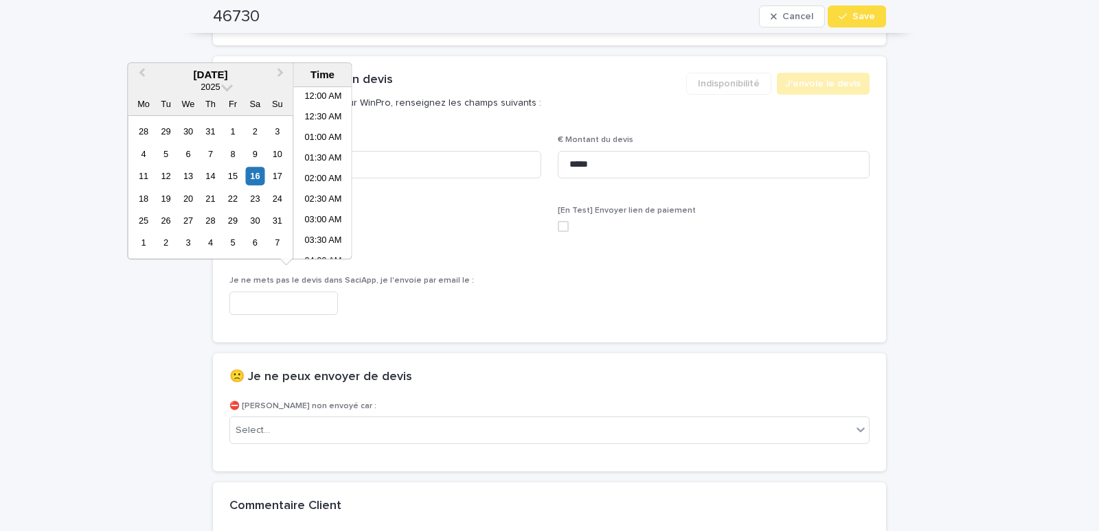
scroll to position [254, 0]
click at [312, 172] on li "08:00 AM" at bounding box center [323, 173] width 58 height 21
type input "**********"
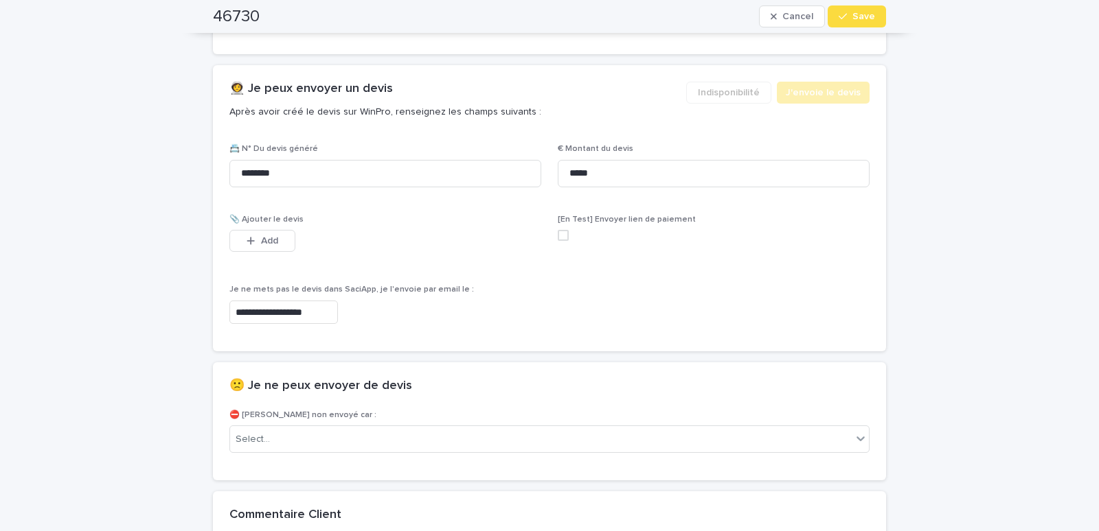
scroll to position [750, 0]
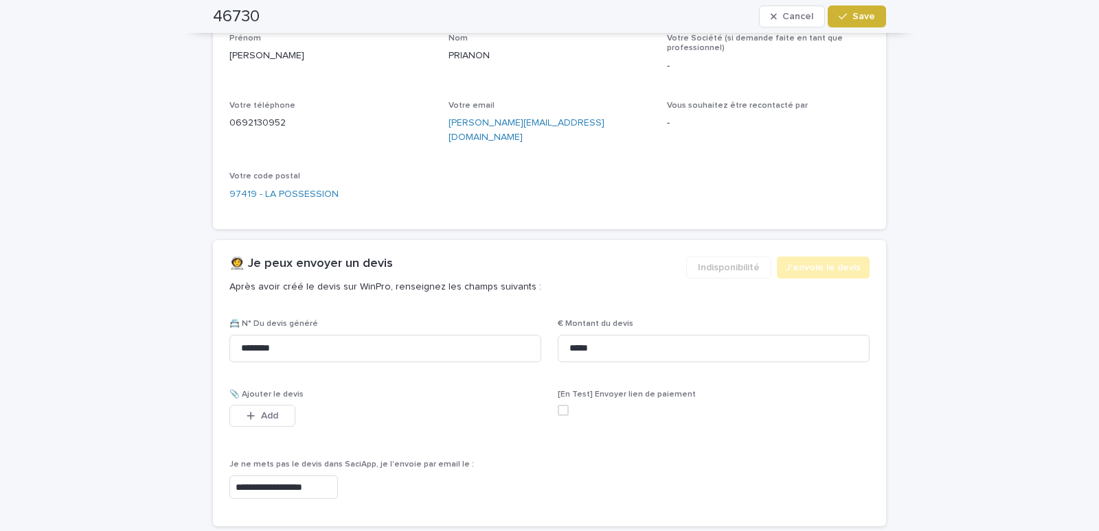
click at [852, 16] on span "Save" at bounding box center [863, 17] width 23 height 10
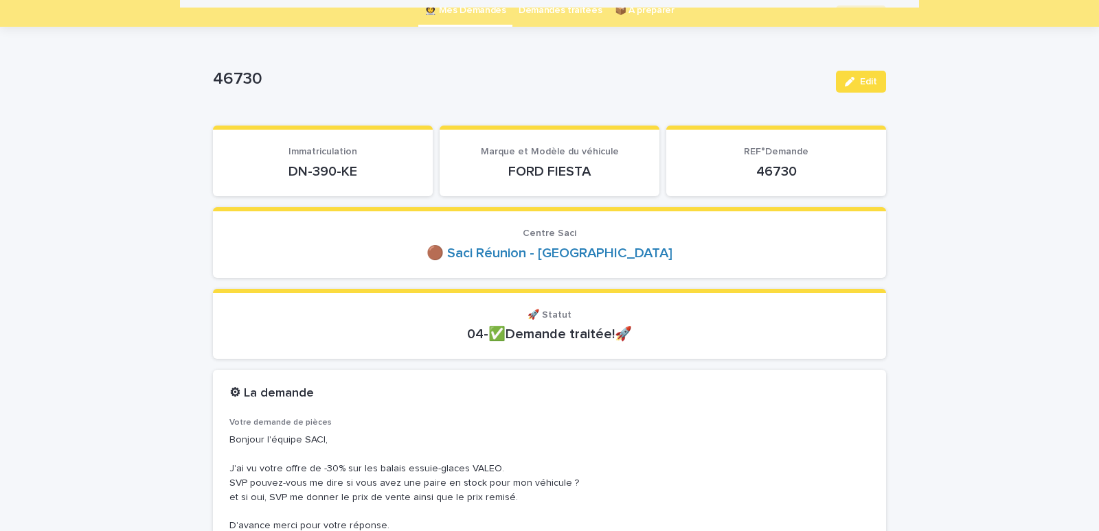
scroll to position [0, 0]
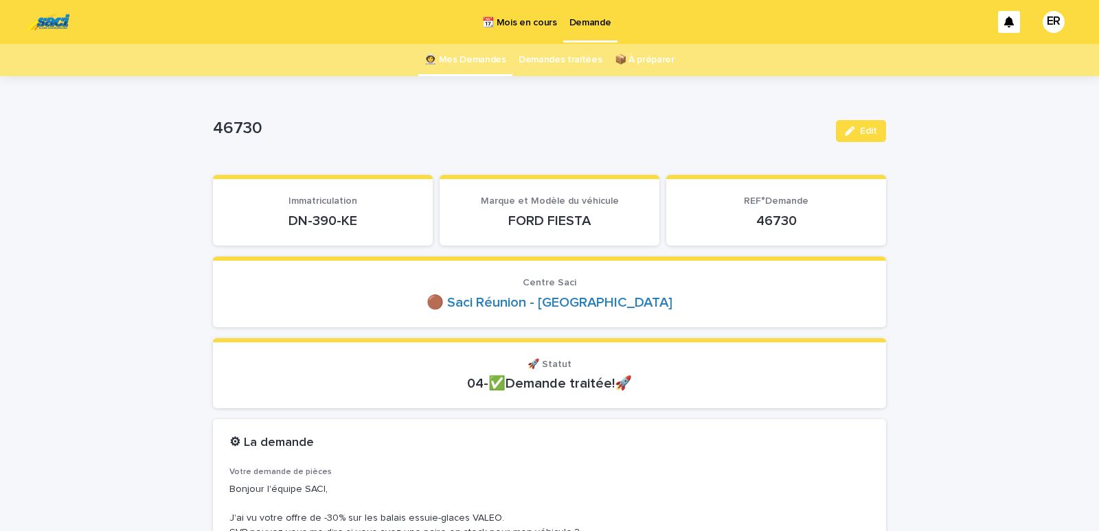
click at [468, 62] on link "👩‍🚀 Mes Demandes" at bounding box center [465, 60] width 82 height 32
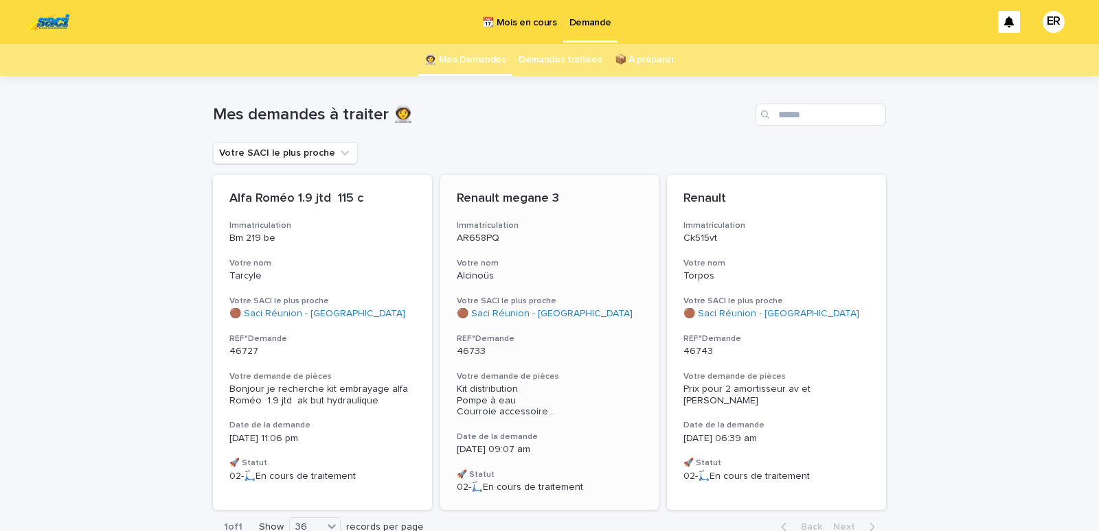
click at [533, 277] on p "Alcinoüs" at bounding box center [550, 277] width 186 height 12
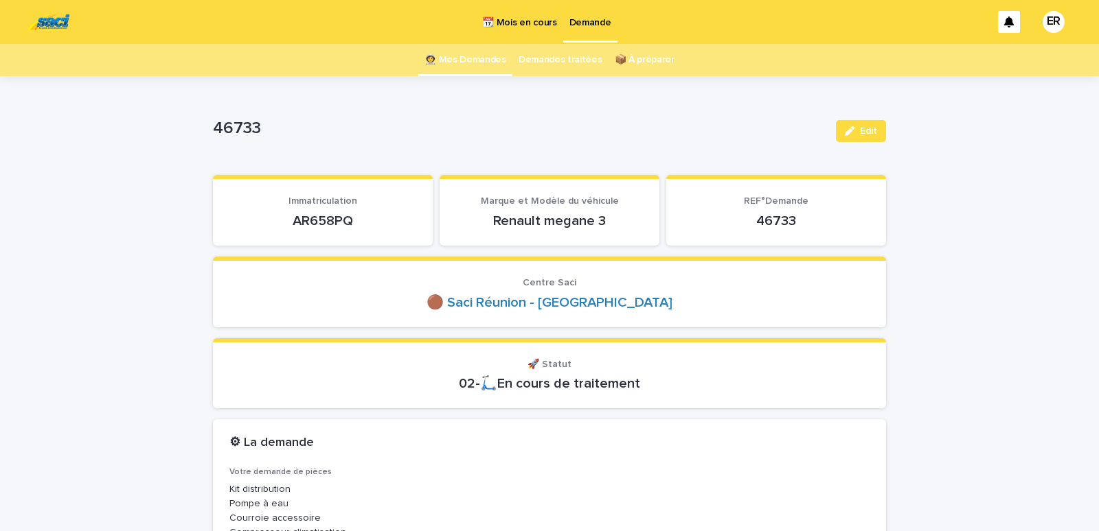
drag, startPoint x: 299, startPoint y: 227, endPoint x: 366, endPoint y: 218, distance: 67.8
click at [366, 218] on section "Immatriculation AR658PQ" at bounding box center [323, 210] width 220 height 71
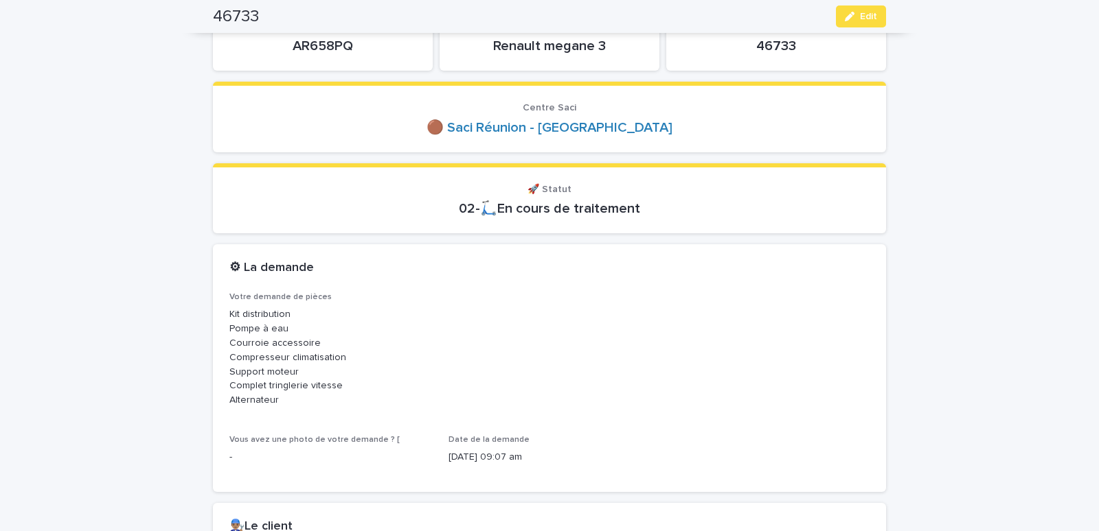
scroll to position [467, 0]
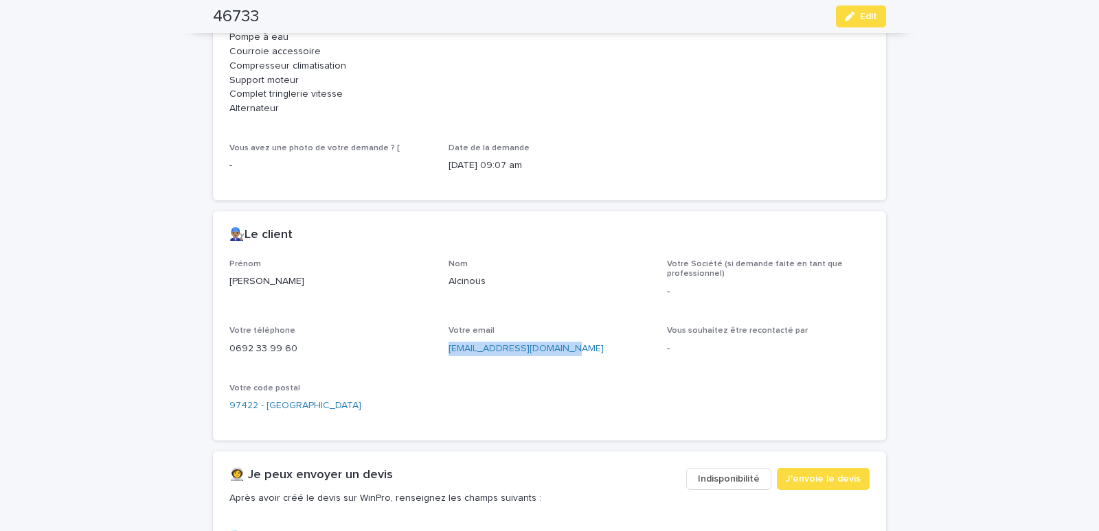
drag, startPoint x: 443, startPoint y: 360, endPoint x: 554, endPoint y: 360, distance: 111.2
click at [554, 360] on div "Prénom Julien Nom Alcinoüs Votre Société (si demande faite en tant que professi…" at bounding box center [549, 342] width 640 height 165
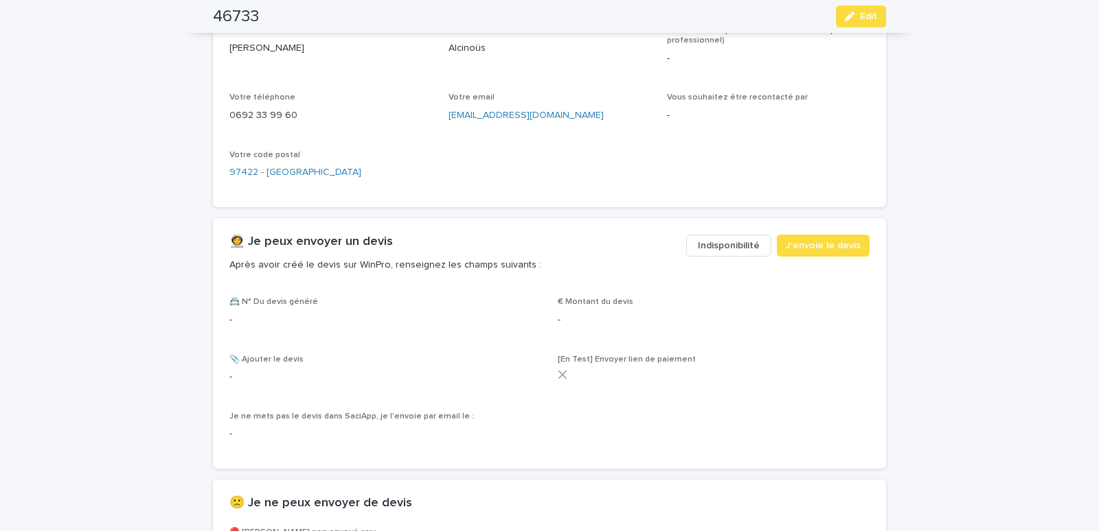
click at [854, 2] on div "46733 Edit" at bounding box center [549, 16] width 673 height 33
click at [854, 13] on button "Edit" at bounding box center [861, 16] width 50 height 22
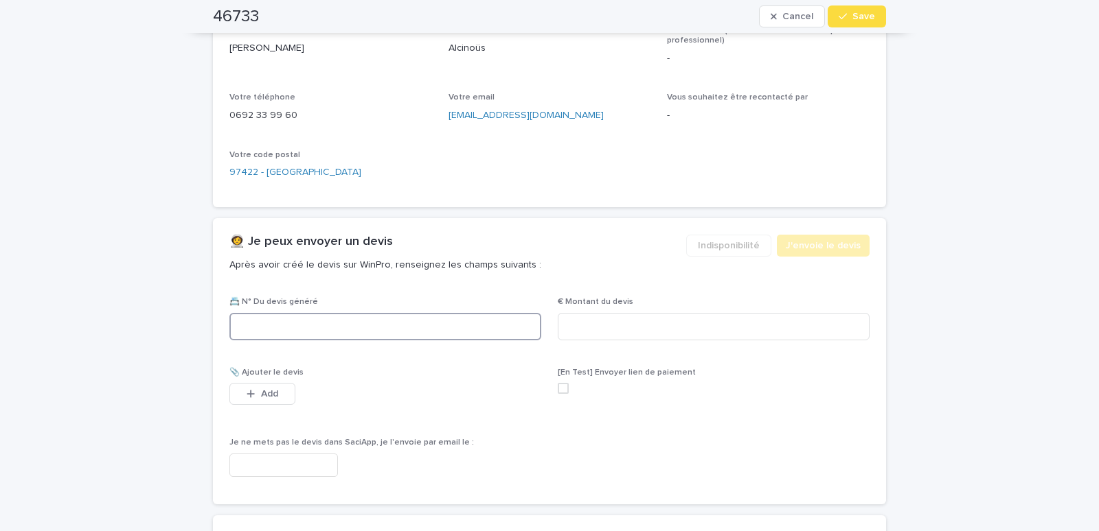
click at [280, 325] on input at bounding box center [385, 326] width 312 height 27
paste input "********"
type input "********"
click at [596, 333] on input at bounding box center [714, 326] width 312 height 27
type input "*******"
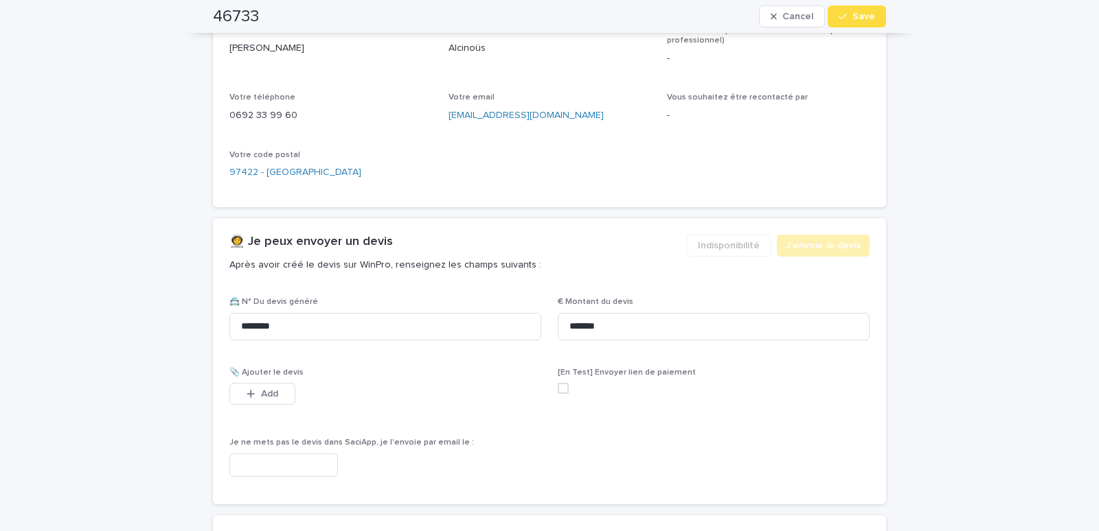
click at [287, 467] on input "text" at bounding box center [283, 466] width 108 height 24
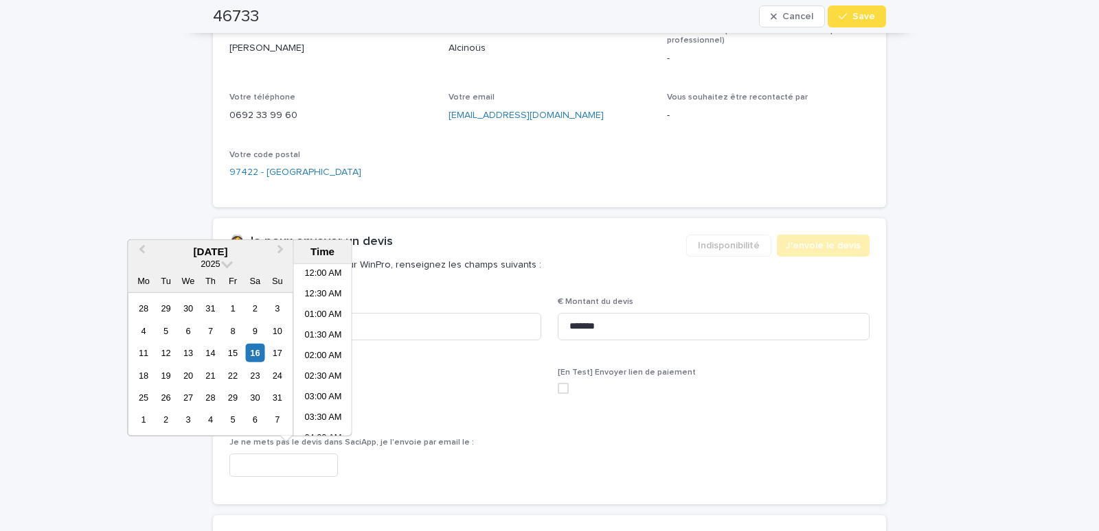
scroll to position [275, 0]
click at [317, 344] on li "08:30 AM" at bounding box center [323, 350] width 58 height 21
type input "**********"
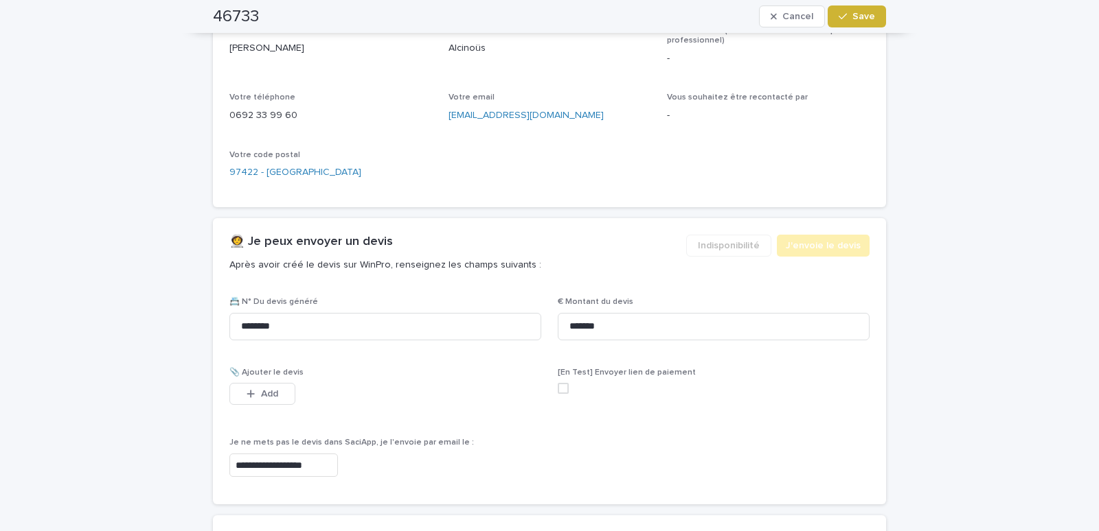
drag, startPoint x: 860, startPoint y: 18, endPoint x: 829, endPoint y: 2, distance: 34.1
click at [860, 17] on span "Save" at bounding box center [863, 17] width 23 height 10
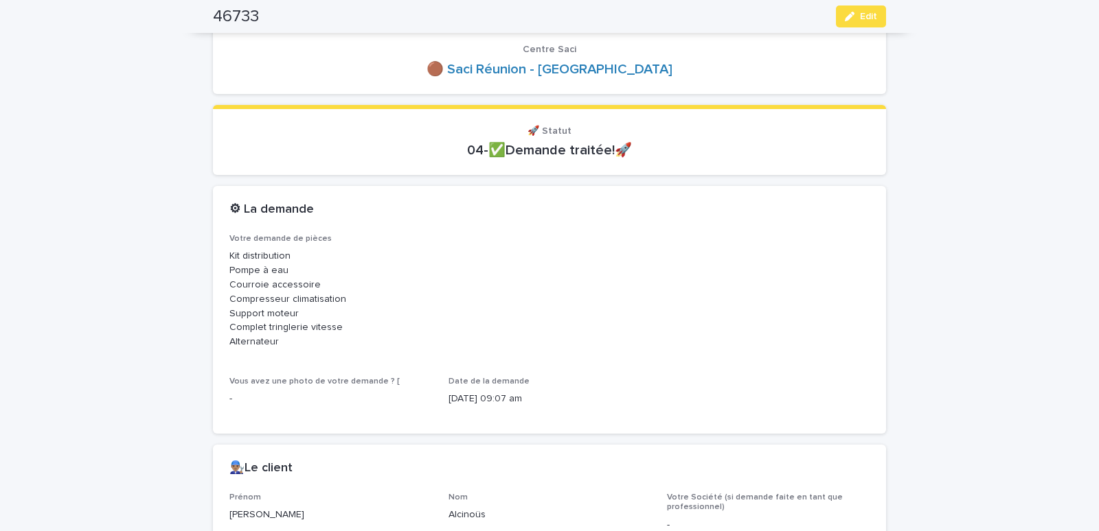
scroll to position [0, 0]
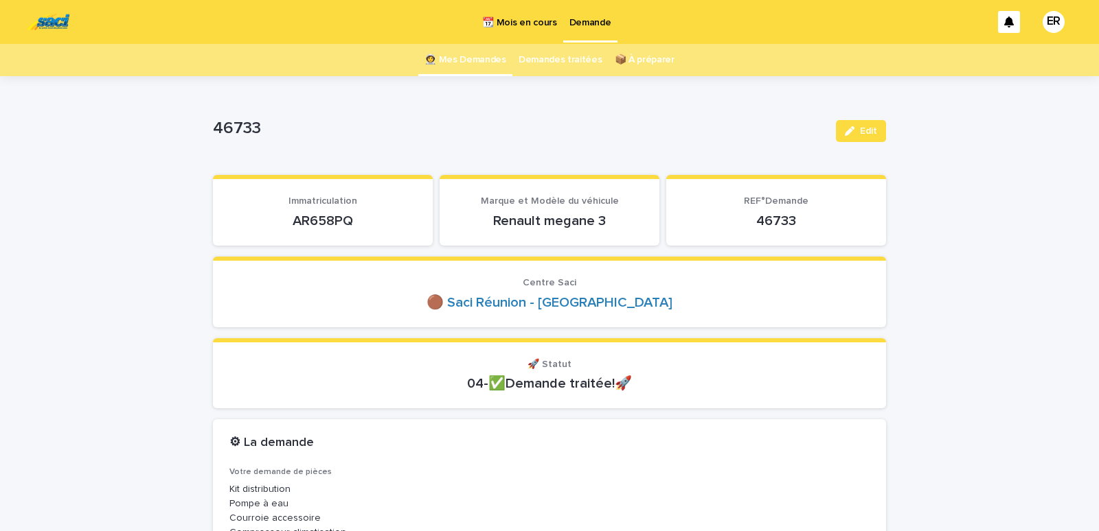
click at [471, 60] on link "👩‍🚀 Mes Demandes" at bounding box center [465, 60] width 82 height 32
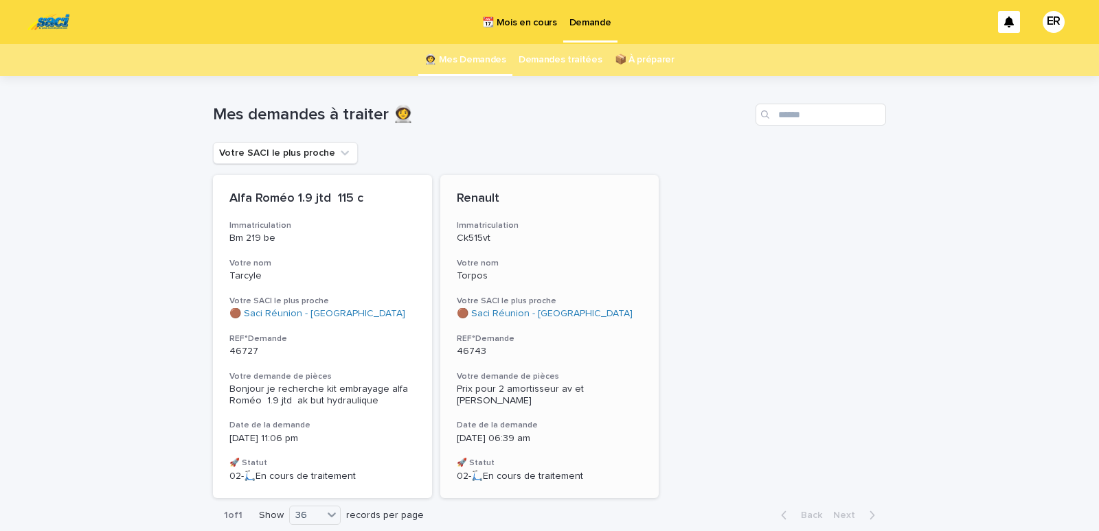
click at [531, 278] on p "Torpos" at bounding box center [550, 277] width 186 height 12
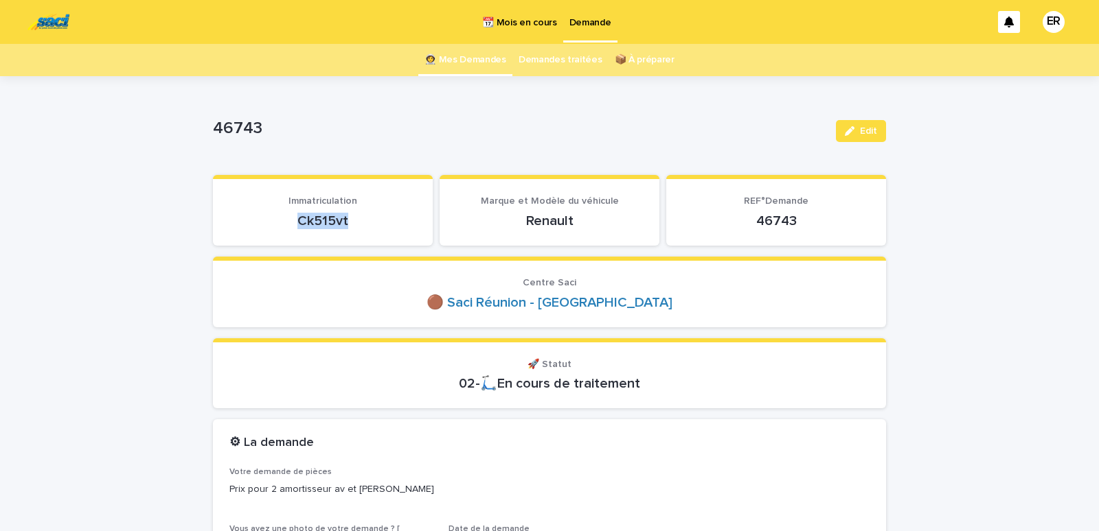
drag, startPoint x: 285, startPoint y: 225, endPoint x: 406, endPoint y: 231, distance: 121.7
click at [406, 229] on div "Ck515vt" at bounding box center [322, 219] width 187 height 19
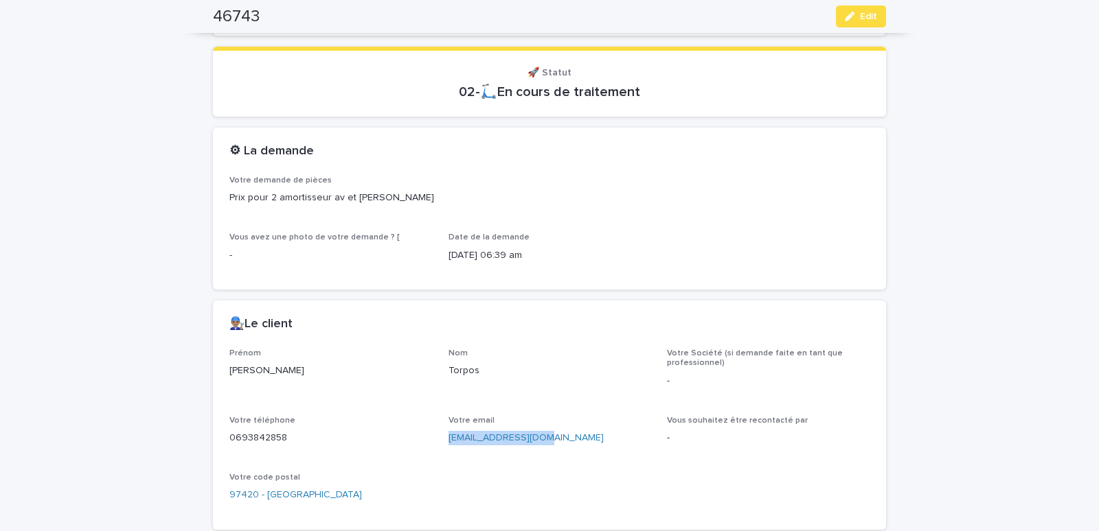
drag, startPoint x: 443, startPoint y: 451, endPoint x: 537, endPoint y: 450, distance: 94.1
click at [537, 450] on div "Prénom Jean Thierry Nom Torpos Votre Société (si demande faite en tant que prof…" at bounding box center [549, 431] width 640 height 165
click at [860, 14] on span "Edit" at bounding box center [868, 17] width 17 height 10
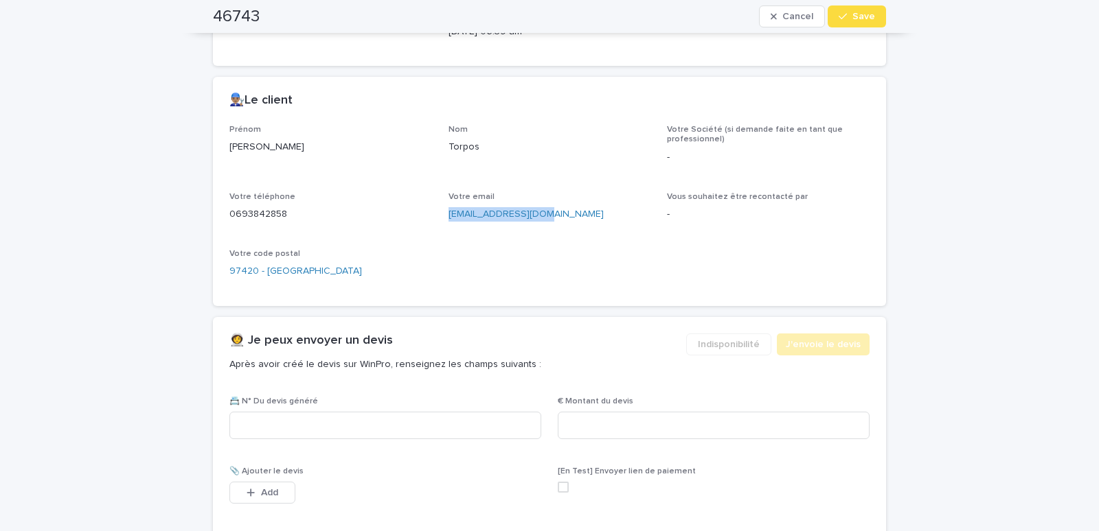
scroll to position [525, 0]
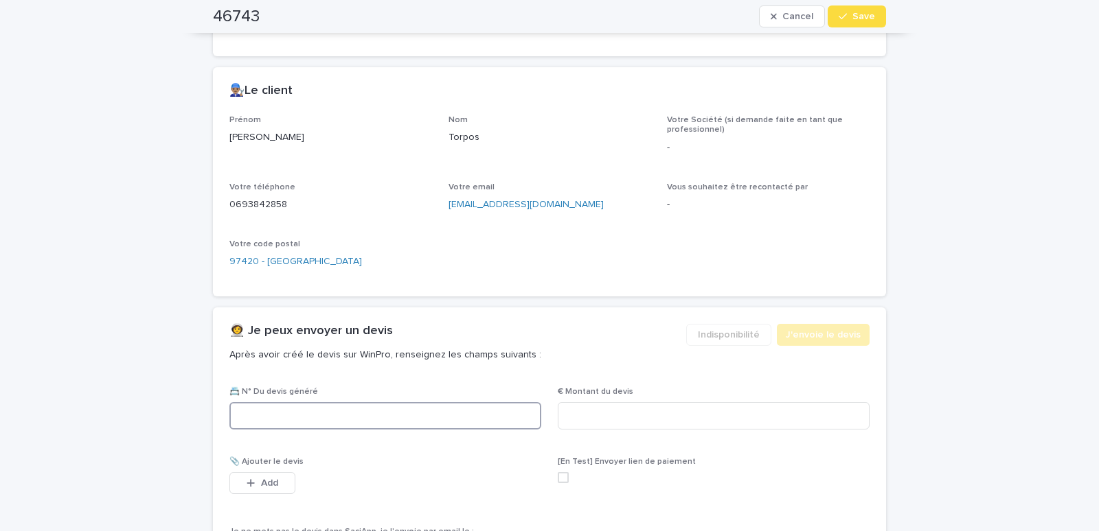
click at [324, 417] on input at bounding box center [385, 415] width 312 height 27
paste input "********"
type input "********"
click at [665, 420] on input at bounding box center [714, 415] width 312 height 27
type input "******"
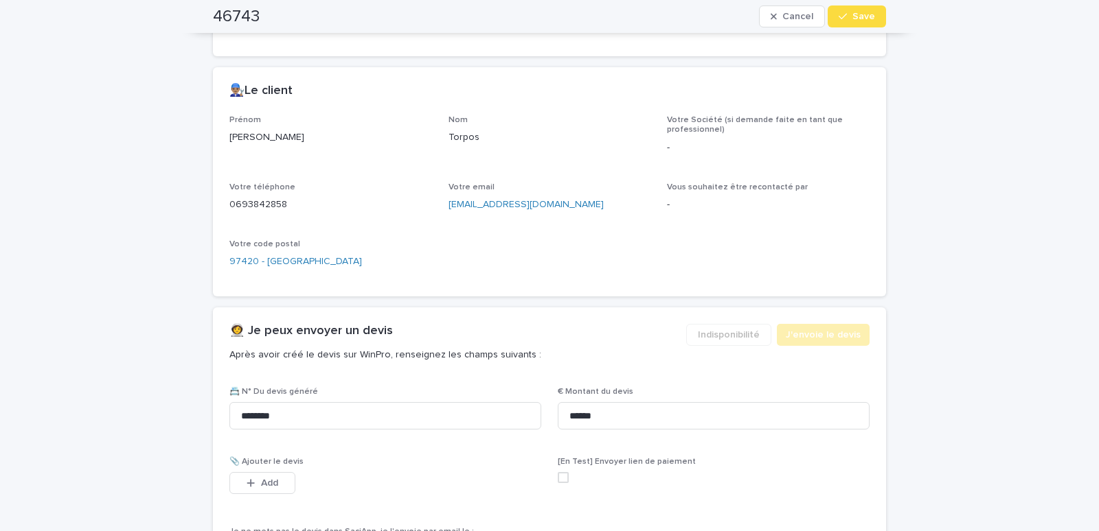
scroll to position [759, 0]
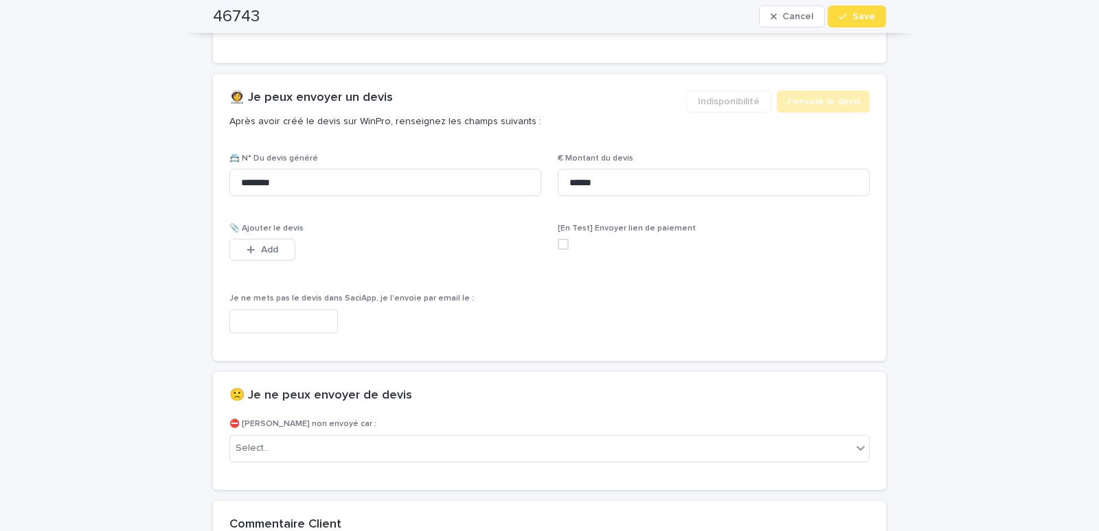
click at [330, 328] on input "text" at bounding box center [283, 322] width 108 height 24
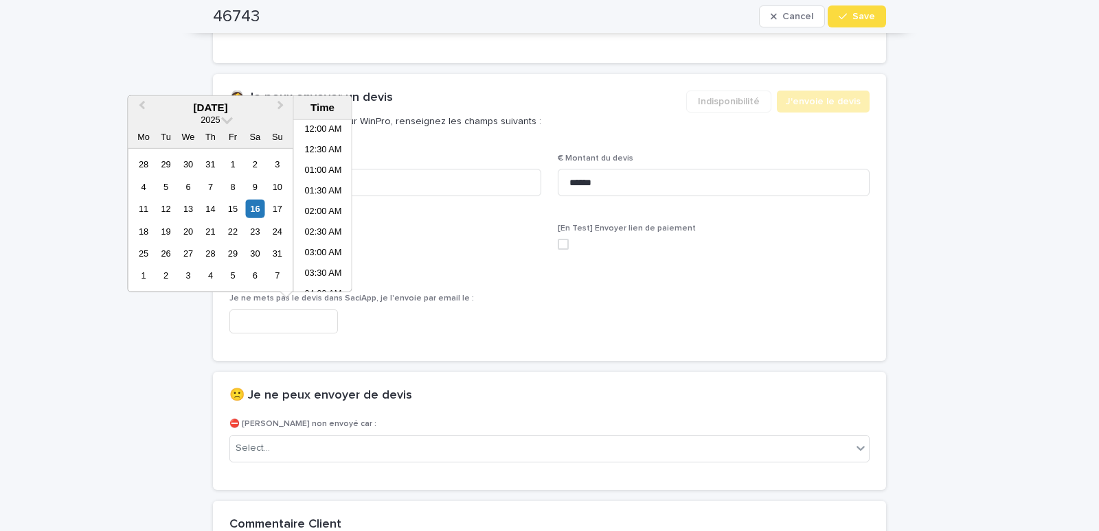
scroll to position [275, 0]
click at [320, 198] on li "08:30 AM" at bounding box center [323, 206] width 58 height 21
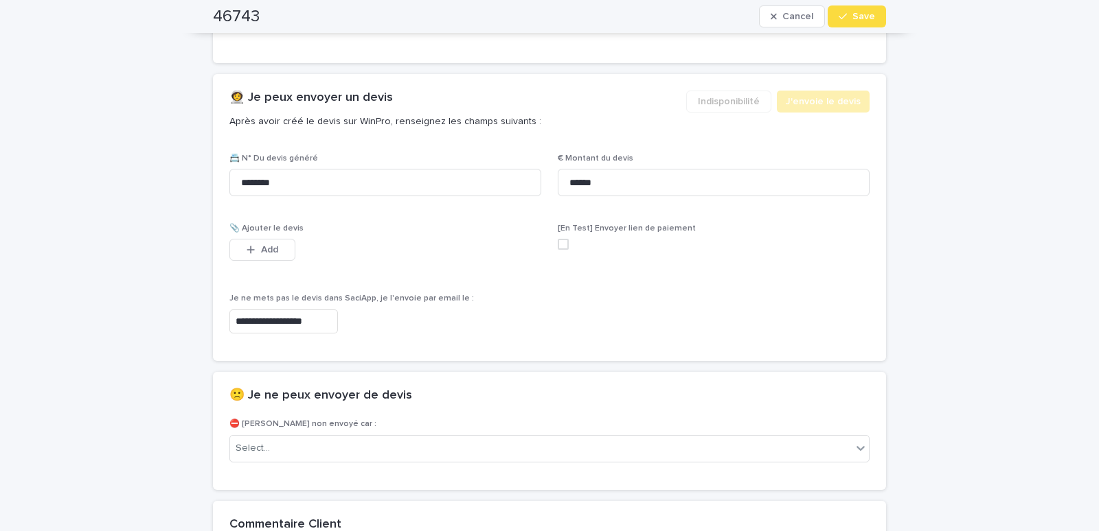
type input "**********"
click at [859, 16] on span "Save" at bounding box center [863, 17] width 23 height 10
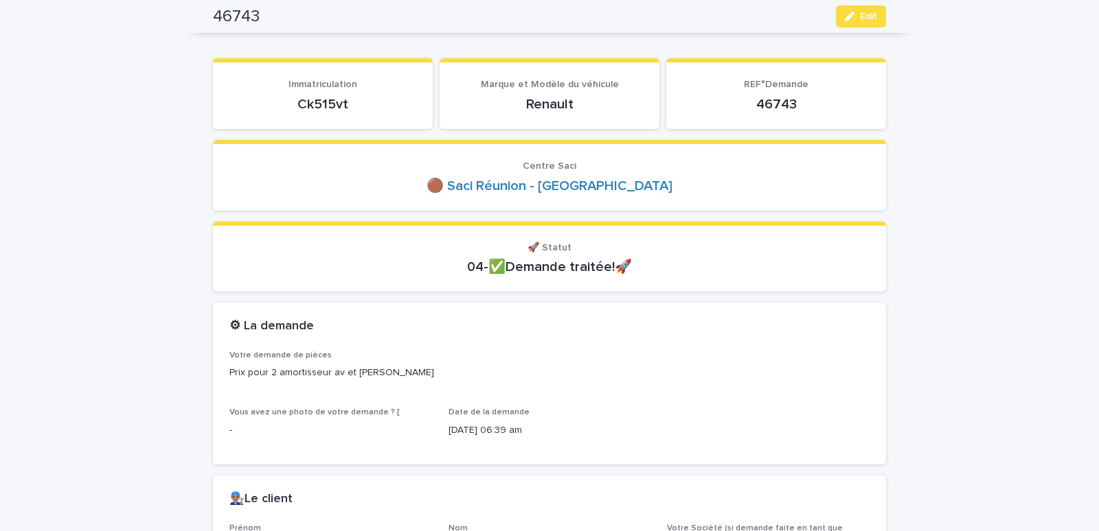
scroll to position [0, 0]
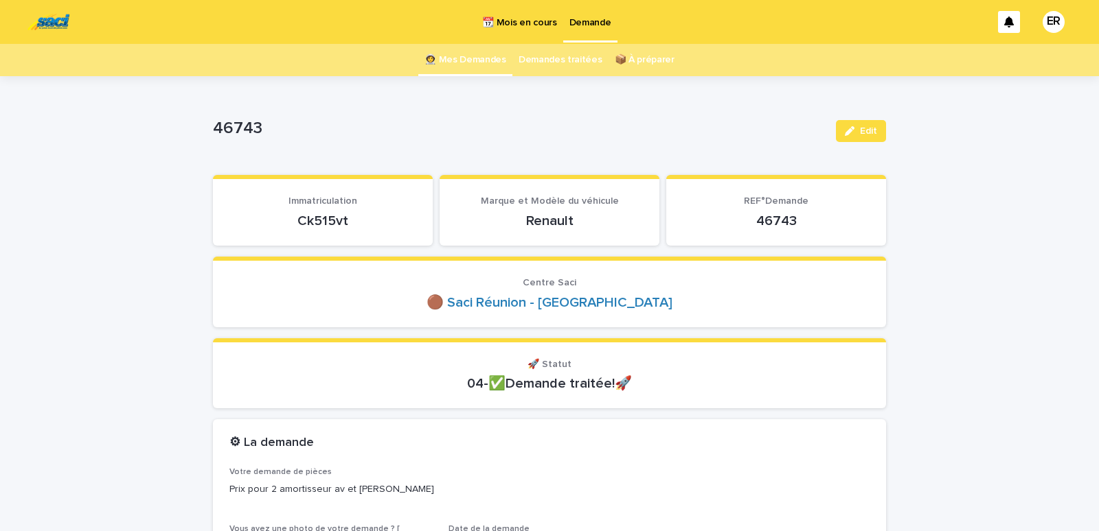
click at [465, 60] on link "👩‍🚀 Mes Demandes" at bounding box center [465, 60] width 82 height 32
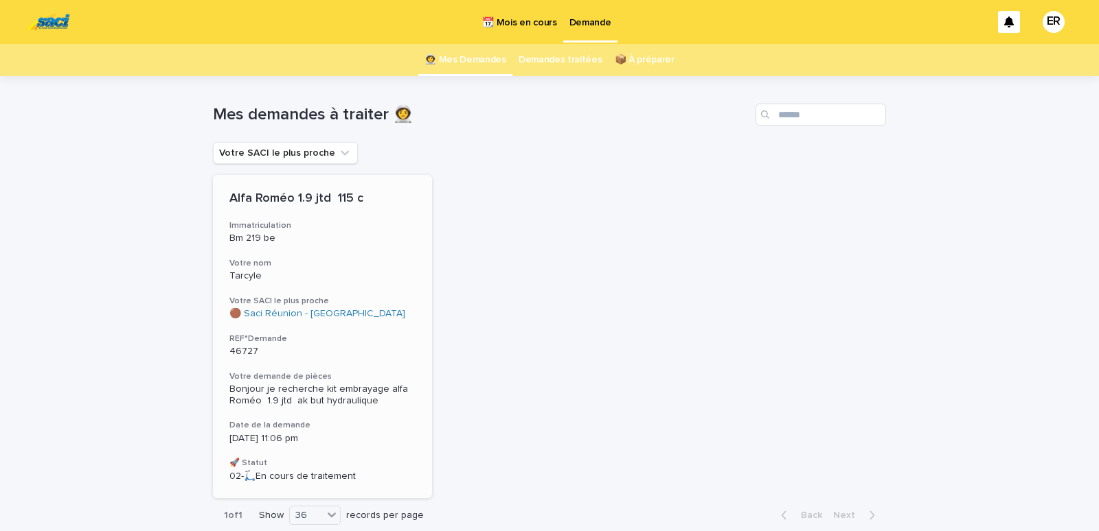
click at [304, 259] on h3 "Votre nom" at bounding box center [322, 263] width 186 height 11
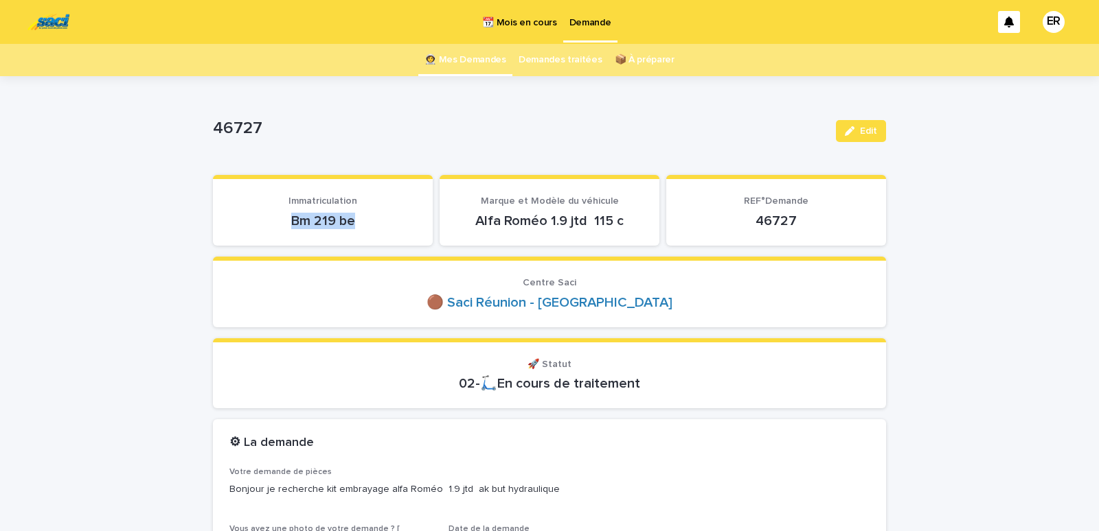
drag, startPoint x: 273, startPoint y: 220, endPoint x: 353, endPoint y: 223, distance: 80.4
click at [353, 223] on p "Bm 219 be" at bounding box center [322, 221] width 187 height 16
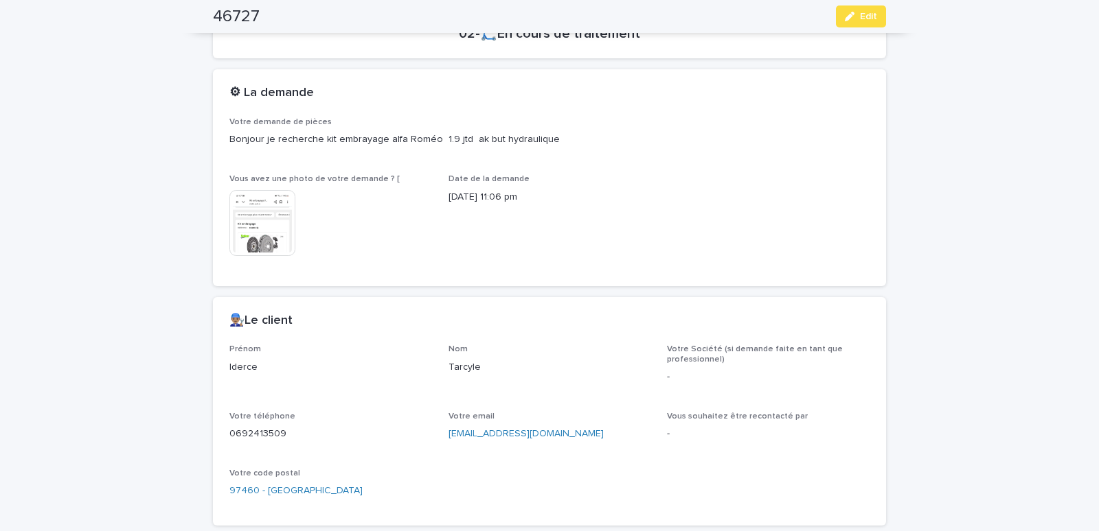
scroll to position [525, 0]
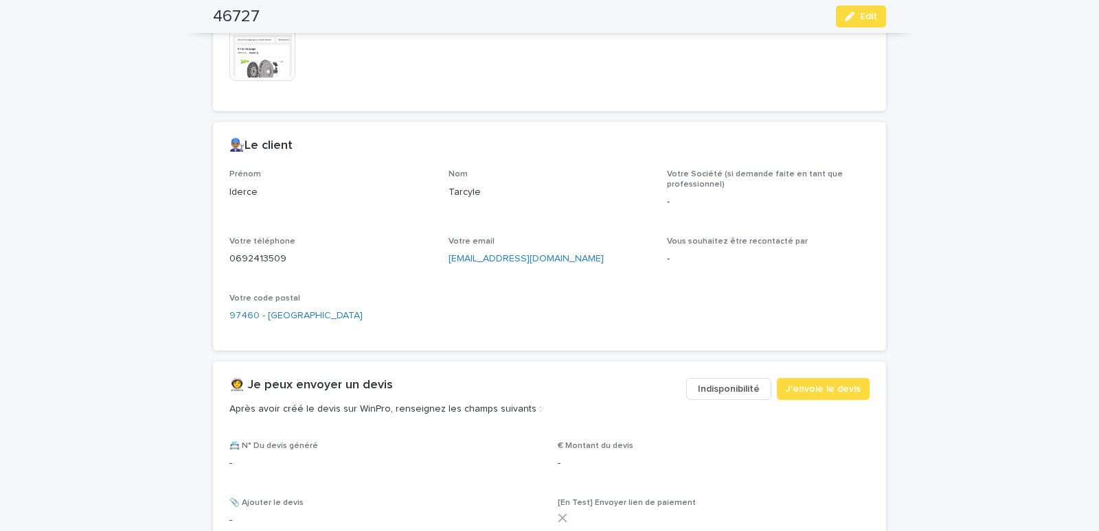
click at [731, 397] on button "Indisponibilité" at bounding box center [728, 389] width 85 height 22
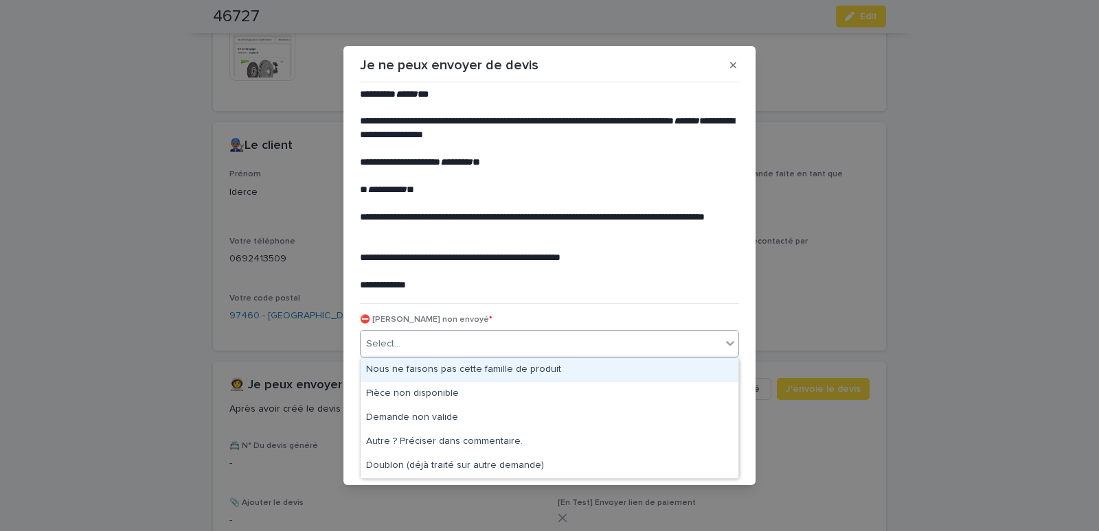
click at [505, 352] on div "Select..." at bounding box center [540, 344] width 360 height 23
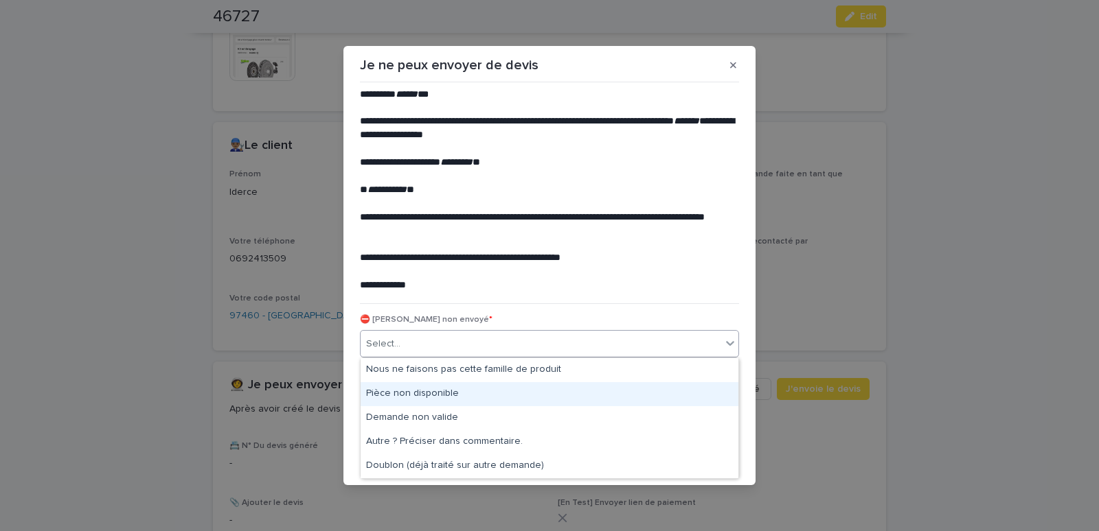
click at [410, 392] on div "Pièce non disponible" at bounding box center [549, 394] width 378 height 24
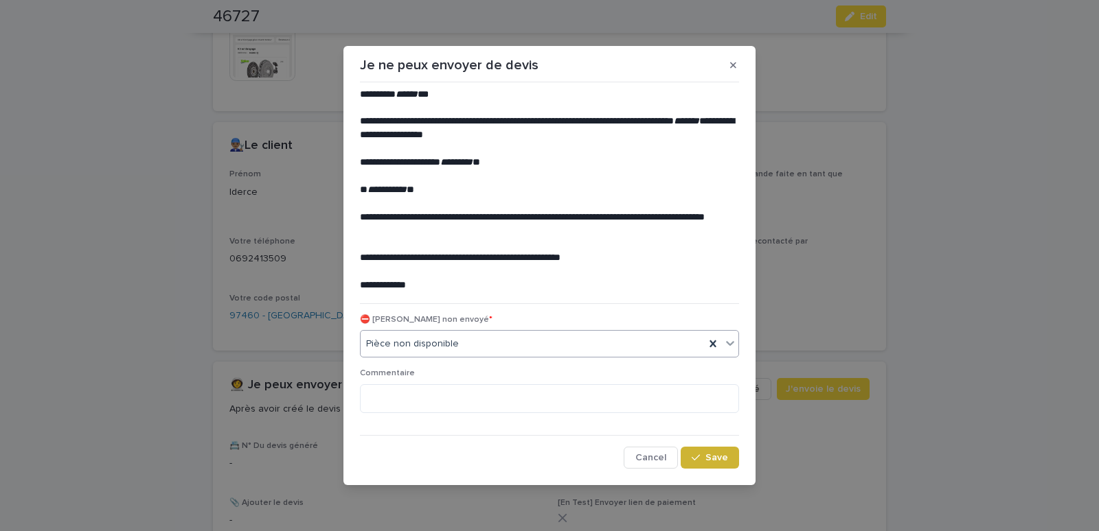
click at [711, 461] on span "Save" at bounding box center [716, 458] width 23 height 10
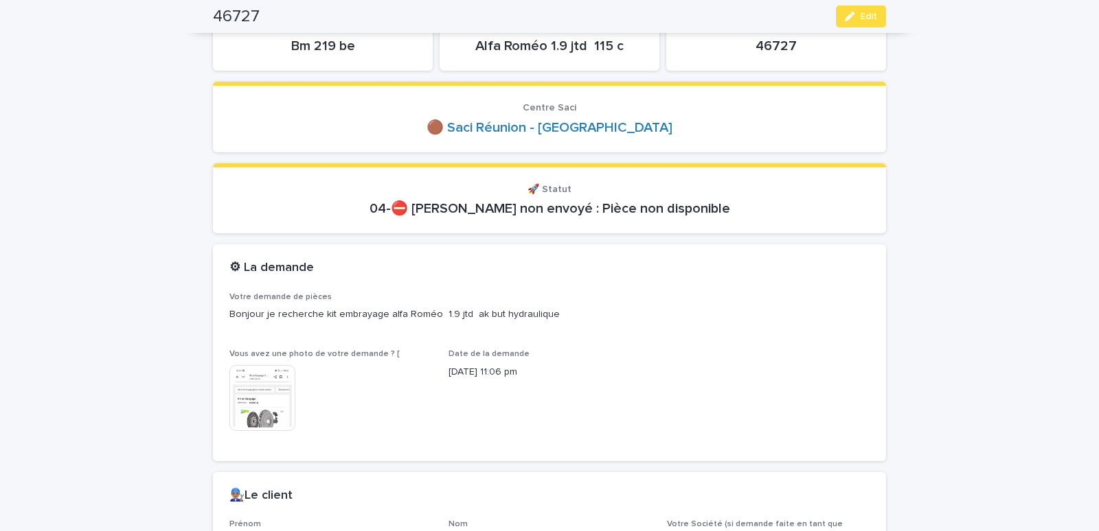
scroll to position [0, 0]
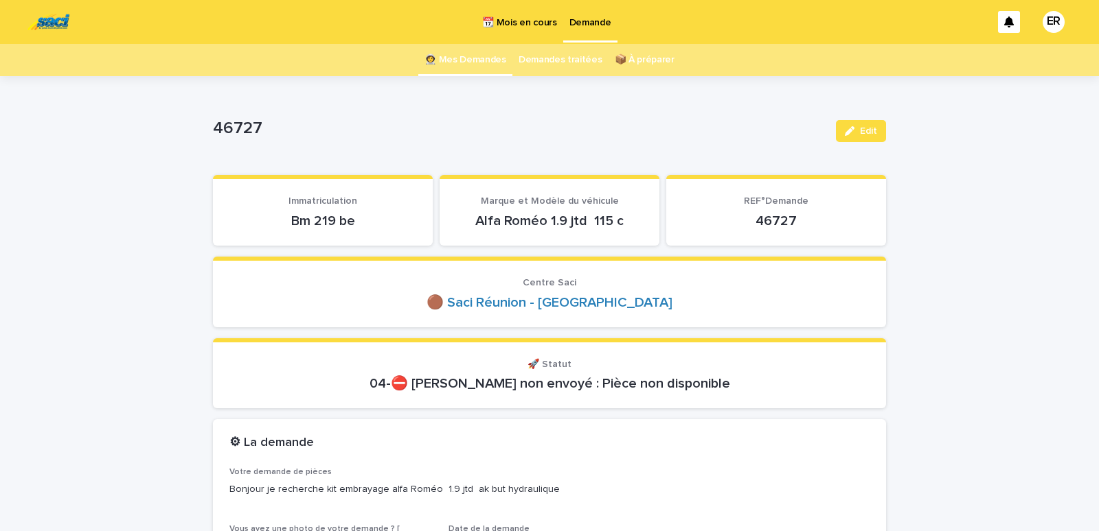
click at [469, 60] on link "👩‍🚀 Mes Demandes" at bounding box center [465, 60] width 82 height 32
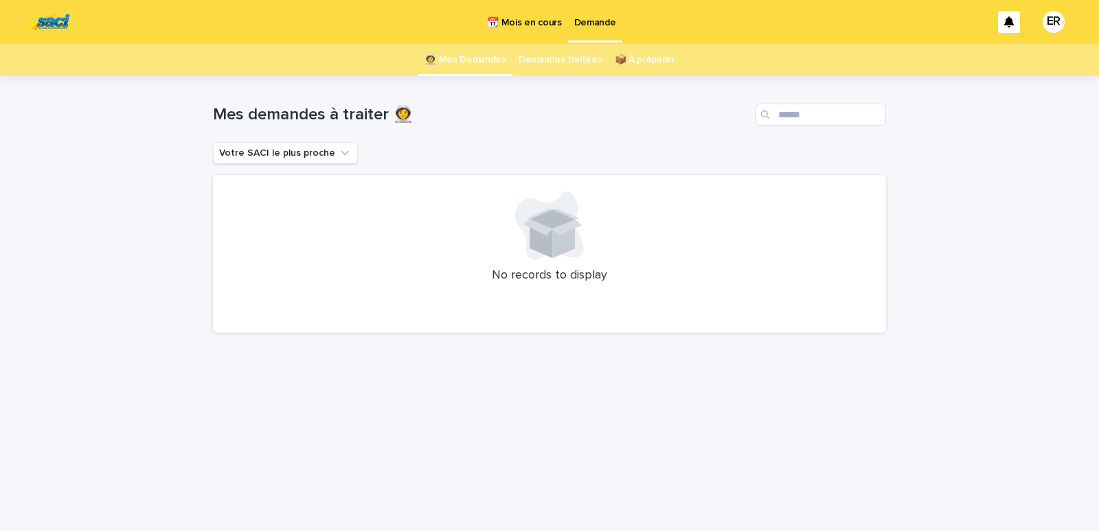
click at [541, 20] on p "📆 Mois en cours" at bounding box center [524, 14] width 74 height 29
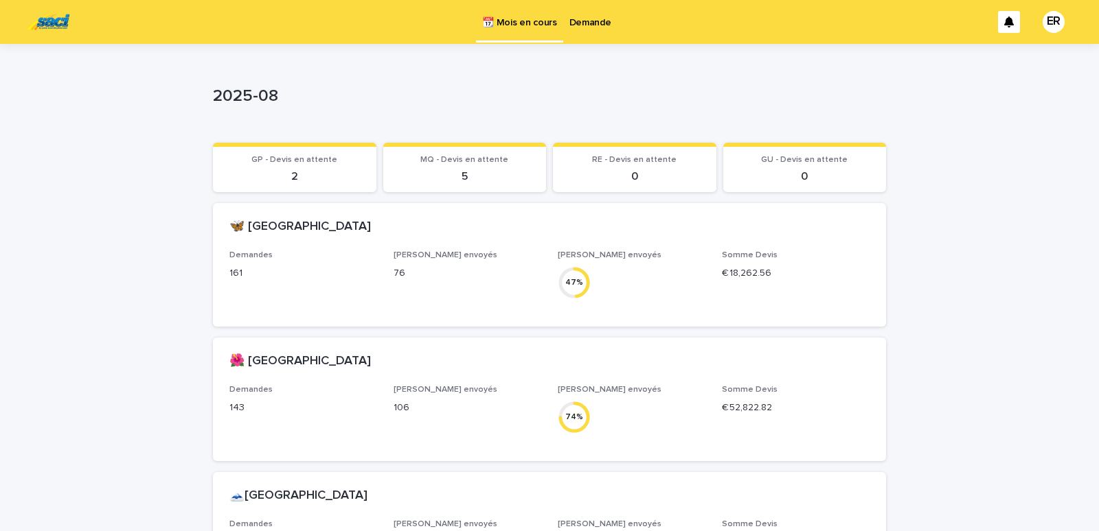
click at [586, 19] on p "Demande" at bounding box center [590, 14] width 42 height 29
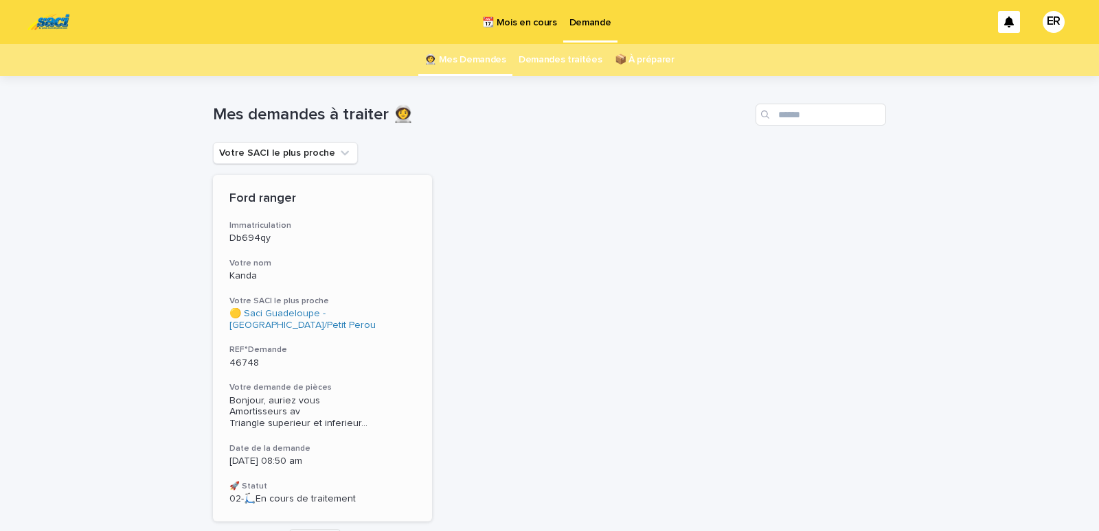
click at [295, 263] on h3 "Votre nom" at bounding box center [322, 263] width 186 height 11
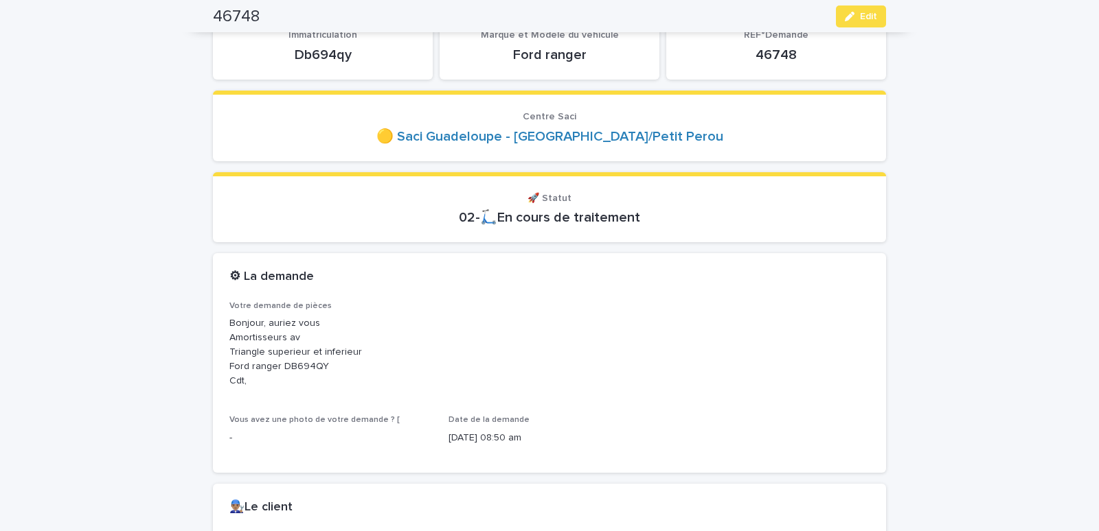
scroll to position [117, 0]
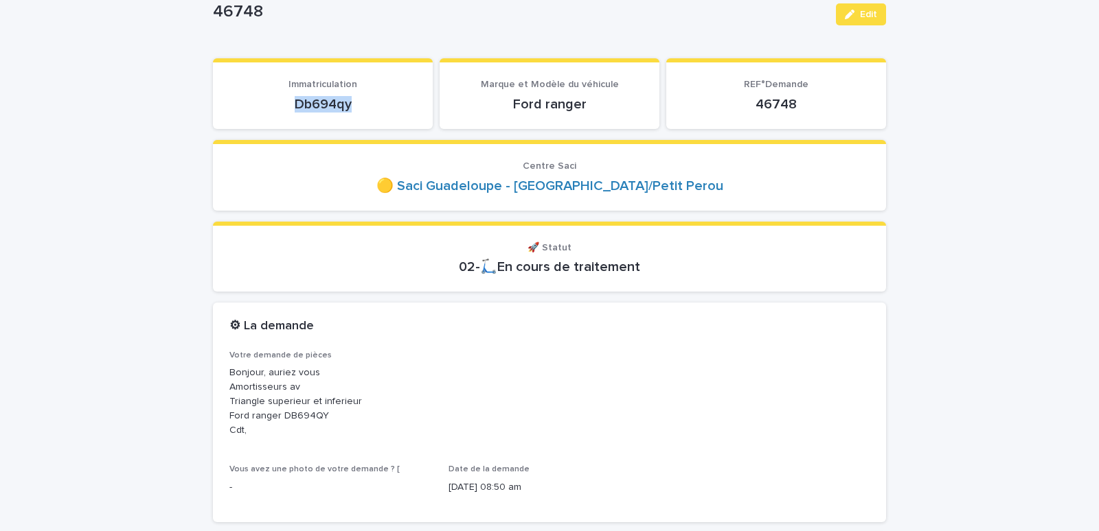
drag, startPoint x: 288, startPoint y: 115, endPoint x: 390, endPoint y: 109, distance: 102.5
click at [390, 109] on section "Immatriculation Db694qy" at bounding box center [323, 93] width 220 height 71
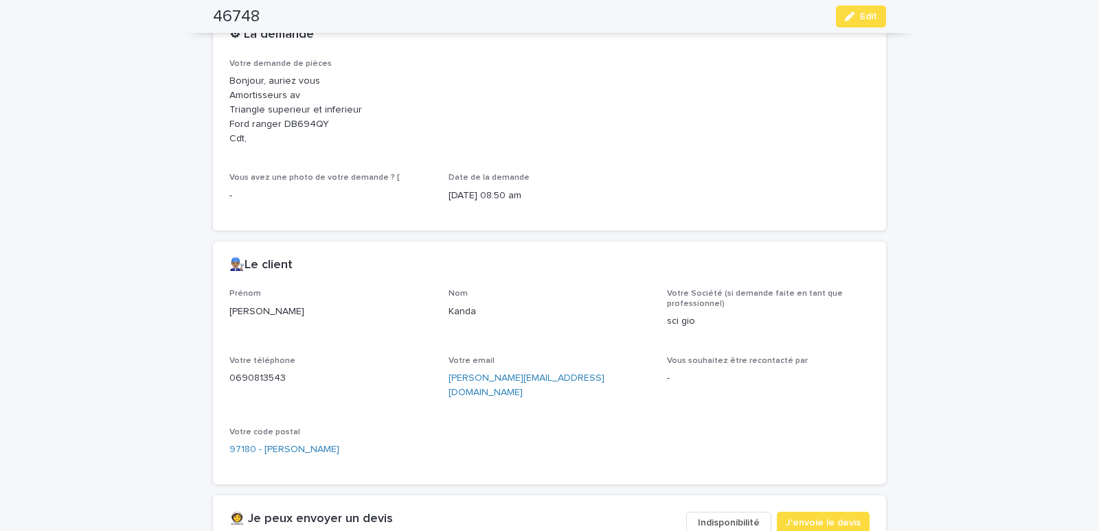
scroll to position [642, 0]
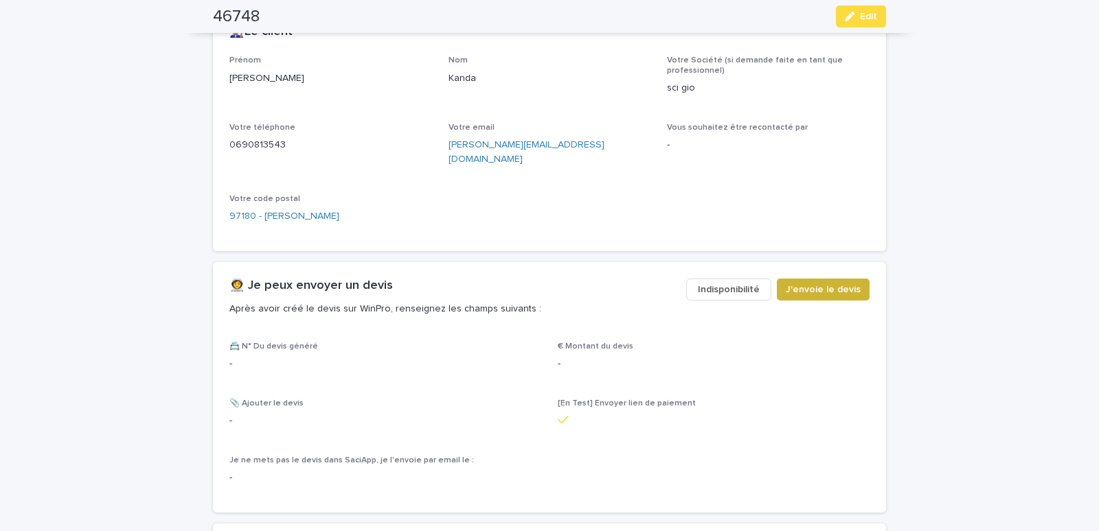
click at [830, 283] on span "J'envoie le devis" at bounding box center [822, 290] width 75 height 14
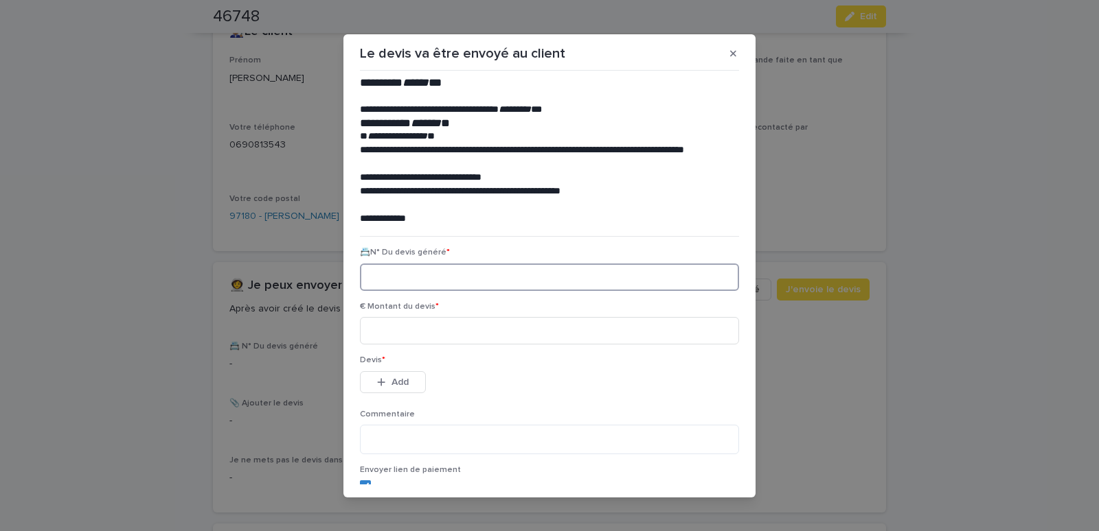
click at [391, 270] on input at bounding box center [549, 277] width 379 height 27
paste input "********"
type input "********"
click at [405, 334] on input at bounding box center [549, 330] width 379 height 27
type input "*******"
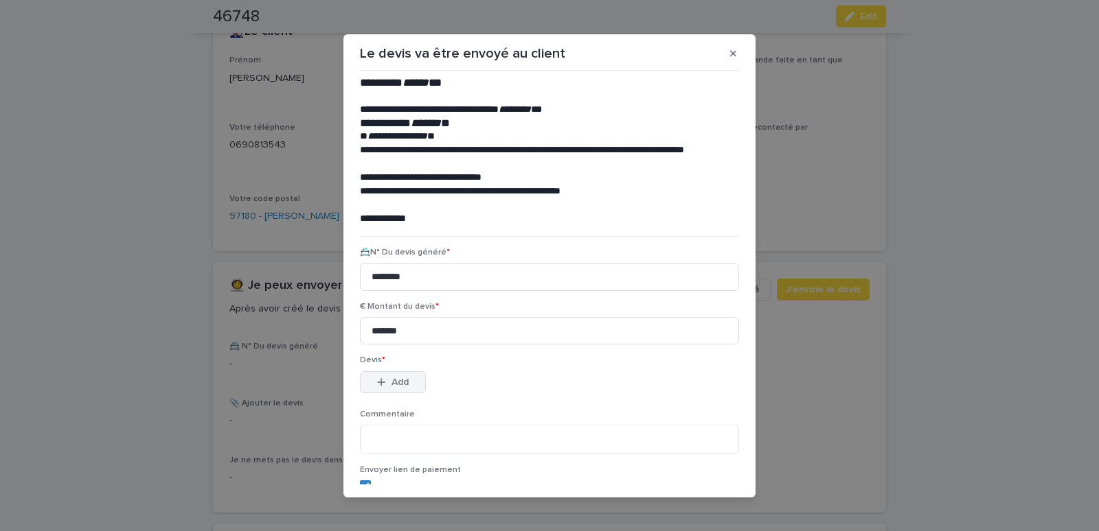
click at [381, 378] on button "Add" at bounding box center [393, 382] width 66 height 22
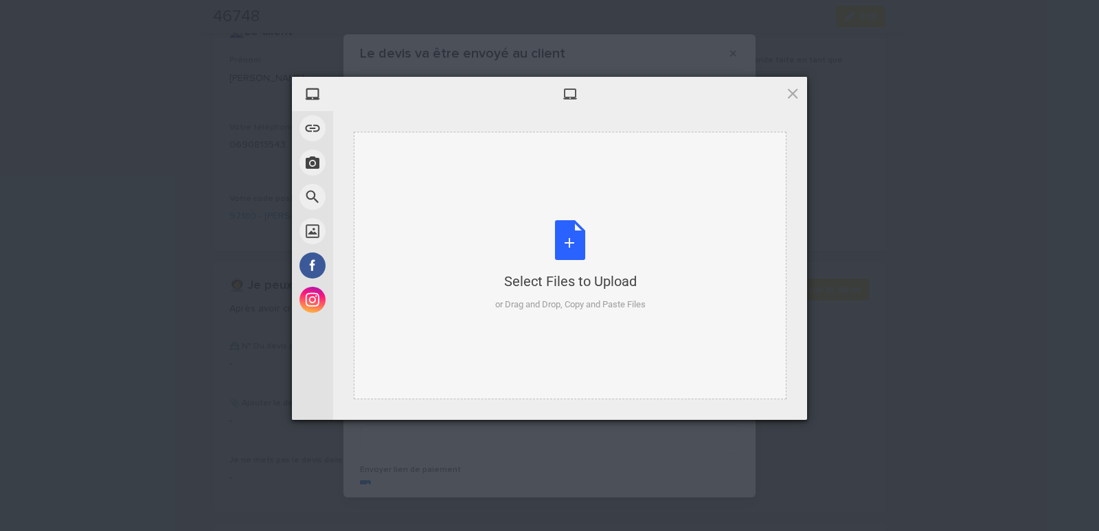
click at [428, 153] on div "Select Files to Upload or Drag and Drop, Copy and Paste Files" at bounding box center [570, 266] width 433 height 268
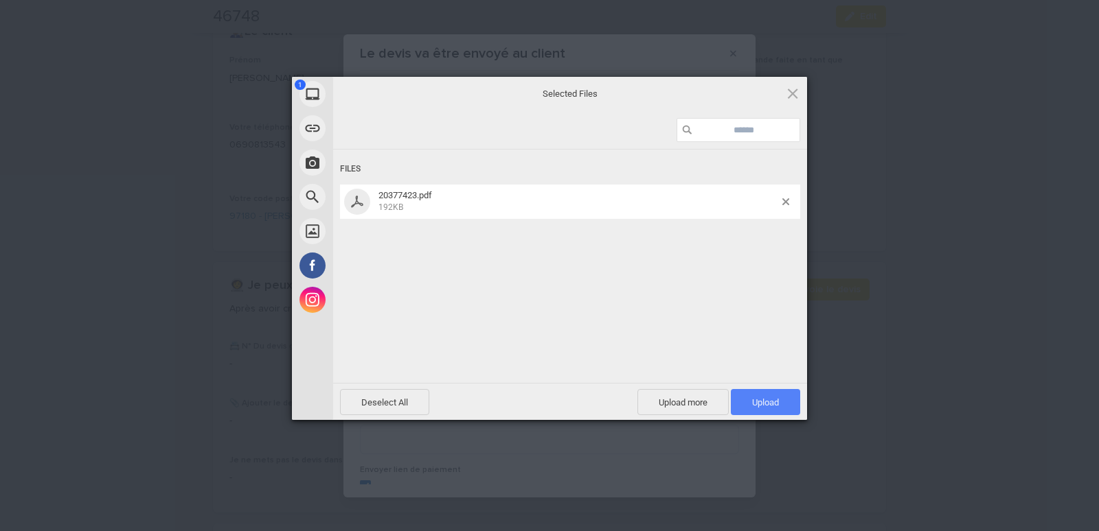
click at [765, 397] on span "Upload 1" at bounding box center [765, 402] width 69 height 26
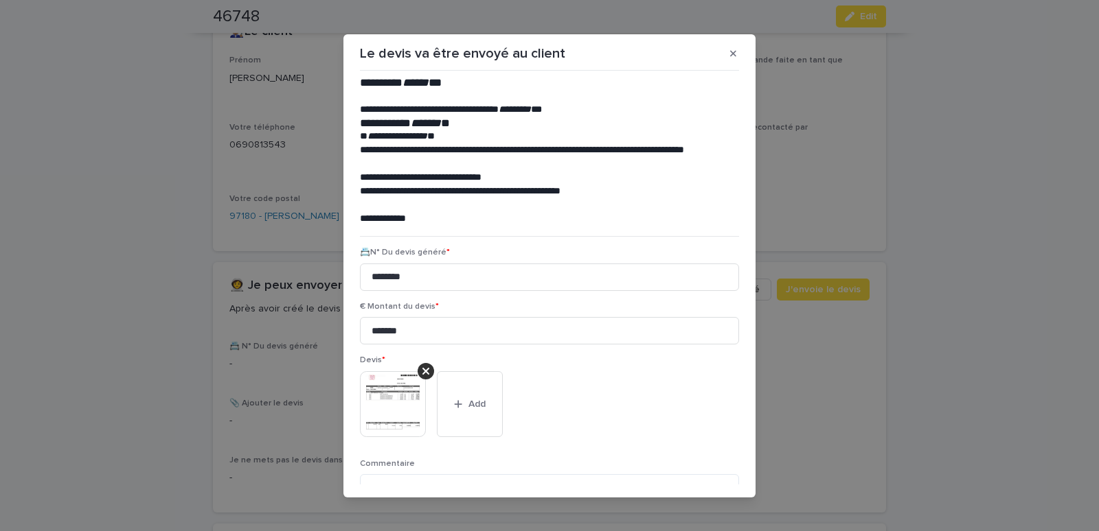
scroll to position [112, 0]
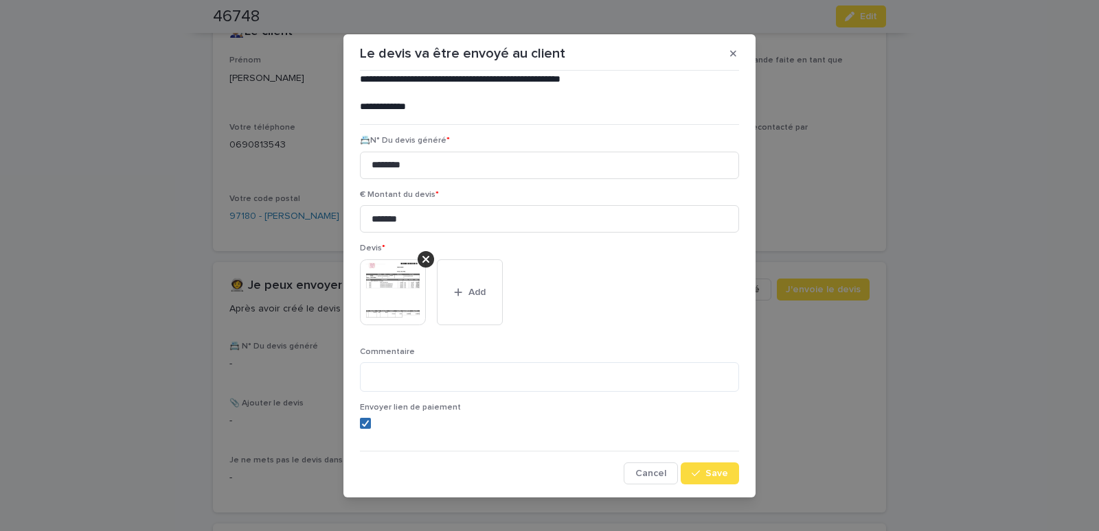
click at [361, 423] on icon at bounding box center [365, 423] width 8 height 7
click at [715, 472] on span "Save" at bounding box center [716, 474] width 23 height 10
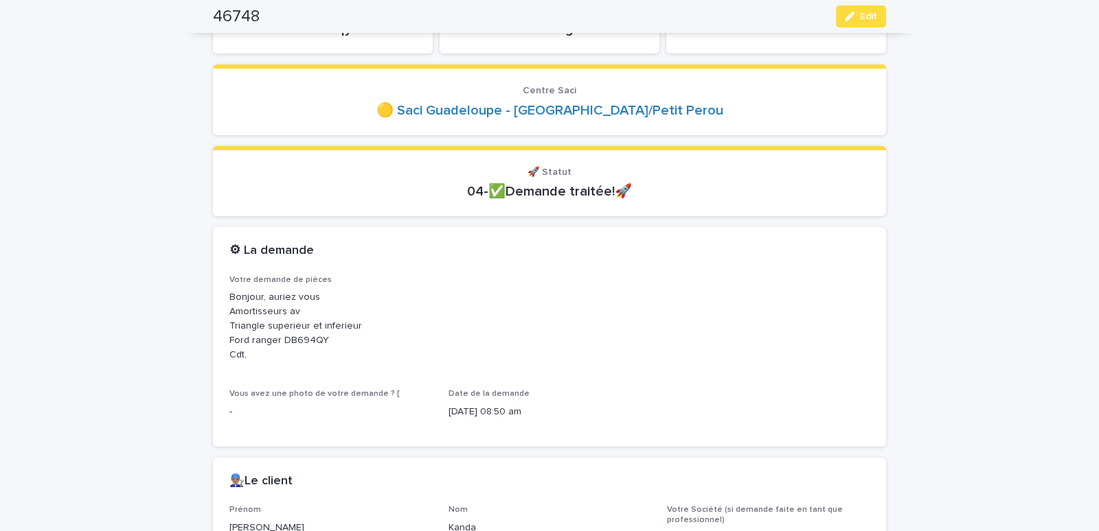
scroll to position [0, 0]
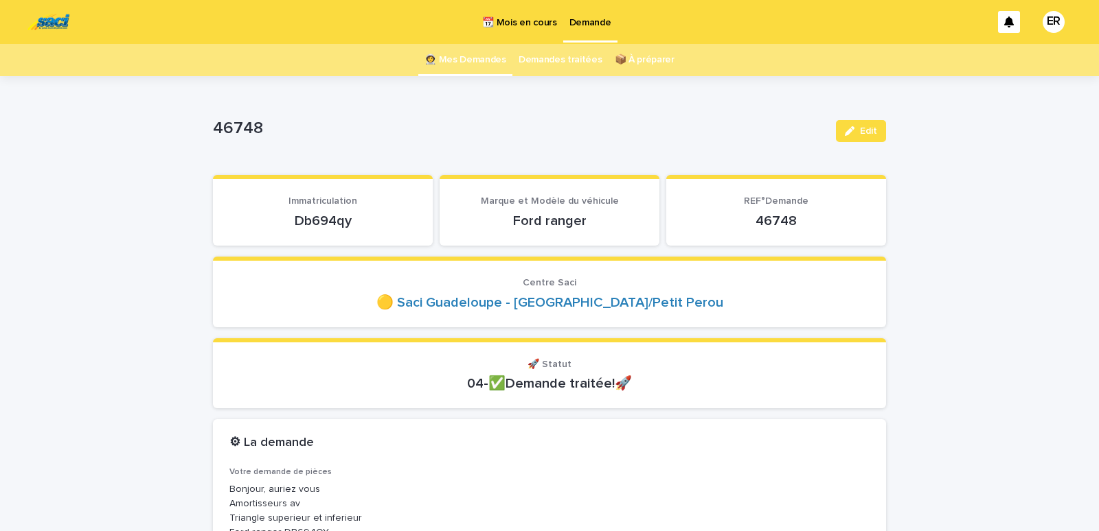
click at [485, 57] on link "👩‍🚀 Mes Demandes" at bounding box center [465, 60] width 82 height 32
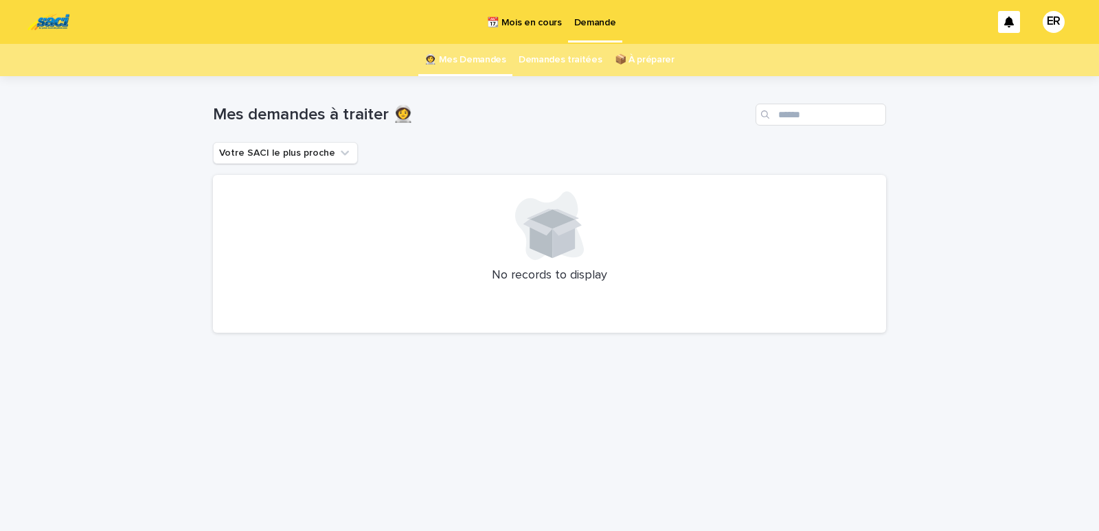
click at [479, 60] on link "👩‍🚀 Mes Demandes" at bounding box center [465, 60] width 82 height 32
click at [522, 24] on p "📆 Mois en cours" at bounding box center [524, 14] width 74 height 29
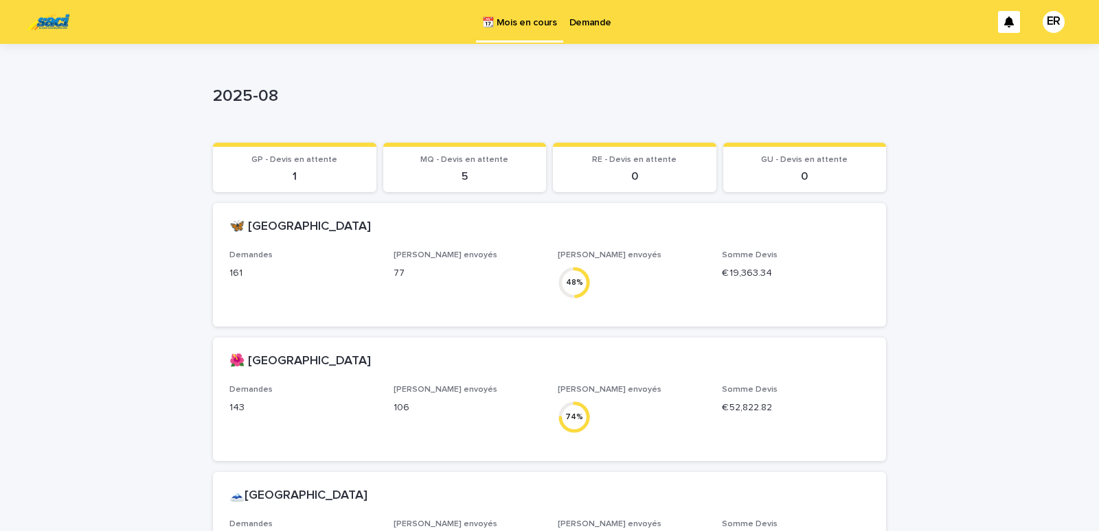
click at [595, 22] on p "Demande" at bounding box center [590, 14] width 42 height 29
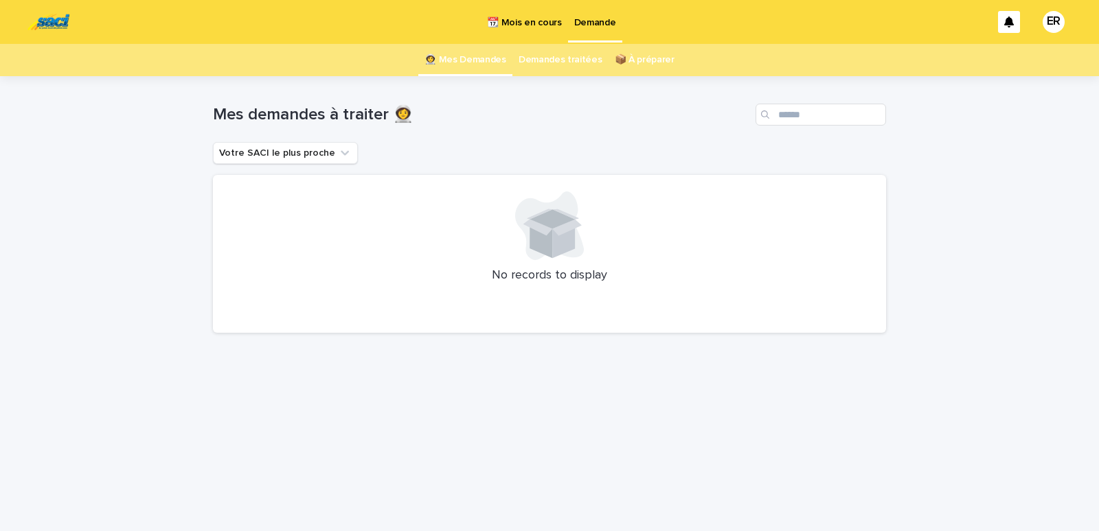
click at [513, 14] on p "📆 Mois en cours" at bounding box center [524, 14] width 74 height 29
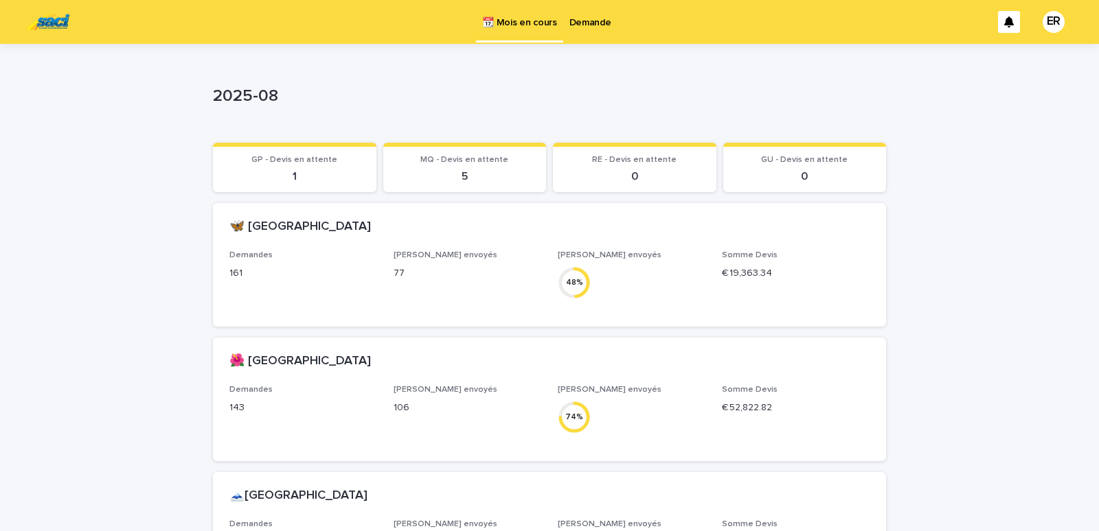
click at [589, 24] on p "Demande" at bounding box center [590, 14] width 42 height 29
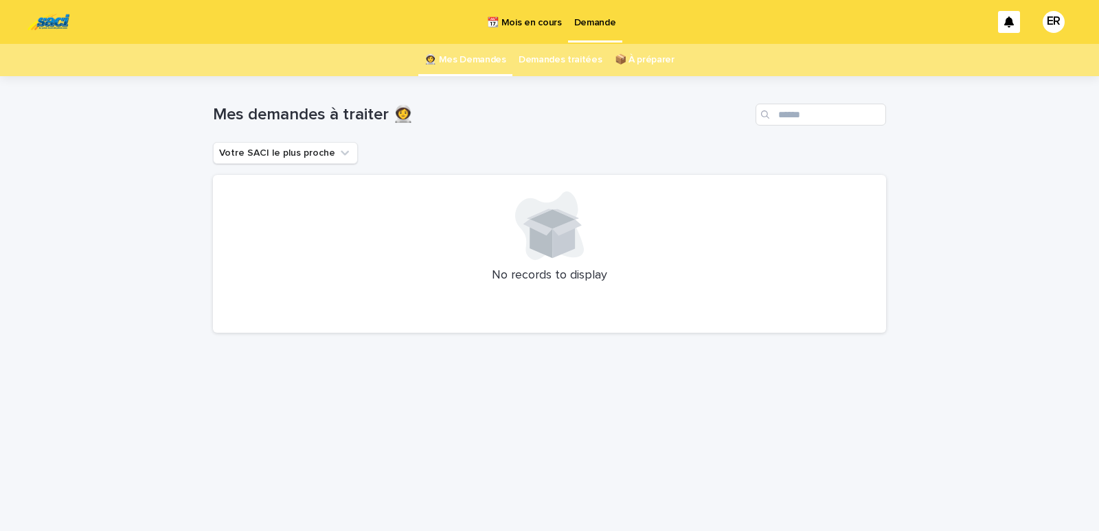
click at [529, 23] on p "📆 Mois en cours" at bounding box center [524, 14] width 74 height 29
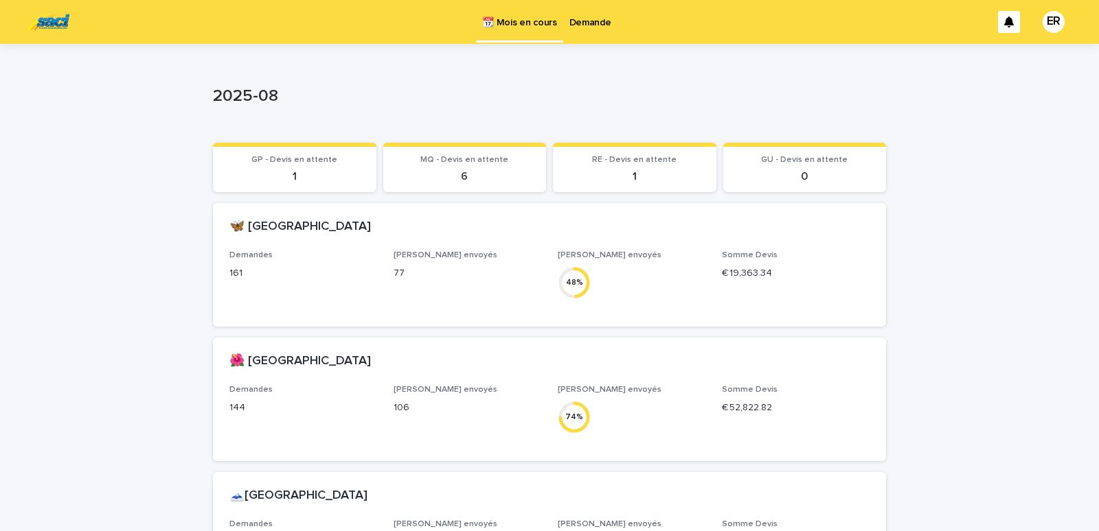
click at [593, 23] on p "Demande" at bounding box center [590, 14] width 42 height 29
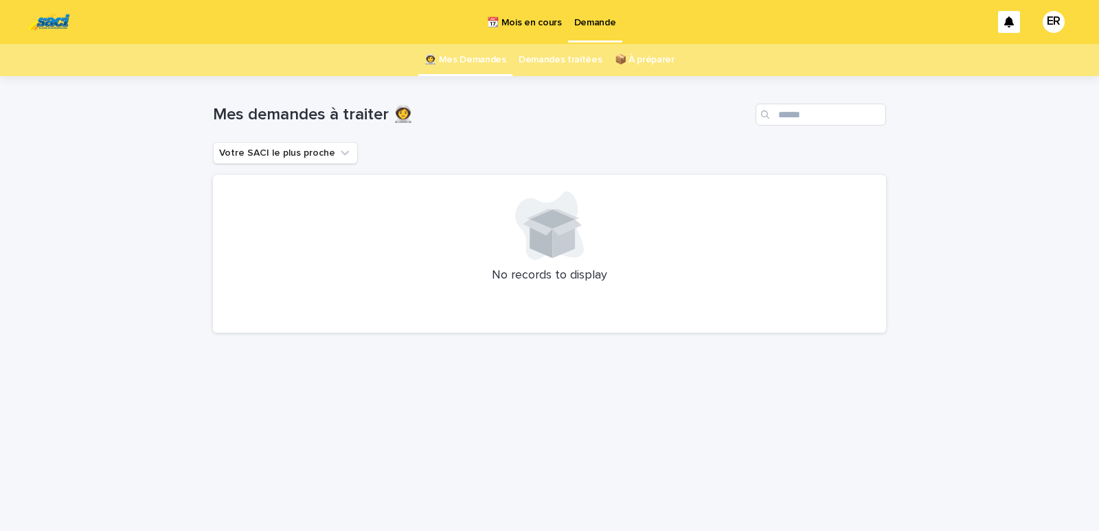
click at [474, 58] on link "👩‍🚀 Mes Demandes" at bounding box center [465, 60] width 82 height 32
click at [520, 20] on p "📆 Mois en cours" at bounding box center [524, 14] width 74 height 29
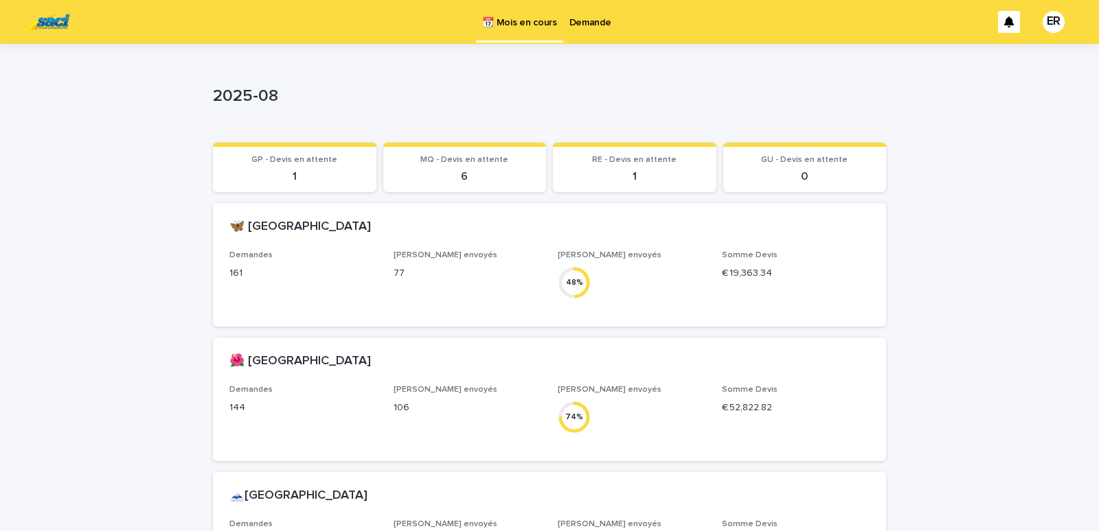
click at [585, 19] on p "Demande" at bounding box center [590, 14] width 42 height 29
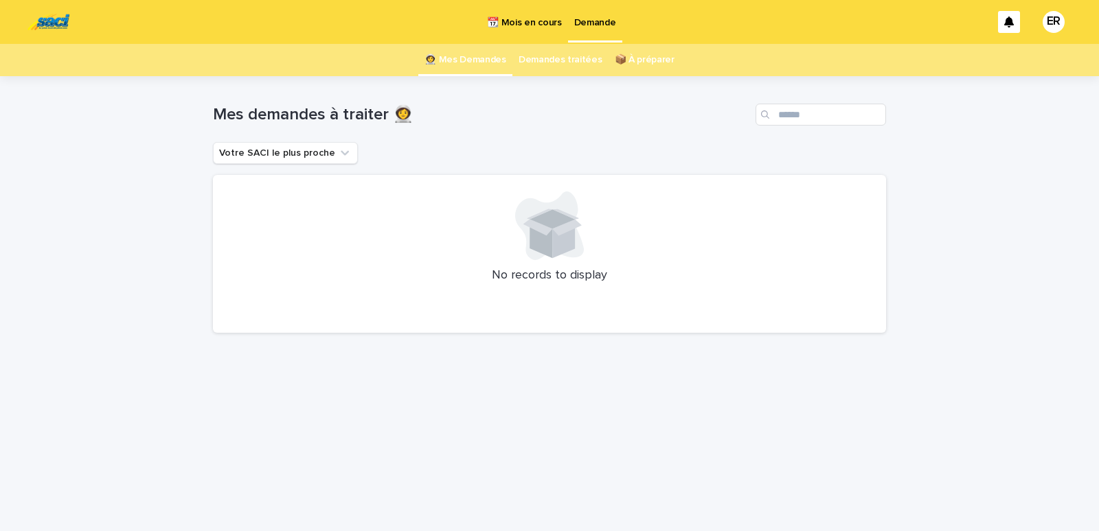
click at [472, 61] on link "👩‍🚀 Mes Demandes" at bounding box center [465, 60] width 82 height 32
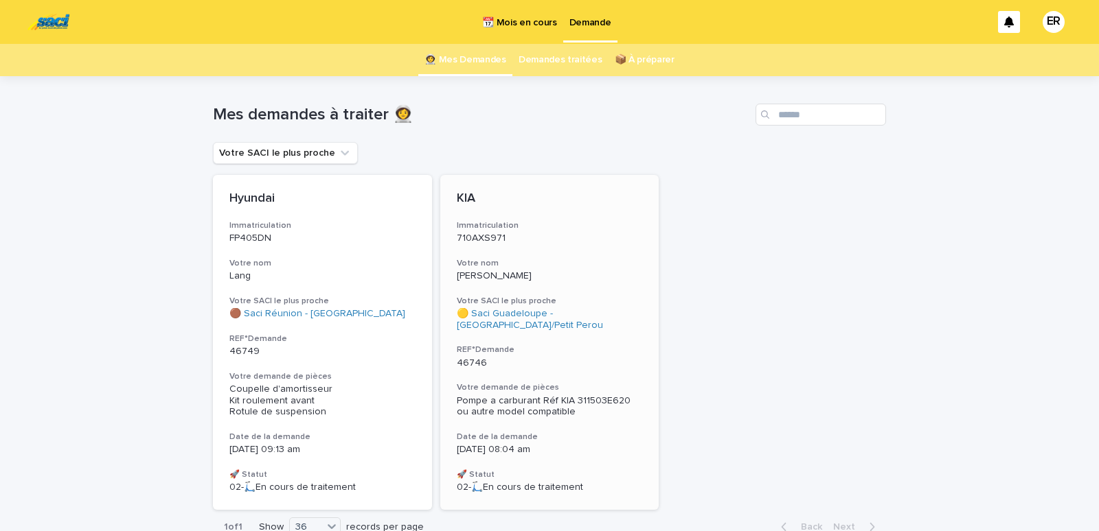
click at [541, 278] on p "Patrice" at bounding box center [550, 277] width 186 height 12
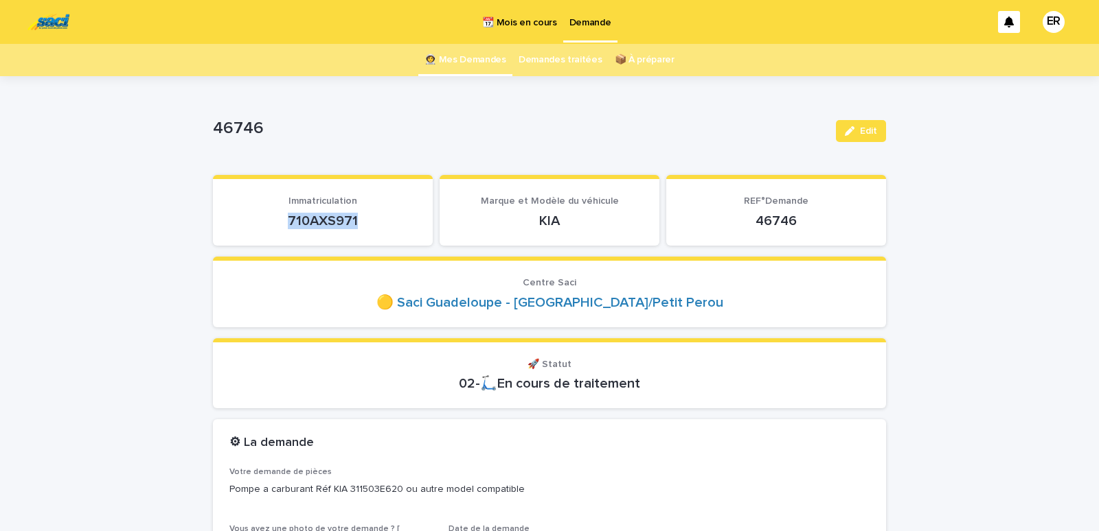
drag, startPoint x: 282, startPoint y: 226, endPoint x: 365, endPoint y: 223, distance: 83.1
click at [365, 223] on p "710AXS971" at bounding box center [322, 221] width 187 height 16
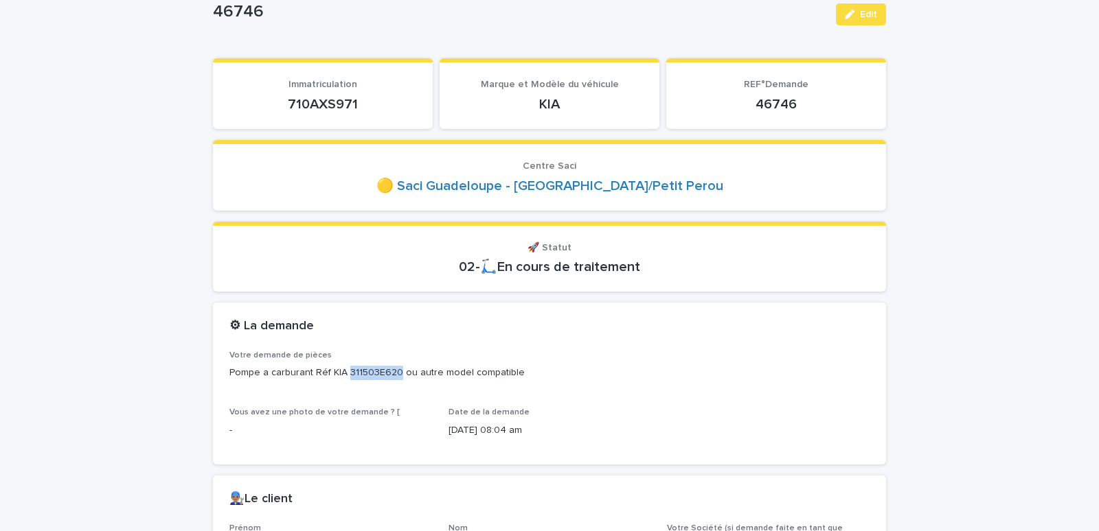
drag, startPoint x: 339, startPoint y: 373, endPoint x: 391, endPoint y: 373, distance: 51.5
click at [391, 373] on p "Pompe a carburant Réf KIA 311503E620 ou autre model compatible" at bounding box center [549, 373] width 640 height 14
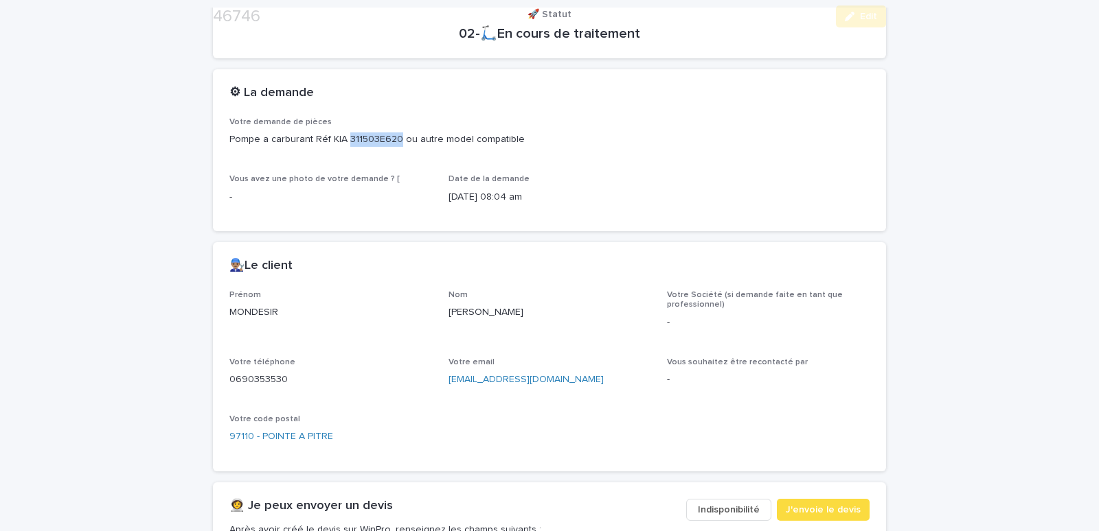
scroll to position [642, 0]
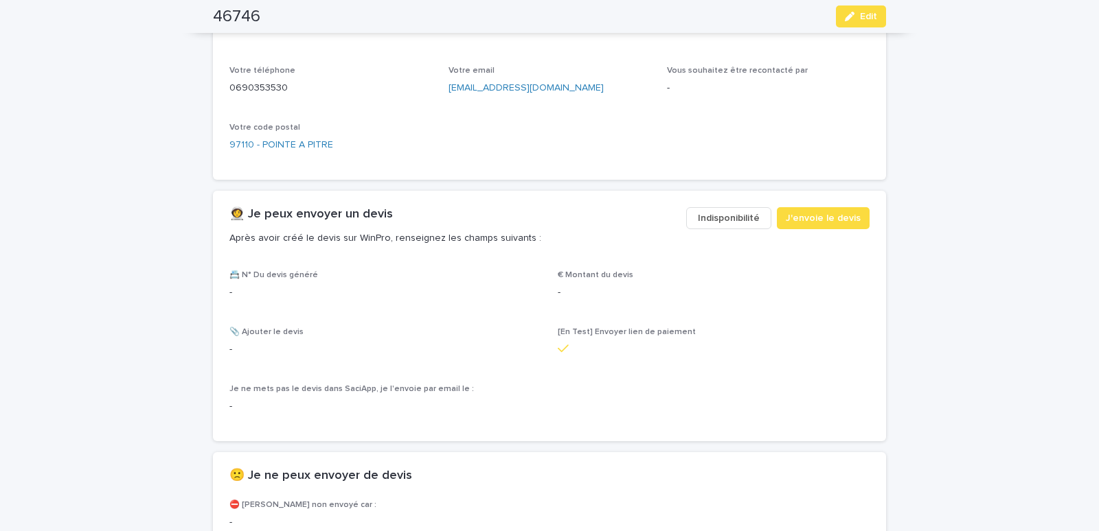
click at [736, 219] on span "Indisponibilité" at bounding box center [729, 218] width 62 height 14
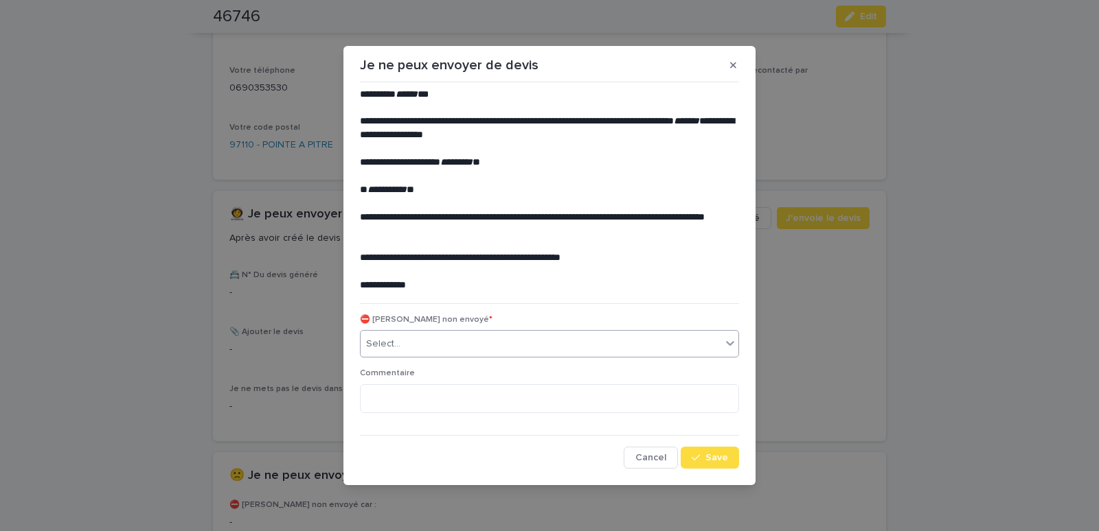
click at [553, 346] on div "Select..." at bounding box center [540, 344] width 360 height 23
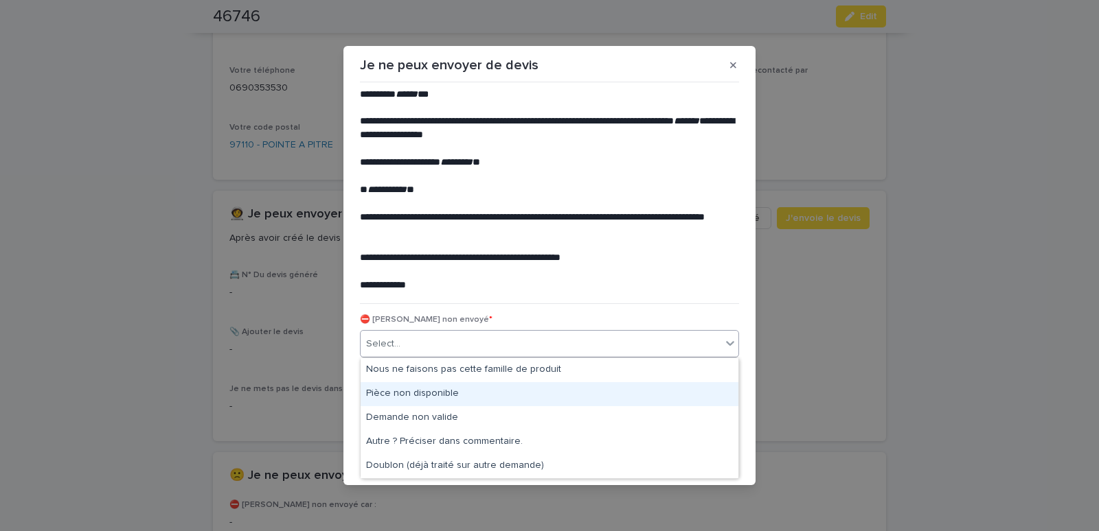
click at [426, 390] on div "Pièce non disponible" at bounding box center [549, 394] width 378 height 24
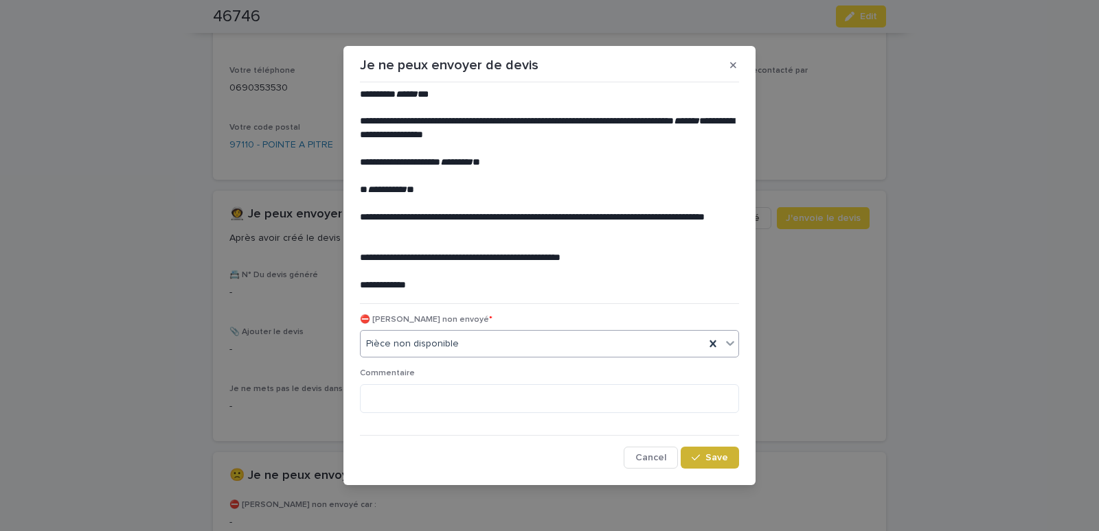
click at [709, 452] on button "Save" at bounding box center [709, 458] width 58 height 22
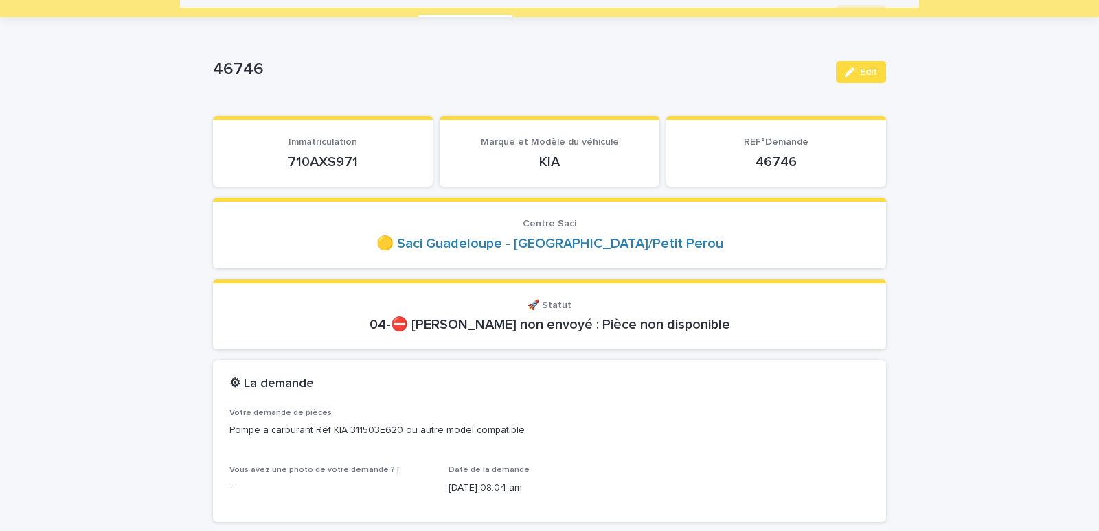
scroll to position [0, 0]
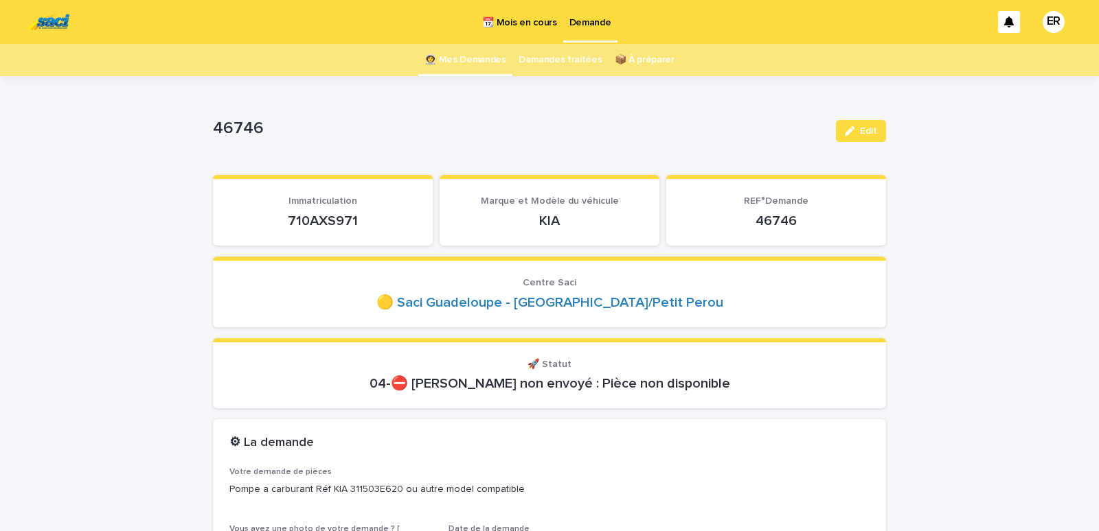
click at [463, 56] on link "👩‍🚀 Mes Demandes" at bounding box center [465, 60] width 82 height 32
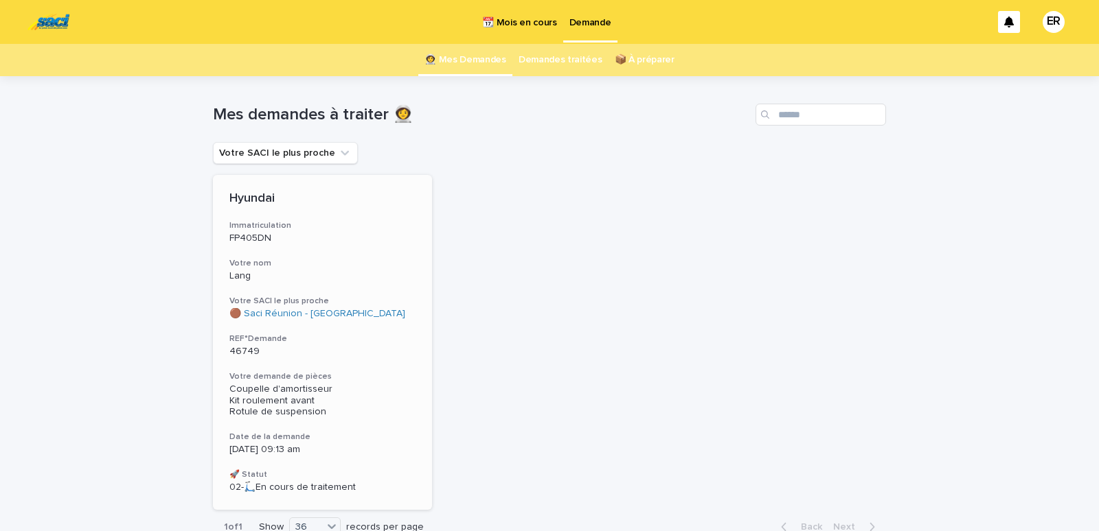
click at [279, 255] on div "Hyundai Immatriculation FP405DN Votre nom Lang Votre SACI le plus proche 🟤 Saci…" at bounding box center [322, 342] width 219 height 335
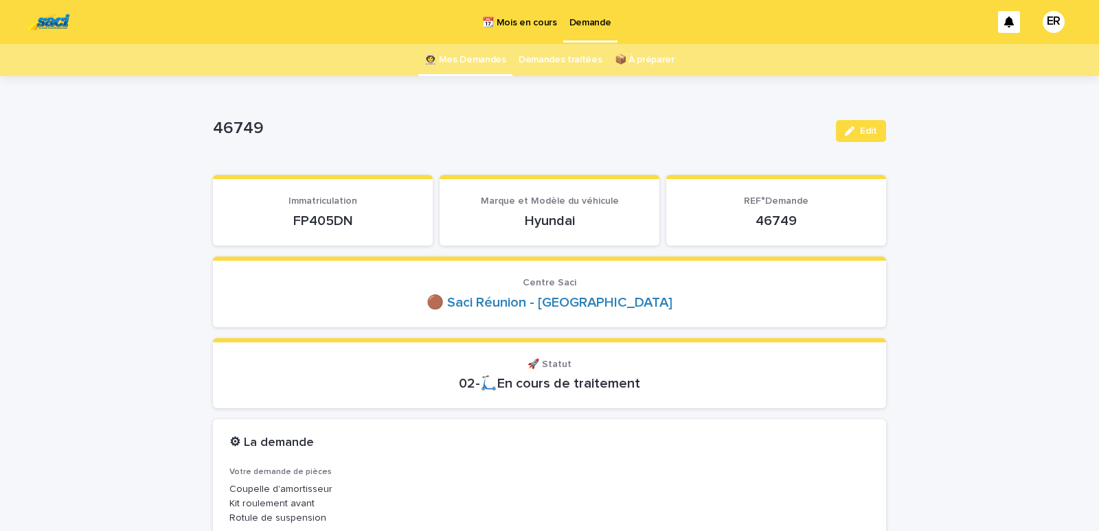
scroll to position [58, 0]
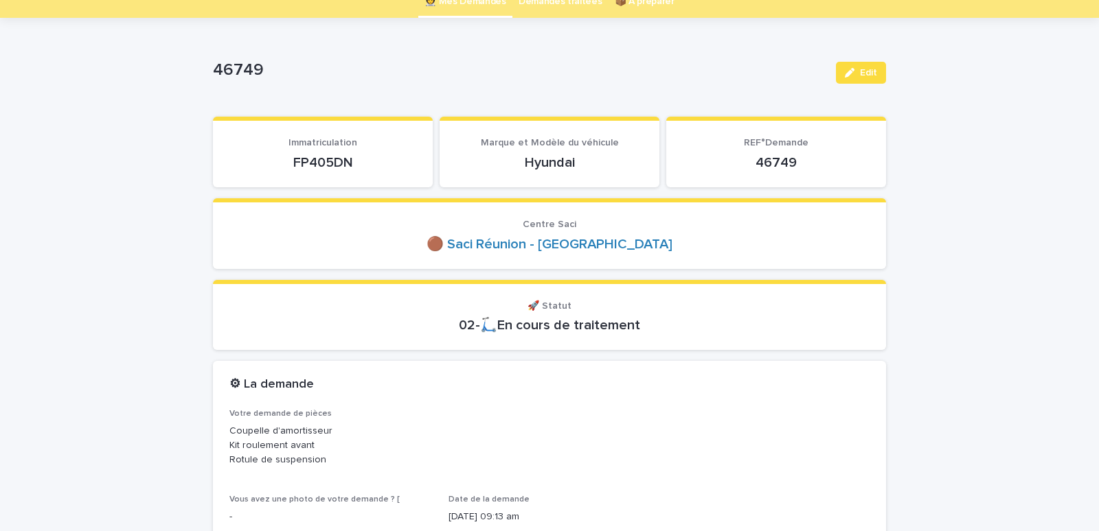
drag, startPoint x: 274, startPoint y: 168, endPoint x: 360, endPoint y: 166, distance: 85.8
click at [360, 166] on p "FP405DN" at bounding box center [322, 162] width 187 height 16
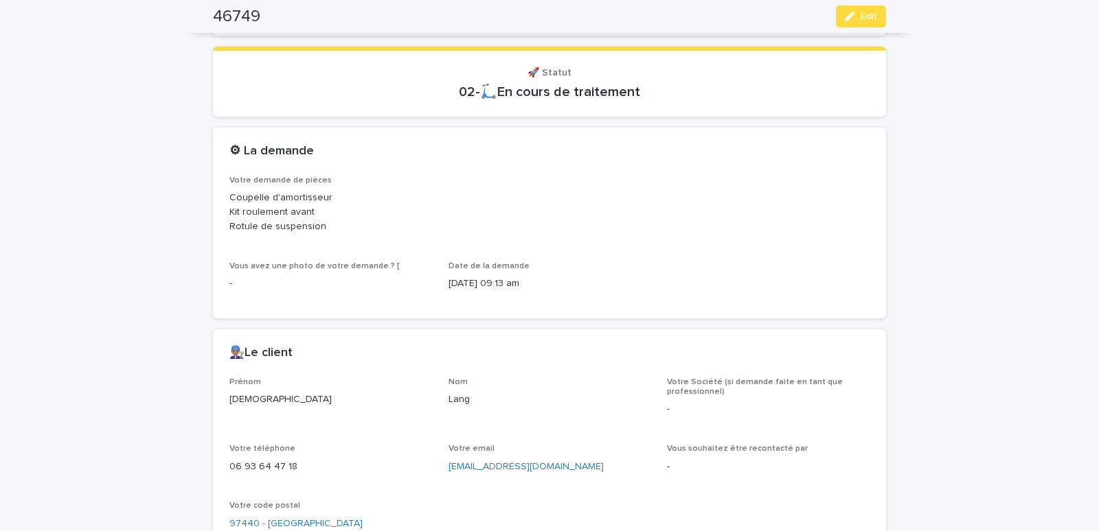
scroll to position [525, 0]
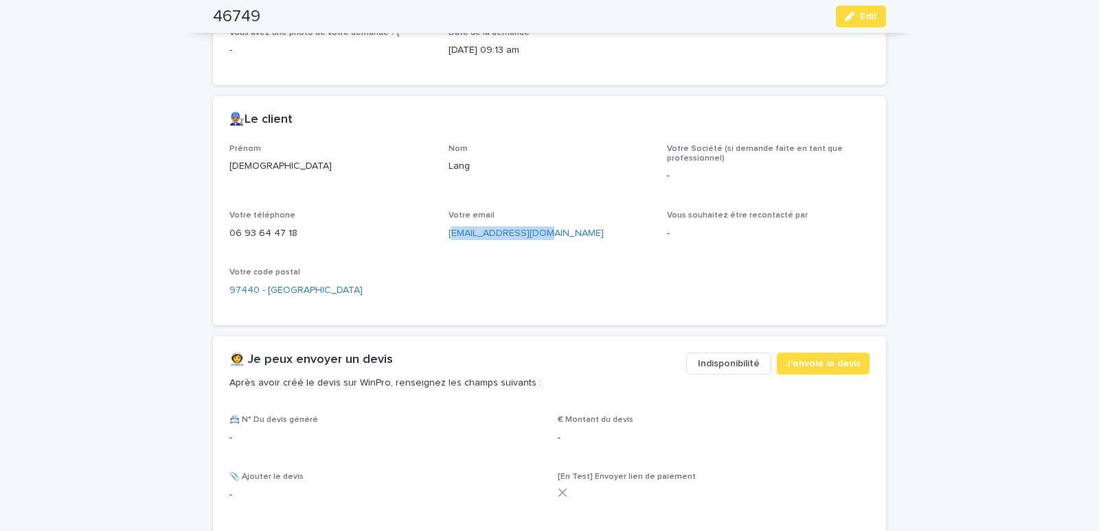
drag, startPoint x: 445, startPoint y: 255, endPoint x: 540, endPoint y: 255, distance: 94.7
click at [540, 251] on div "Votre email lang.mada@gmail.com" at bounding box center [549, 231] width 203 height 41
click at [511, 270] on div "Prénom Christian Nom Lang Votre Société (si demande faite en tant que professio…" at bounding box center [549, 226] width 640 height 165
drag, startPoint x: 441, startPoint y: 249, endPoint x: 560, endPoint y: 255, distance: 118.9
click at [560, 255] on div "Prénom Christian Nom Lang Votre Société (si demande faite en tant que professio…" at bounding box center [549, 226] width 640 height 165
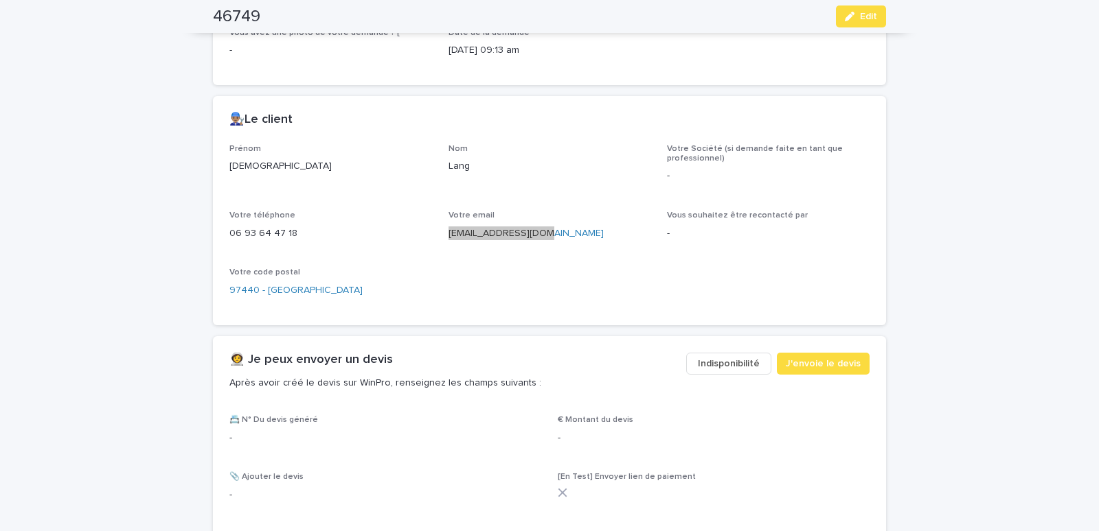
scroll to position [700, 0]
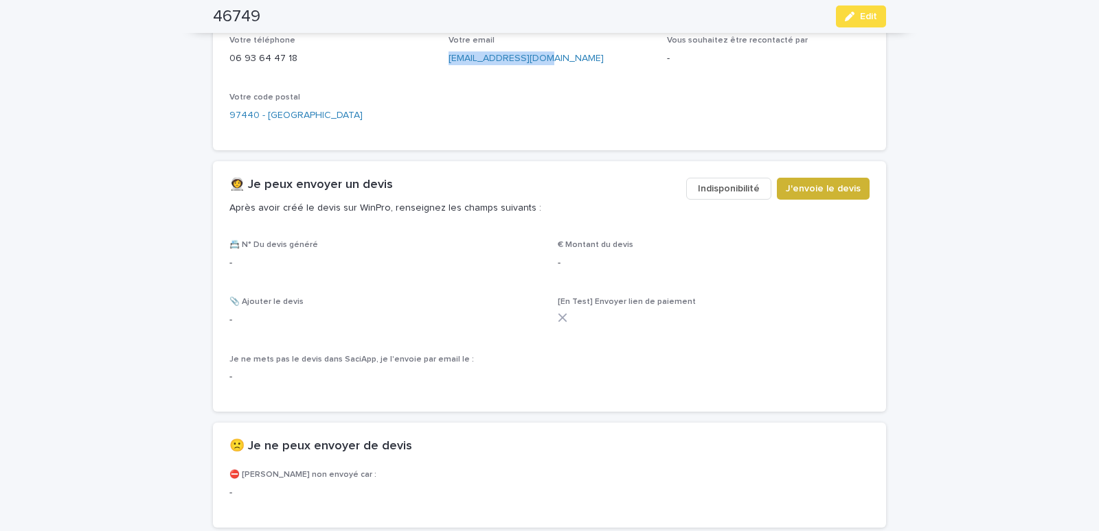
click at [809, 196] on span "J'envoie le devis" at bounding box center [822, 189] width 75 height 14
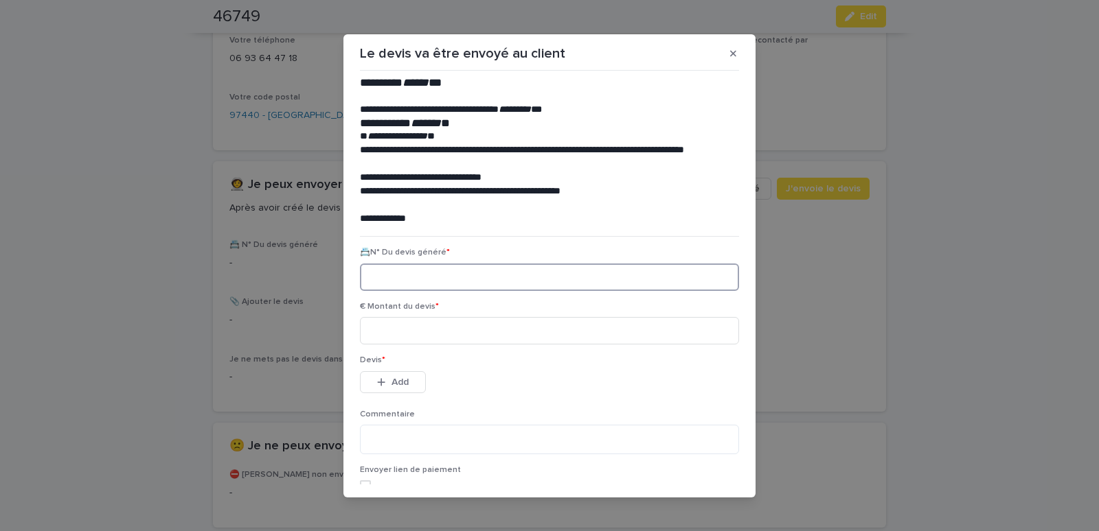
click at [387, 278] on input at bounding box center [549, 277] width 379 height 27
paste input "********"
type input "********"
click at [400, 335] on input at bounding box center [549, 330] width 379 height 27
type input "*****"
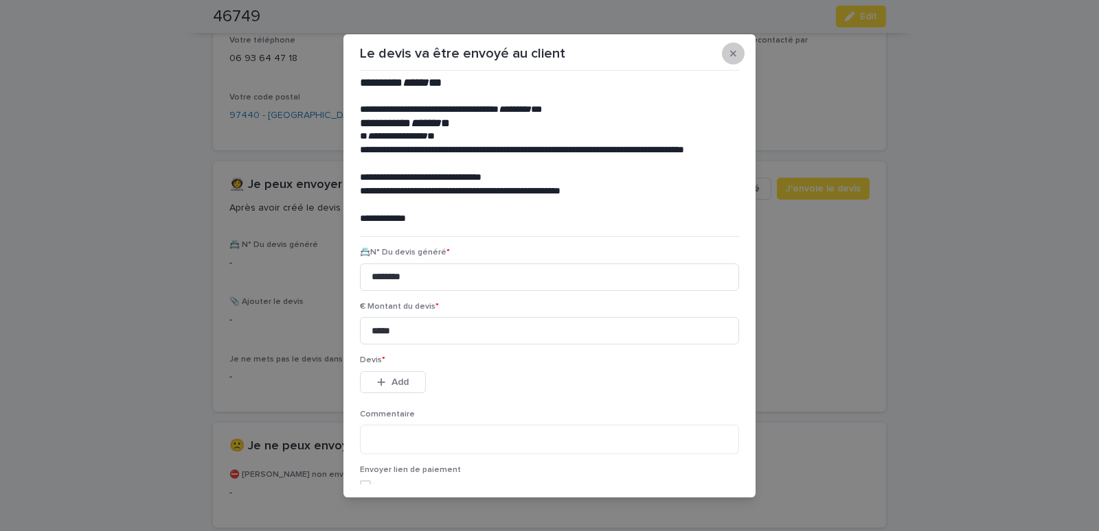
click at [730, 54] on icon "button" at bounding box center [733, 53] width 6 height 6
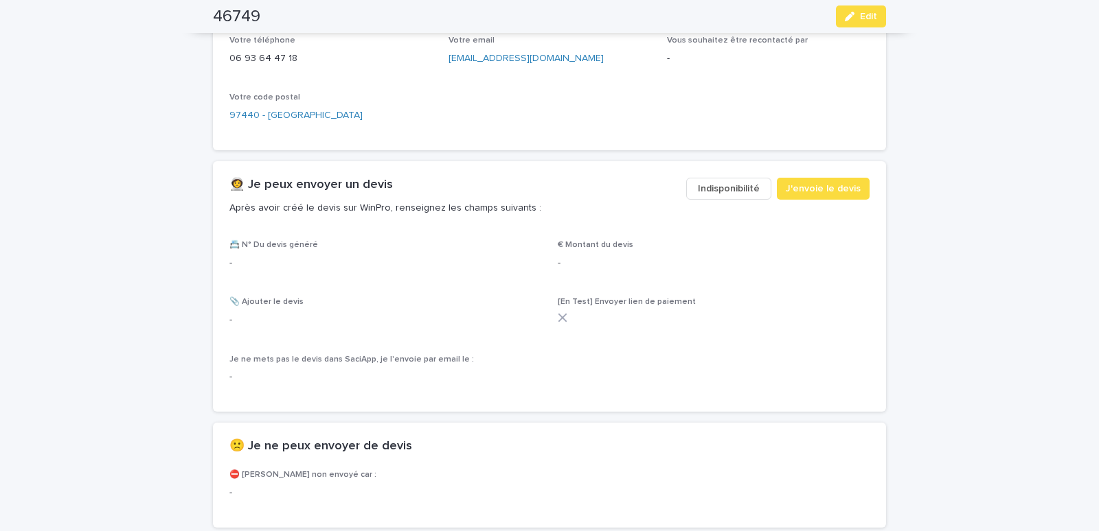
click at [861, 13] on span "Edit" at bounding box center [868, 17] width 17 height 10
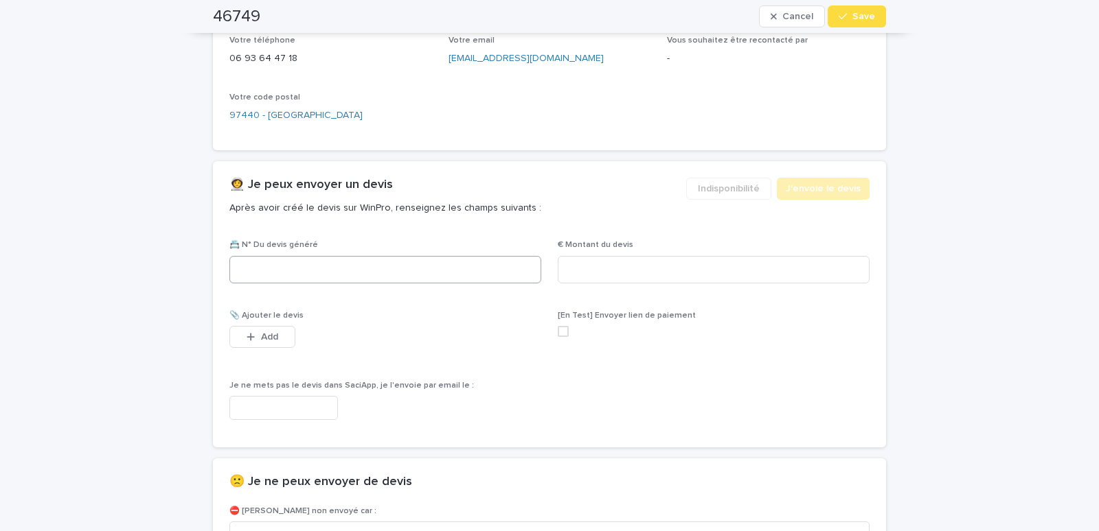
scroll to position [742, 0]
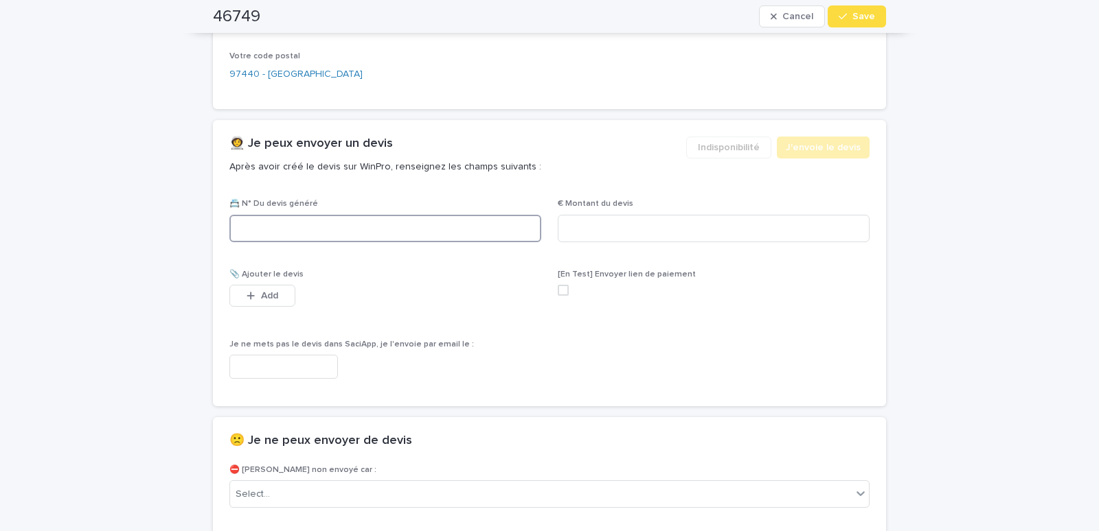
click at [332, 240] on input at bounding box center [385, 228] width 312 height 27
paste input "********"
type input "********"
click at [575, 242] on input at bounding box center [714, 228] width 312 height 27
click at [590, 242] on input at bounding box center [714, 228] width 312 height 27
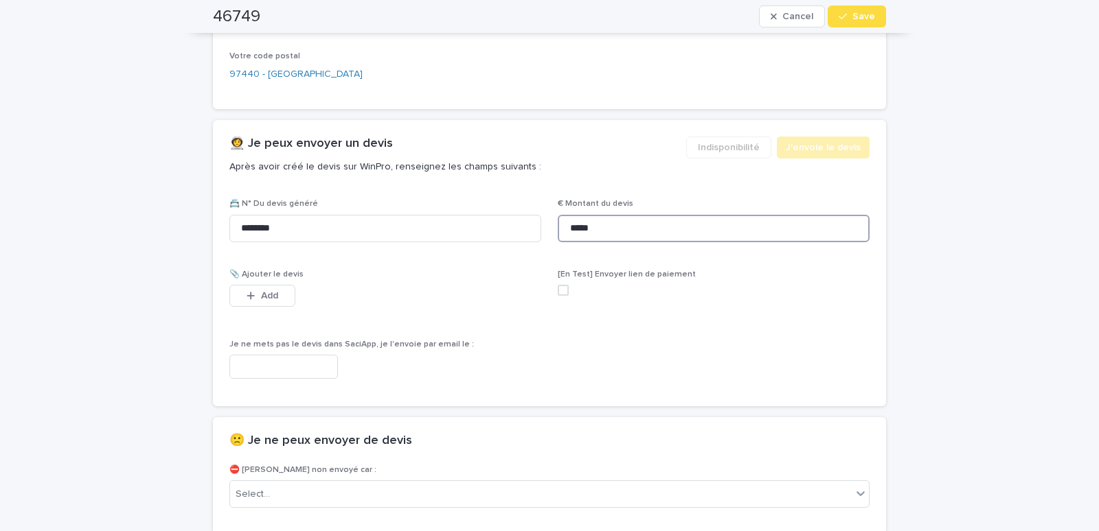
scroll to position [566, 0]
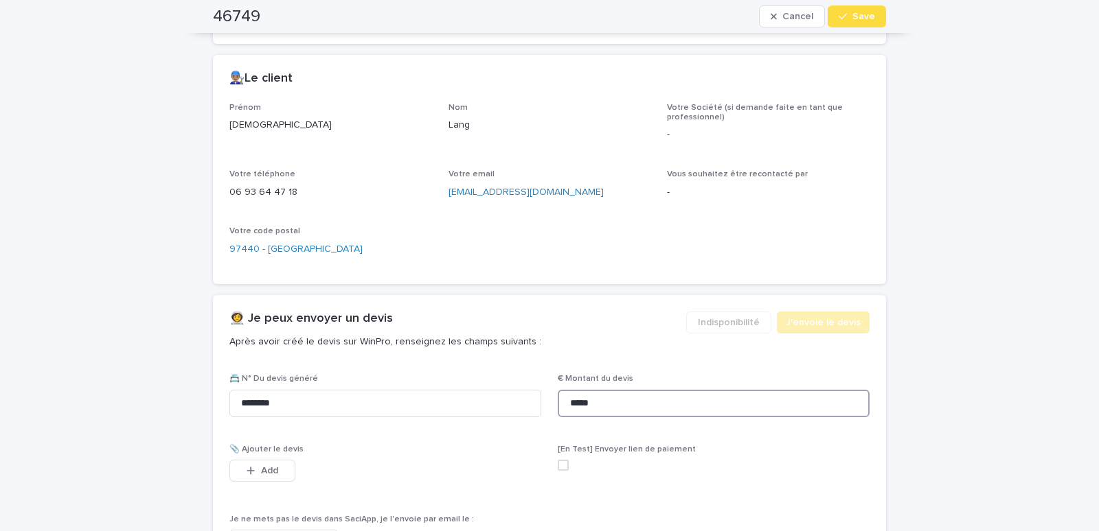
type input "*****"
drag, startPoint x: 441, startPoint y: 211, endPoint x: 547, endPoint y: 219, distance: 106.1
click at [547, 219] on div "Prénom Christian Nom Lang Votre Société (si demande faite en tant que professio…" at bounding box center [549, 185] width 640 height 165
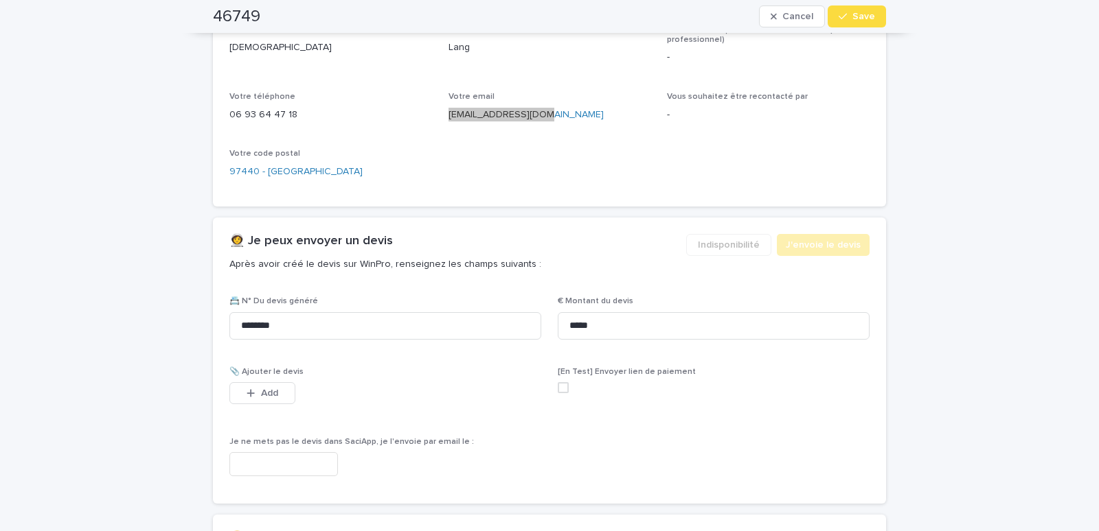
scroll to position [683, 0]
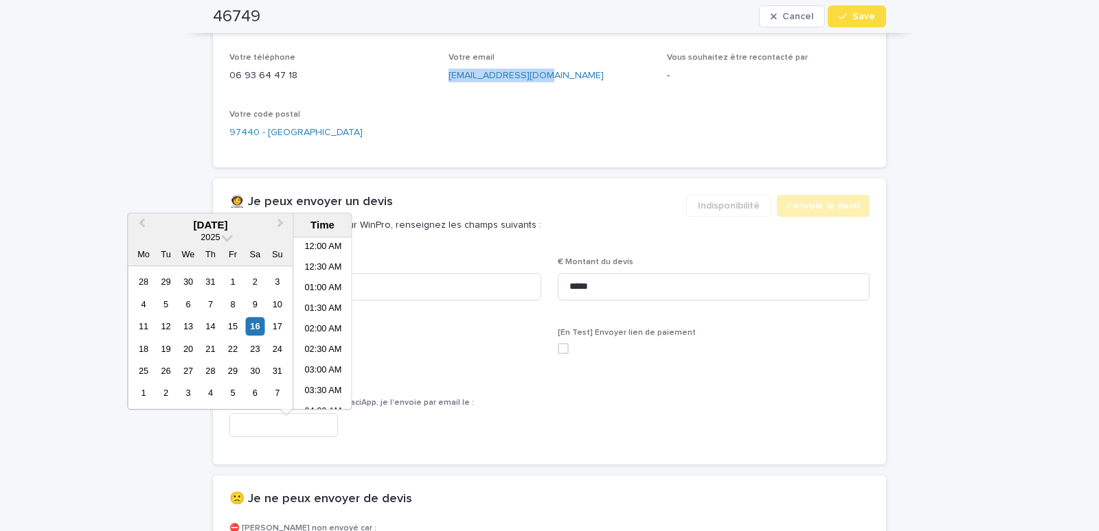
click at [266, 437] on input "text" at bounding box center [283, 425] width 108 height 24
click at [318, 321] on li "09:30 AM" at bounding box center [323, 324] width 58 height 21
type input "**********"
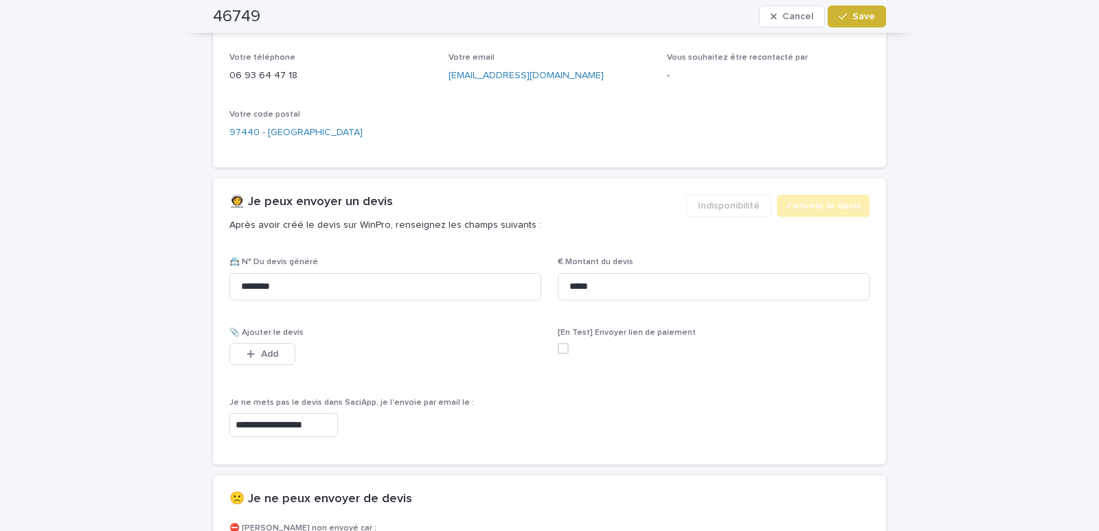
click at [857, 9] on button "Save" at bounding box center [856, 16] width 58 height 22
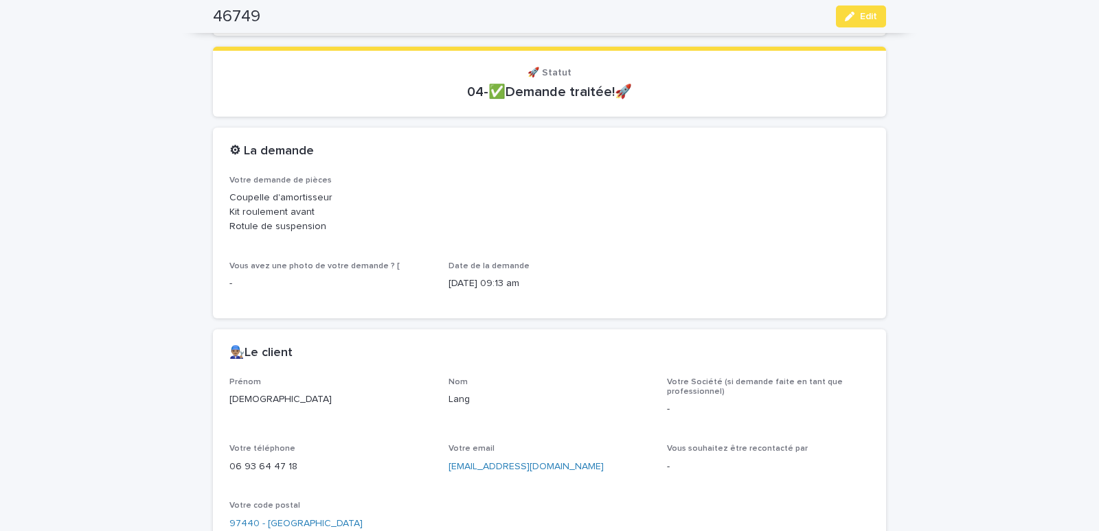
scroll to position [0, 0]
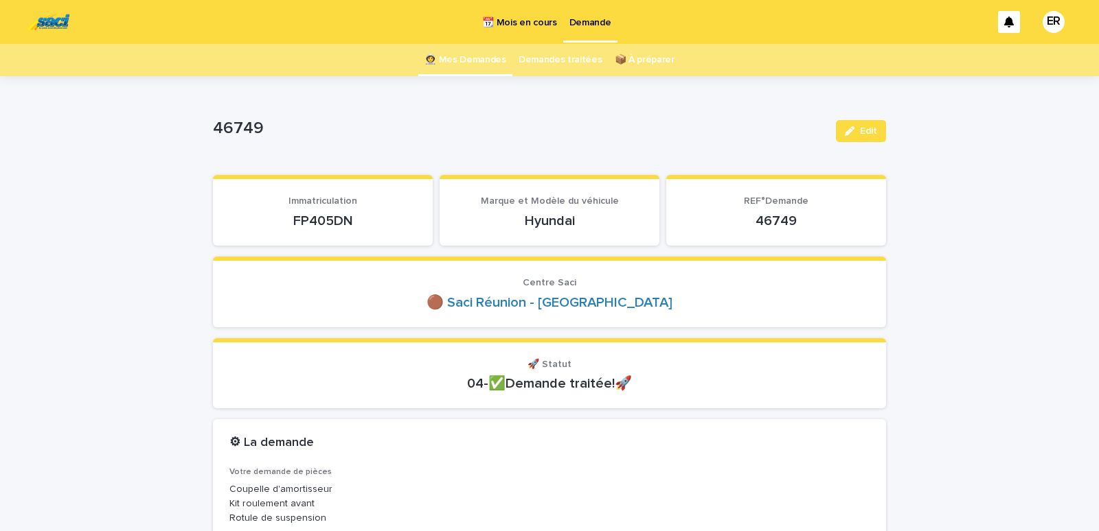
click at [455, 57] on link "👩‍🚀 Mes Demandes" at bounding box center [465, 60] width 82 height 32
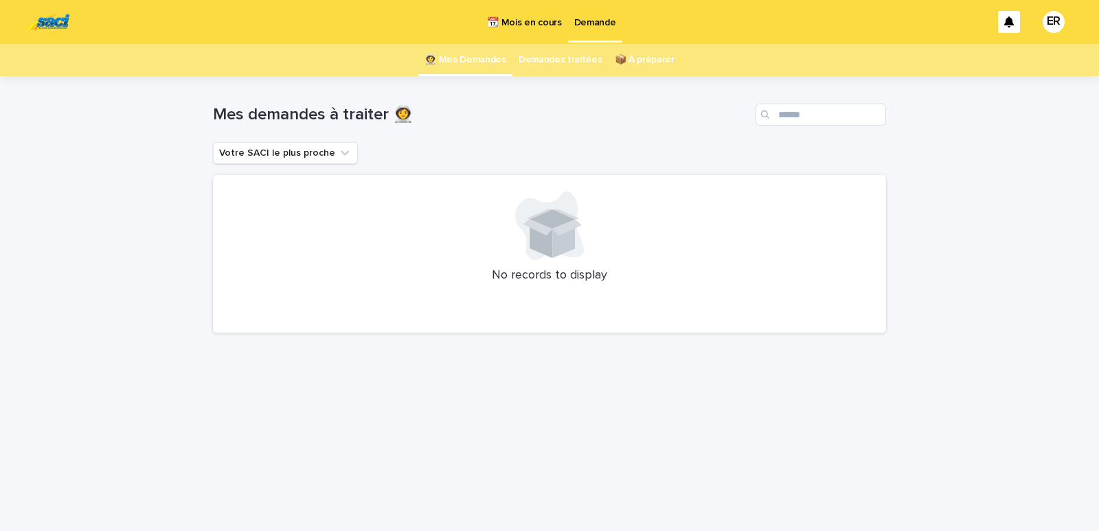
click at [522, 19] on p "📆 Mois en cours" at bounding box center [524, 14] width 74 height 29
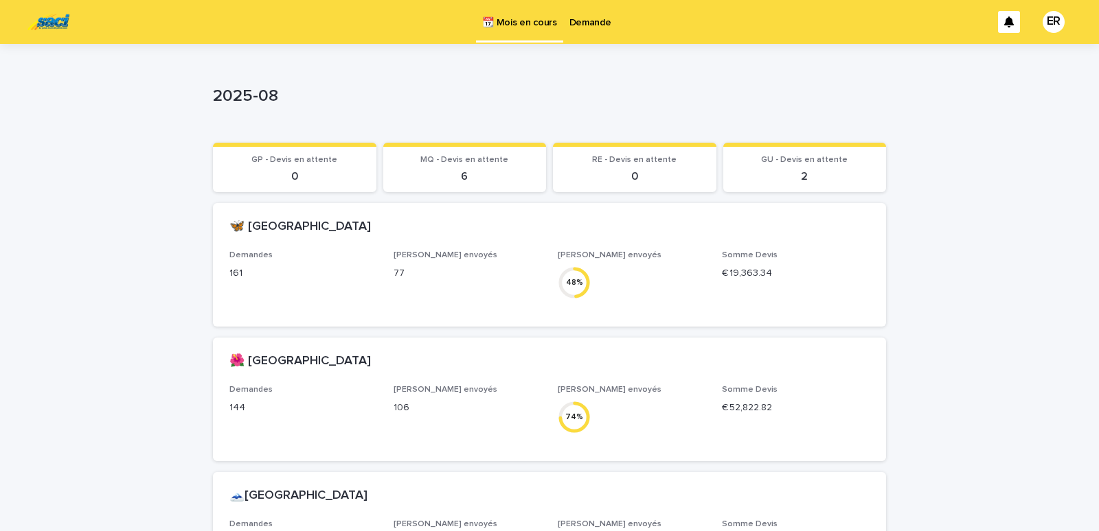
click at [583, 23] on p "Demande" at bounding box center [590, 14] width 42 height 29
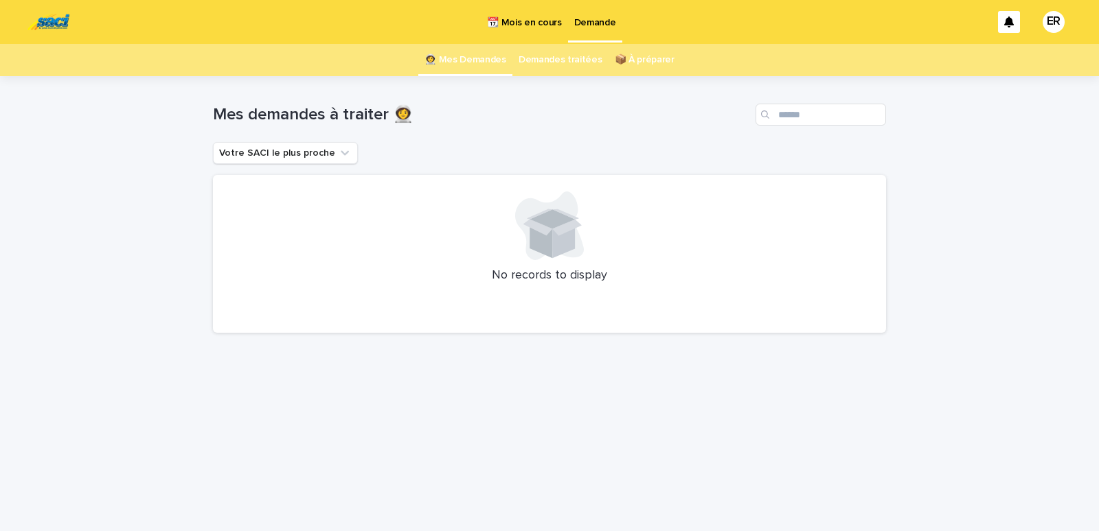
click at [540, 23] on p "📆 Mois en cours" at bounding box center [524, 14] width 74 height 29
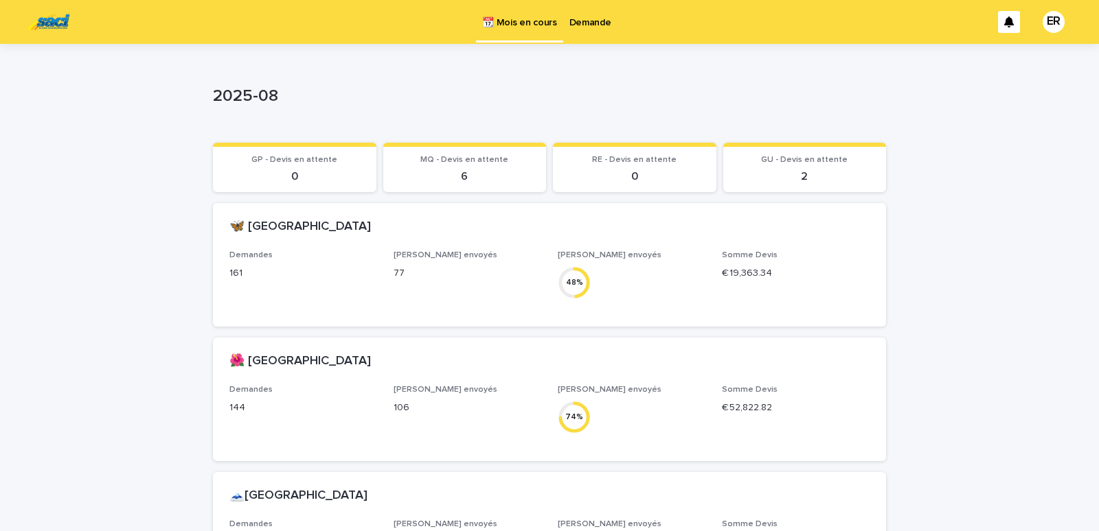
click at [599, 24] on p "Demande" at bounding box center [590, 14] width 42 height 29
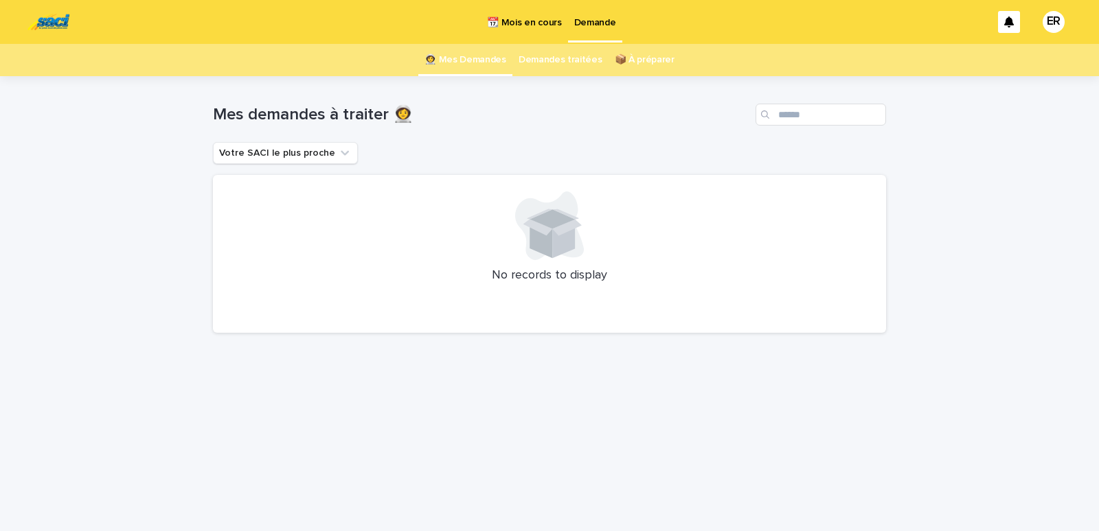
click at [476, 62] on link "👩‍🚀 Mes Demandes" at bounding box center [465, 60] width 82 height 32
click at [469, 57] on link "👩‍🚀 Mes Demandes" at bounding box center [465, 60] width 82 height 32
click at [520, 20] on p "📆 Mois en cours" at bounding box center [524, 14] width 74 height 29
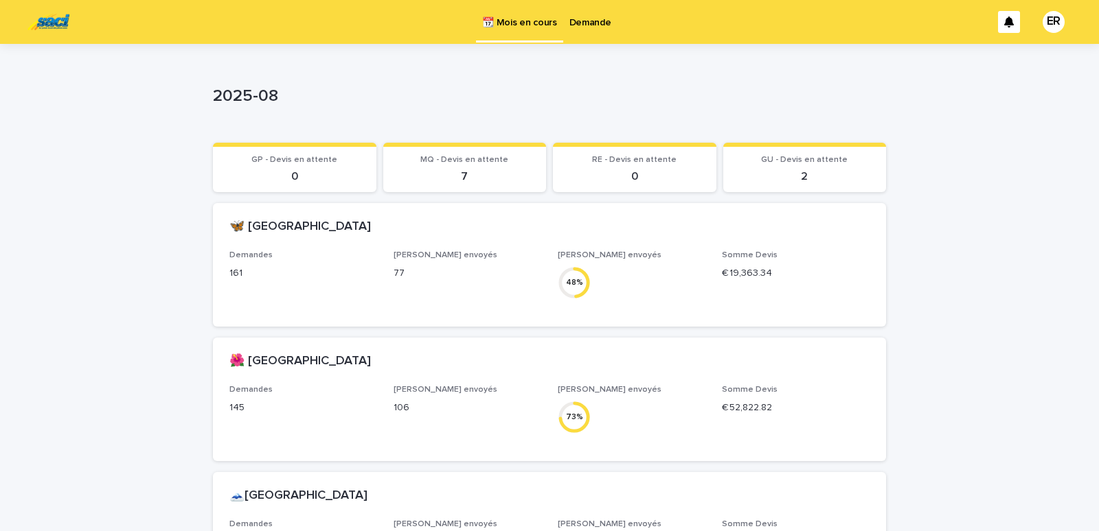
click at [594, 25] on p "Demande" at bounding box center [590, 14] width 42 height 29
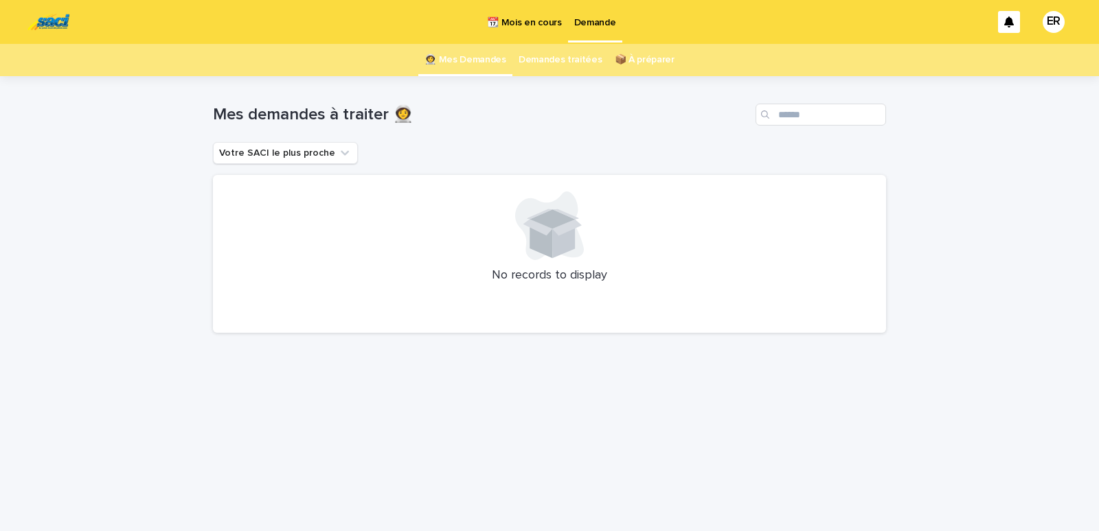
click at [558, 63] on link "Demandes traitées" at bounding box center [560, 60] width 84 height 32
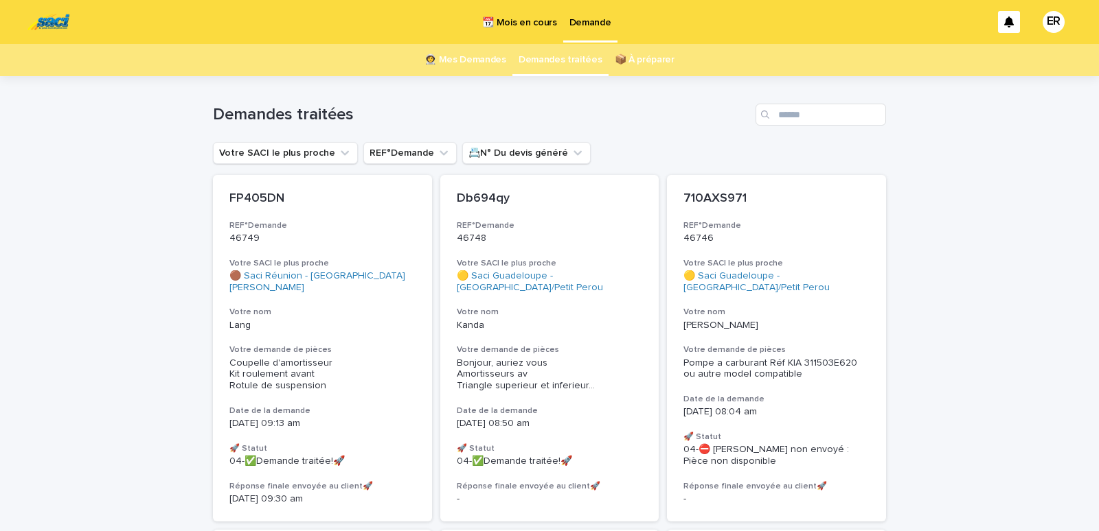
click at [461, 56] on link "👩‍🚀 Mes Demandes" at bounding box center [465, 60] width 82 height 32
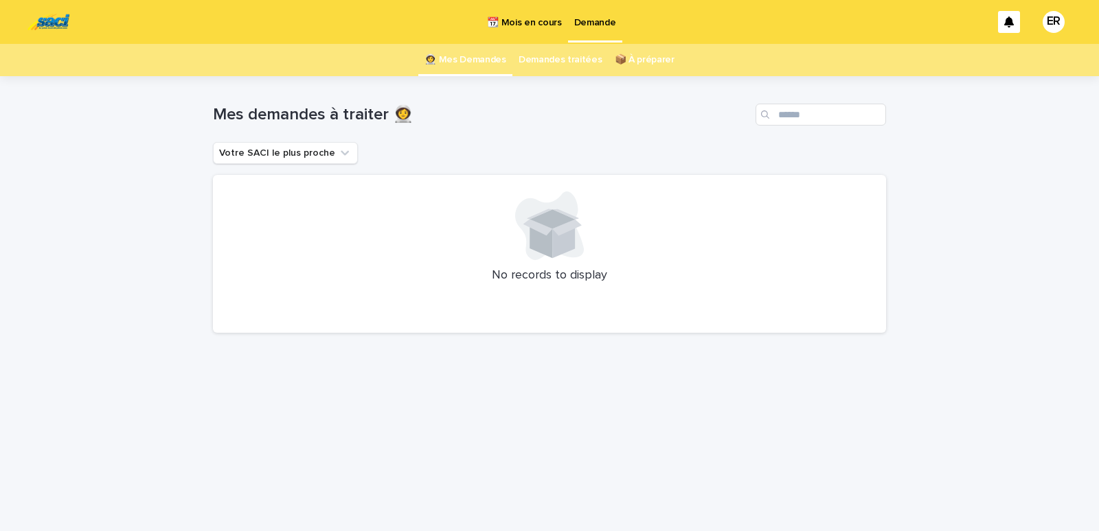
click at [542, 19] on p "📆 Mois en cours" at bounding box center [524, 14] width 74 height 29
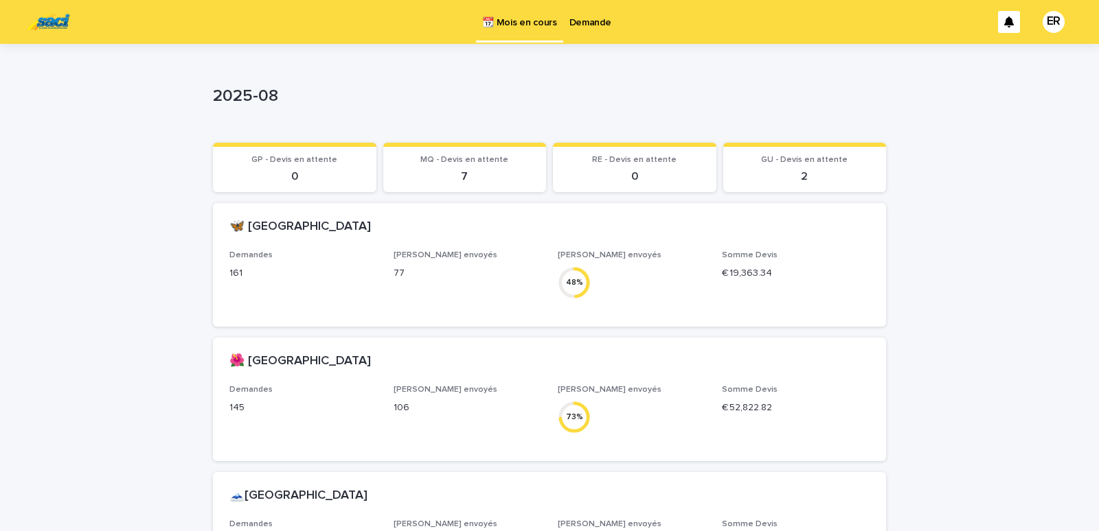
click at [596, 22] on p "Demande" at bounding box center [590, 14] width 42 height 29
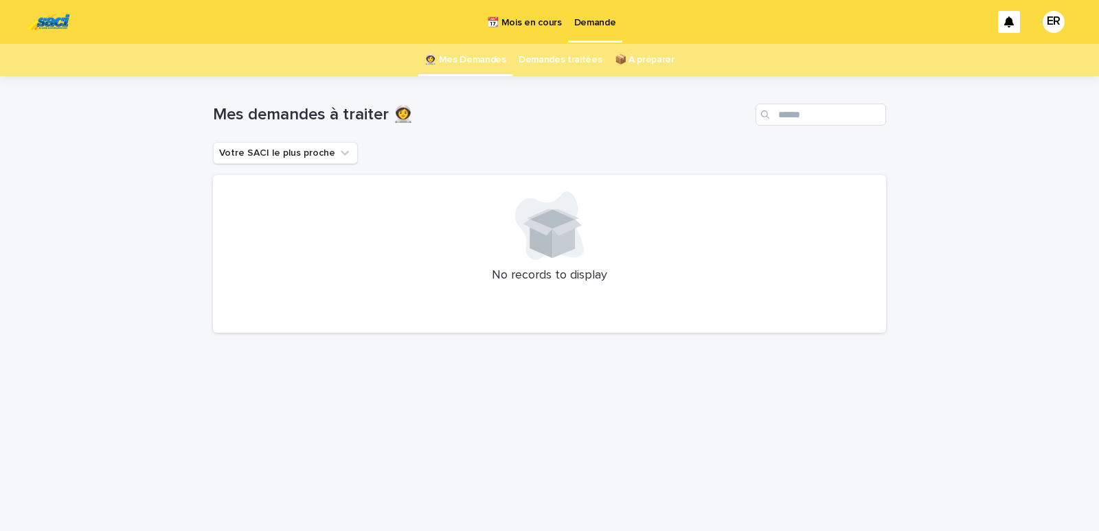
click at [519, 20] on p "📆 Mois en cours" at bounding box center [524, 14] width 74 height 29
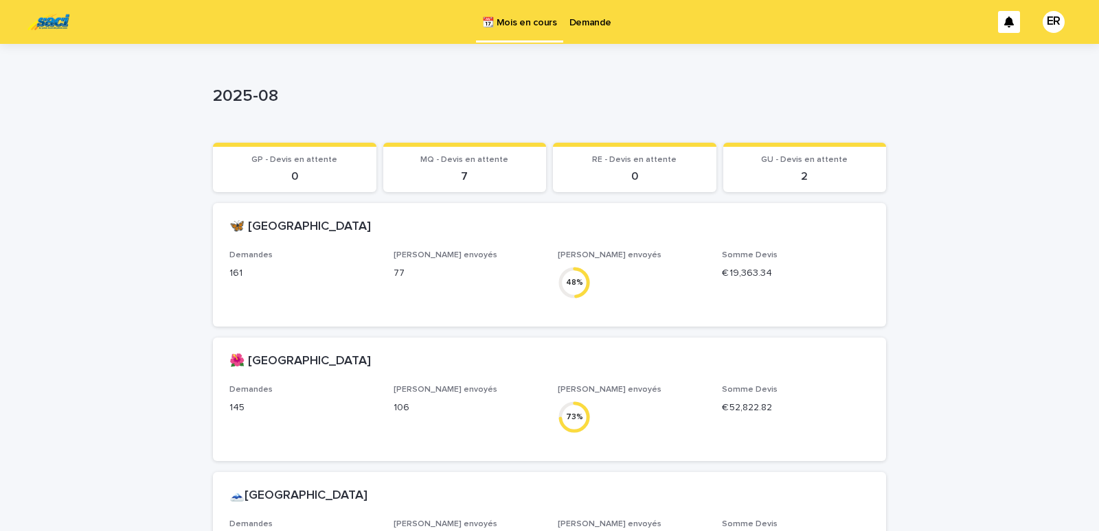
click at [579, 21] on p "Demande" at bounding box center [590, 14] width 42 height 29
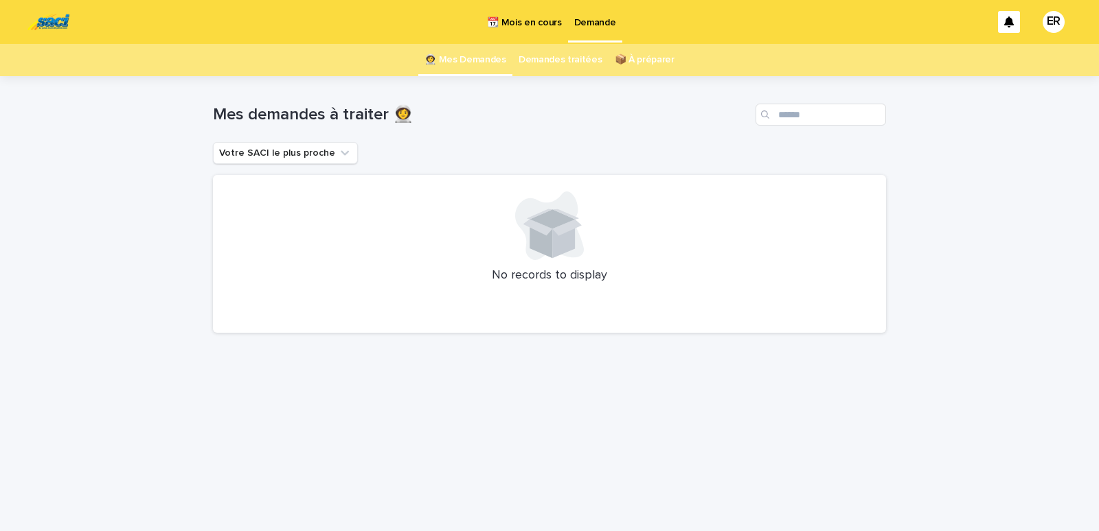
click at [548, 62] on link "Demandes traitées" at bounding box center [560, 60] width 84 height 32
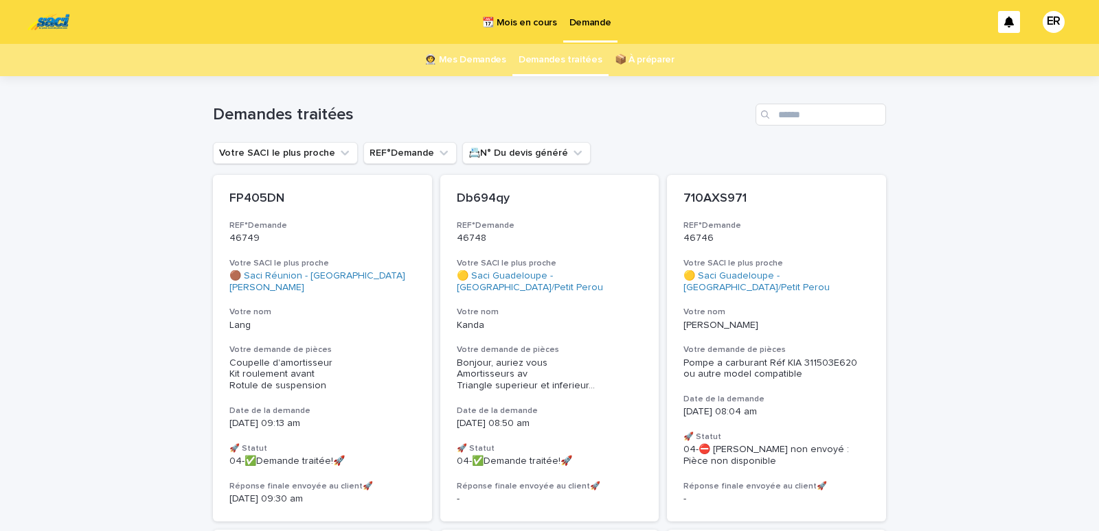
click at [480, 62] on link "👩‍🚀 Mes Demandes" at bounding box center [465, 60] width 82 height 32
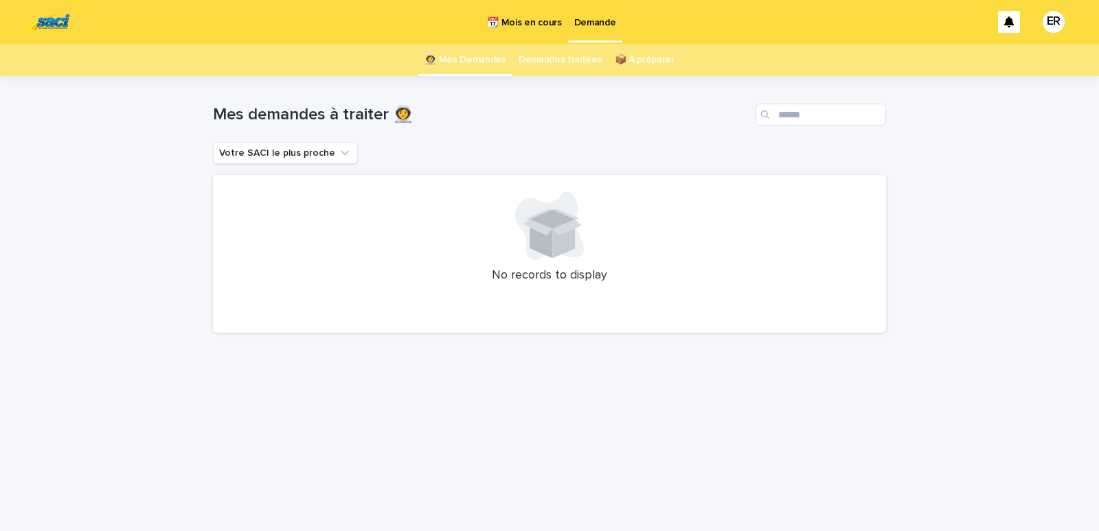
click at [516, 24] on p "📆 Mois en cours" at bounding box center [524, 14] width 74 height 29
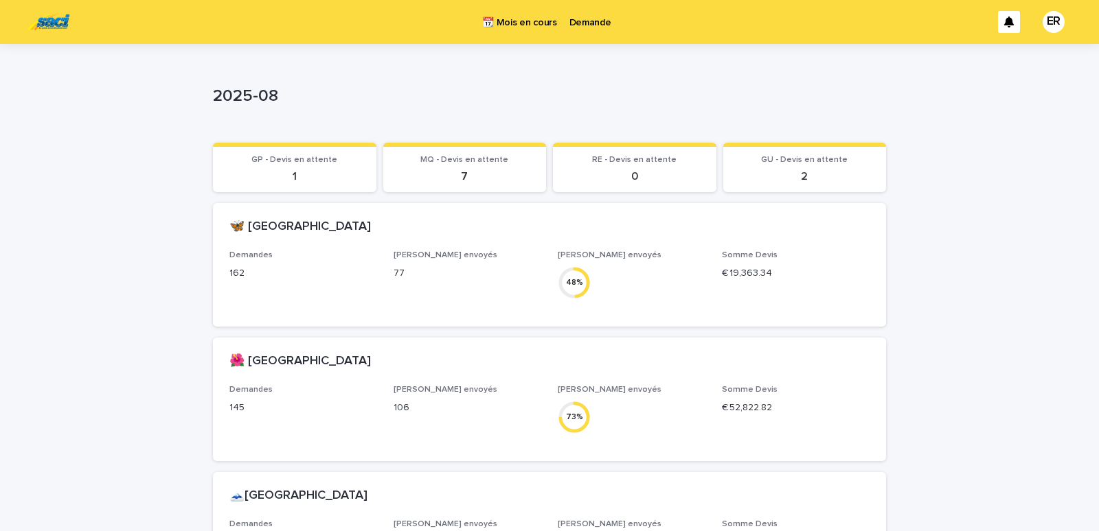
click at [588, 22] on p "Demande" at bounding box center [590, 14] width 42 height 29
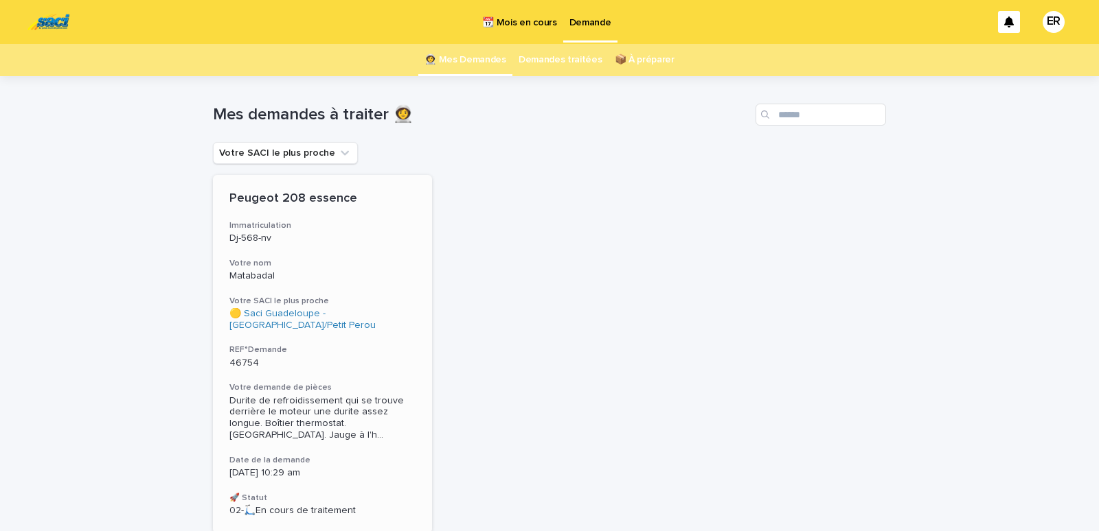
click at [314, 251] on div "Peugeot 208 essence Immatriculation Dj-568-nv Votre nom Matabadal Votre SACI le…" at bounding box center [322, 354] width 219 height 358
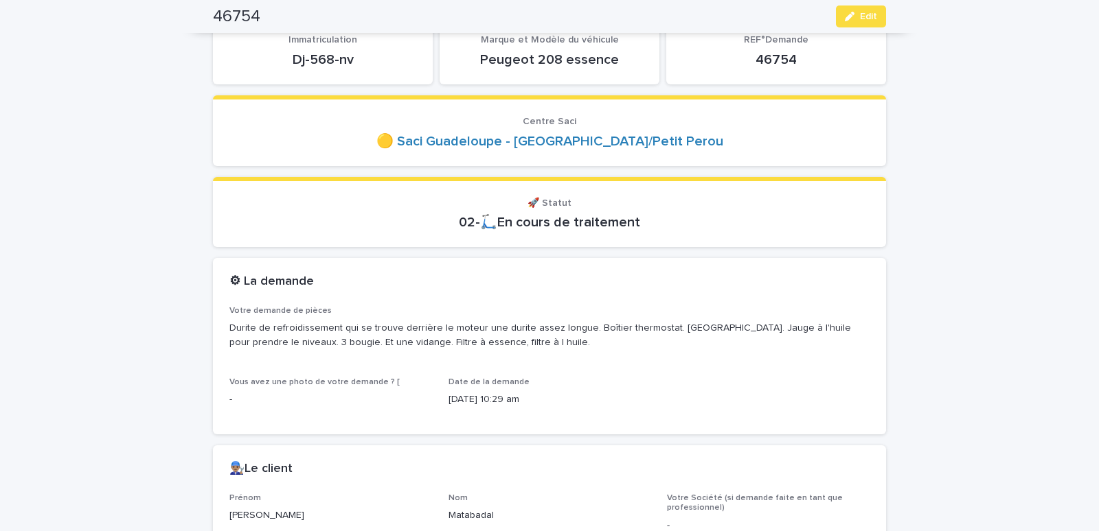
scroll to position [117, 0]
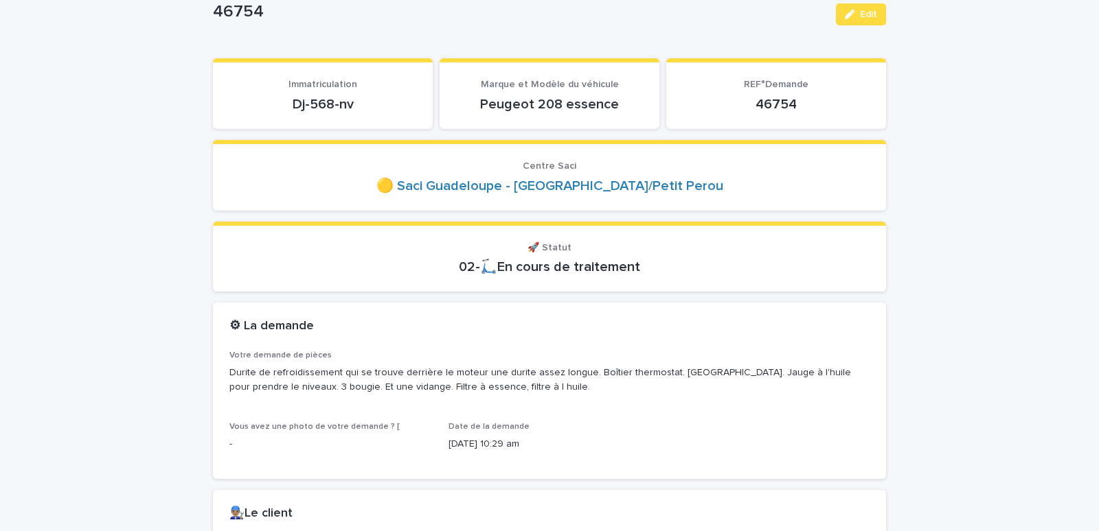
drag, startPoint x: 295, startPoint y: 100, endPoint x: 352, endPoint y: 94, distance: 57.3
click at [352, 94] on div "Dj-568-nv" at bounding box center [322, 102] width 187 height 19
copy p "Dj-568-nv"
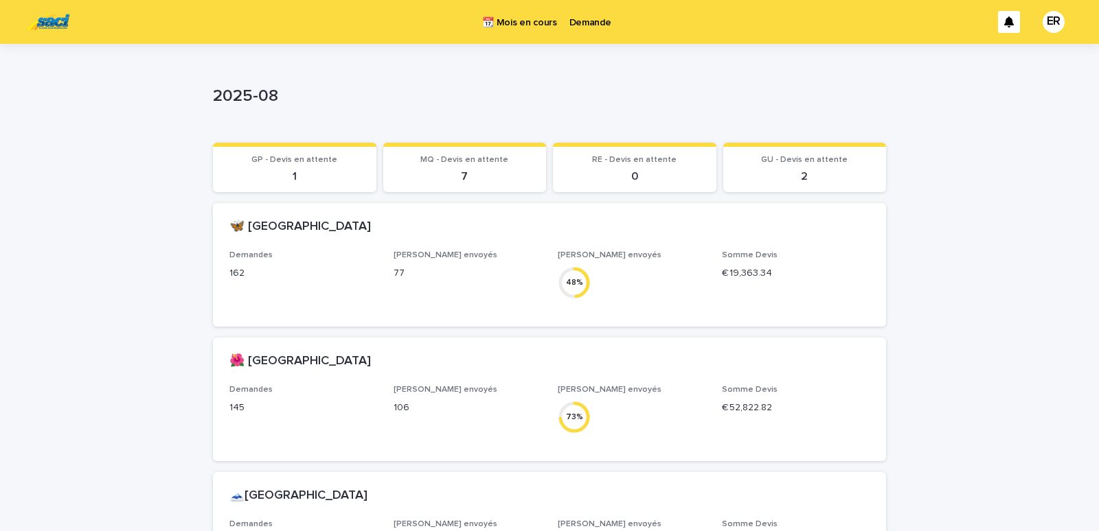
click at [585, 17] on p "Demande" at bounding box center [590, 14] width 42 height 29
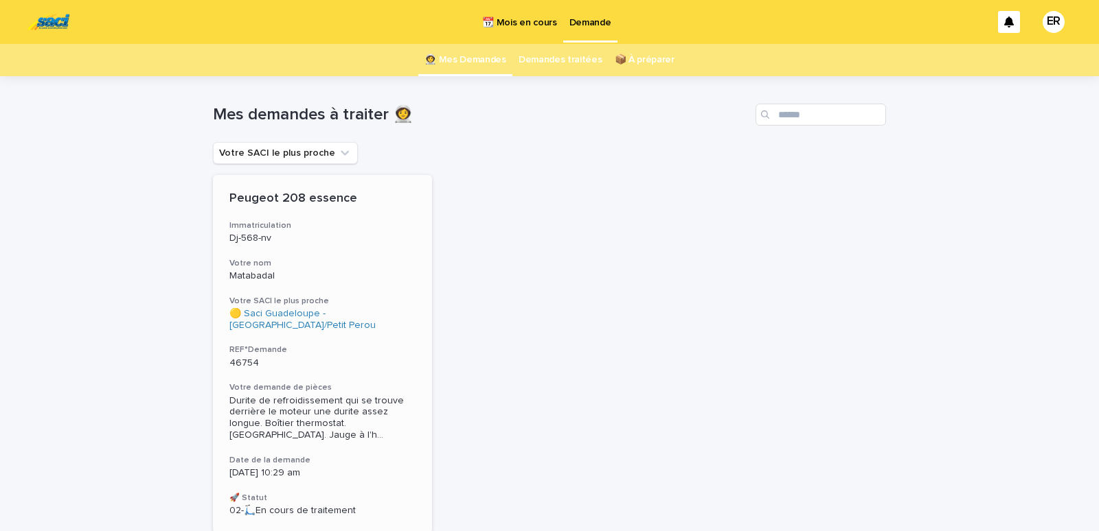
click at [317, 265] on h3 "Votre nom" at bounding box center [322, 263] width 186 height 11
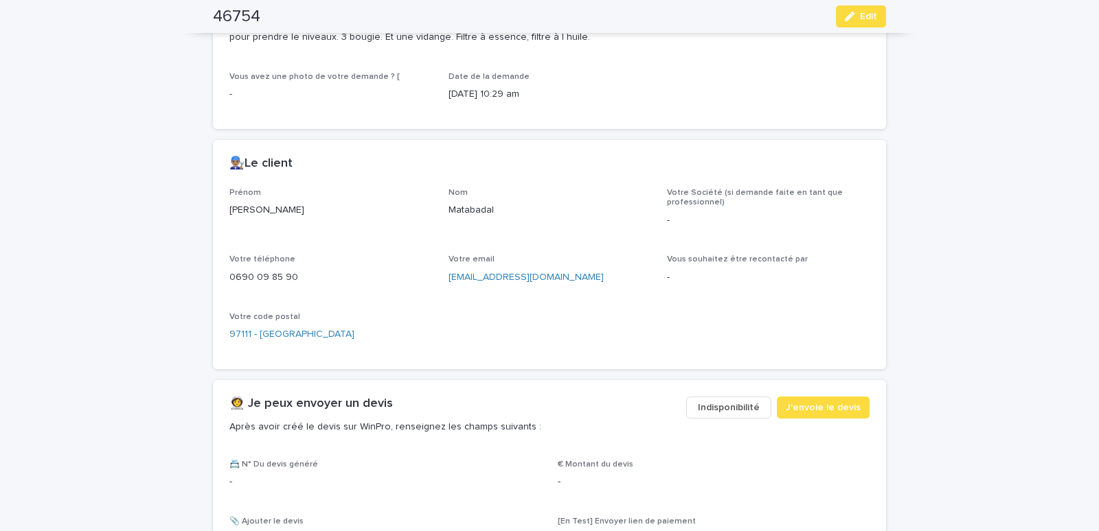
scroll to position [700, 0]
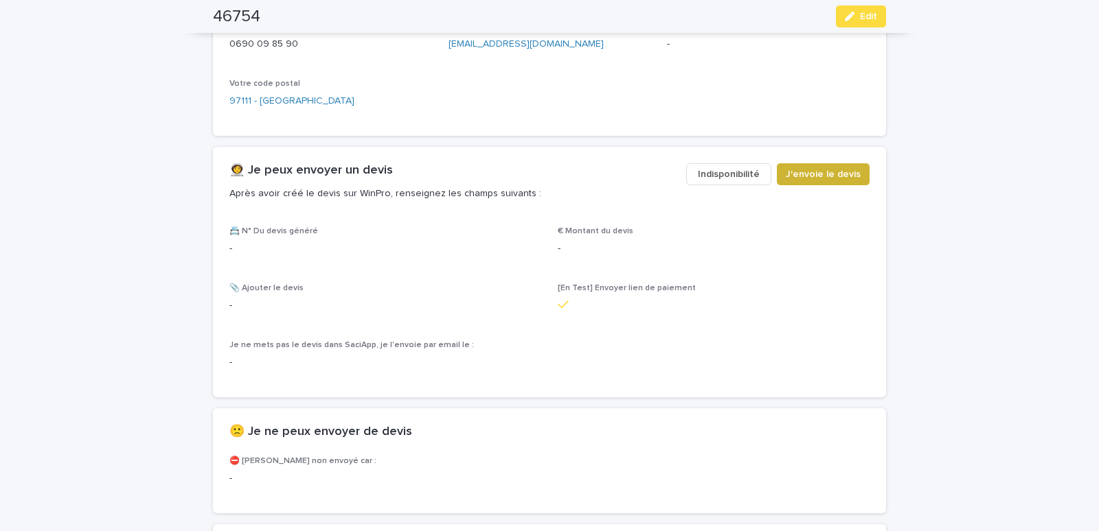
click at [843, 174] on span "J'envoie le devis" at bounding box center [822, 175] width 75 height 14
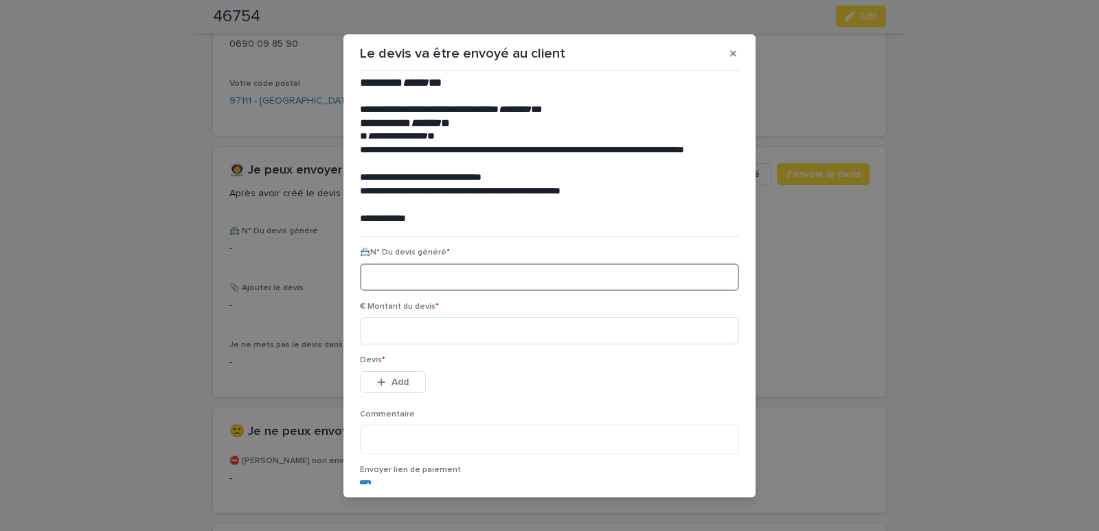
click at [373, 276] on input at bounding box center [549, 277] width 379 height 27
paste input "********"
type input "********"
click at [386, 330] on input at bounding box center [549, 330] width 379 height 27
type input "******"
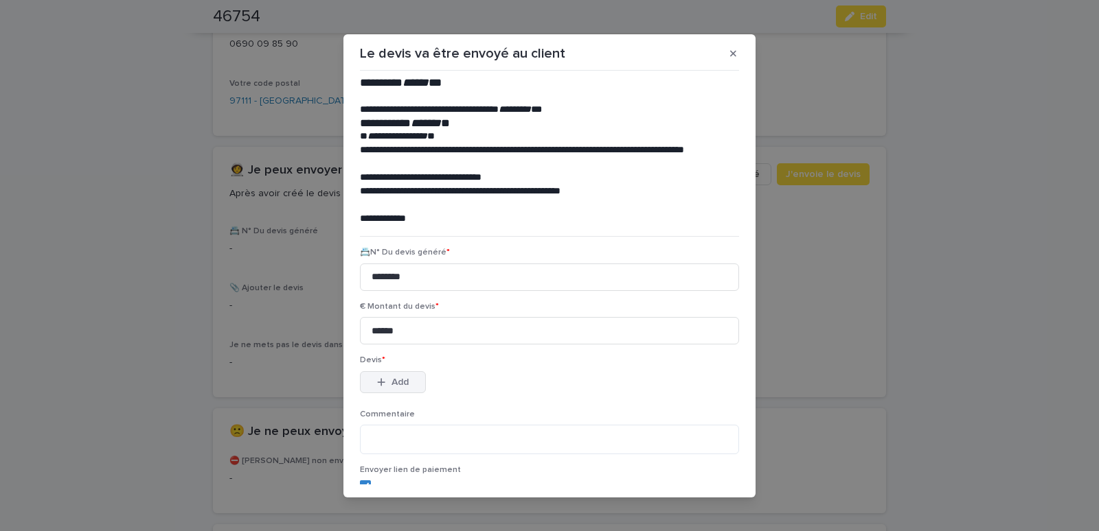
click at [406, 377] on button "Add" at bounding box center [393, 382] width 66 height 22
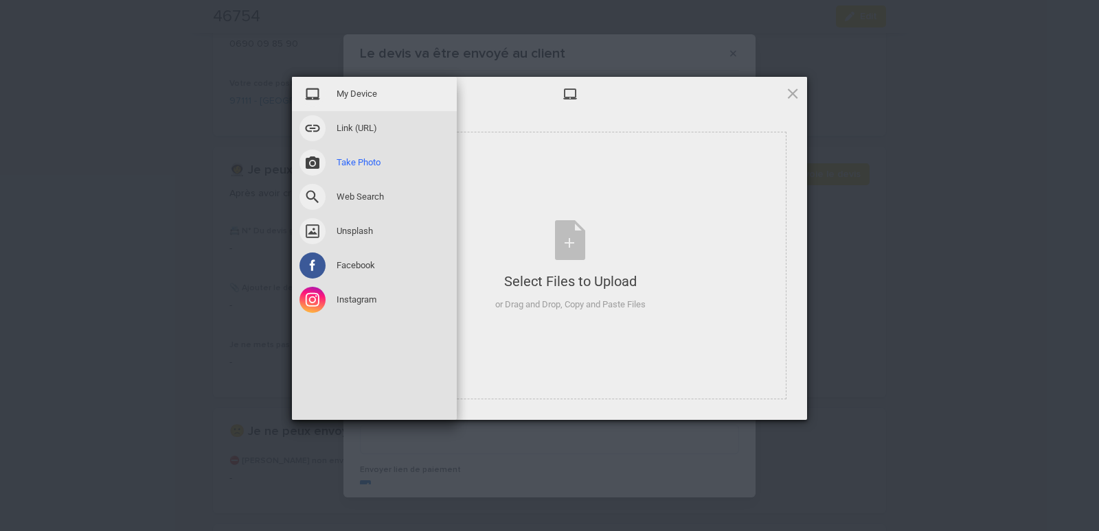
click at [387, 157] on div "Take Photo" at bounding box center [374, 163] width 165 height 34
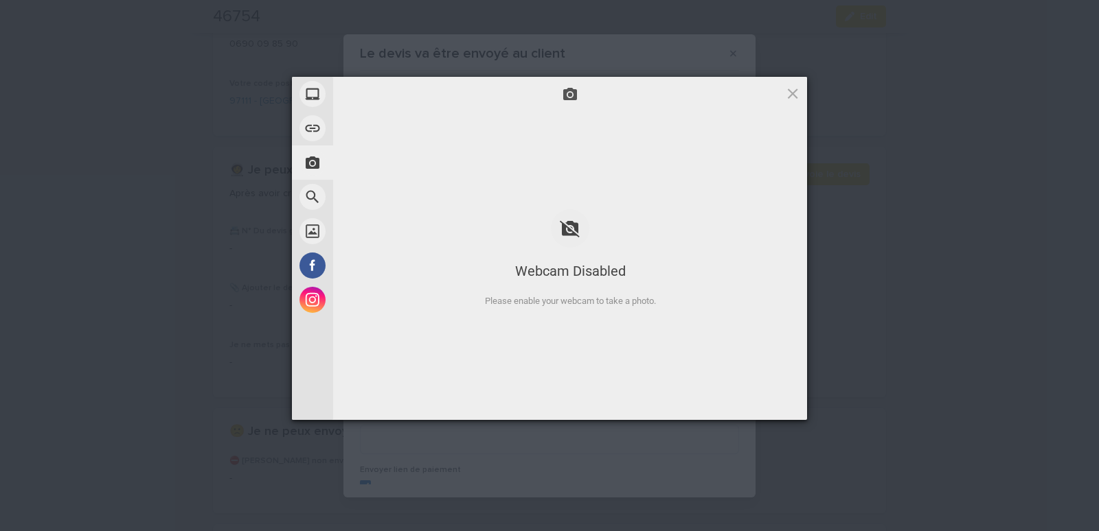
click at [687, 219] on div "Webcam Disabled Please enable your webcam to take a photo." at bounding box center [570, 248] width 474 height 147
click at [674, 176] on div "Webcam Disabled Please enable your webcam to take a photo." at bounding box center [570, 248] width 474 height 147
click at [395, 149] on div "Webcam Disabled Please enable your webcam to take a photo." at bounding box center [570, 248] width 474 height 275
click at [797, 91] on span at bounding box center [792, 93] width 15 height 15
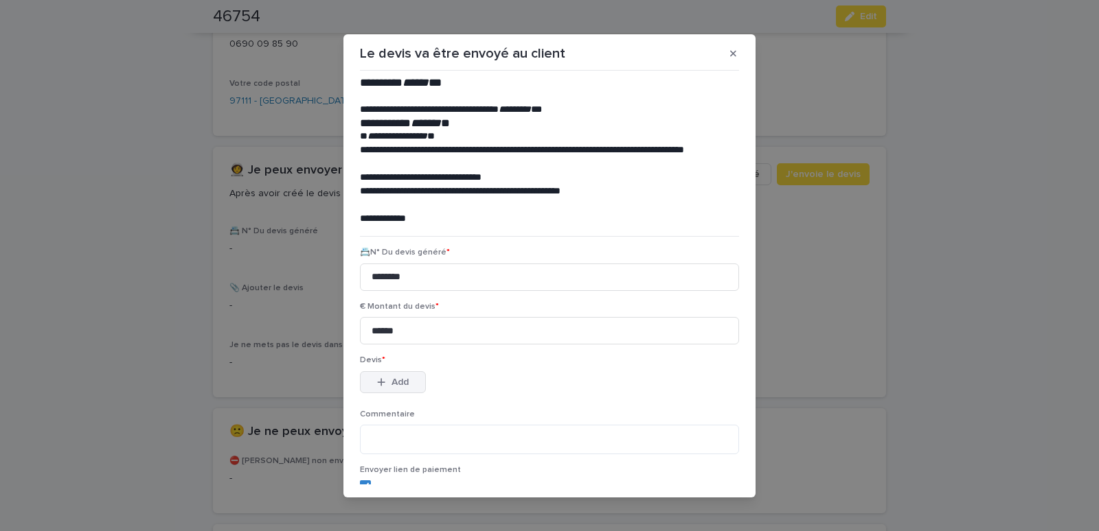
click at [397, 380] on span "Add" at bounding box center [399, 383] width 17 height 10
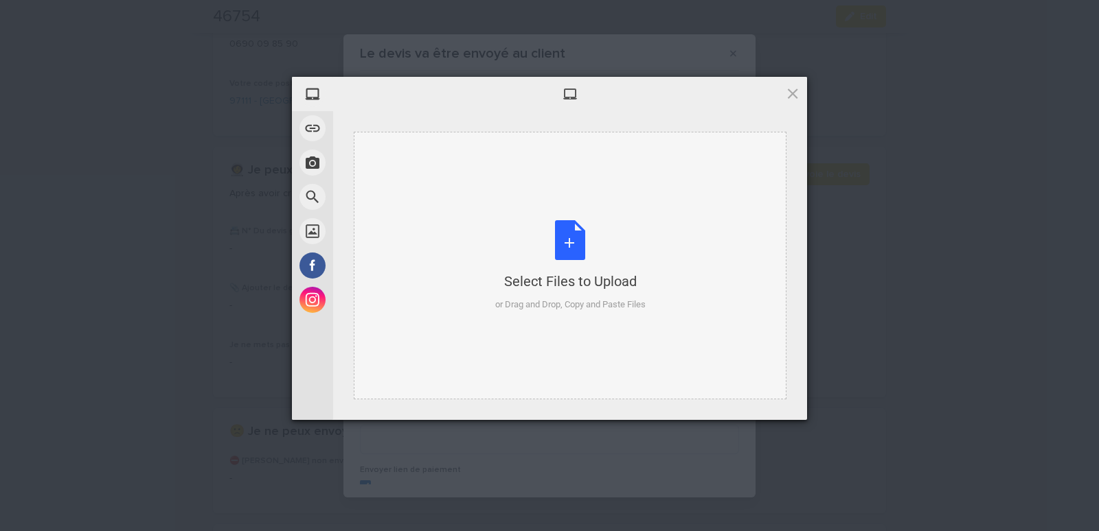
click at [462, 167] on div "Select Files to Upload or Drag and Drop, Copy and Paste Files" at bounding box center [570, 266] width 433 height 268
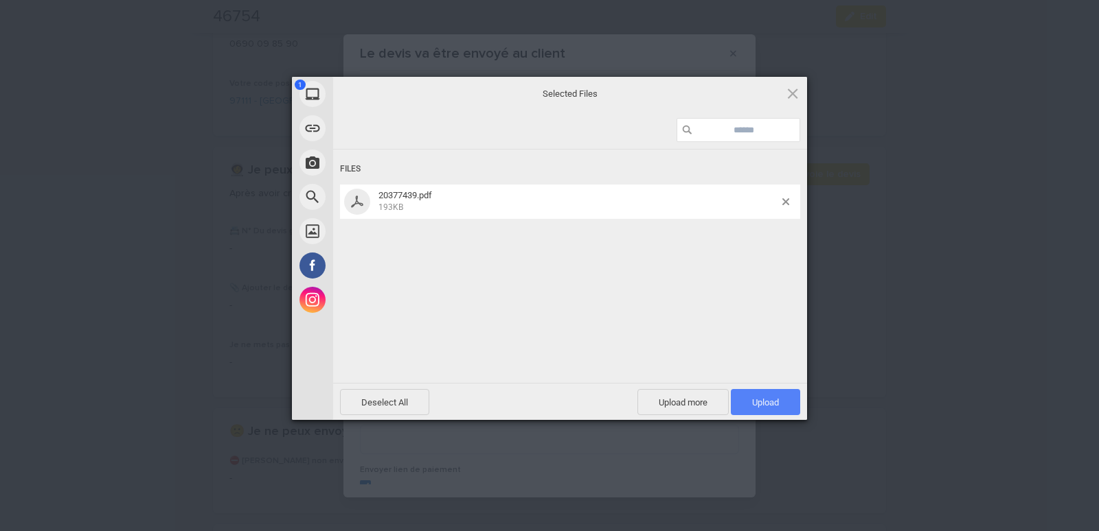
click at [755, 404] on span "Upload 1" at bounding box center [765, 403] width 27 height 10
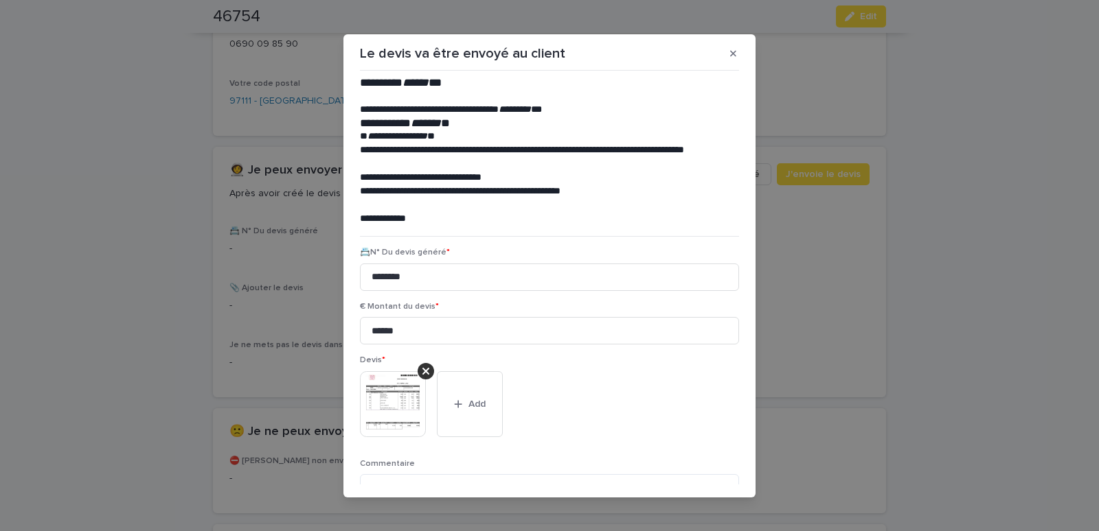
scroll to position [112, 0]
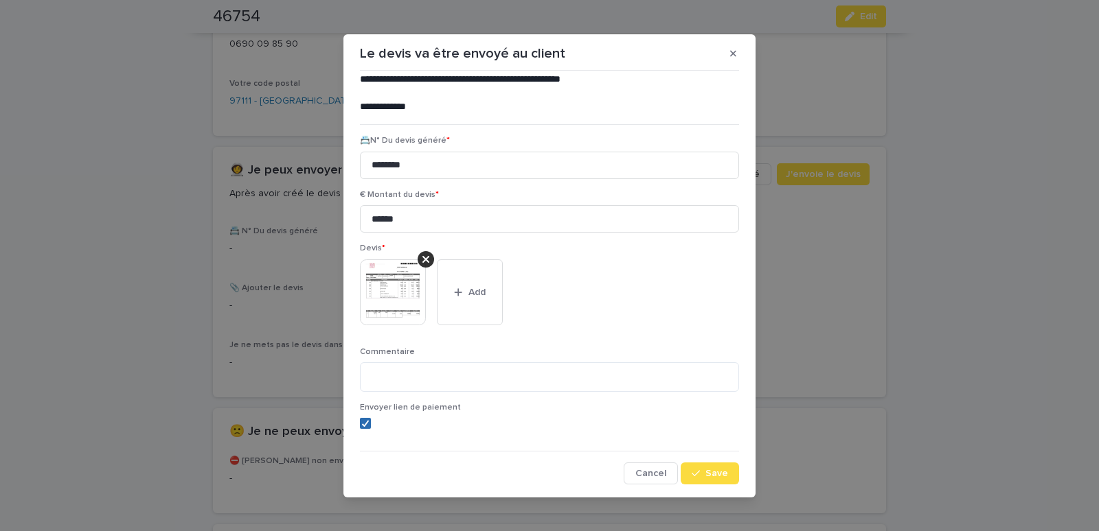
click at [361, 422] on icon at bounding box center [365, 423] width 8 height 7
click at [705, 477] on span "Save" at bounding box center [716, 474] width 23 height 10
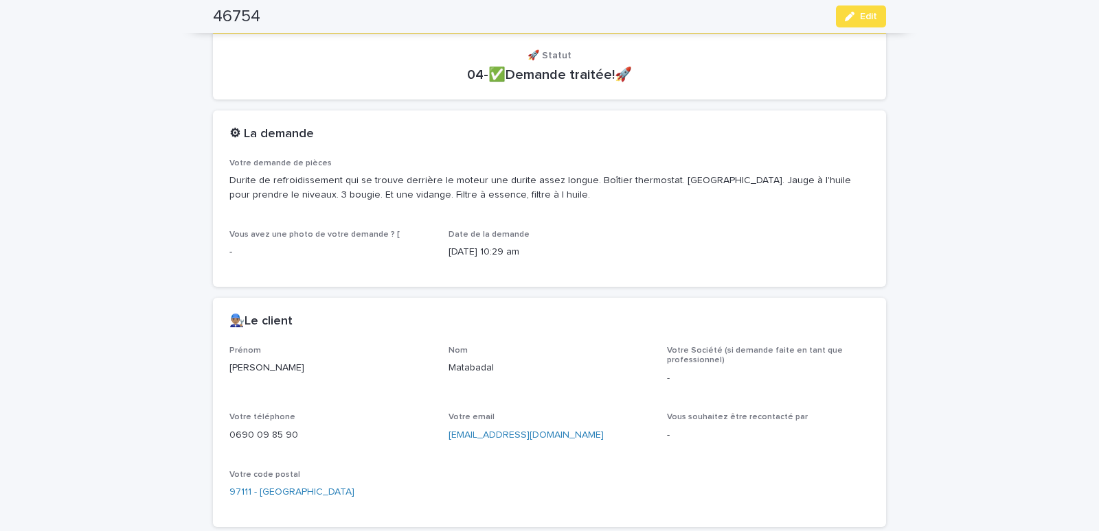
scroll to position [0, 0]
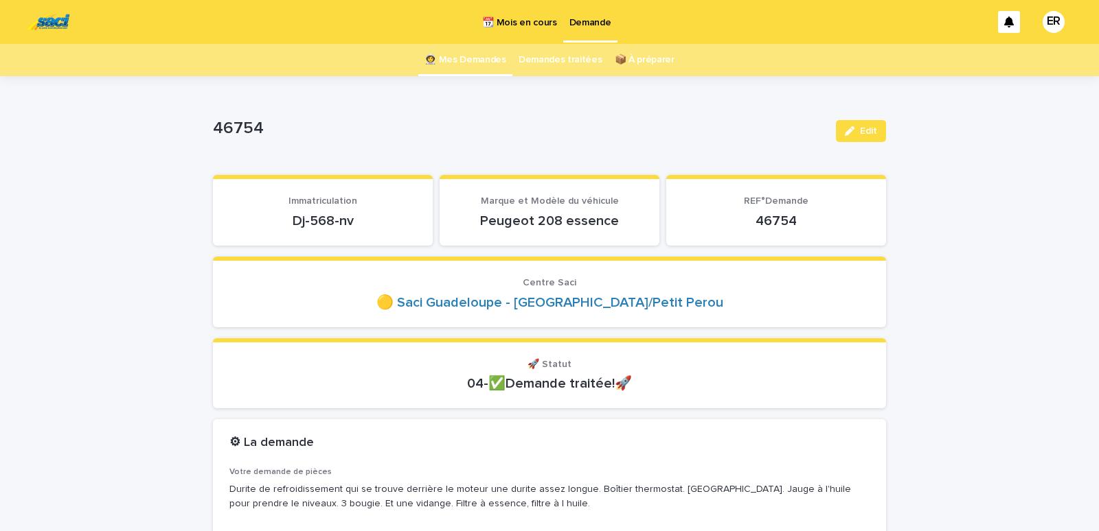
click at [500, 59] on link "👩‍🚀 Mes Demandes" at bounding box center [465, 60] width 82 height 32
